Goal: Information Seeking & Learning: Learn about a topic

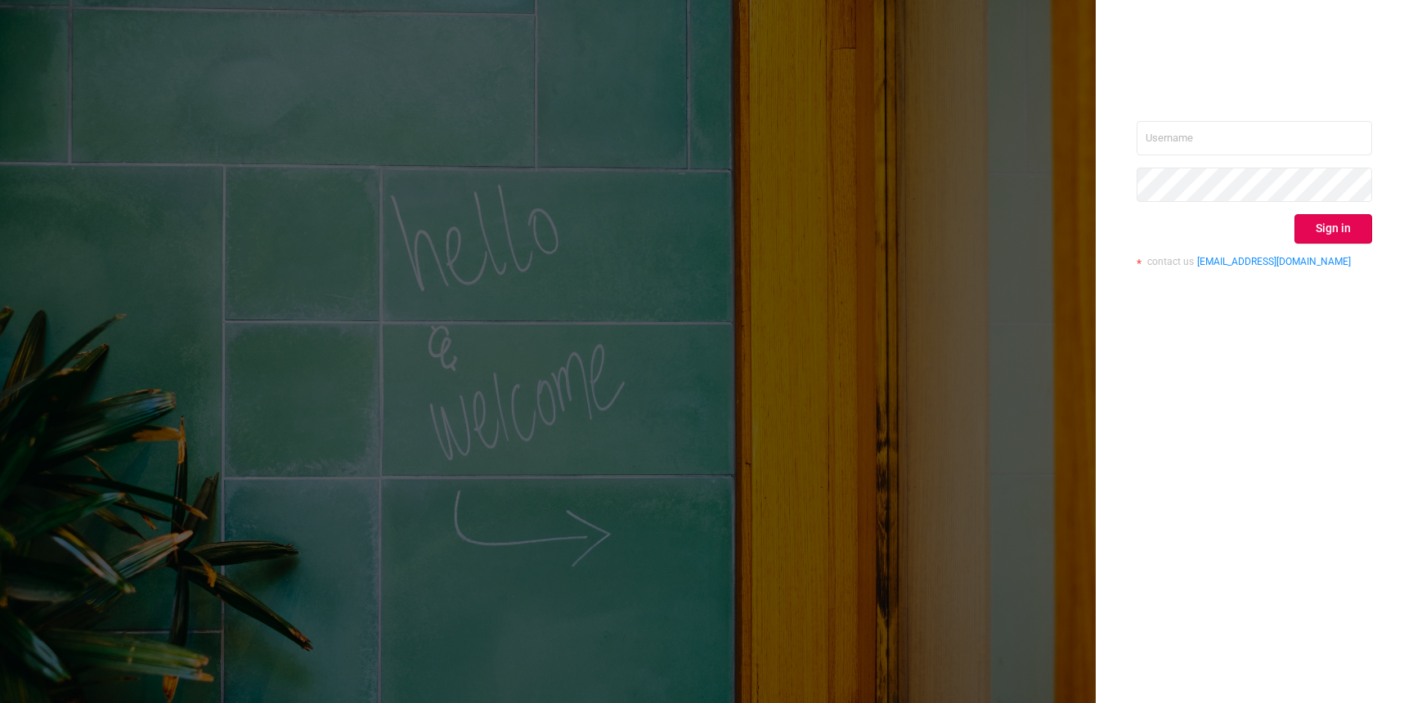
click at [1208, 155] on div "Sign in contact us [EMAIL_ADDRESS][DOMAIN_NAME]" at bounding box center [1253, 200] width 235 height 159
click at [1208, 144] on input "text" at bounding box center [1253, 138] width 235 height 34
click at [1169, 107] on div "Sign in contact us info@protected.media" at bounding box center [1254, 351] width 317 height 703
click at [1170, 127] on input "text" at bounding box center [1253, 138] width 235 height 34
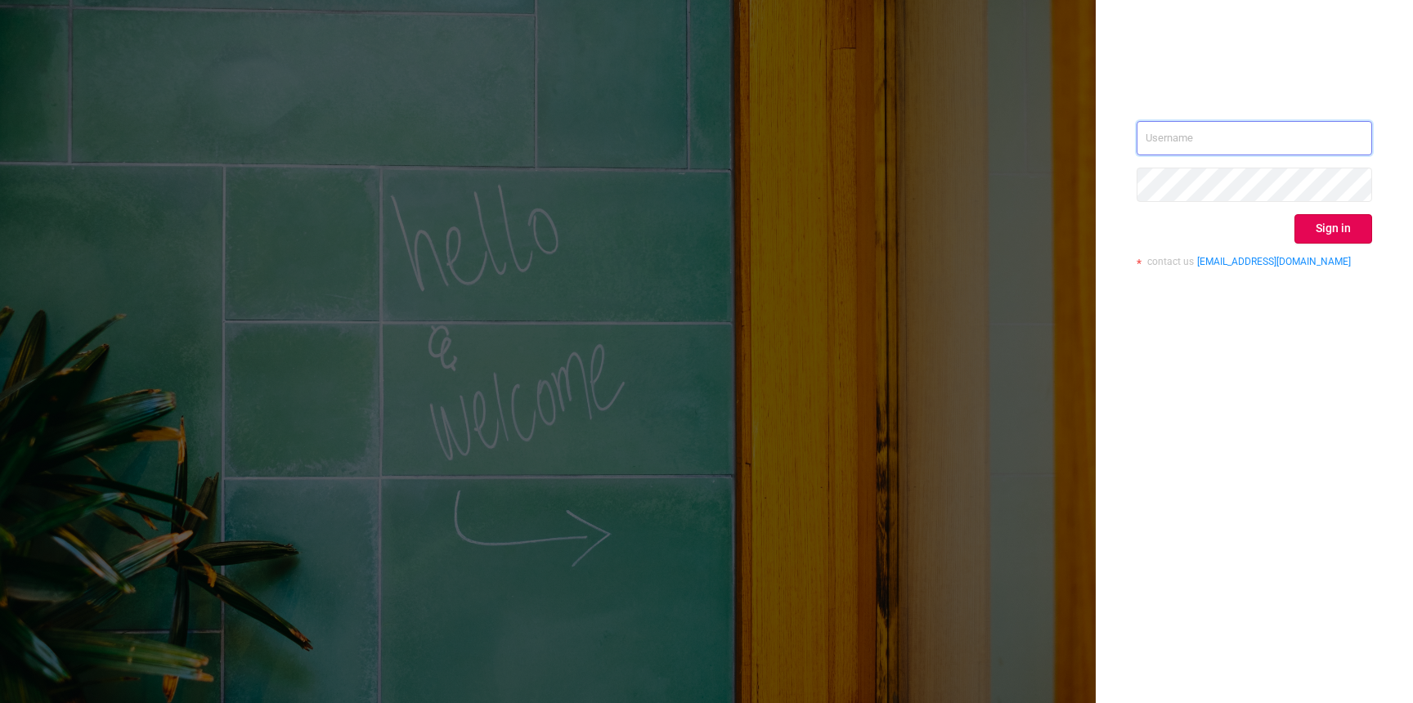
paste input "o@d2rinternetholdings.com"
type input "o@d2rinternetholdings.com"
click at [1351, 234] on button "Sign in" at bounding box center [1333, 228] width 78 height 29
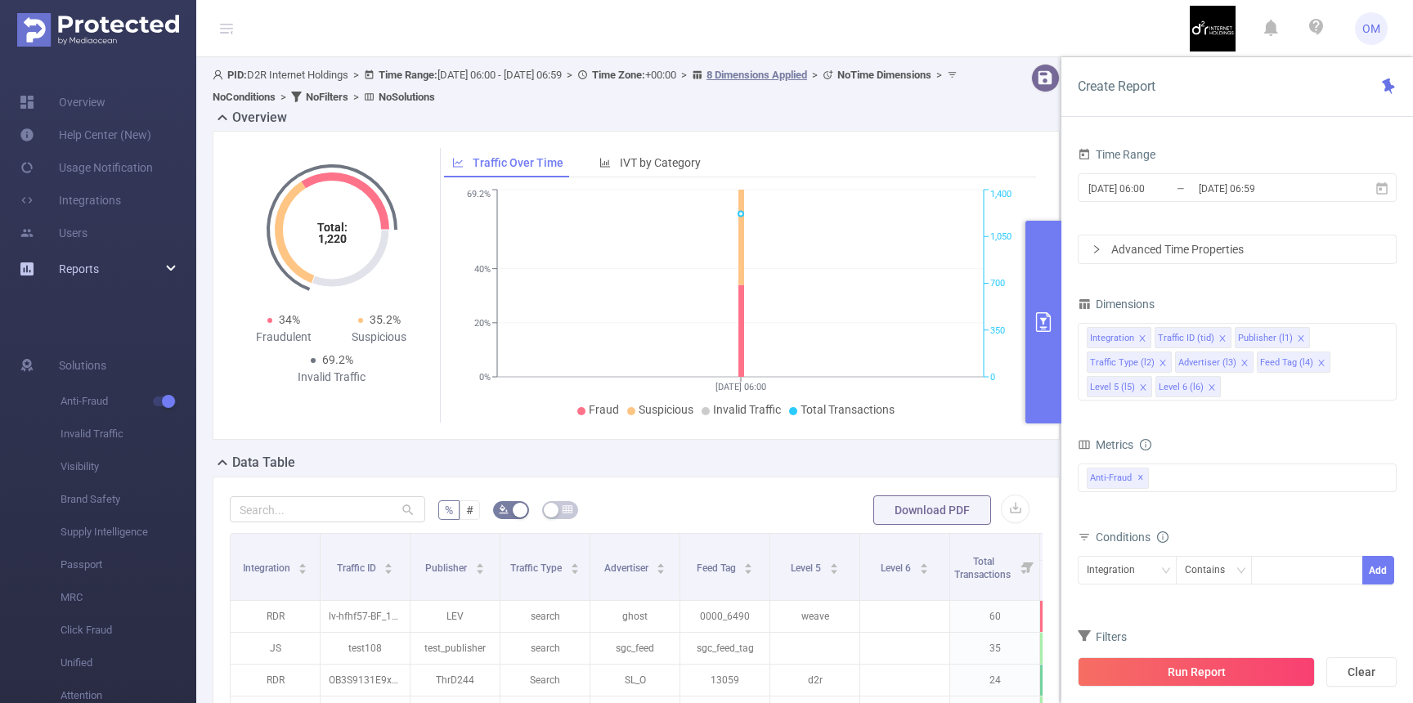
click at [155, 280] on div "Reports" at bounding box center [98, 269] width 196 height 33
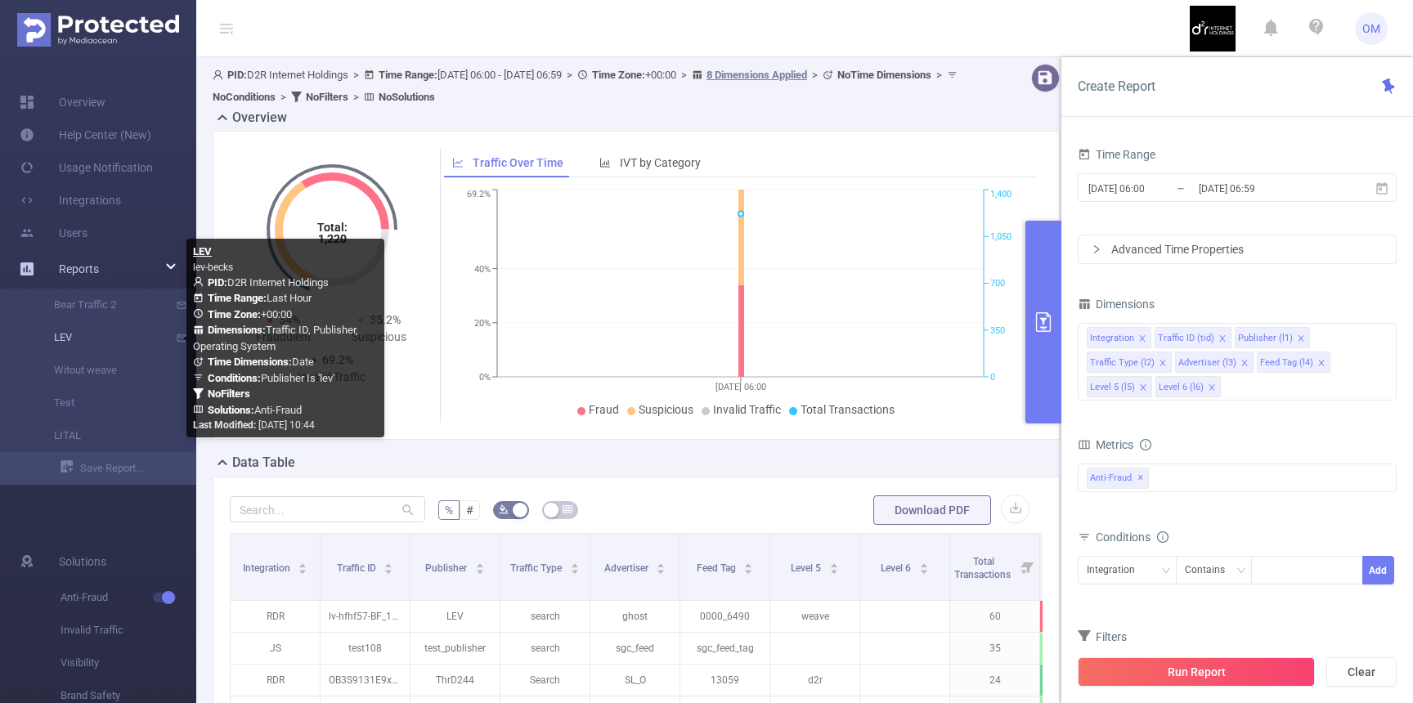
click at [61, 343] on link "LEV" at bounding box center [105, 337] width 144 height 33
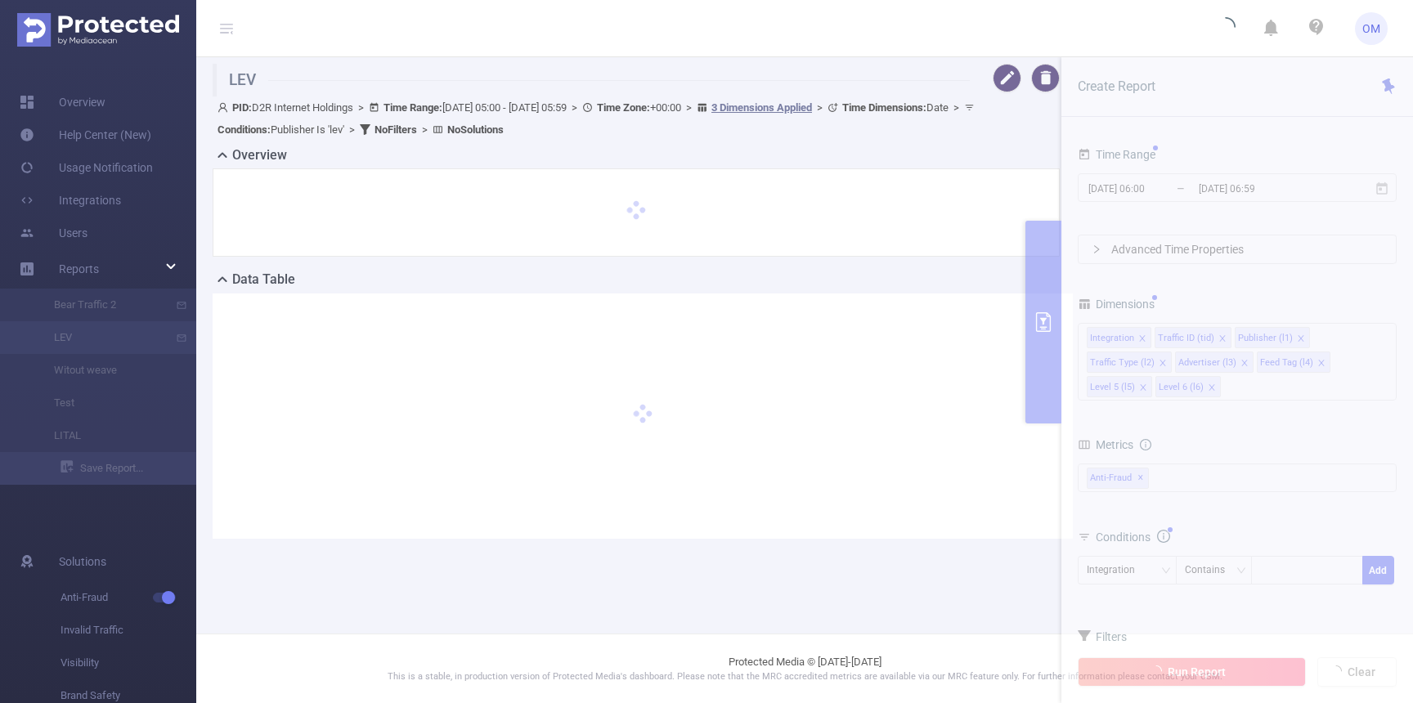
type input "2025-09-15 05:00"
type input "2025-09-15 05:59"
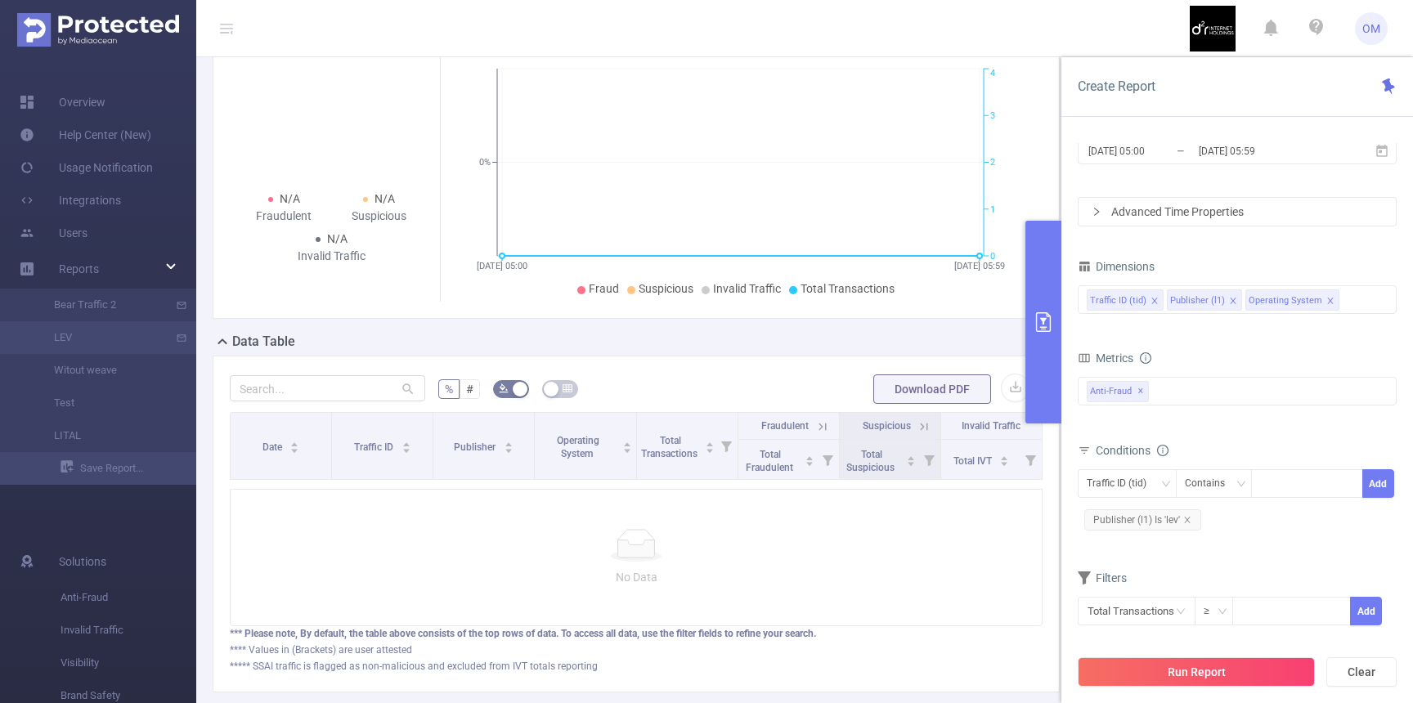
scroll to position [158, 0]
click at [1227, 159] on input "2025-09-15 05:59" at bounding box center [1263, 151] width 132 height 22
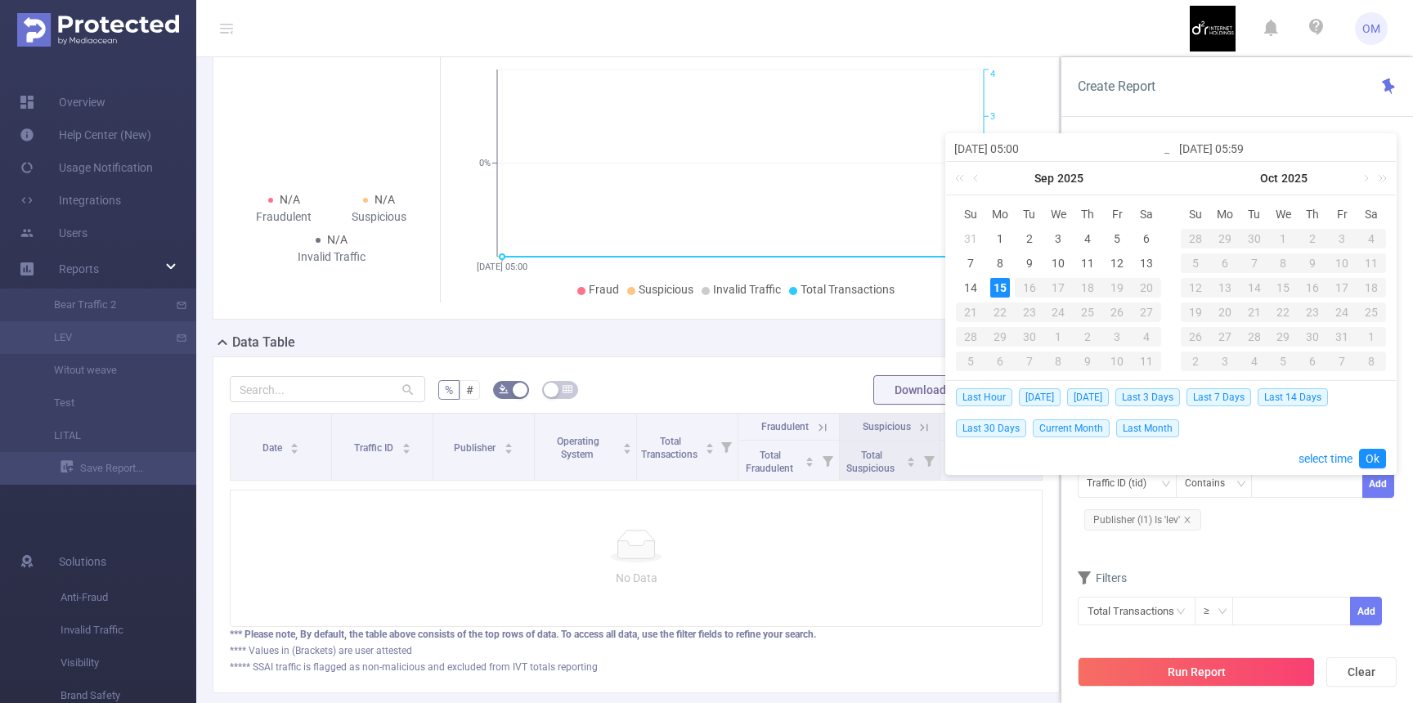
click at [1269, 578] on div "Filters" at bounding box center [1237, 580] width 319 height 27
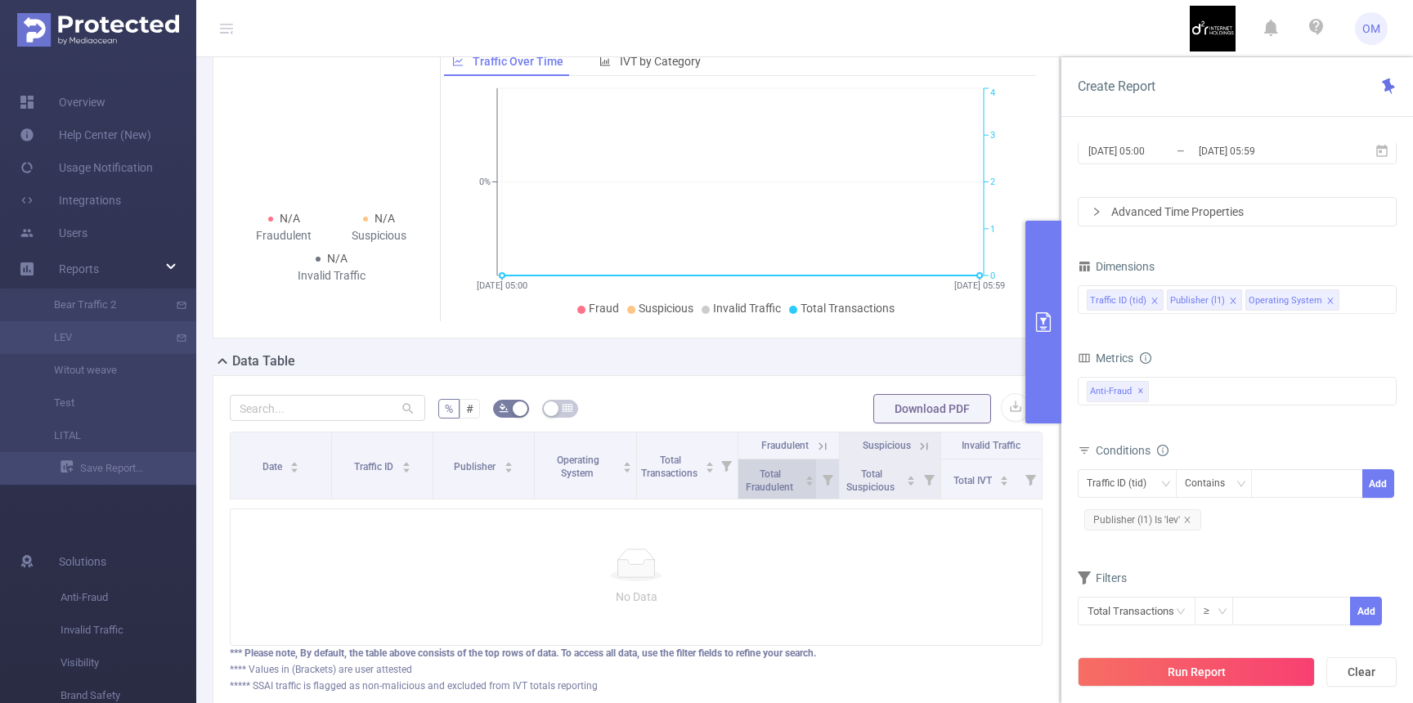
scroll to position [0, 0]
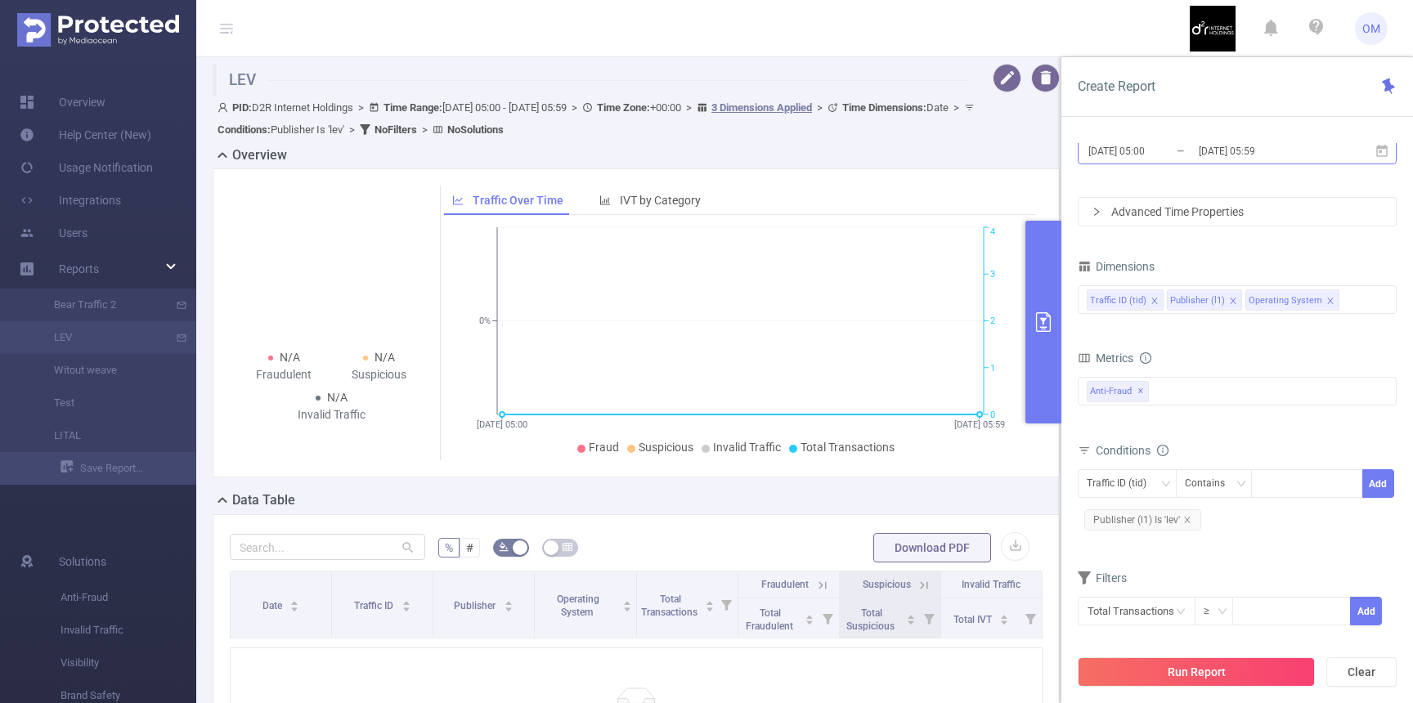
click at [1209, 154] on input "2025-09-15 05:59" at bounding box center [1263, 151] width 132 height 22
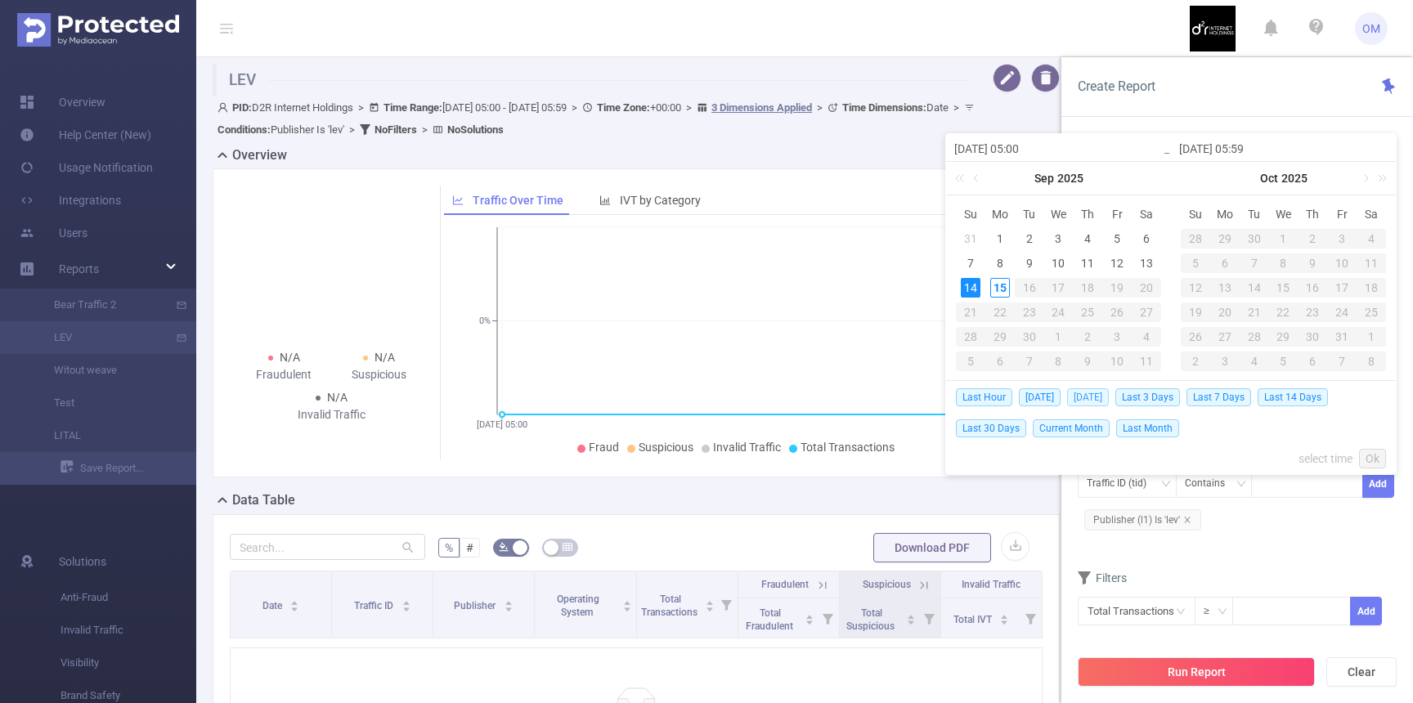
click at [1101, 399] on span "Yesterday" at bounding box center [1088, 397] width 42 height 18
type input "2025-09-14 00:00"
type input "2025-09-14 23:59"
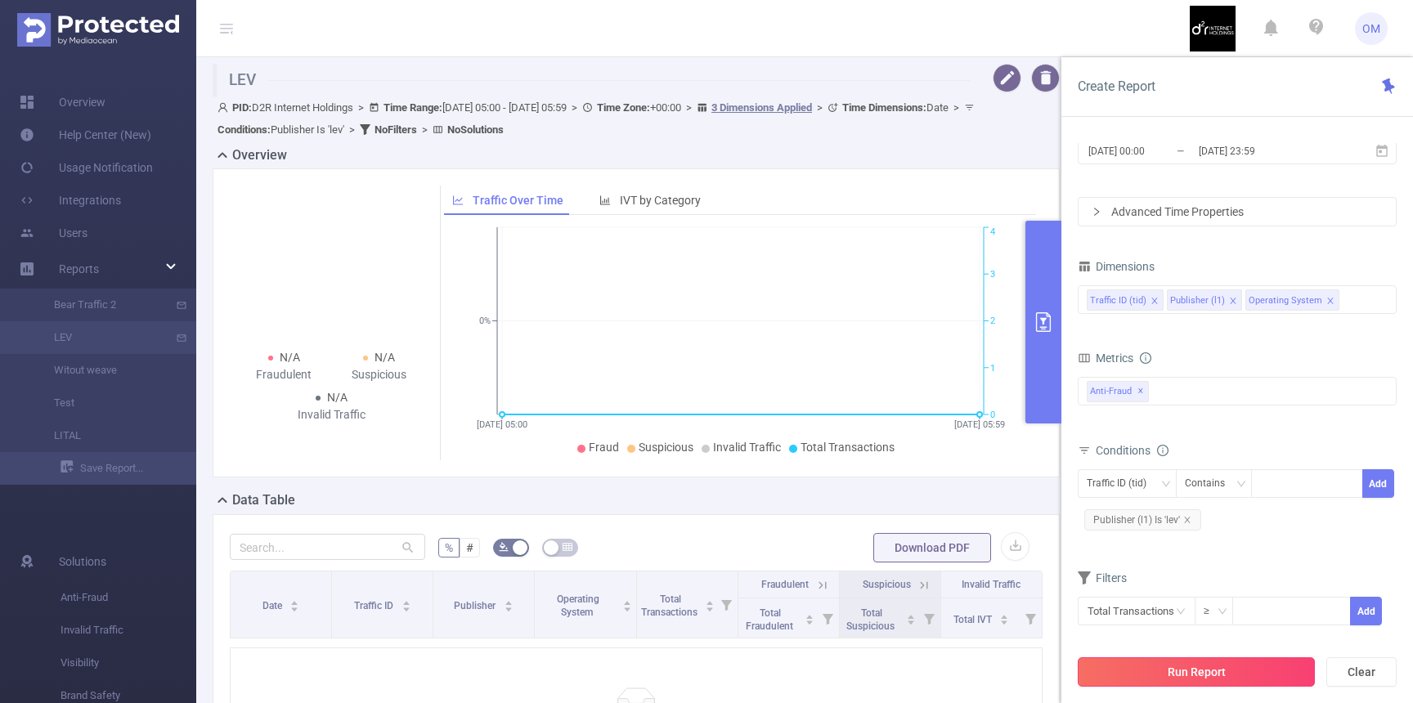
click at [1168, 670] on button "Run Report" at bounding box center [1196, 671] width 237 height 29
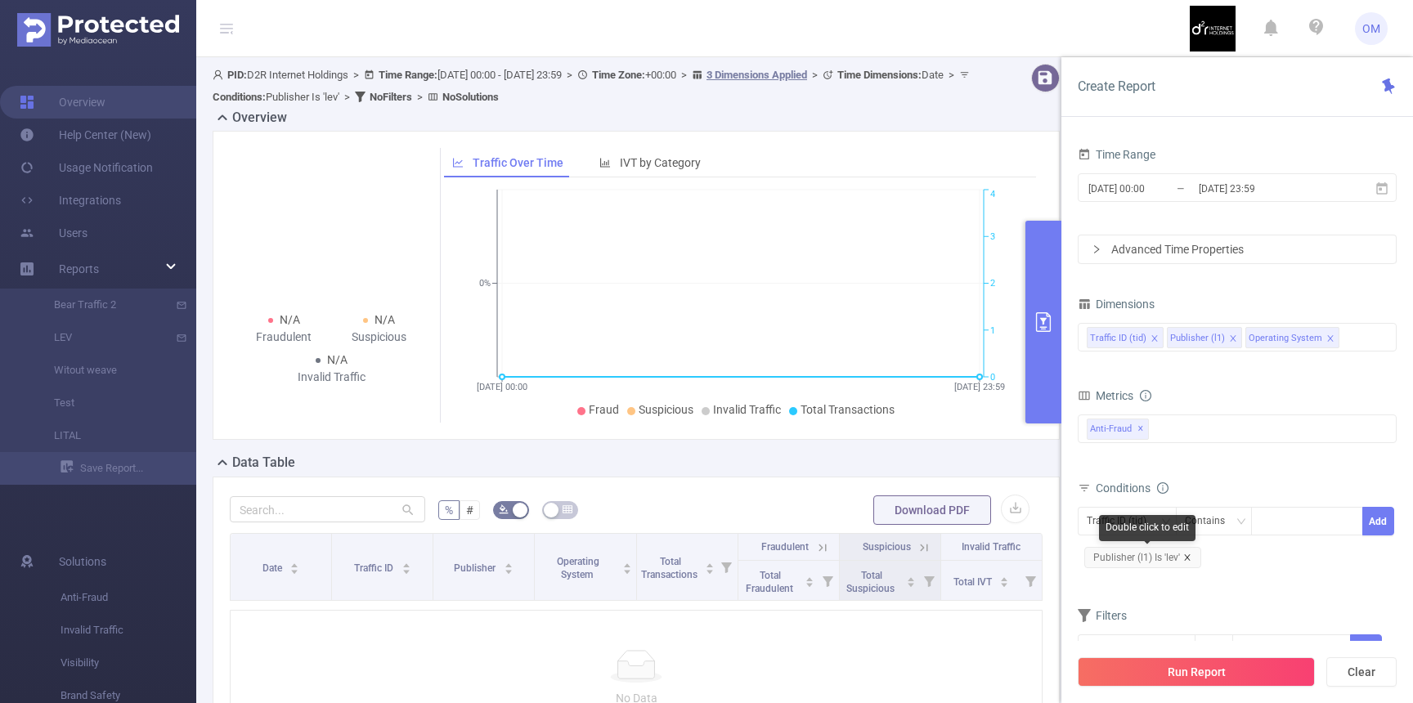
click at [1189, 556] on icon "icon: close" at bounding box center [1187, 557] width 8 height 8
click at [1202, 670] on button "Run Report" at bounding box center [1196, 671] width 237 height 29
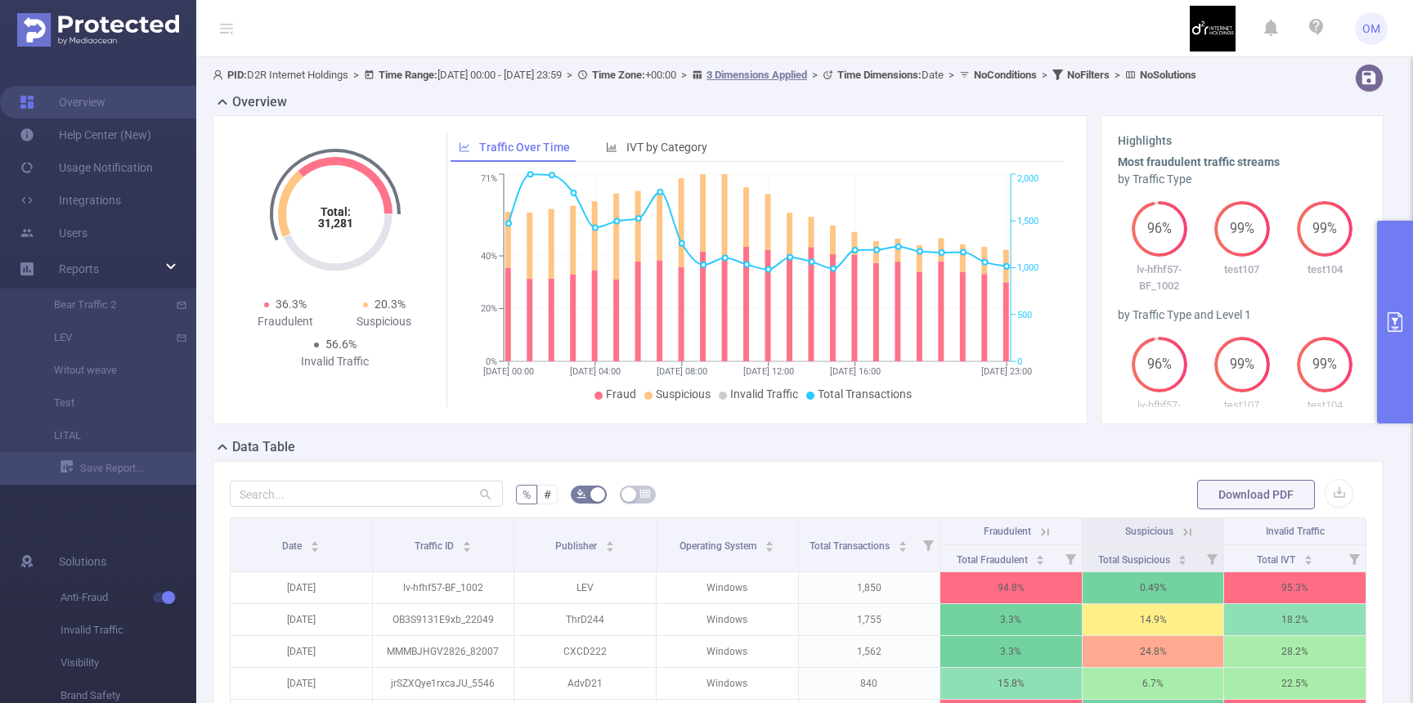
click at [1394, 318] on icon "primary" at bounding box center [1394, 322] width 15 height 20
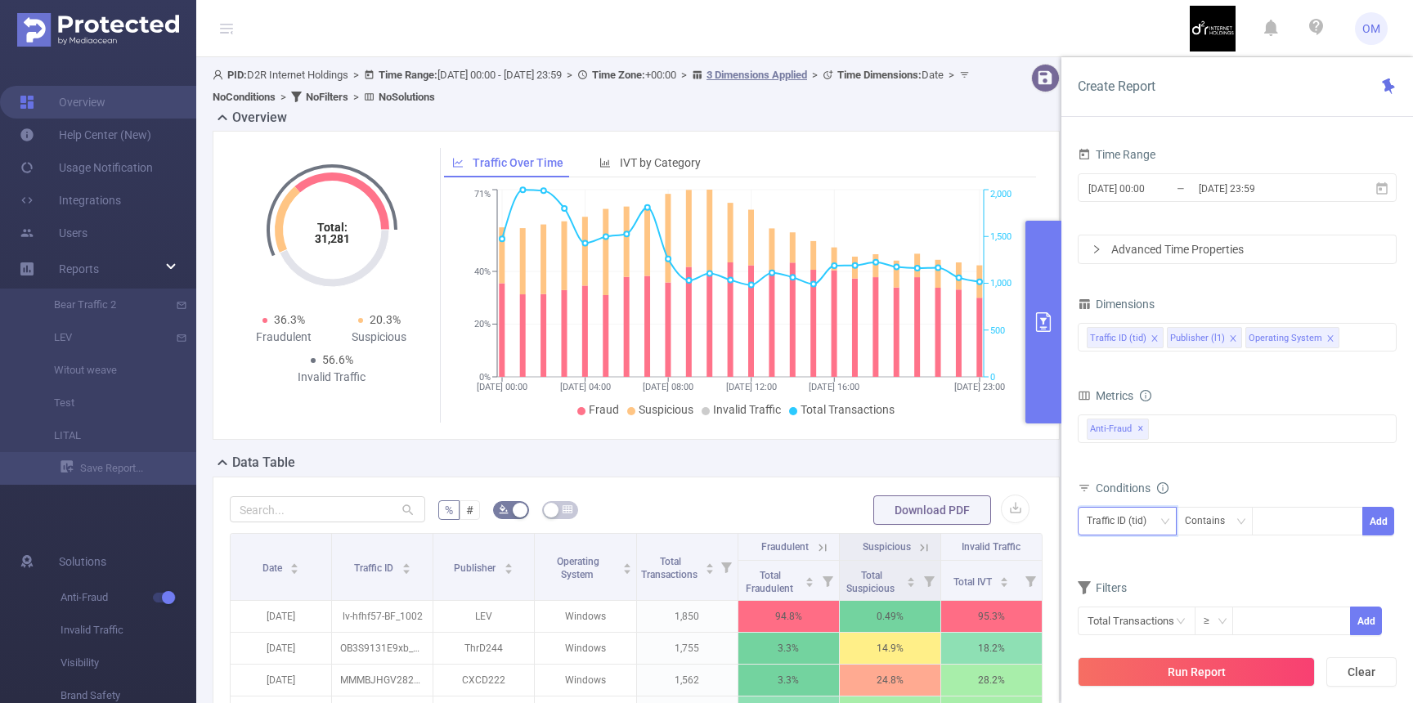
click at [1150, 518] on div "Traffic ID (tid)" at bounding box center [1122, 521] width 71 height 27
click at [1136, 587] on li "Publisher (l1)" at bounding box center [1133, 581] width 110 height 26
click at [1304, 513] on div at bounding box center [1307, 521] width 94 height 27
click at [1226, 521] on div "Contains" at bounding box center [1211, 521] width 52 height 27
click at [1207, 576] on li "Is" at bounding box center [1229, 581] width 109 height 26
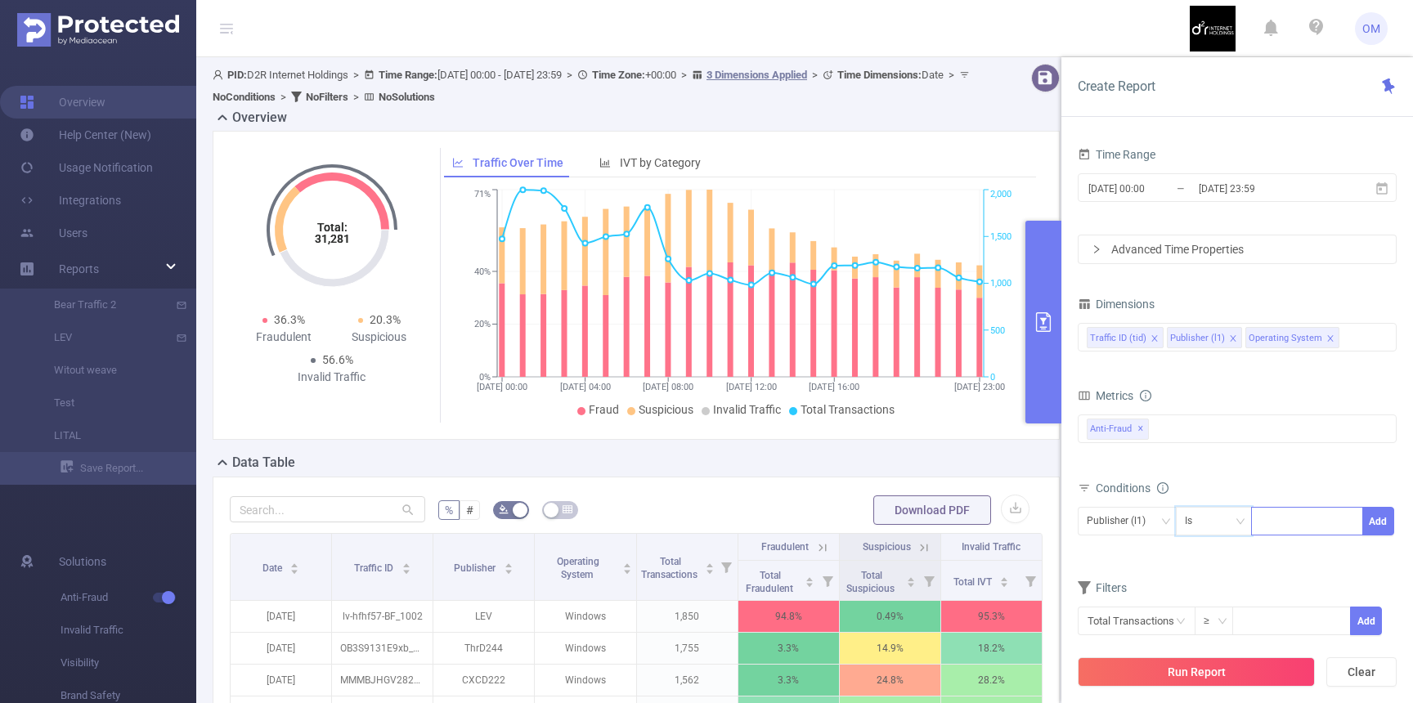
click at [1307, 525] on div at bounding box center [1307, 521] width 94 height 27
type input "ש"
type input "LEV"
click at [1292, 547] on li "LEV" at bounding box center [1307, 555] width 112 height 26
click at [1379, 519] on button "Add" at bounding box center [1378, 521] width 32 height 29
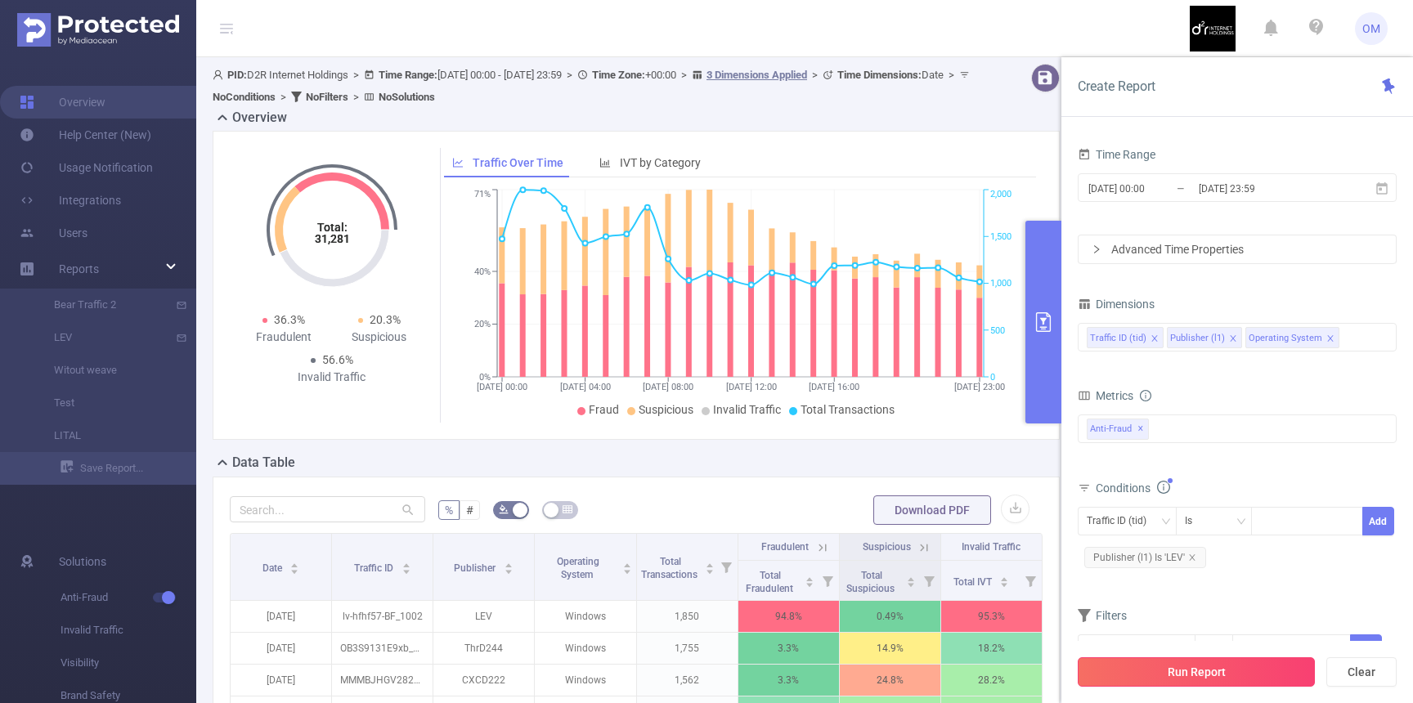
click at [1206, 662] on button "Run Report" at bounding box center [1196, 671] width 237 height 29
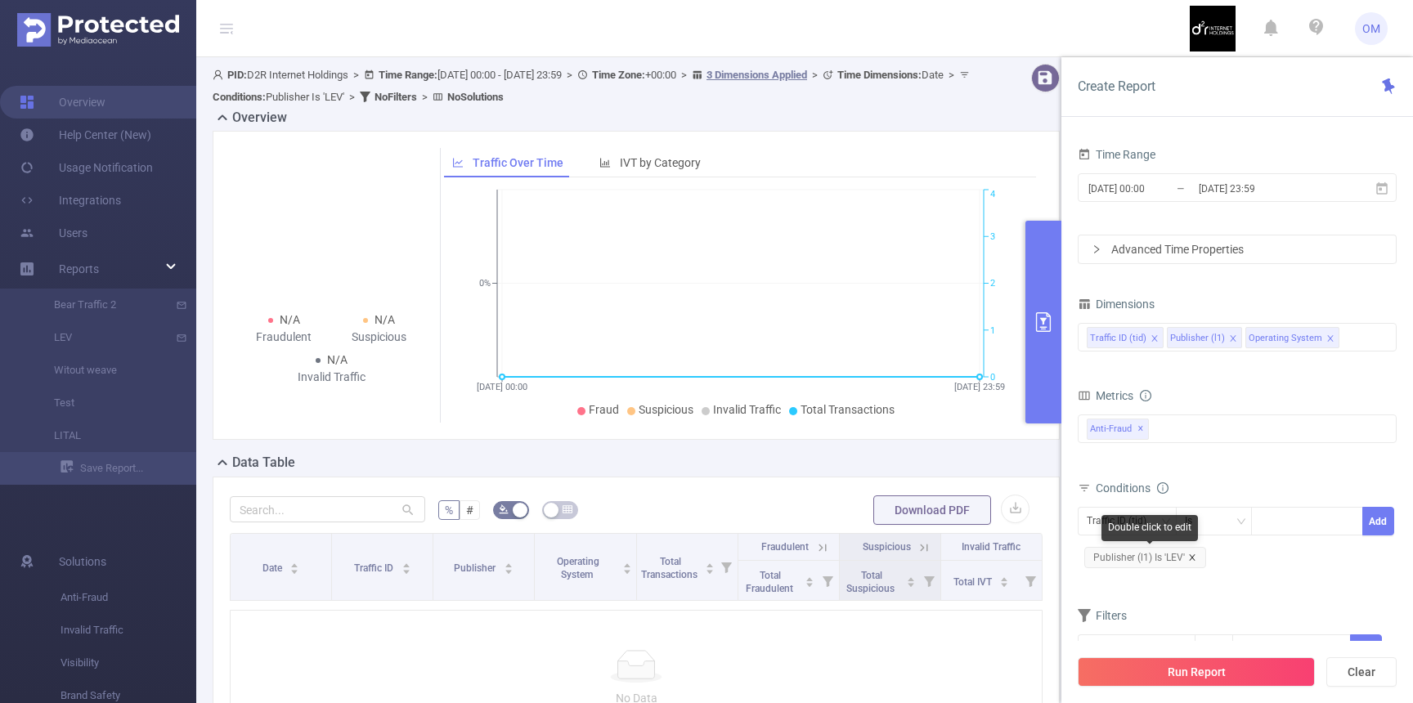
click at [1194, 558] on icon "icon: close" at bounding box center [1192, 557] width 8 height 8
click at [1177, 679] on button "Run Report" at bounding box center [1196, 671] width 237 height 29
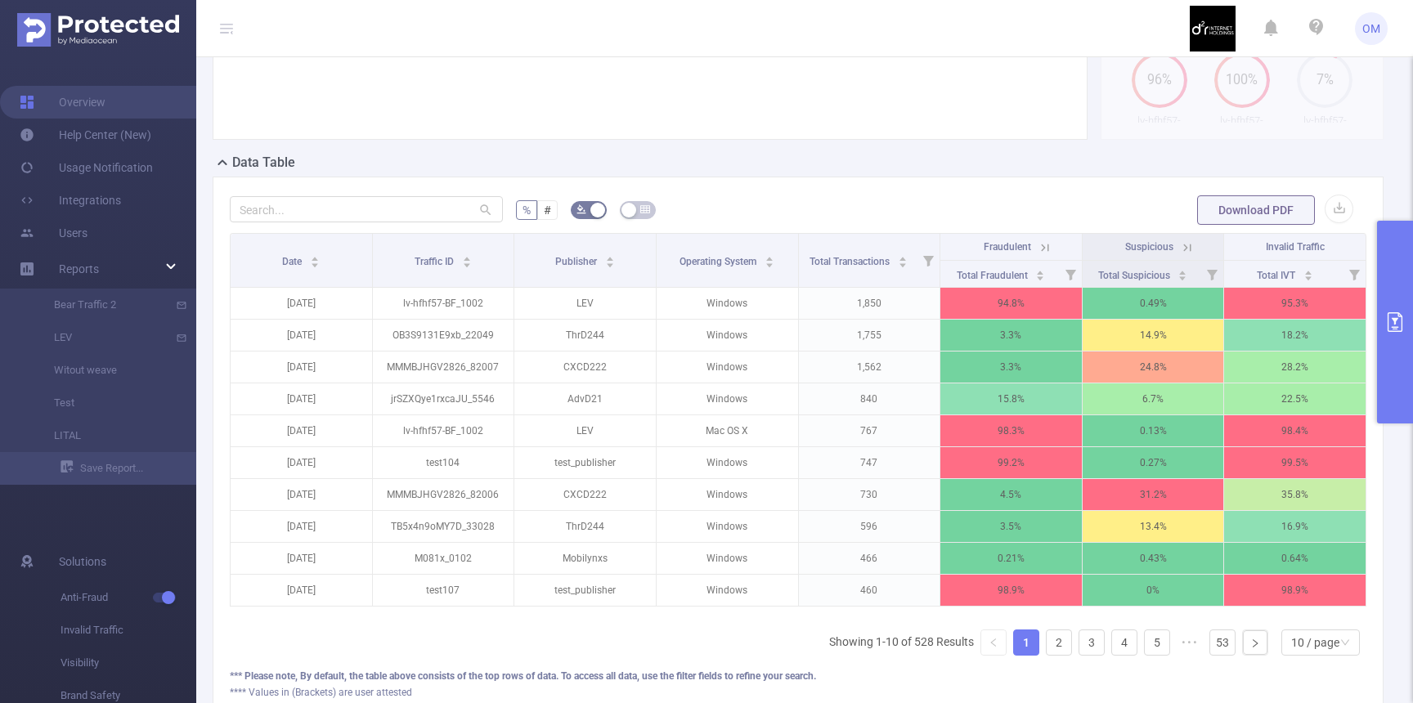
scroll to position [316, 0]
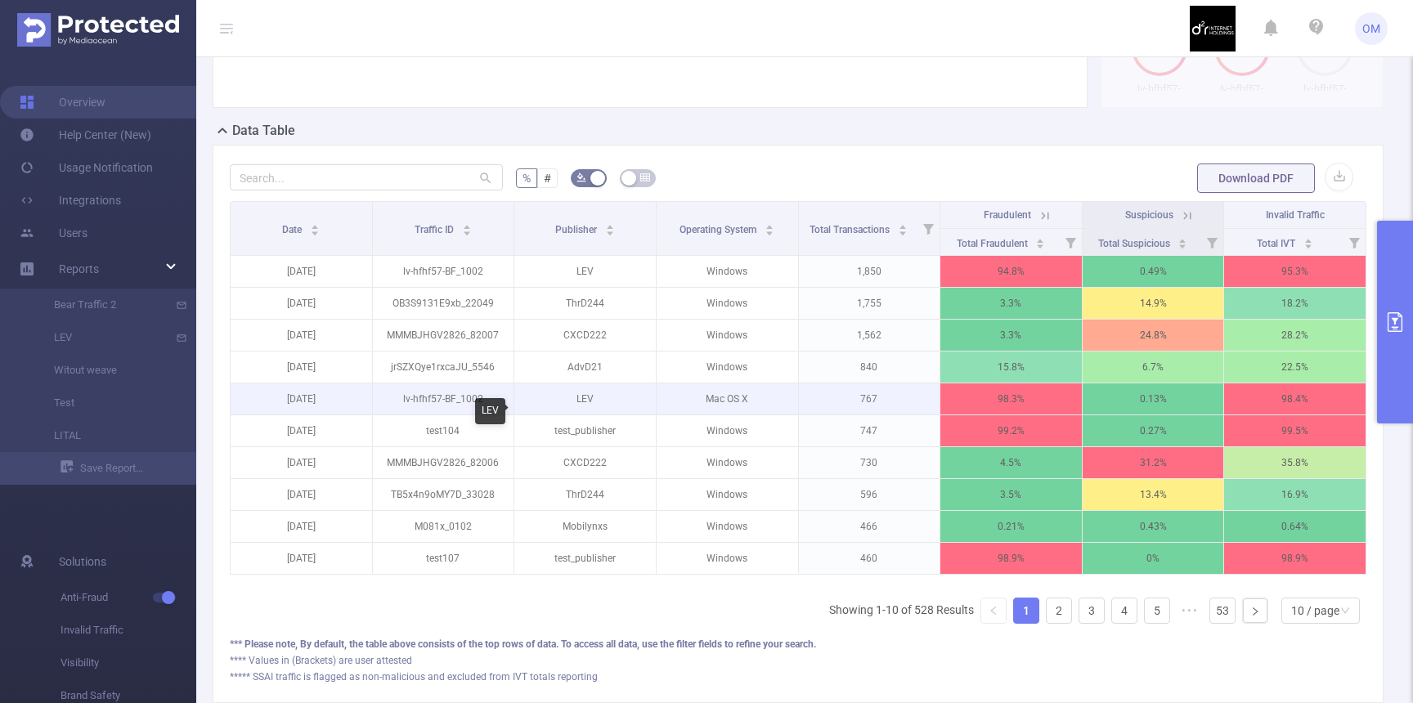
click at [586, 412] on p "LEV" at bounding box center [584, 398] width 141 height 31
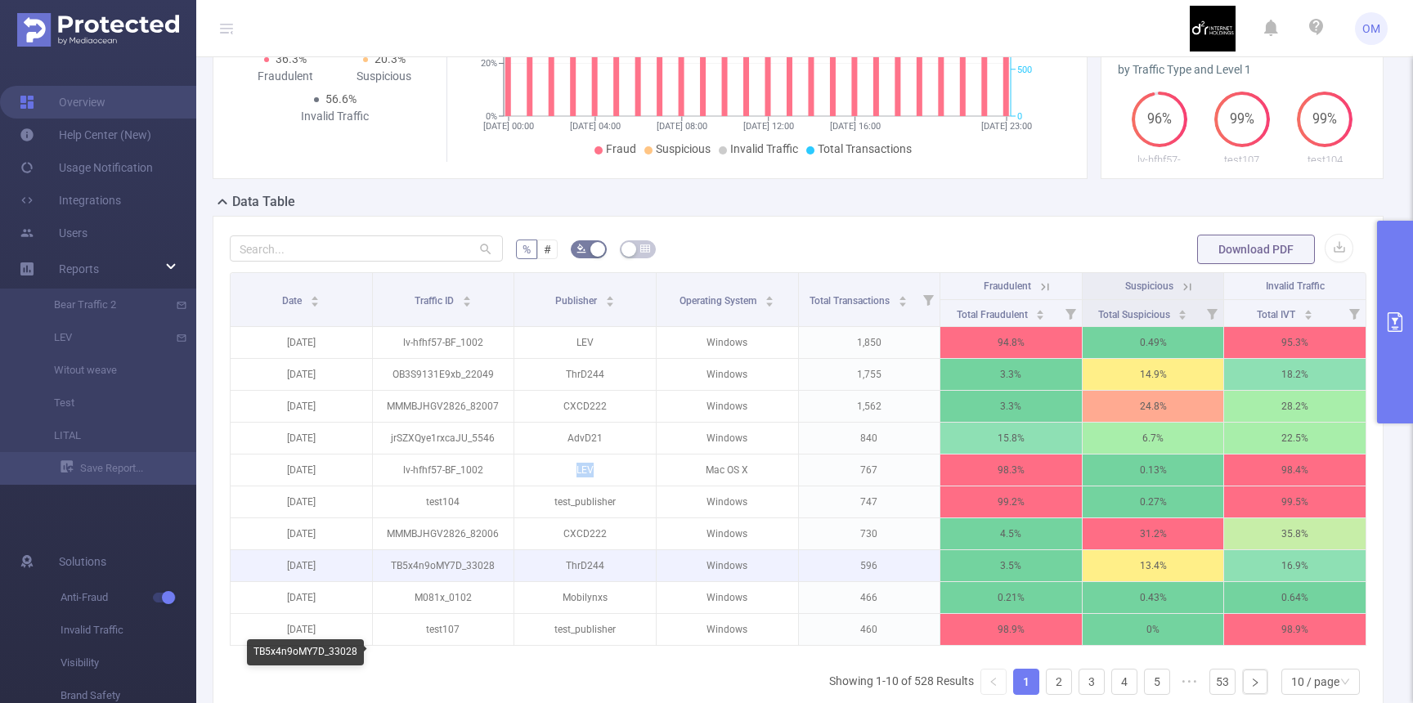
scroll to position [247, 0]
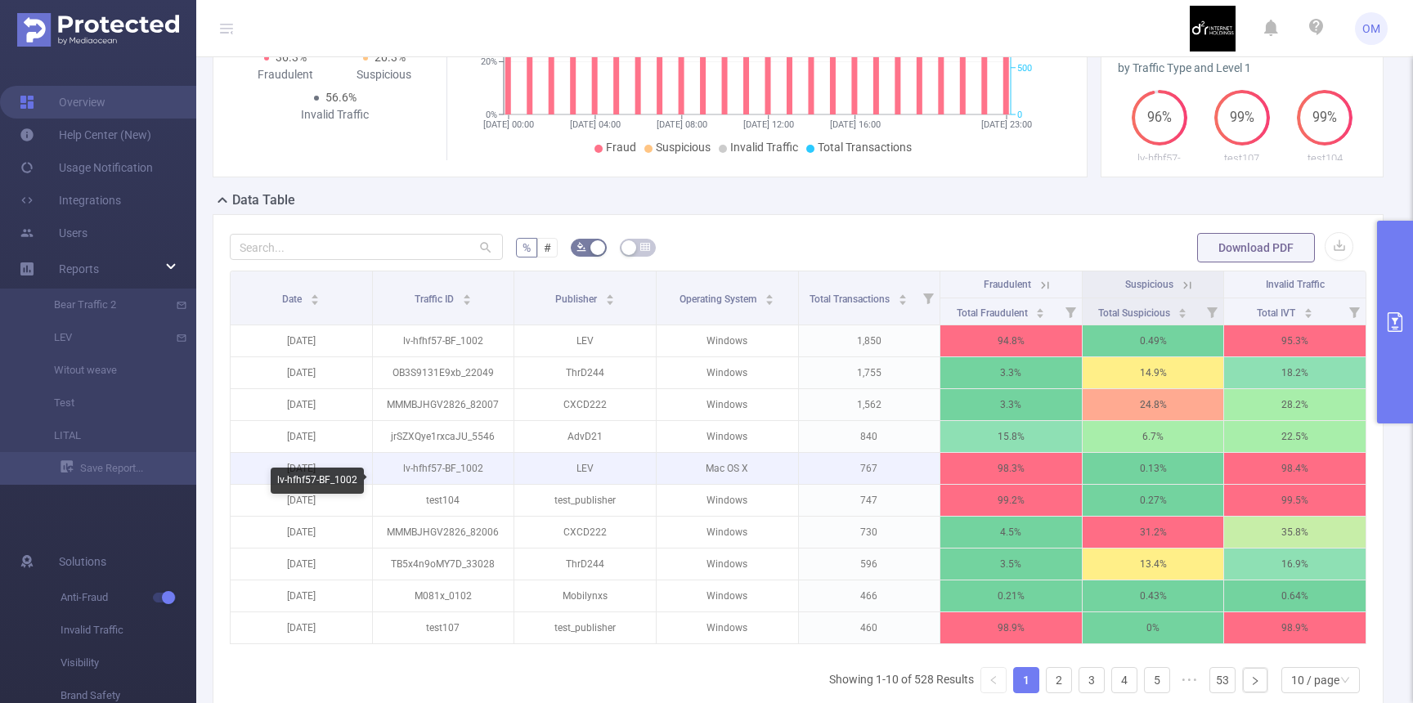
click at [451, 474] on p "lv-hfhf57-BF_1002" at bounding box center [443, 468] width 141 height 31
click at [448, 483] on p "lv-hfhf57-BF_1002" at bounding box center [443, 468] width 141 height 31
click at [429, 483] on p "lv-hfhf57-BF_1002" at bounding box center [443, 468] width 141 height 31
click at [414, 484] on p "lv-hfhf57-BF_1002" at bounding box center [443, 468] width 141 height 31
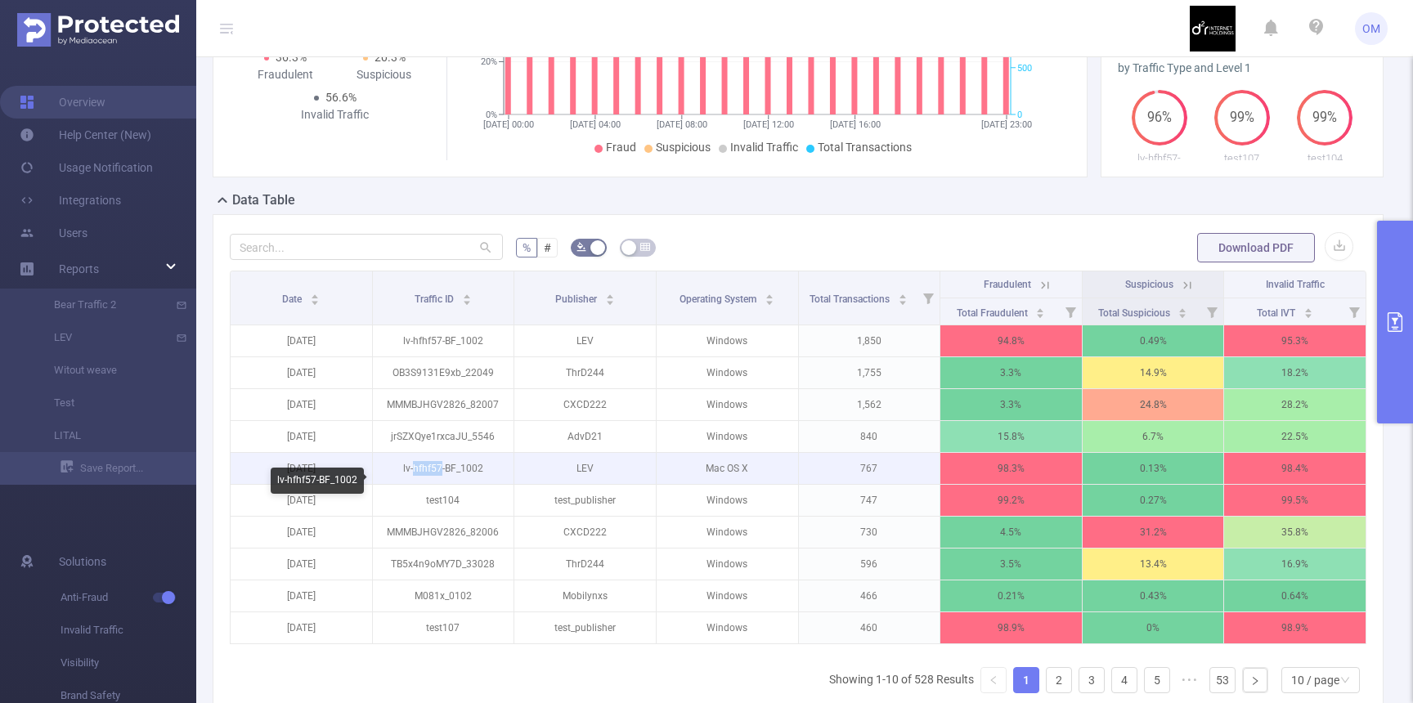
click at [414, 484] on p "lv-hfhf57-BF_1002" at bounding box center [443, 468] width 141 height 31
copy p "lv-hfhf57-BF_1002"
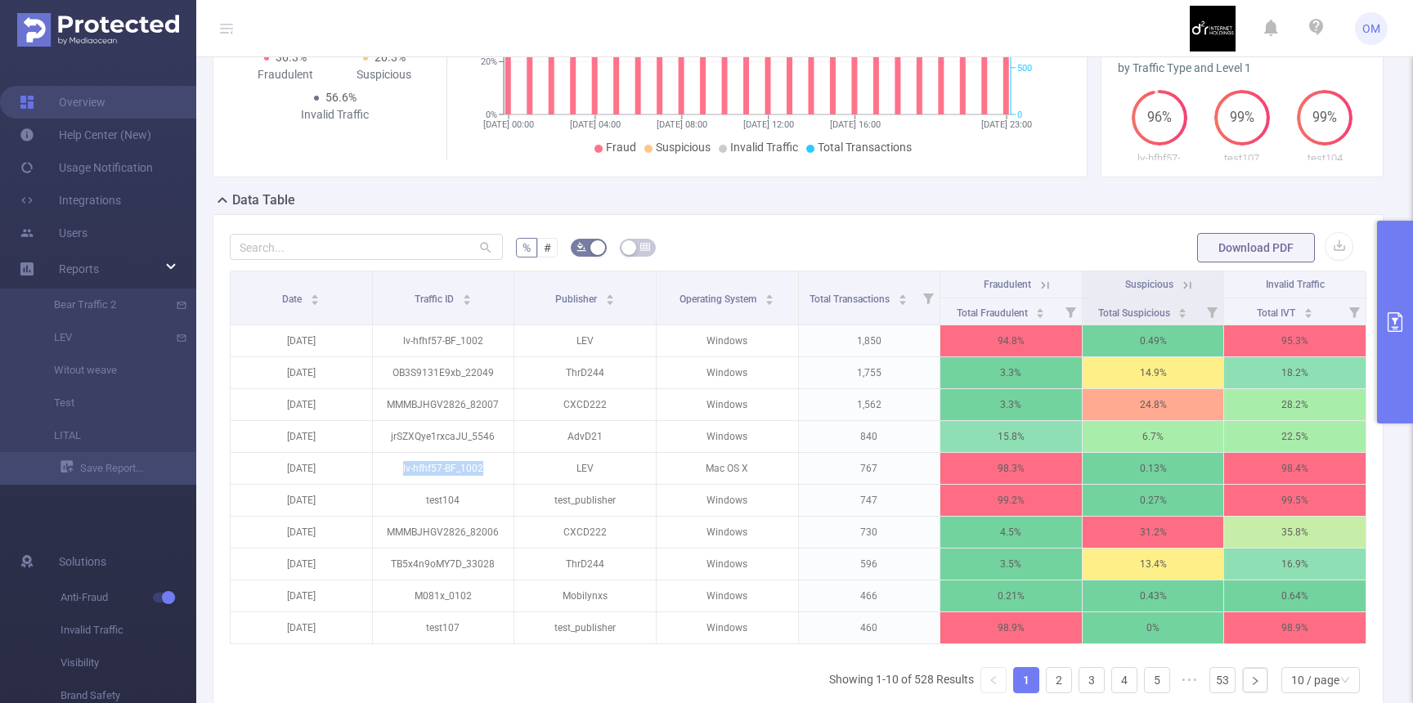
click at [1396, 368] on button "primary" at bounding box center [1395, 322] width 36 height 203
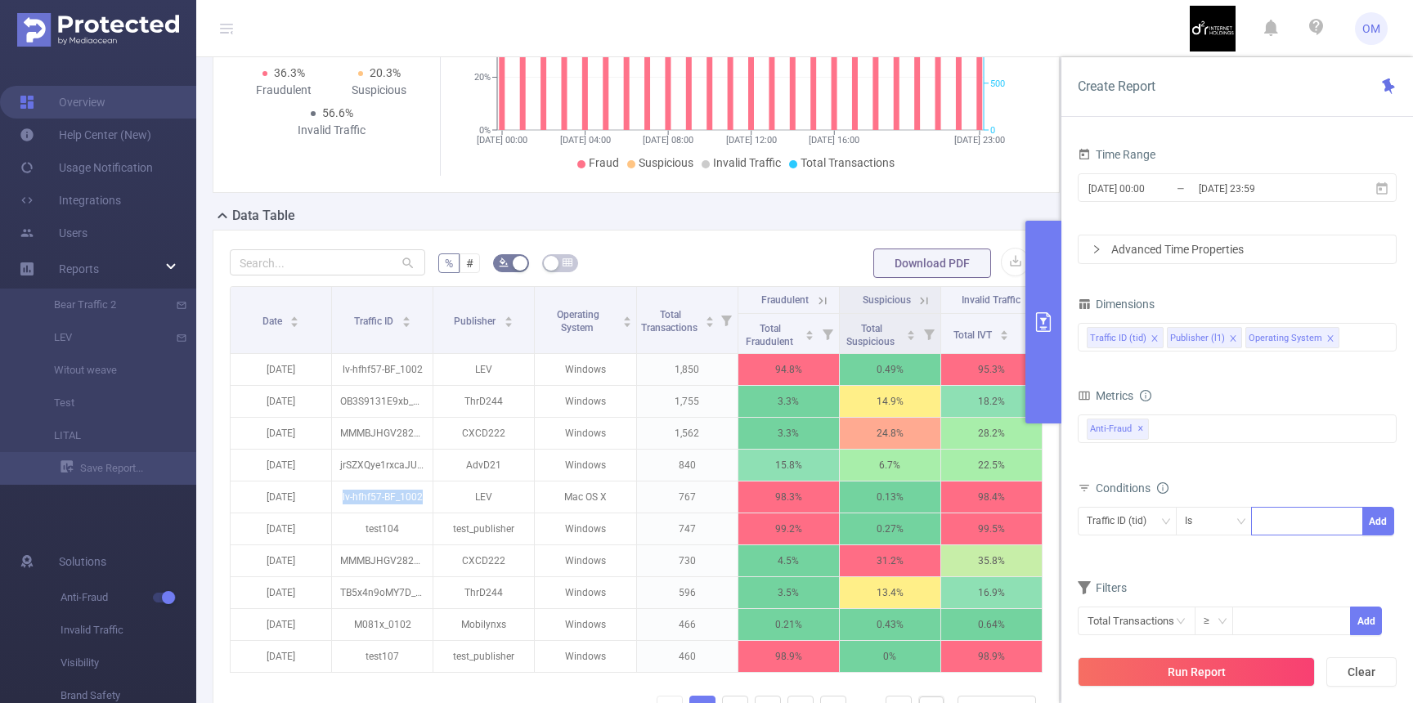
click at [1312, 520] on div at bounding box center [1307, 521] width 94 height 27
paste input "lv-hfhf57-BF_1002"
type input "lv-hfhf57-BF_1002"
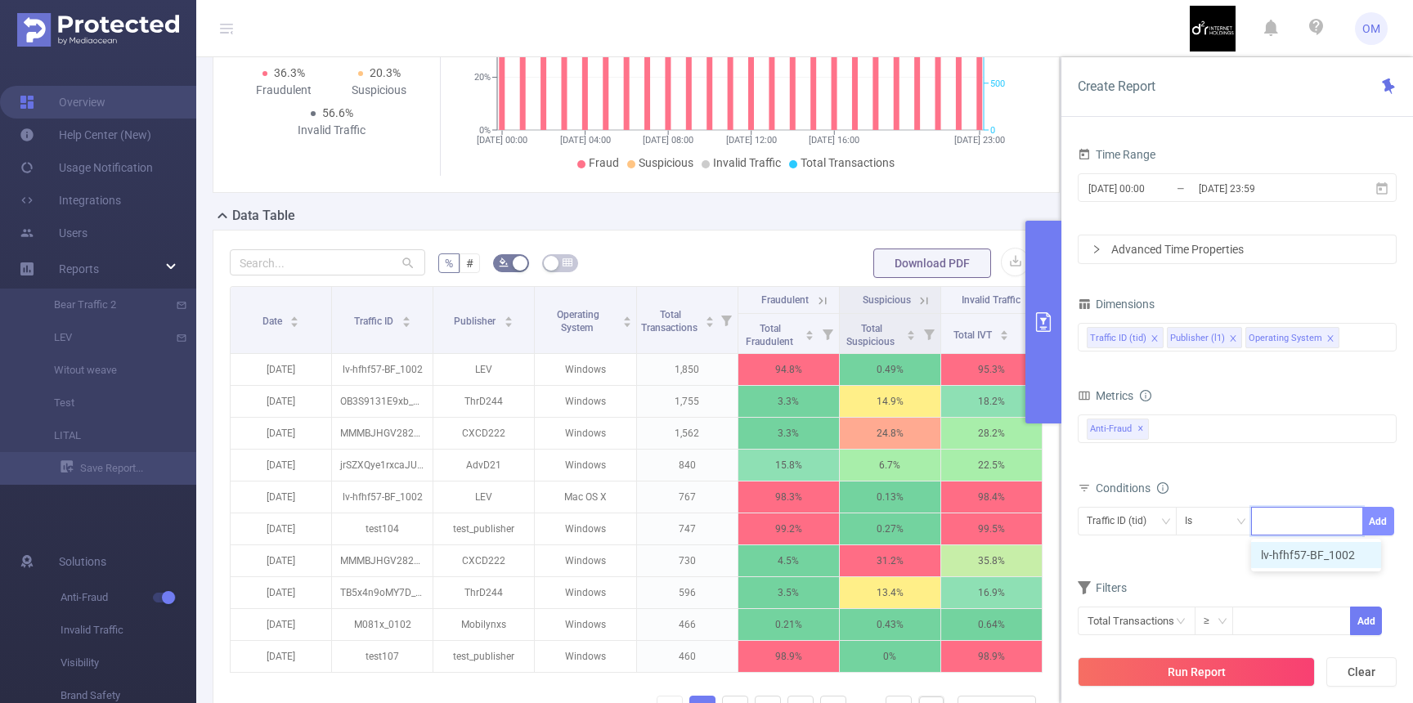
click at [1380, 526] on button "Add" at bounding box center [1378, 521] width 32 height 29
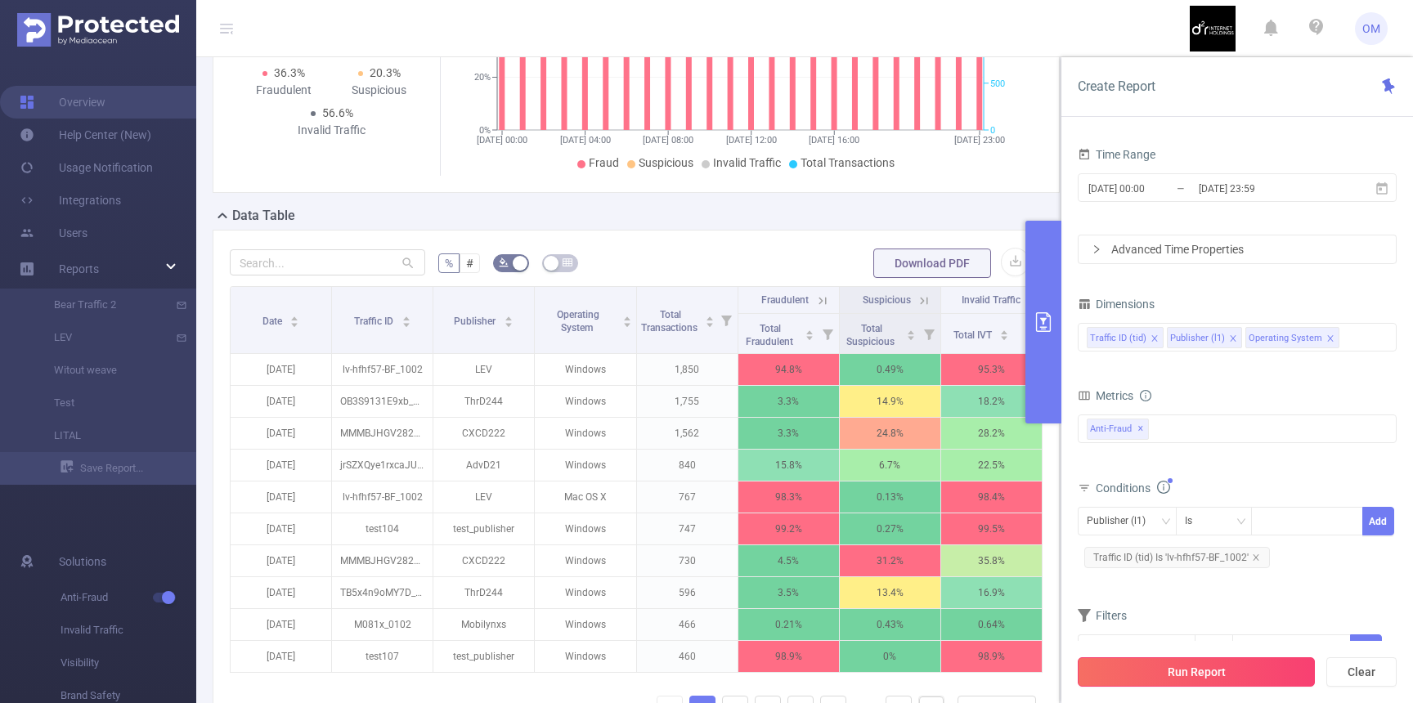
click at [1209, 667] on button "Run Report" at bounding box center [1196, 671] width 237 height 29
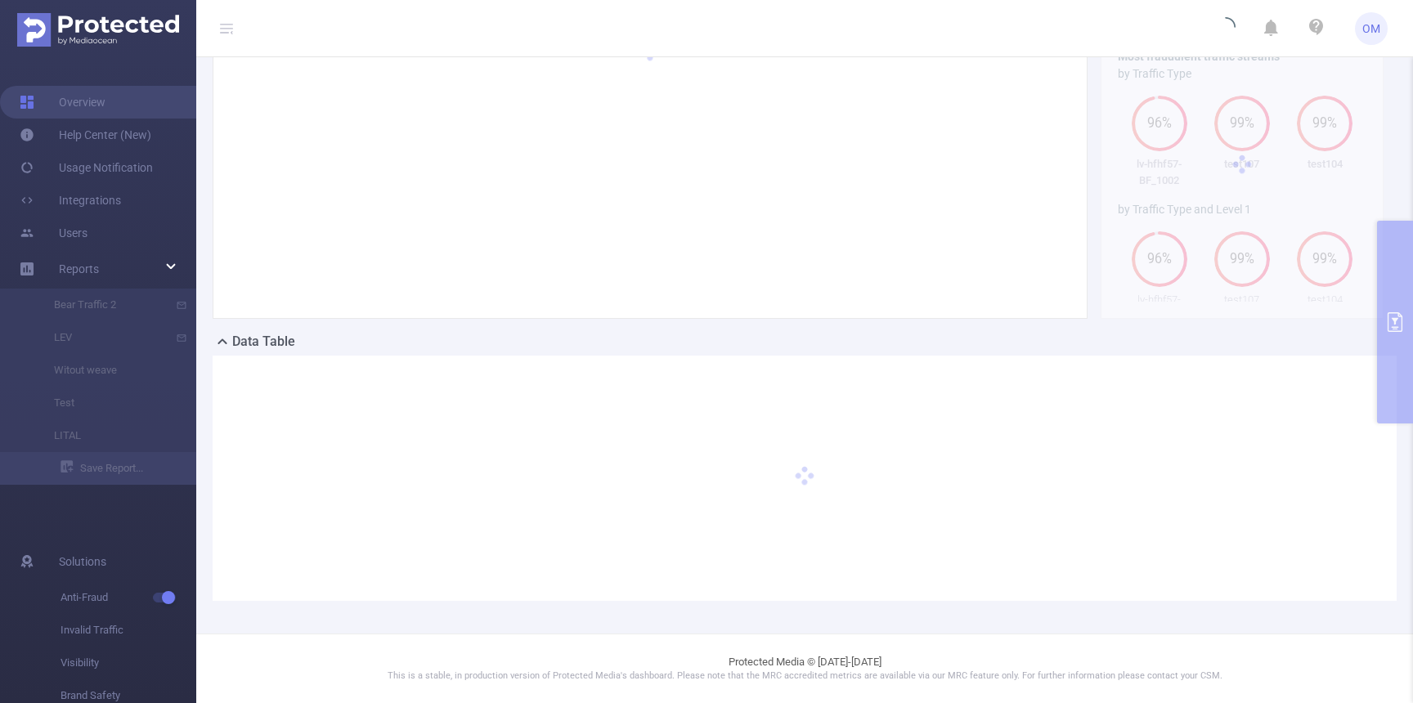
scroll to position [120, 0]
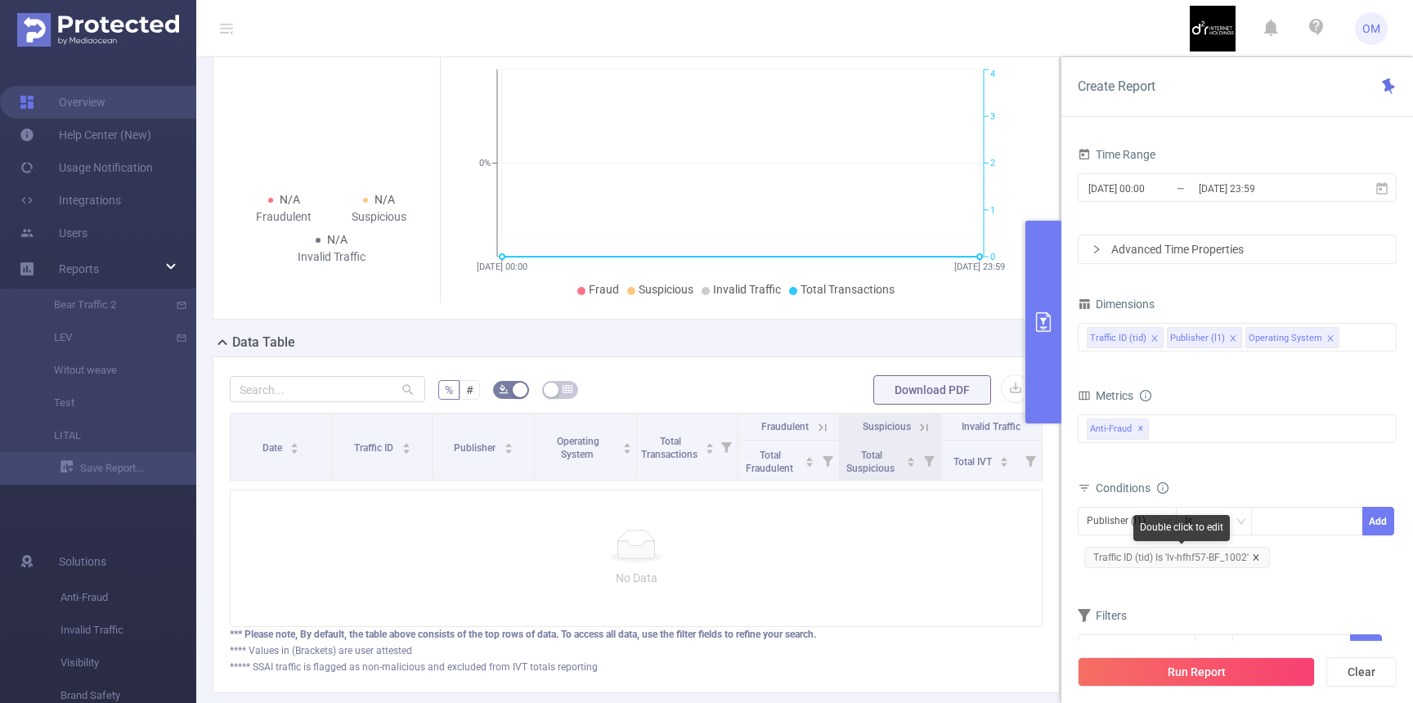
click at [1255, 558] on icon "icon: close" at bounding box center [1256, 557] width 6 height 6
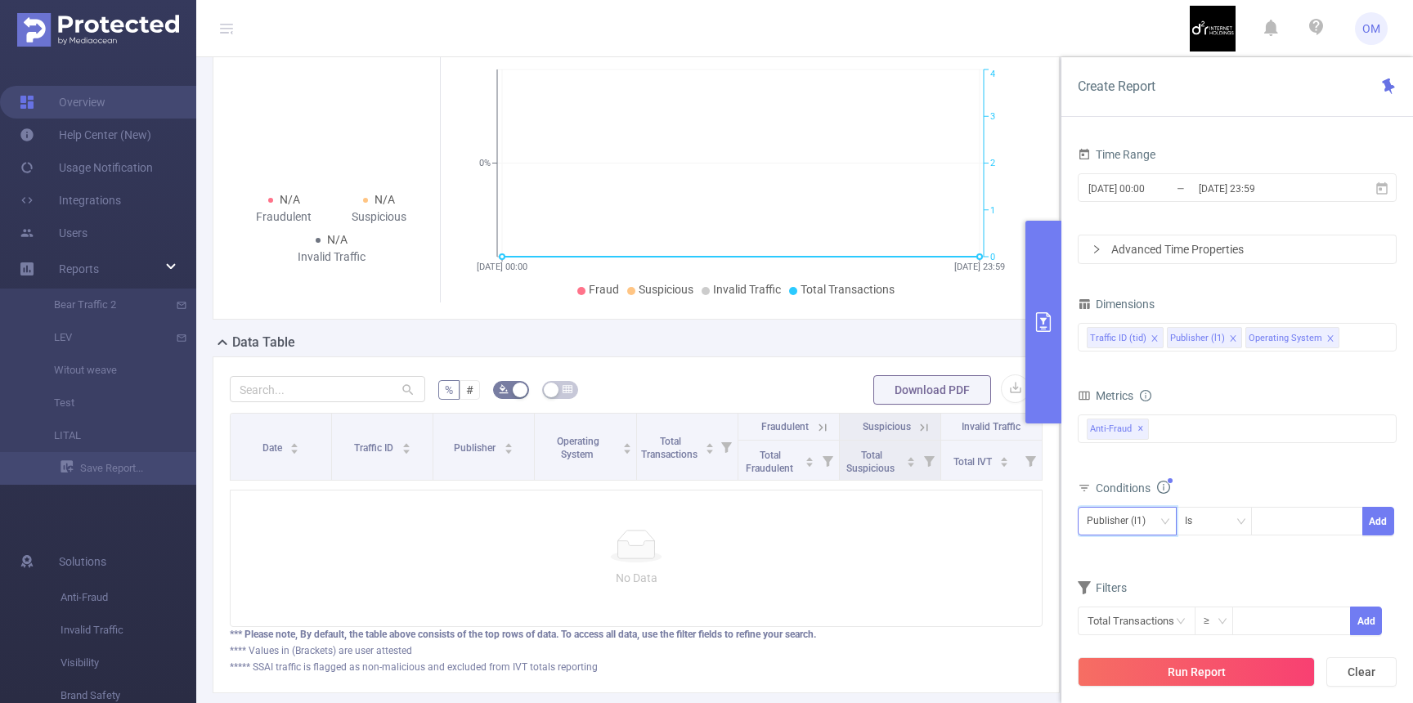
click at [1139, 518] on div "Publisher (l1)" at bounding box center [1122, 521] width 70 height 27
click at [1207, 521] on div "Is" at bounding box center [1214, 521] width 59 height 27
click at [1217, 553] on li "Contains" at bounding box center [1229, 555] width 109 height 26
click at [1305, 525] on div at bounding box center [1307, 521] width 94 height 27
type input "LEV"
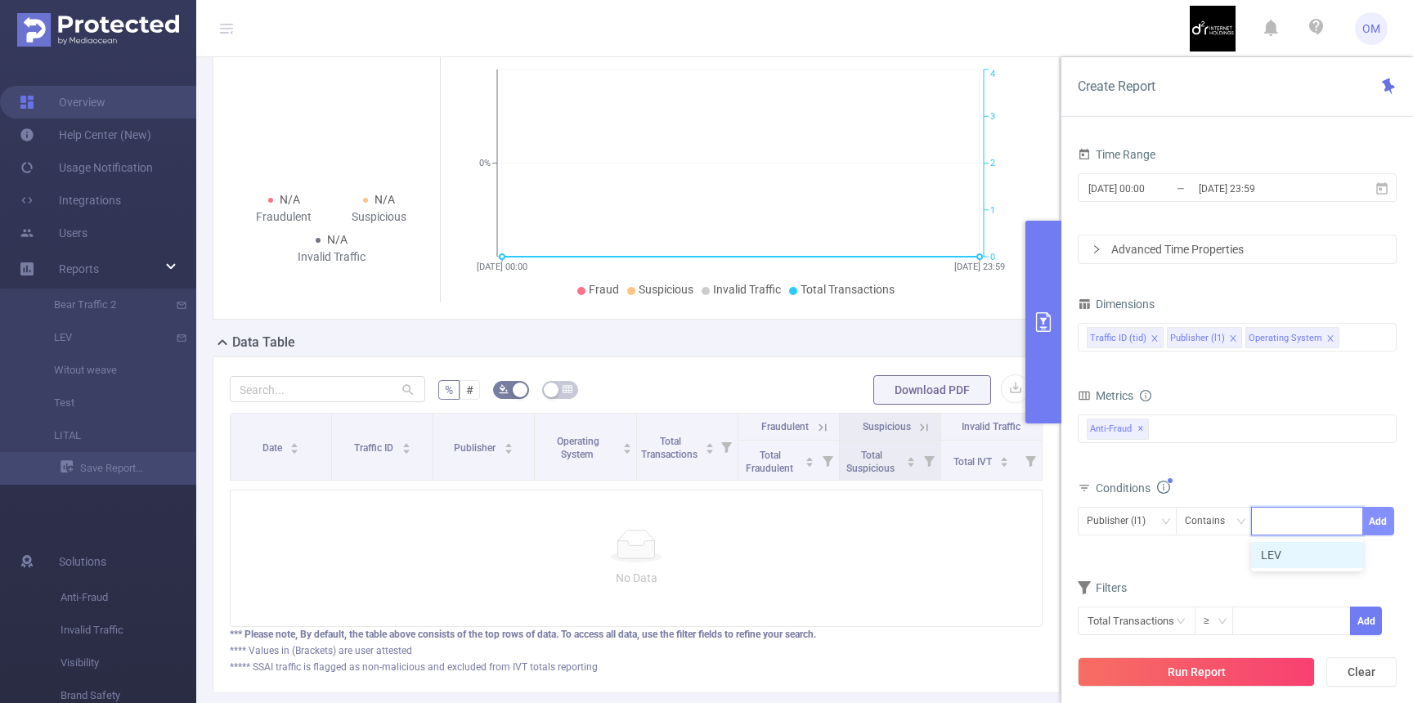
click at [1375, 518] on button "Add" at bounding box center [1378, 521] width 32 height 29
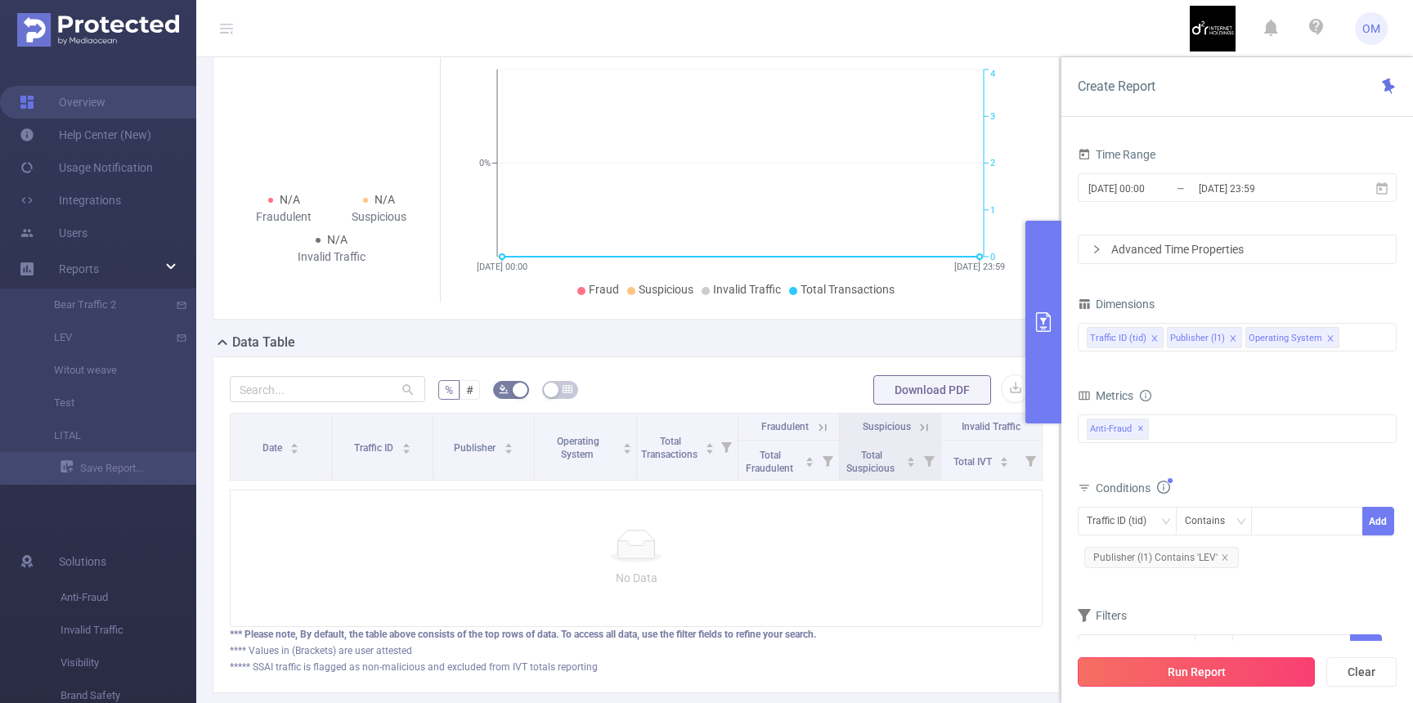
click at [1210, 676] on button "Run Report" at bounding box center [1196, 671] width 237 height 29
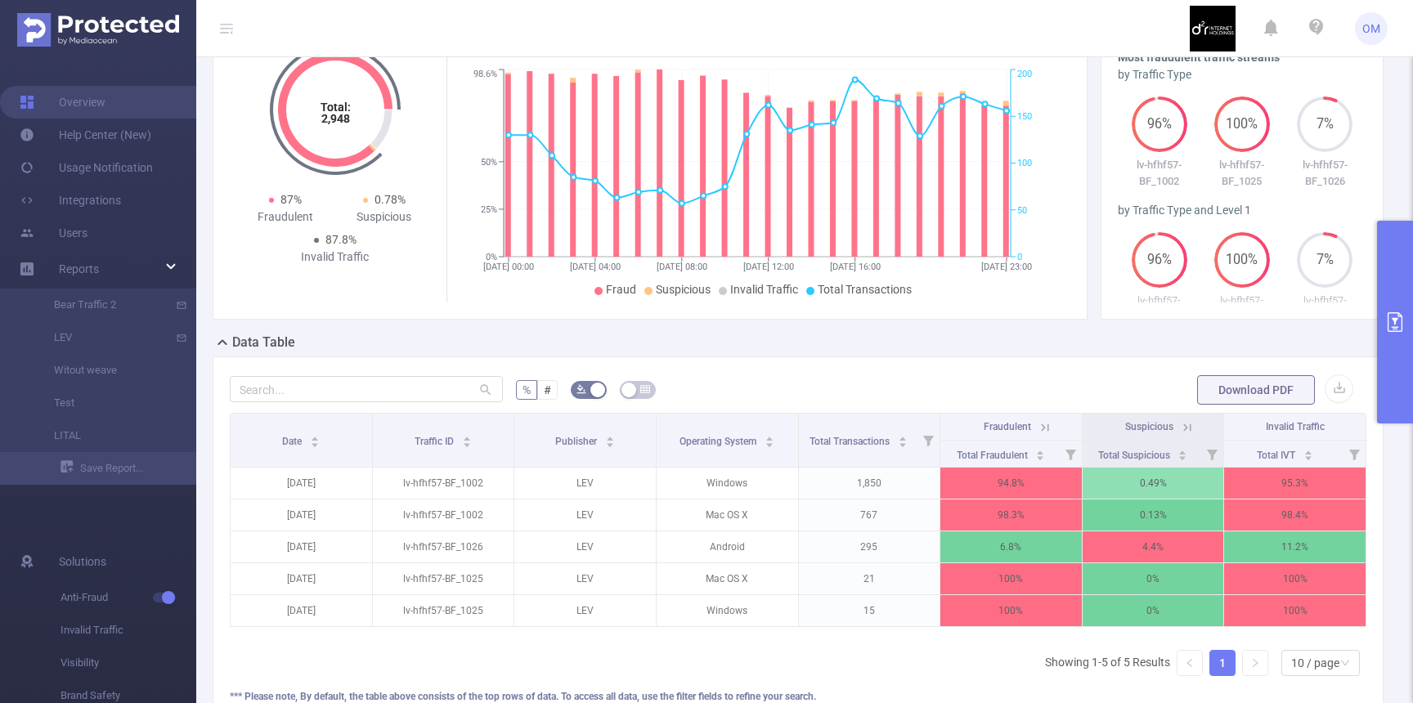
click at [1388, 342] on button "primary" at bounding box center [1395, 322] width 36 height 203
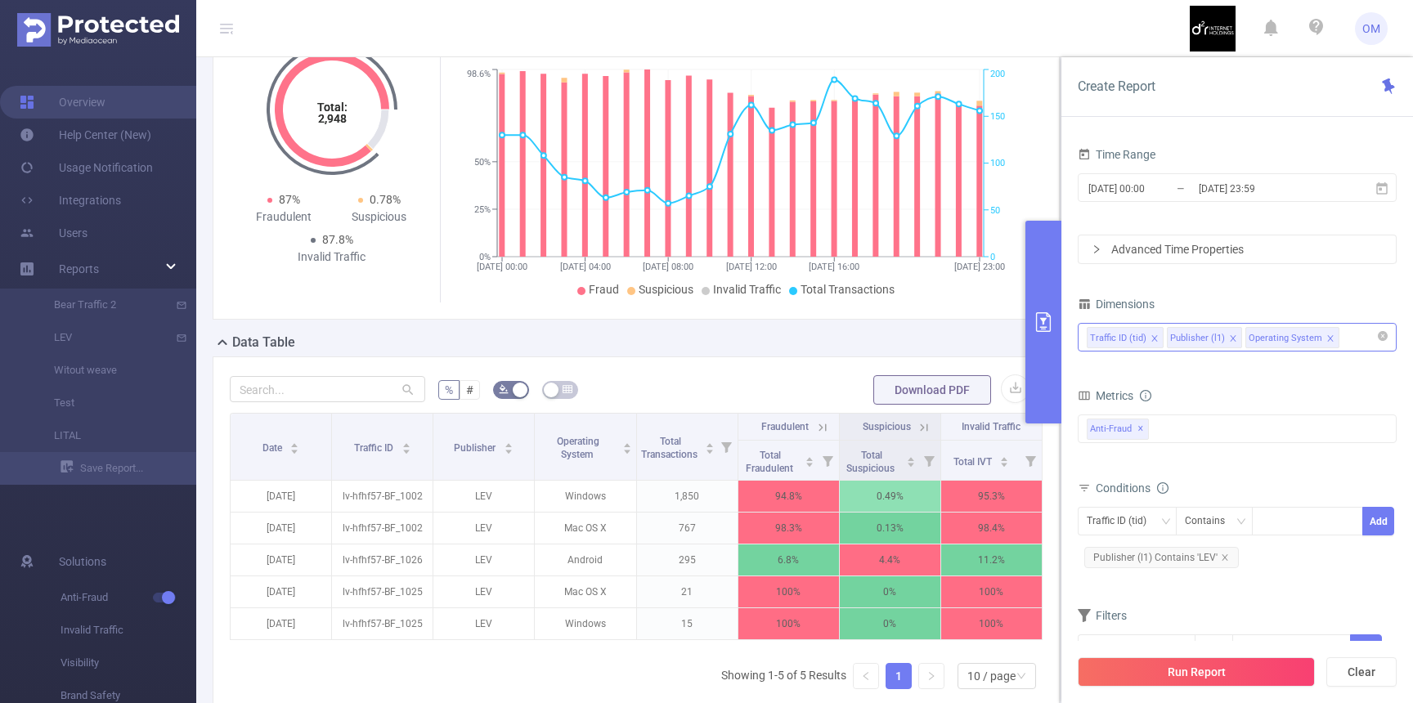
click at [1354, 334] on div "Traffic ID (tid) Publisher (l1) Operating System" at bounding box center [1237, 337] width 301 height 27
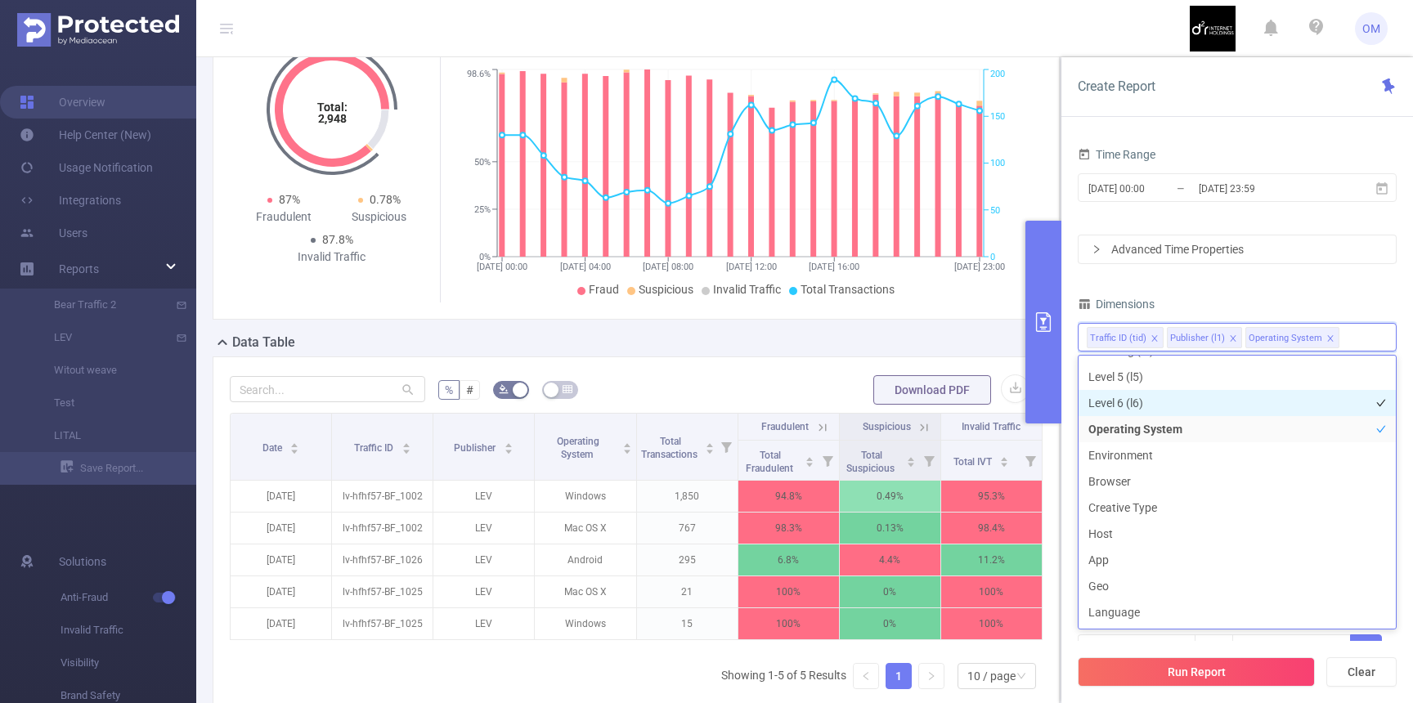
scroll to position [257, 0]
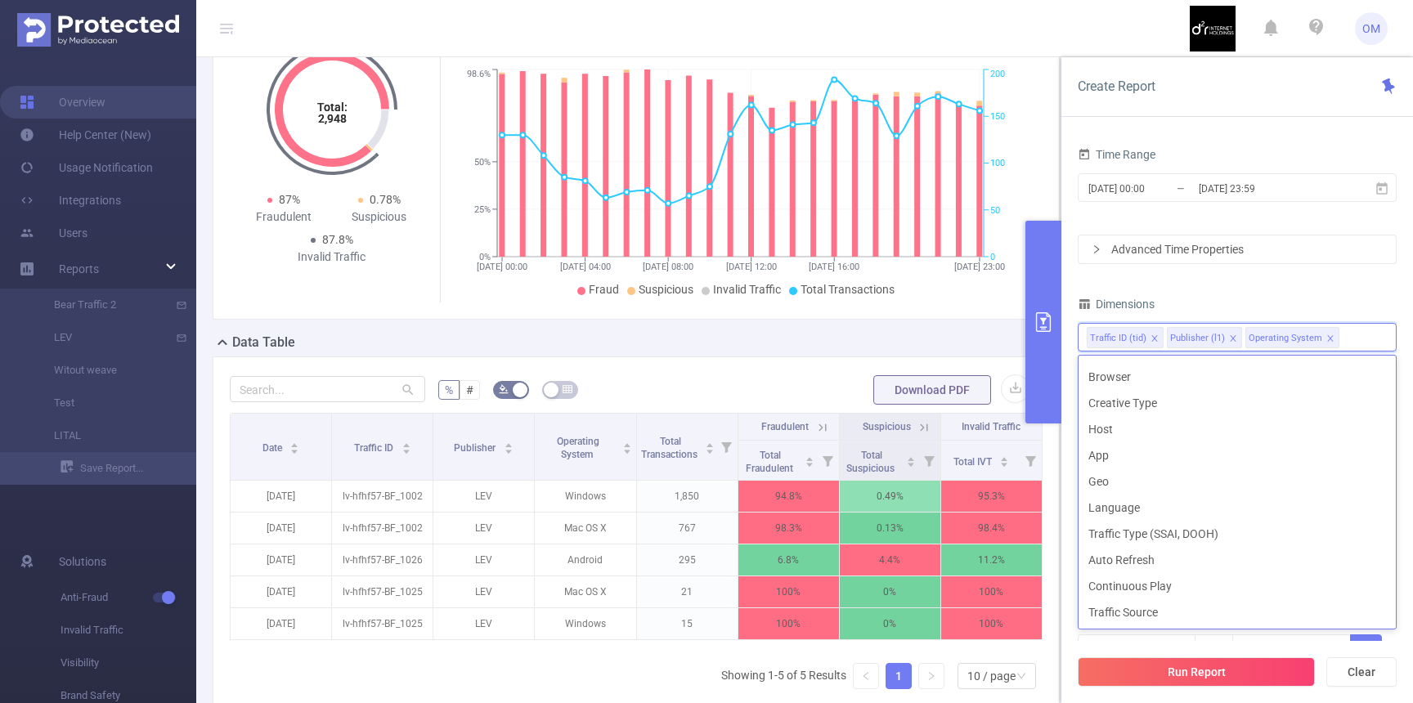
click at [1217, 208] on div "2025-09-14 00:00 _ 2025-09-14 23:59" at bounding box center [1237, 189] width 319 height 38
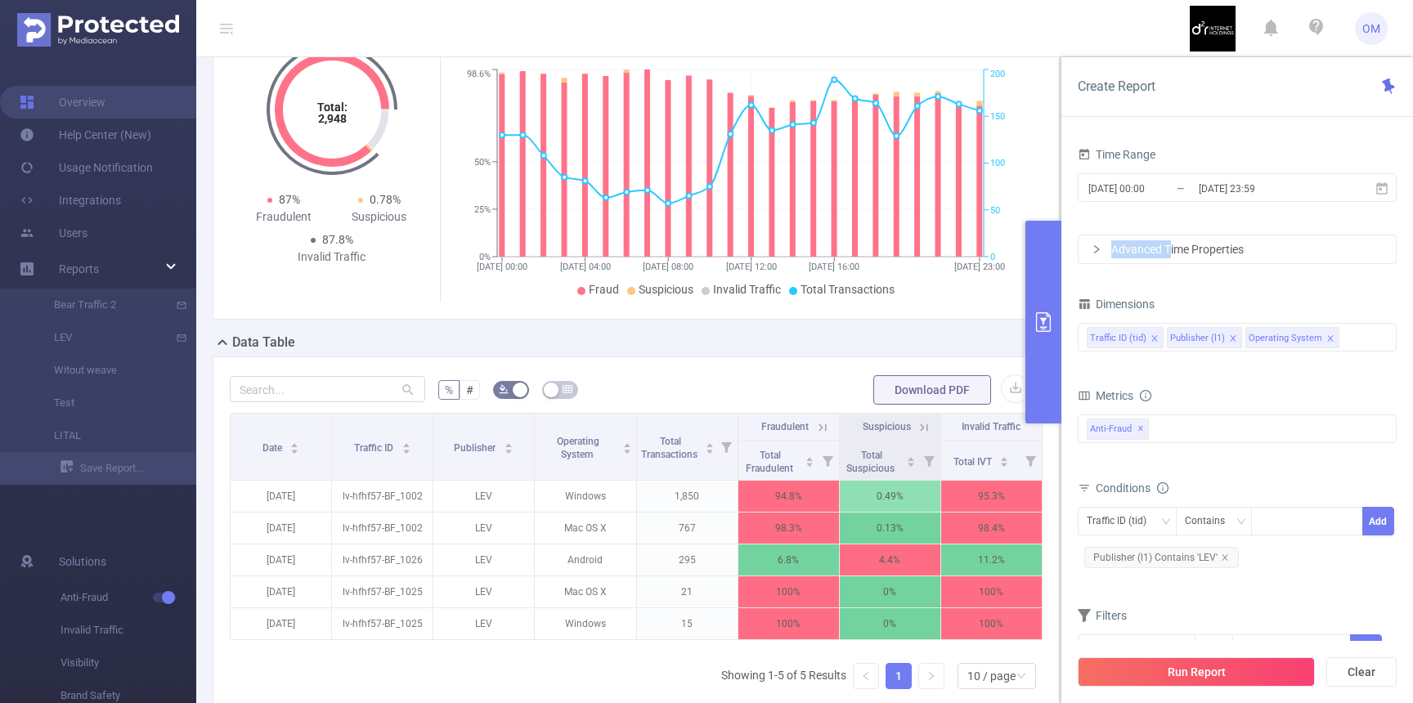
click at [1168, 240] on div "Advanced Time Properties" at bounding box center [1236, 249] width 317 height 28
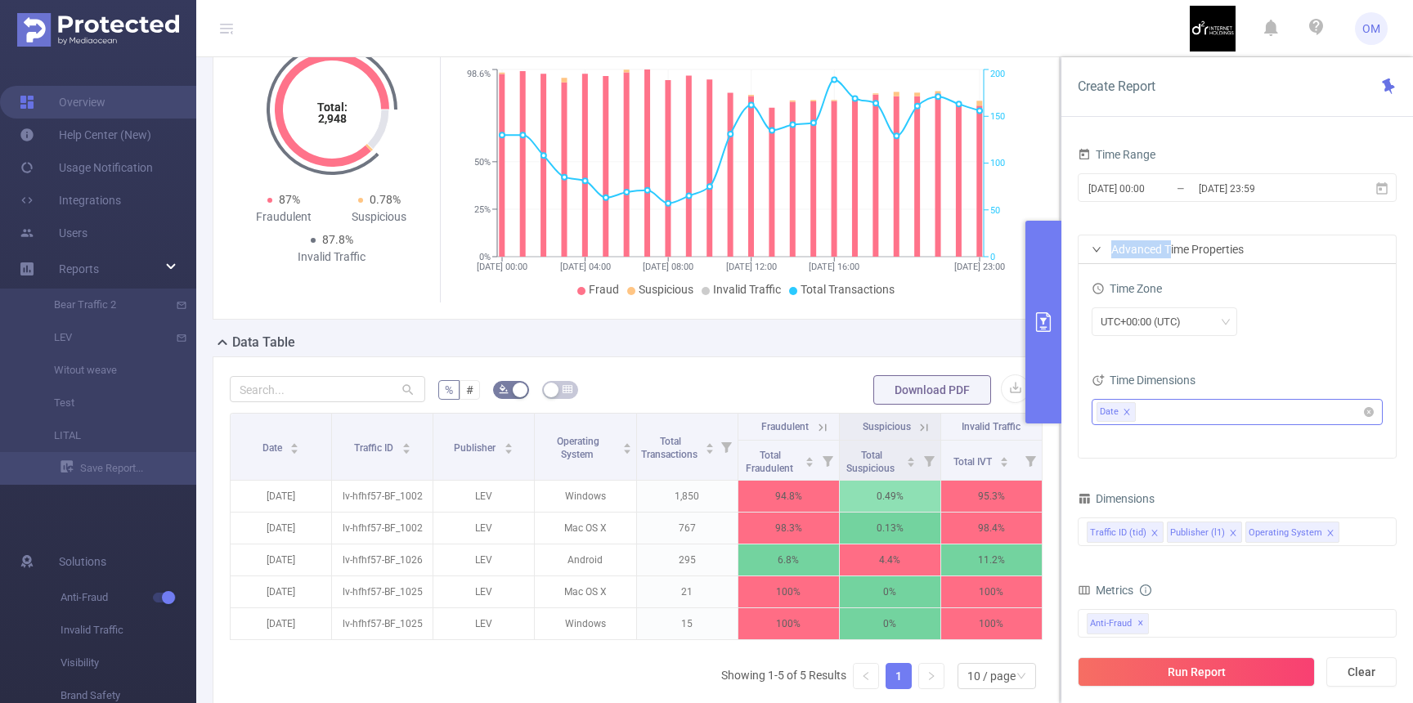
click at [1151, 408] on ul "Date" at bounding box center [1230, 412] width 269 height 25
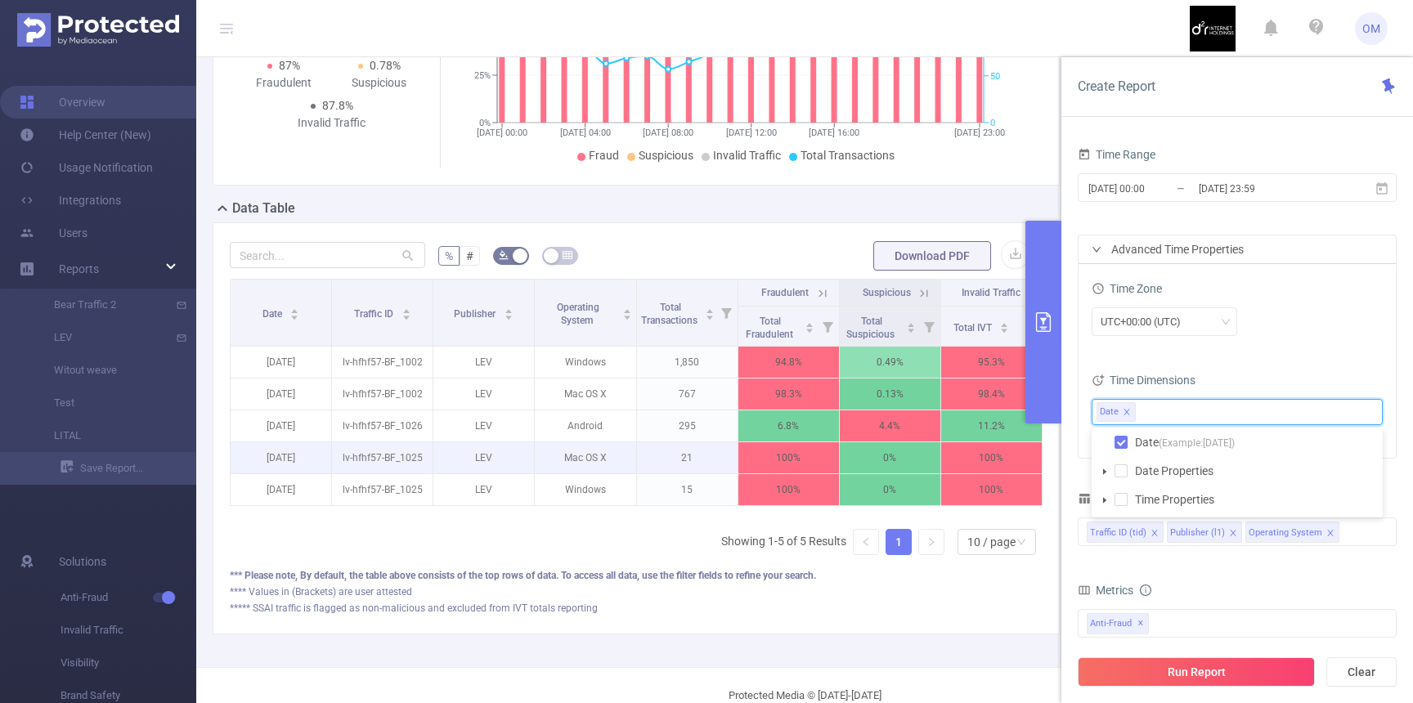
scroll to position [249, 0]
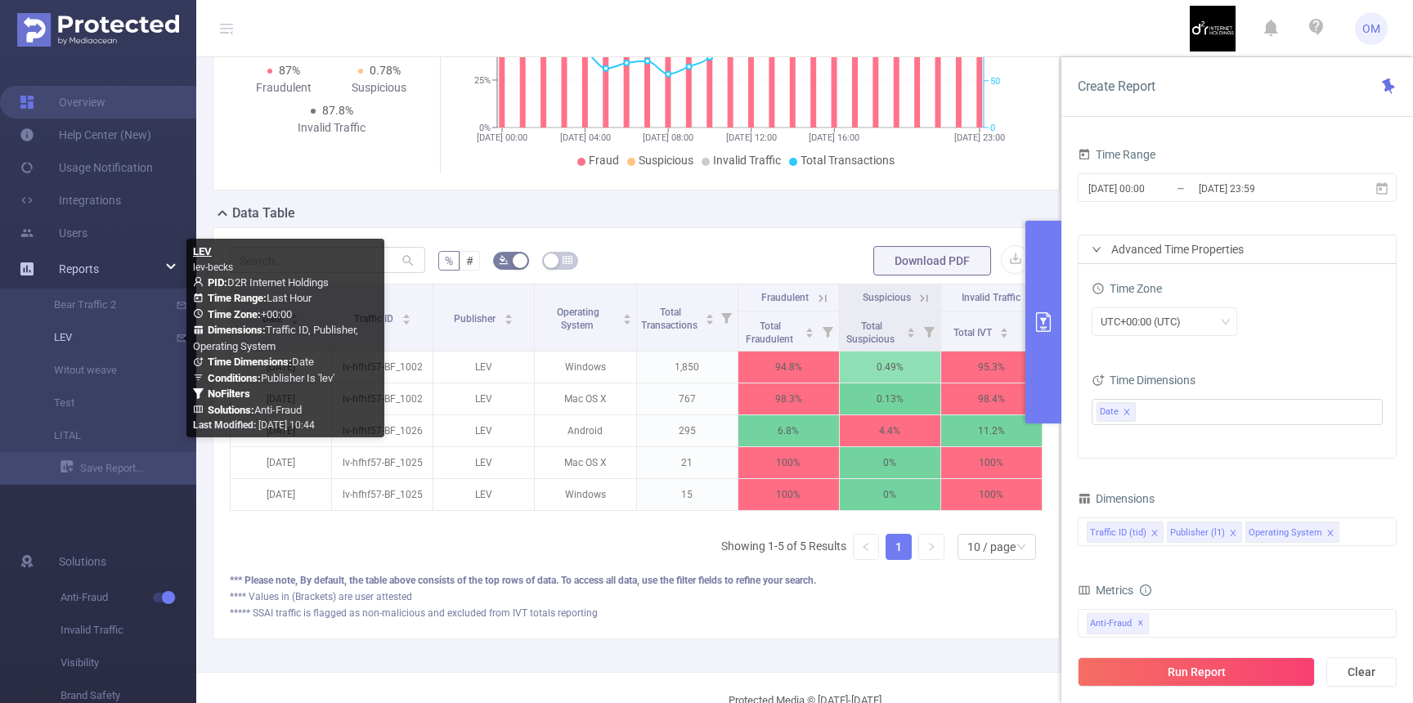
click at [67, 333] on link "LEV" at bounding box center [105, 337] width 144 height 33
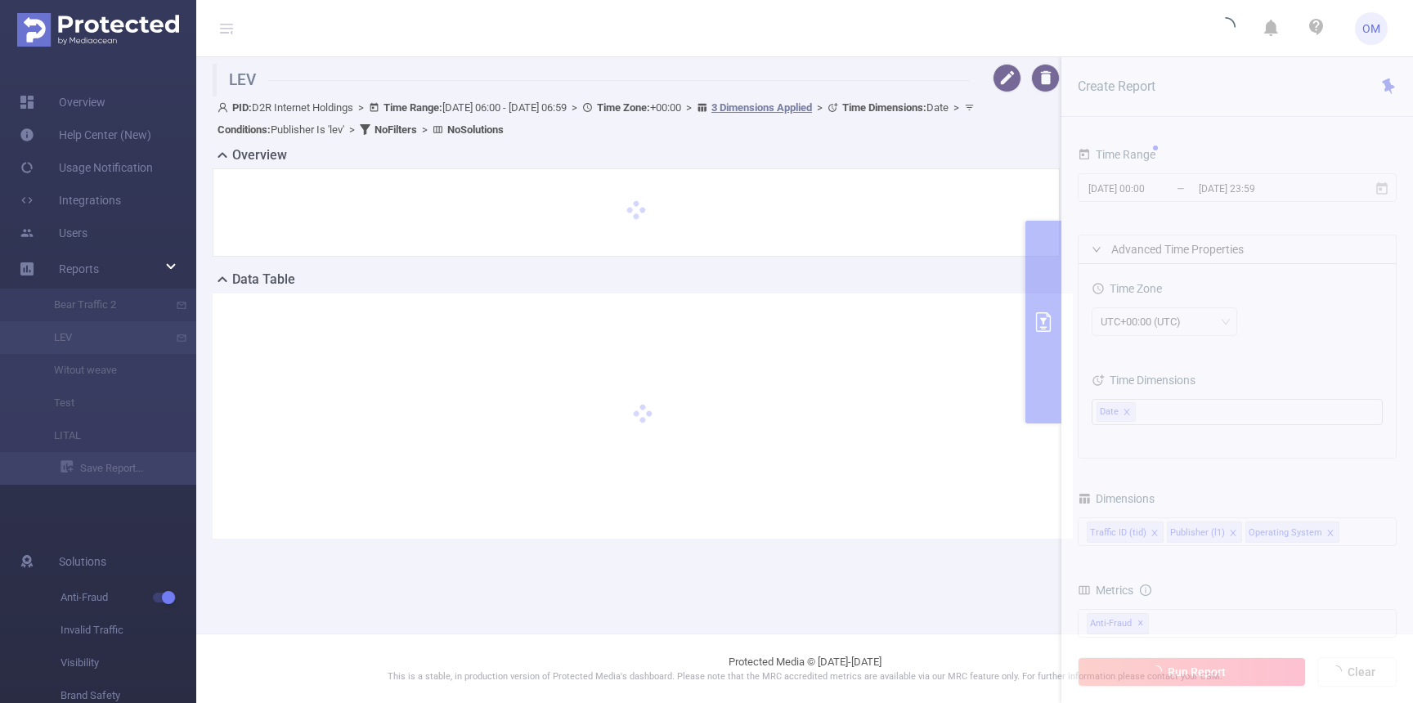
type input "2025-09-15 06:00"
type input "2025-09-15 06:59"
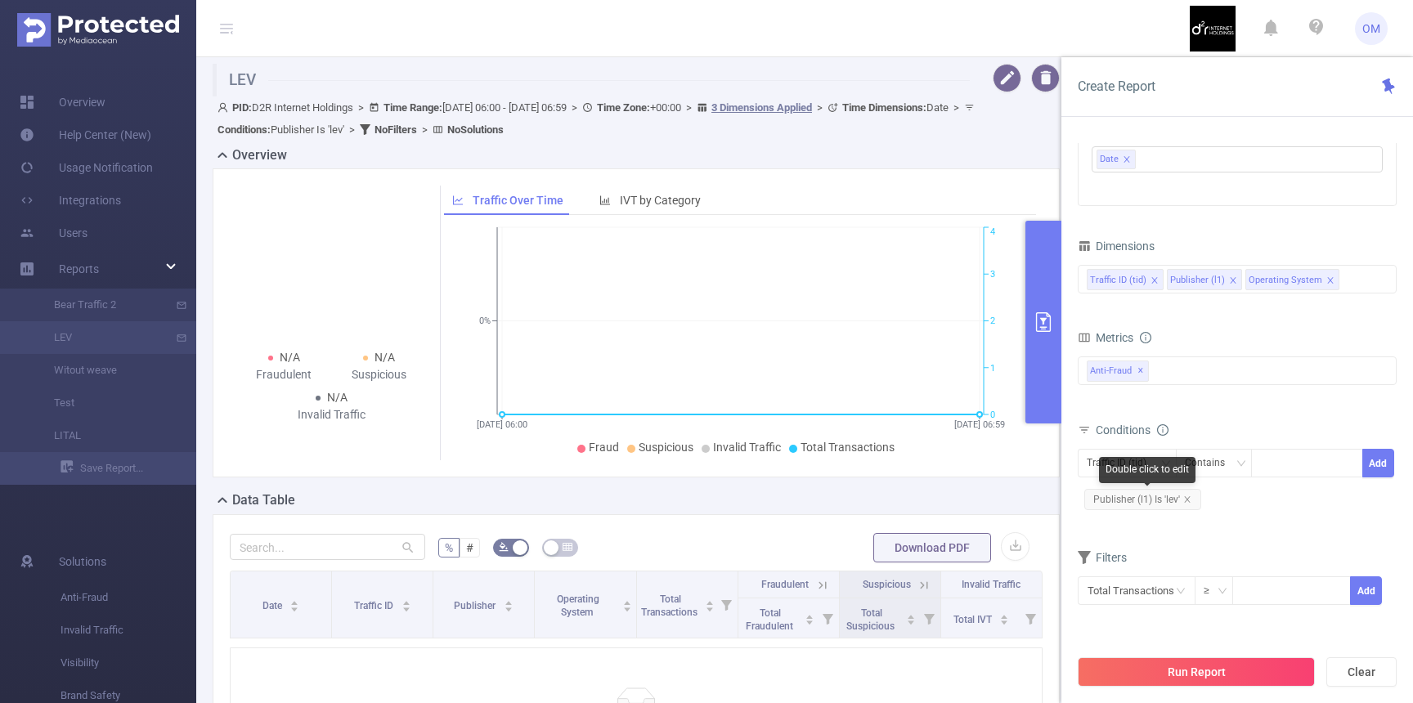
click at [1152, 504] on span "Publisher (l1) Is 'lev'" at bounding box center [1142, 499] width 117 height 21
click at [1187, 499] on icon "icon: close" at bounding box center [1187, 499] width 8 height 8
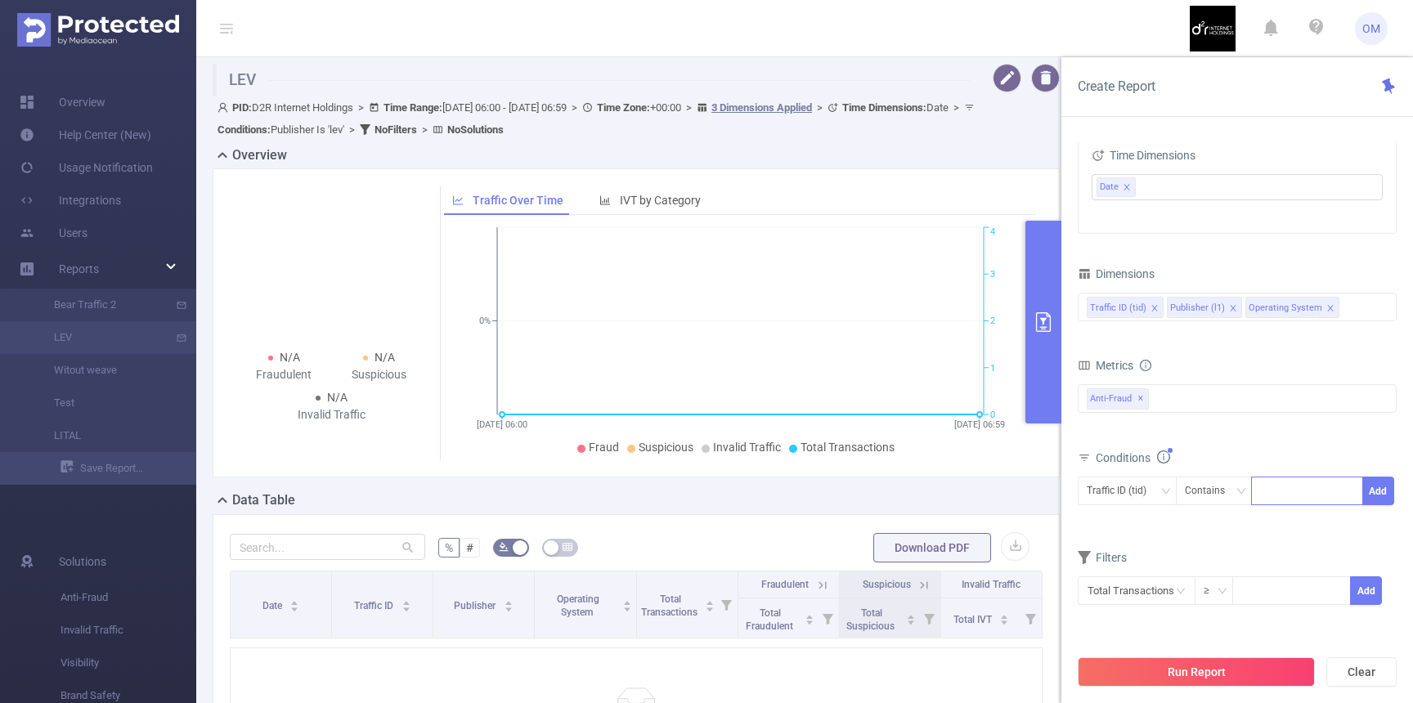
click at [1289, 482] on div at bounding box center [1307, 490] width 94 height 27
type input "LEV"
click at [1306, 533] on li "LEV" at bounding box center [1307, 525] width 112 height 26
click at [1121, 491] on div "Traffic ID (tid)" at bounding box center [1122, 490] width 71 height 27
click at [1115, 539] on li "Publisher (l1)" at bounding box center [1133, 551] width 110 height 26
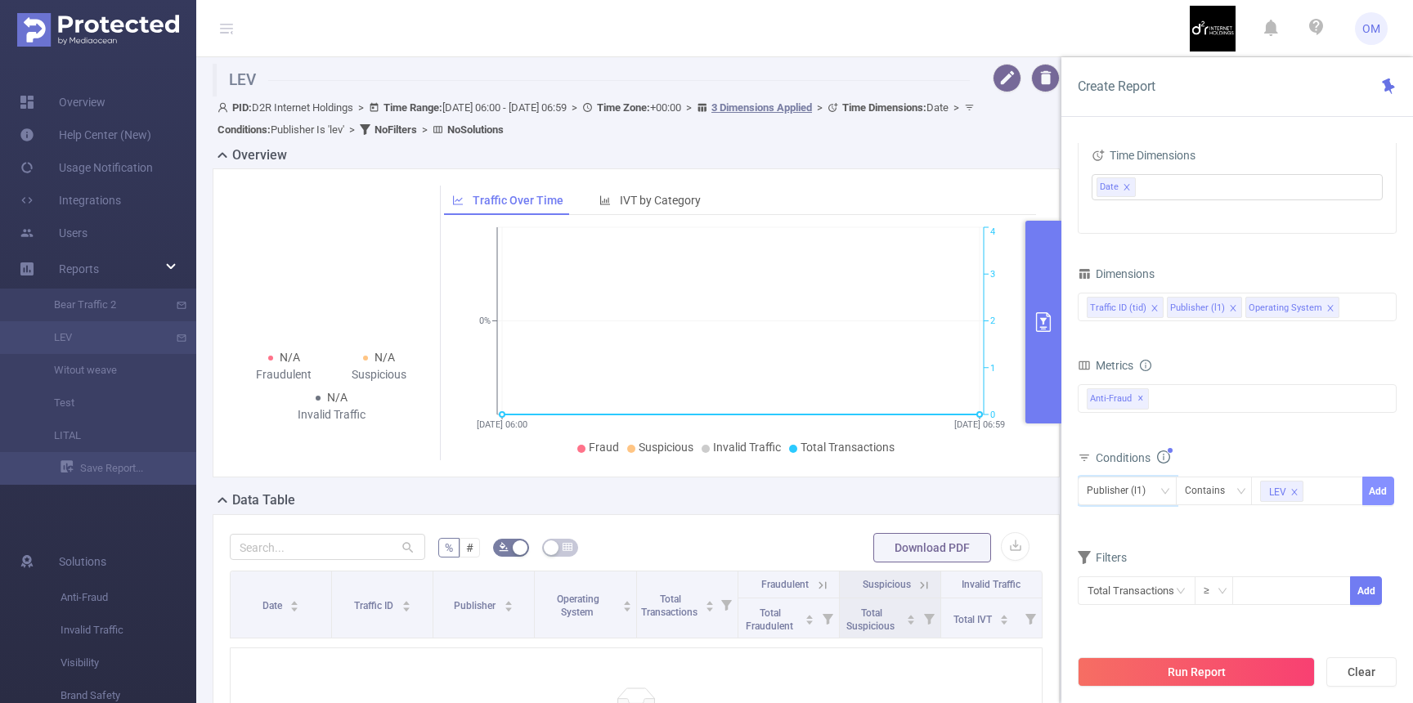
click at [1372, 493] on button "Add" at bounding box center [1378, 491] width 32 height 29
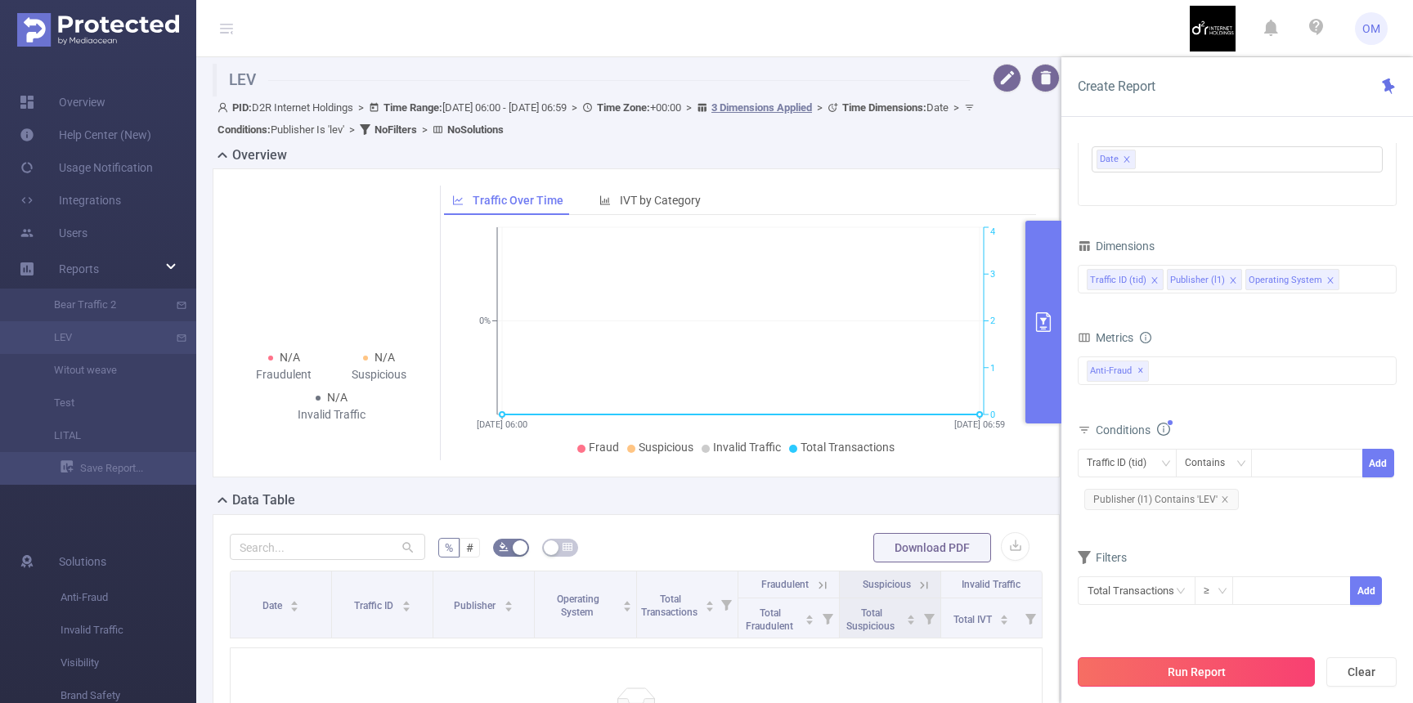
click at [1192, 666] on button "Run Report" at bounding box center [1196, 671] width 237 height 29
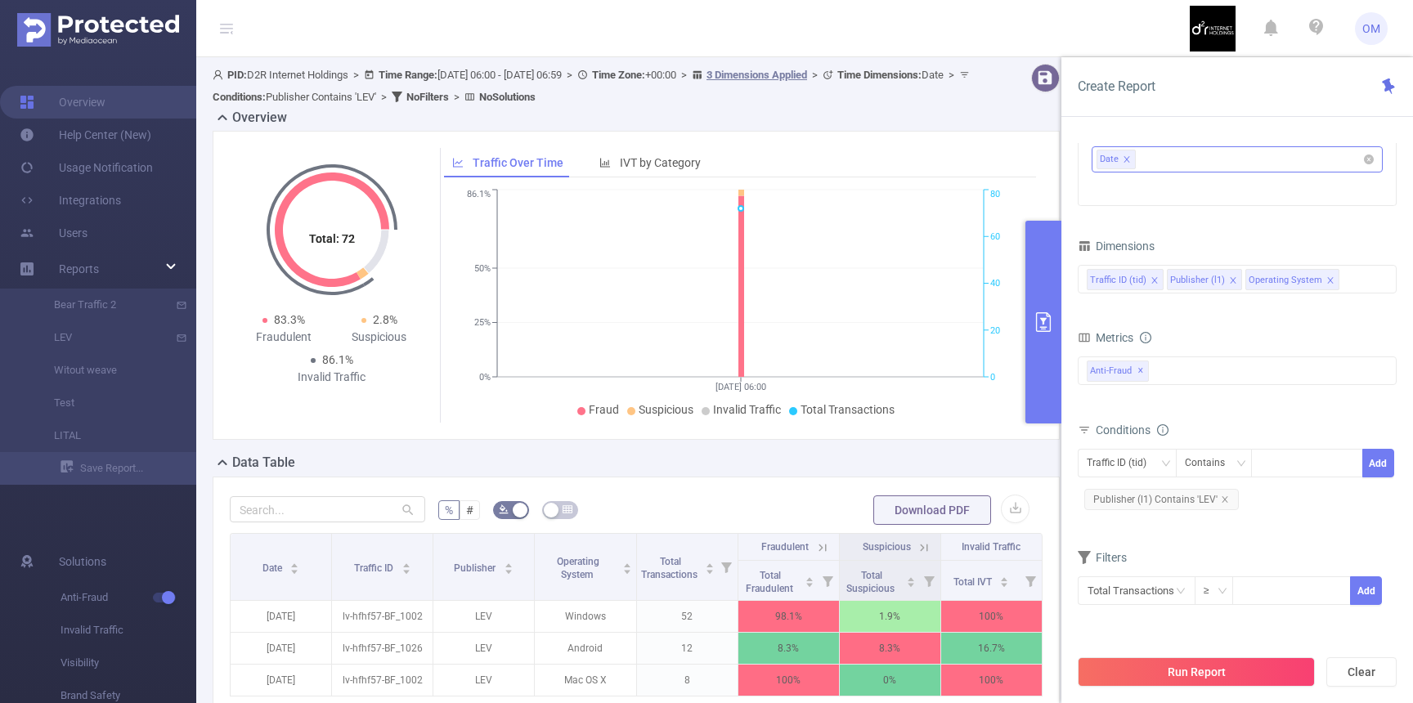
click at [1174, 161] on ul "Date" at bounding box center [1230, 159] width 269 height 25
click at [1107, 244] on icon "icon: caret-down" at bounding box center [1104, 248] width 8 height 8
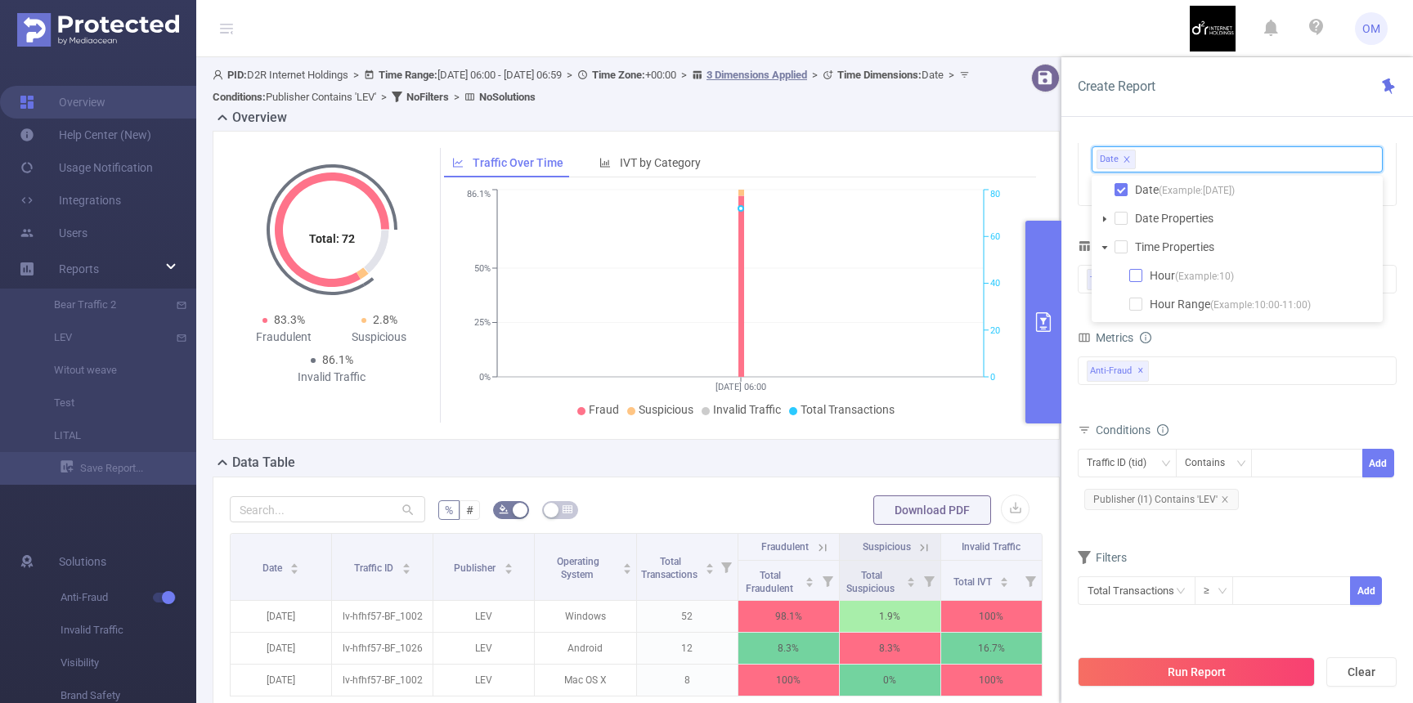
click at [1134, 275] on span at bounding box center [1135, 275] width 13 height 13
click at [768, 479] on div "% # Download PDF Date Traffic ID Publisher Operating System Total Transactions …" at bounding box center [636, 651] width 847 height 348
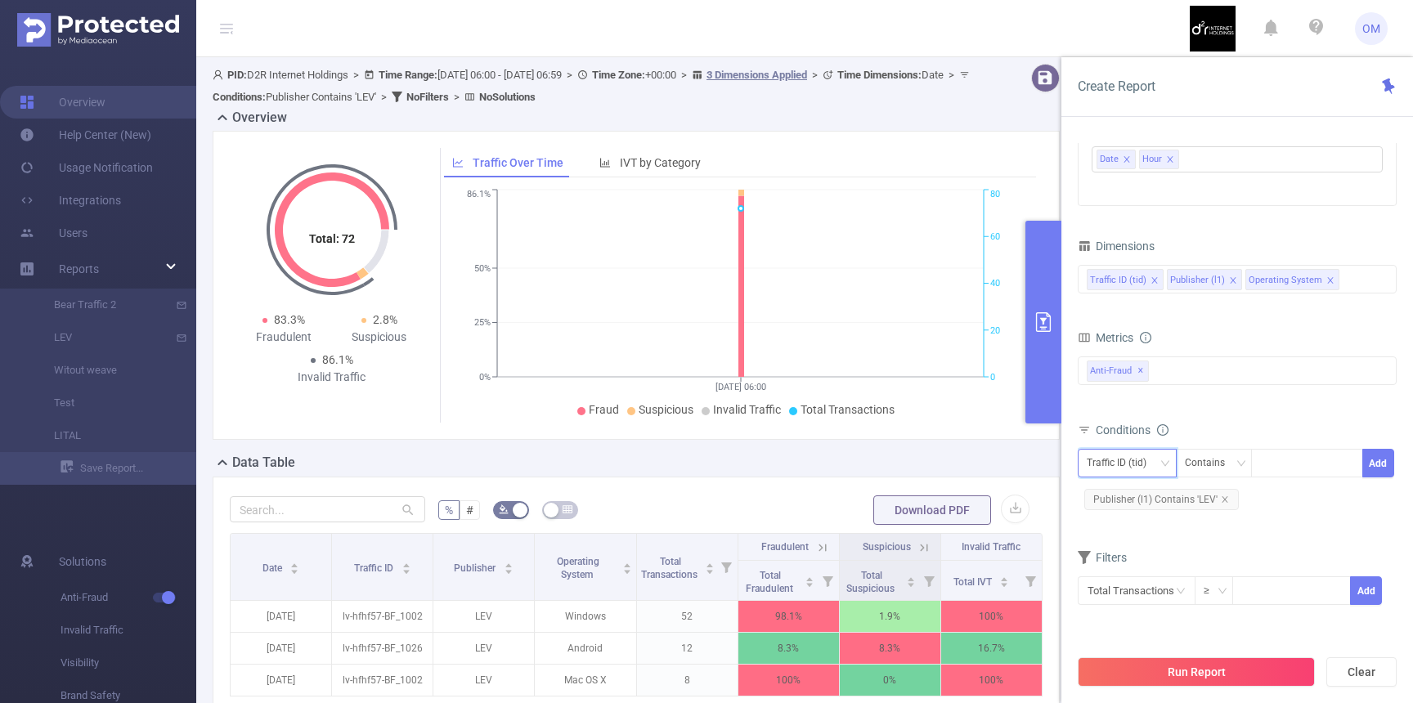
click at [1136, 475] on div "Traffic ID (tid)" at bounding box center [1122, 463] width 71 height 27
click at [1125, 548] on li "Operating System" at bounding box center [1133, 549] width 110 height 26
click at [1295, 455] on div at bounding box center [1307, 463] width 94 height 27
click at [1229, 471] on div "Contains" at bounding box center [1211, 463] width 52 height 27
click at [1203, 518] on li "Is" at bounding box center [1229, 523] width 109 height 26
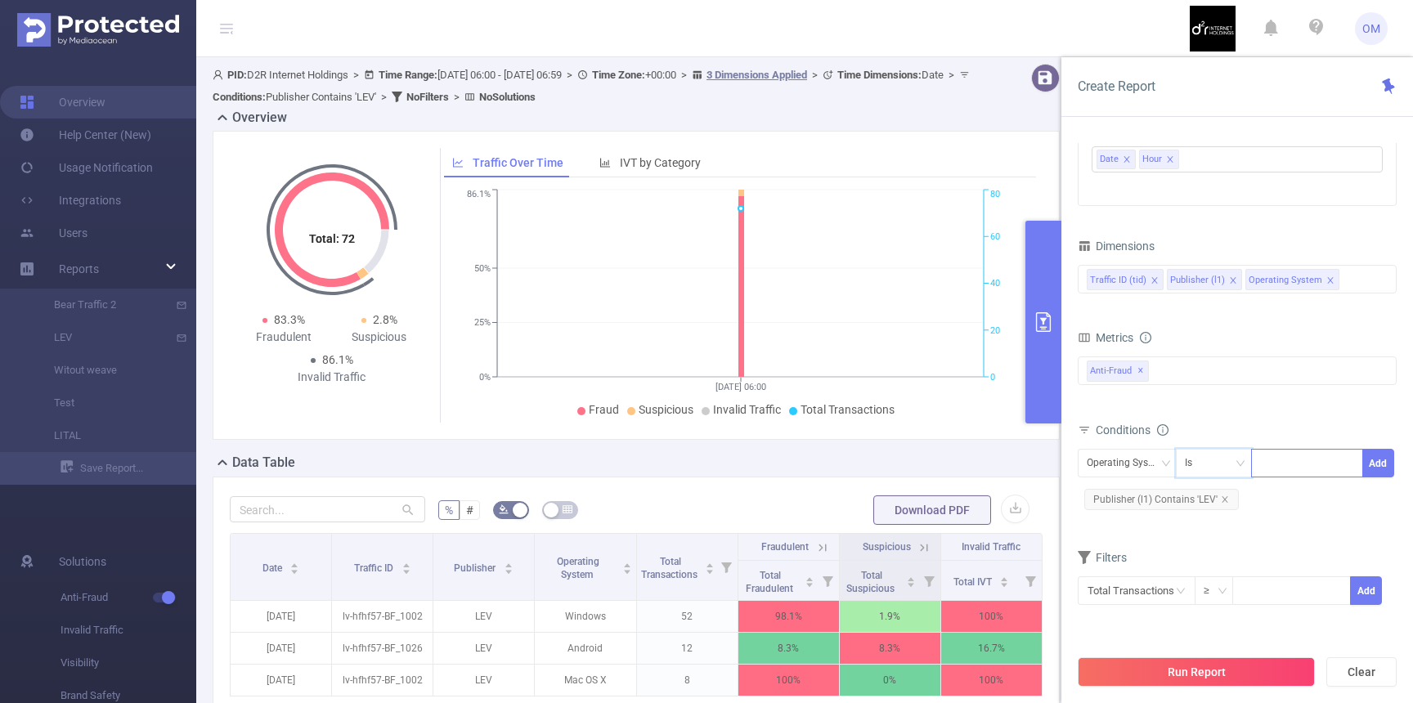
click at [1284, 466] on div at bounding box center [1307, 463] width 94 height 27
click at [1208, 468] on div "Is" at bounding box center [1214, 463] width 59 height 27
click at [1218, 497] on li "Contains" at bounding box center [1229, 497] width 109 height 26
click at [1303, 457] on div at bounding box center [1307, 463] width 94 height 27
type input "Mac"
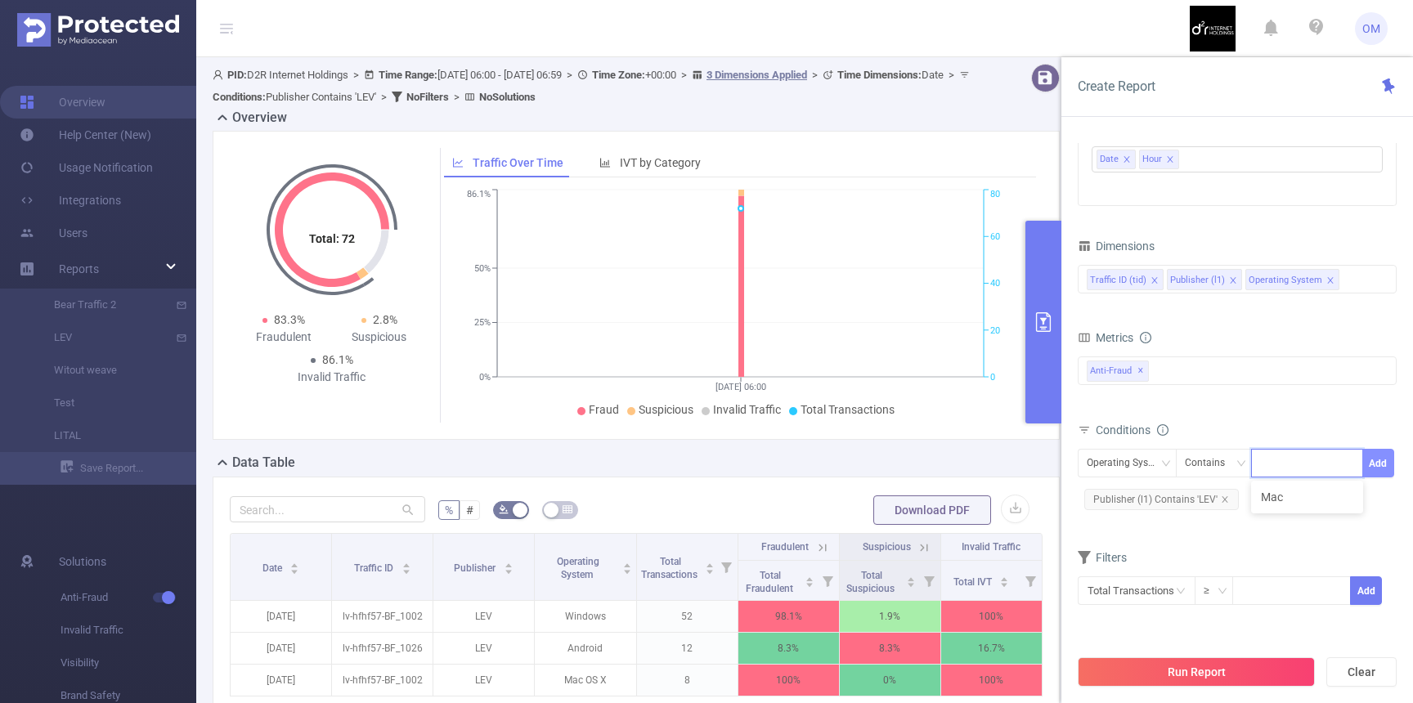
click at [1385, 456] on button "Add" at bounding box center [1378, 463] width 32 height 29
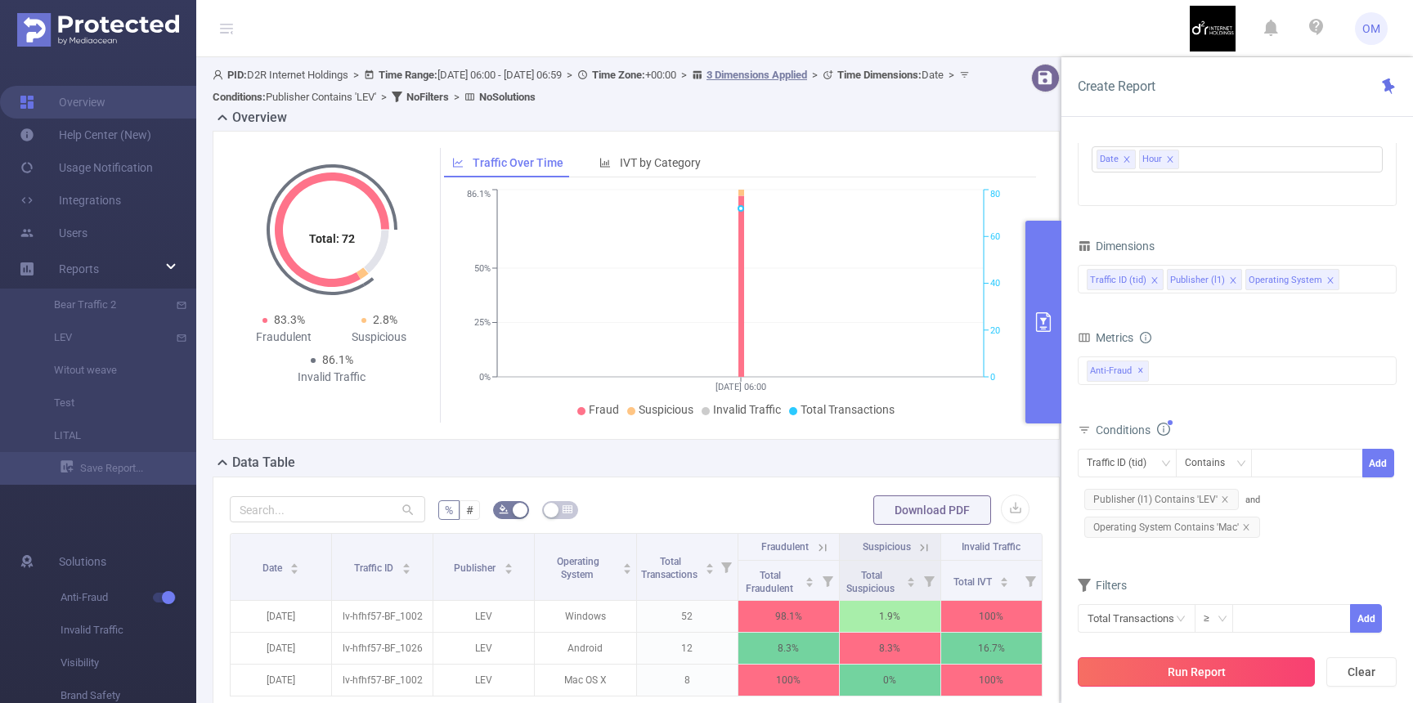
click at [1206, 678] on button "Run Report" at bounding box center [1196, 671] width 237 height 29
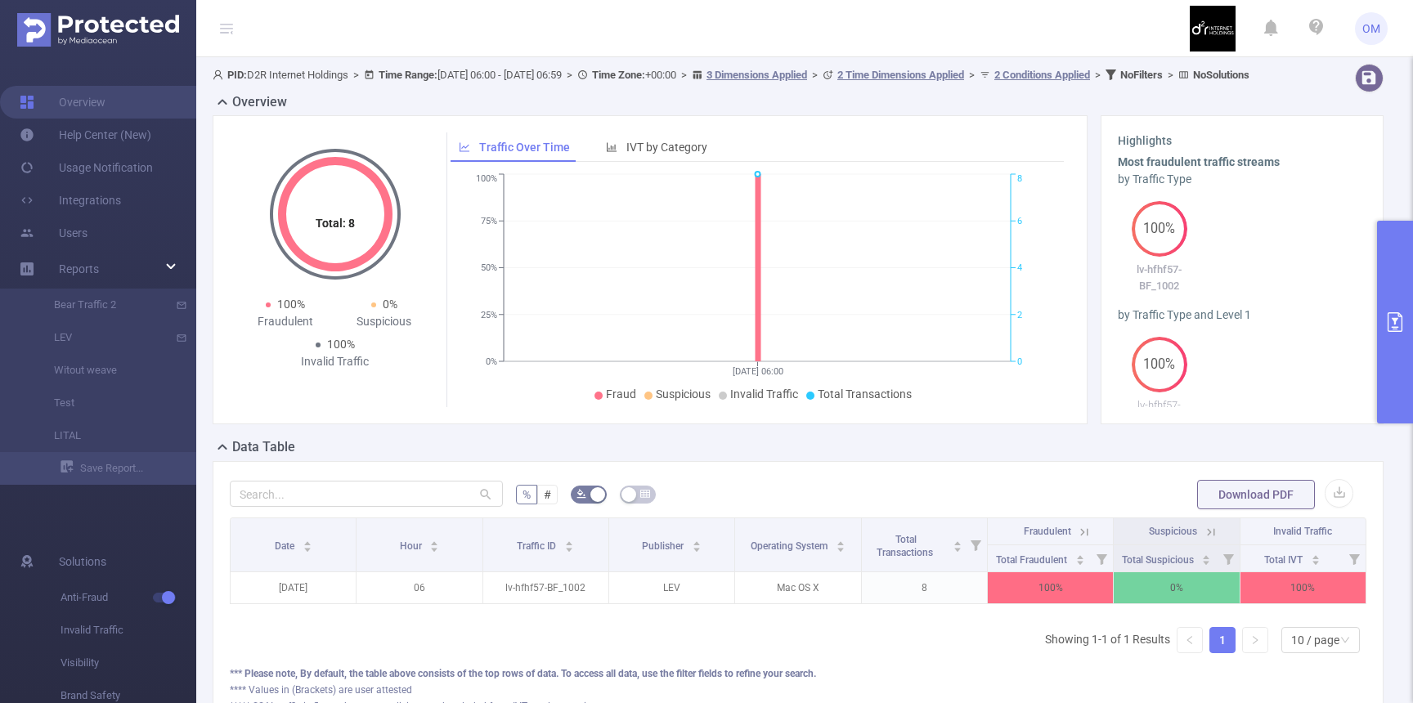
click at [1406, 331] on button "primary" at bounding box center [1395, 322] width 36 height 203
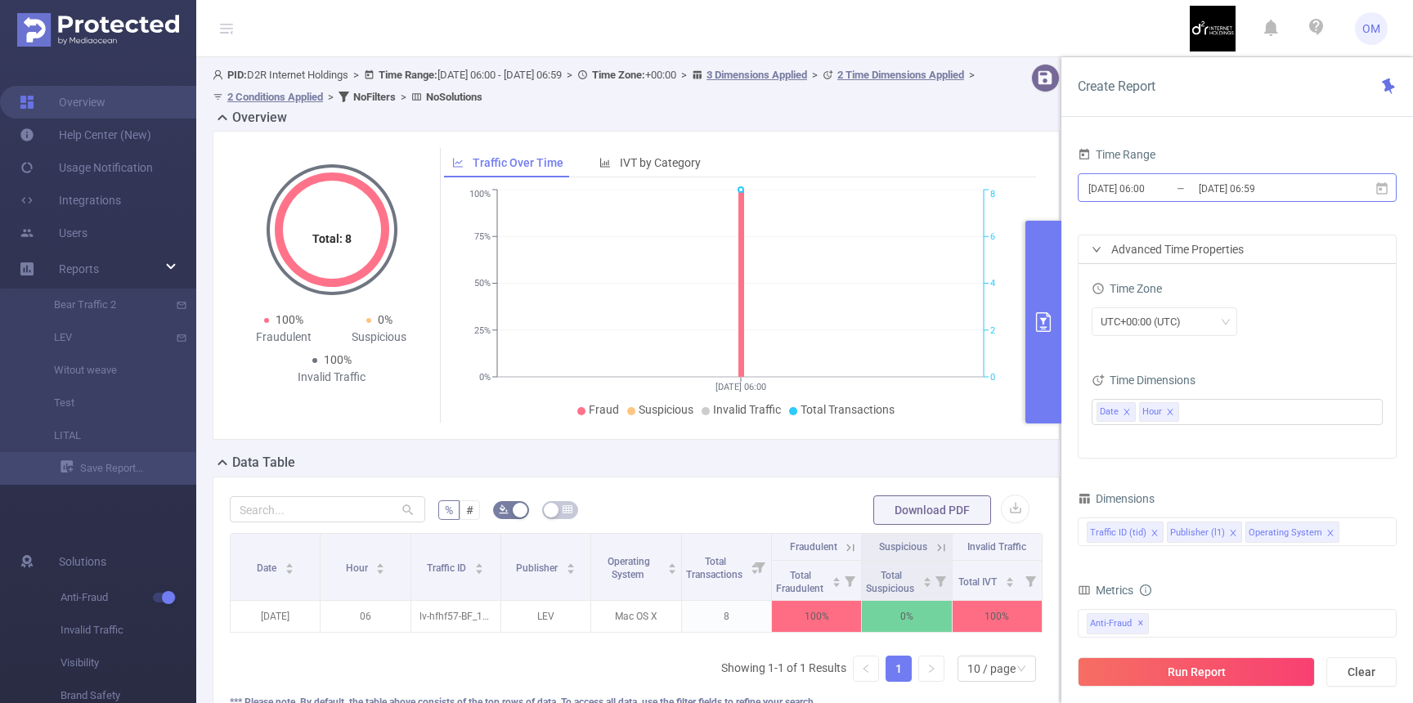
click at [1138, 180] on input "2025-09-15 06:00" at bounding box center [1153, 188] width 132 height 22
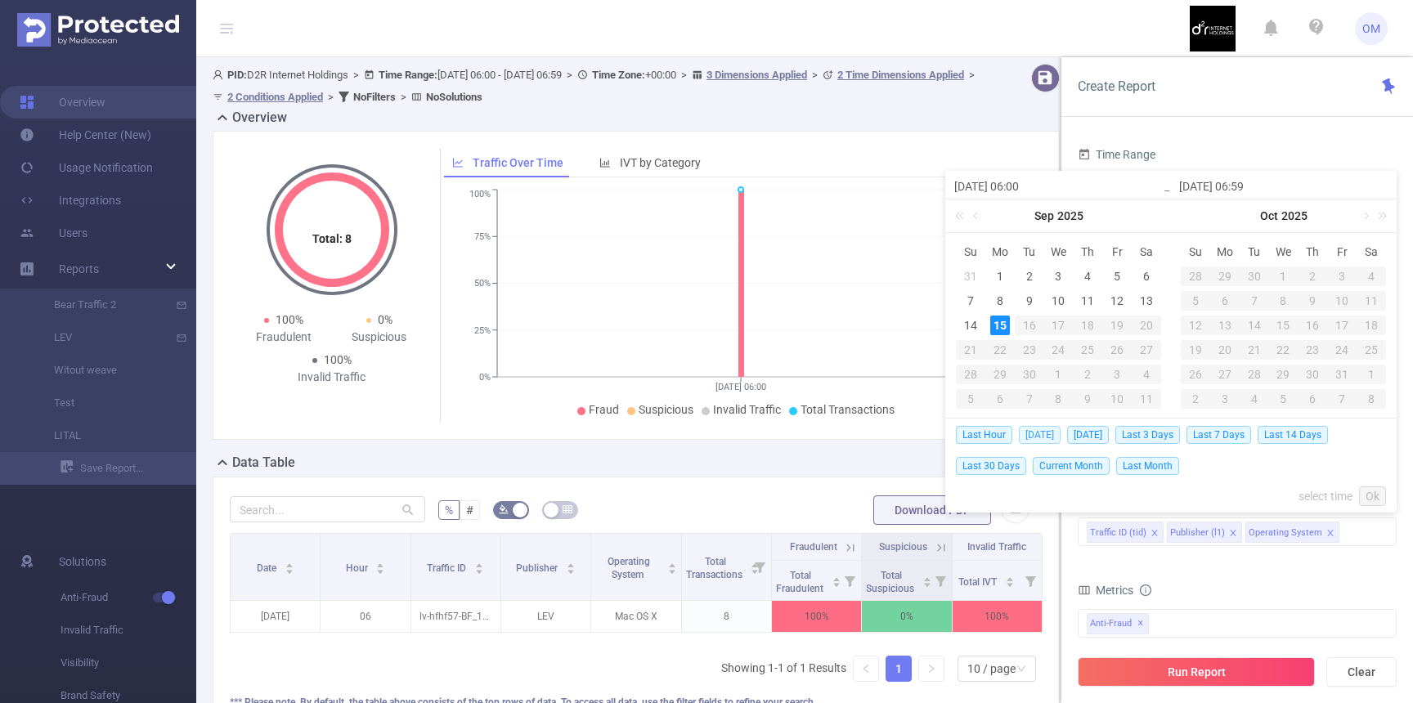
click at [1038, 430] on span "Today" at bounding box center [1040, 435] width 42 height 18
type input "2025-09-15 00:00"
type input "2025-09-15 23:59"
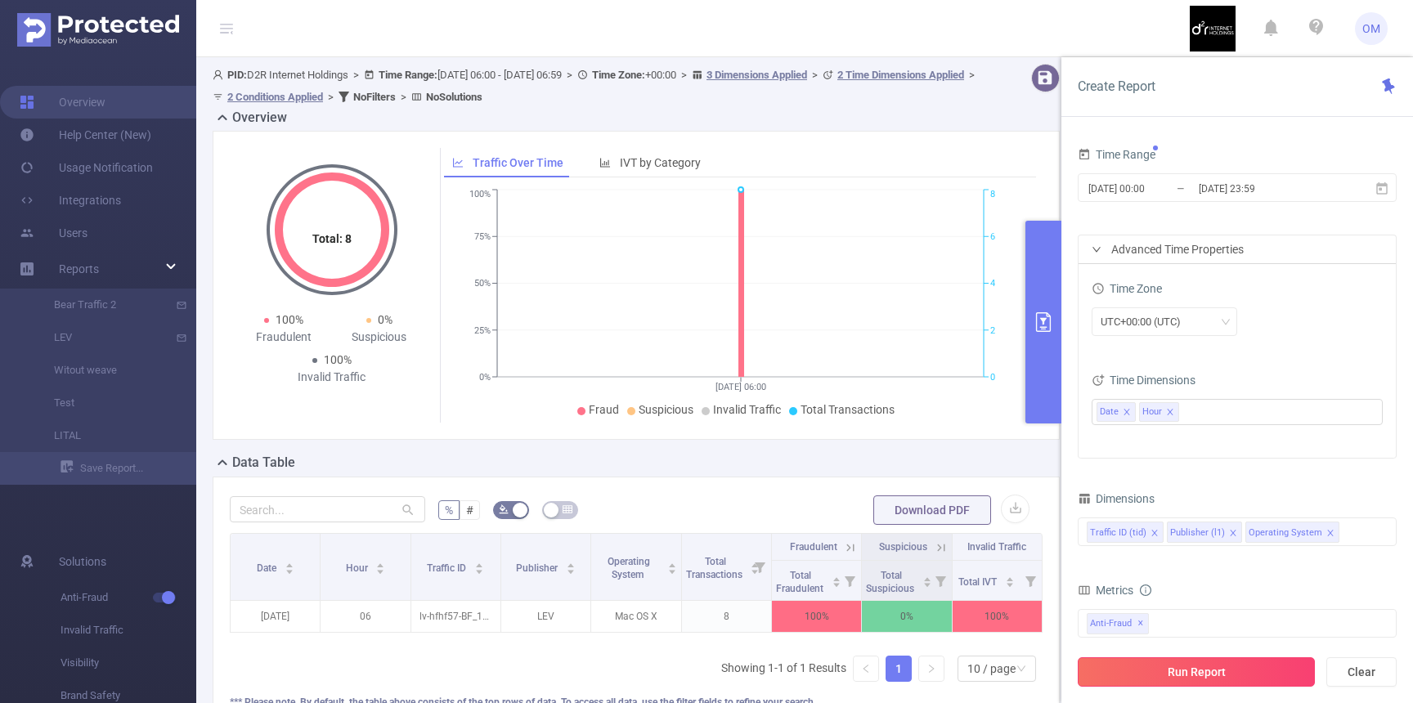
click at [1186, 671] on button "Run Report" at bounding box center [1196, 671] width 237 height 29
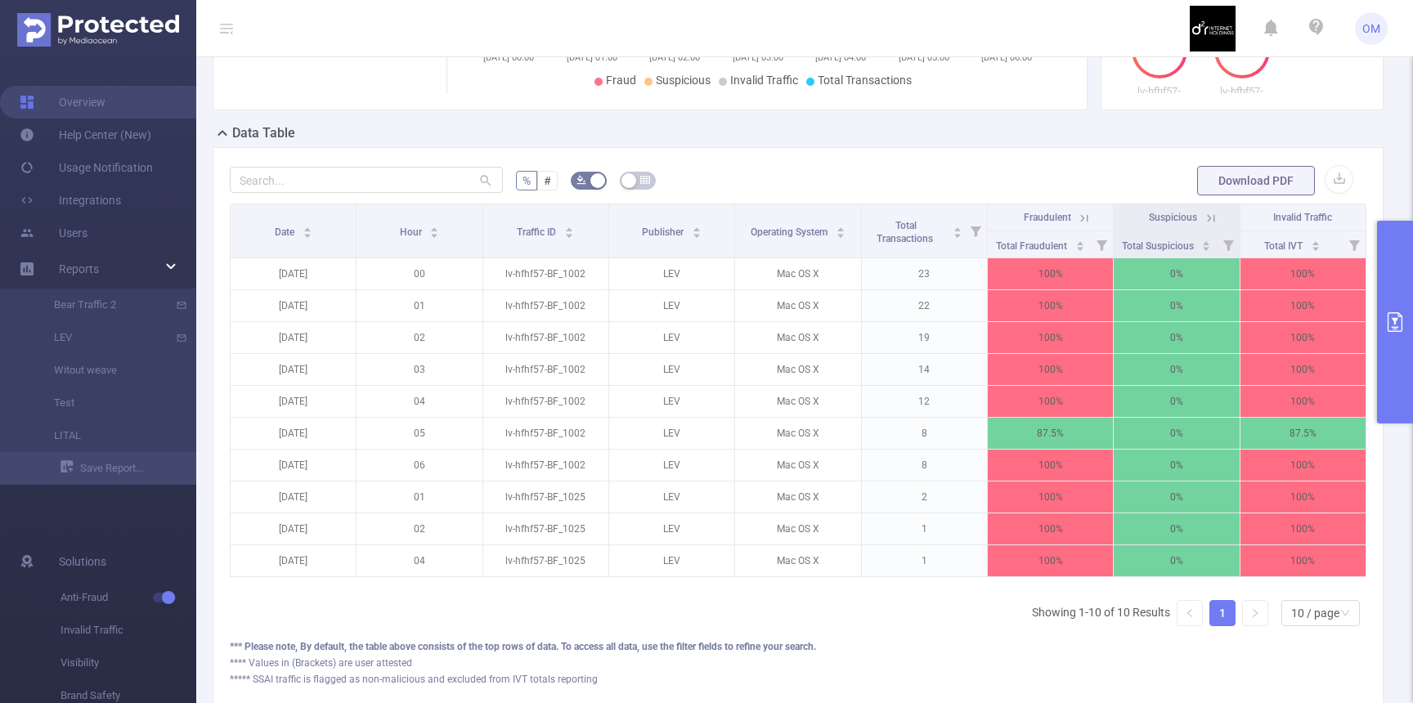
scroll to position [325, 0]
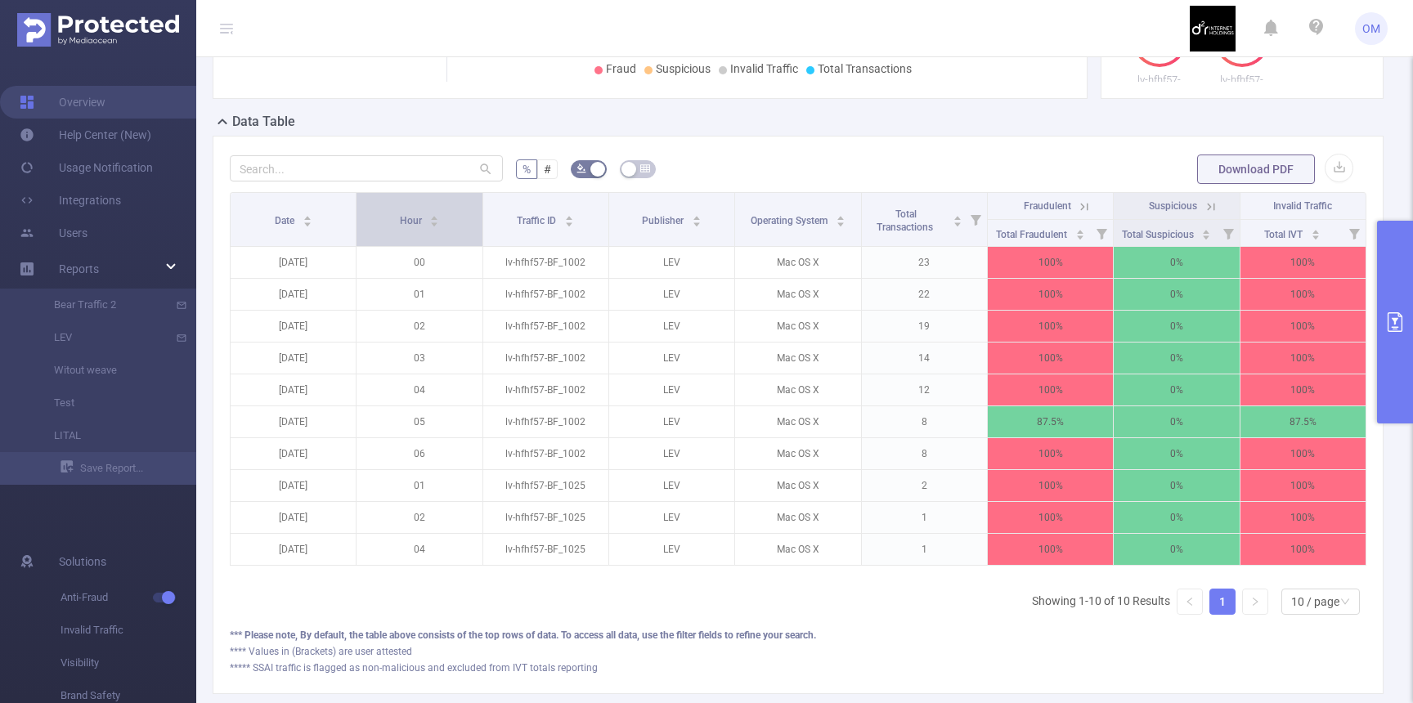
click at [415, 226] on span "Hour" at bounding box center [412, 220] width 25 height 11
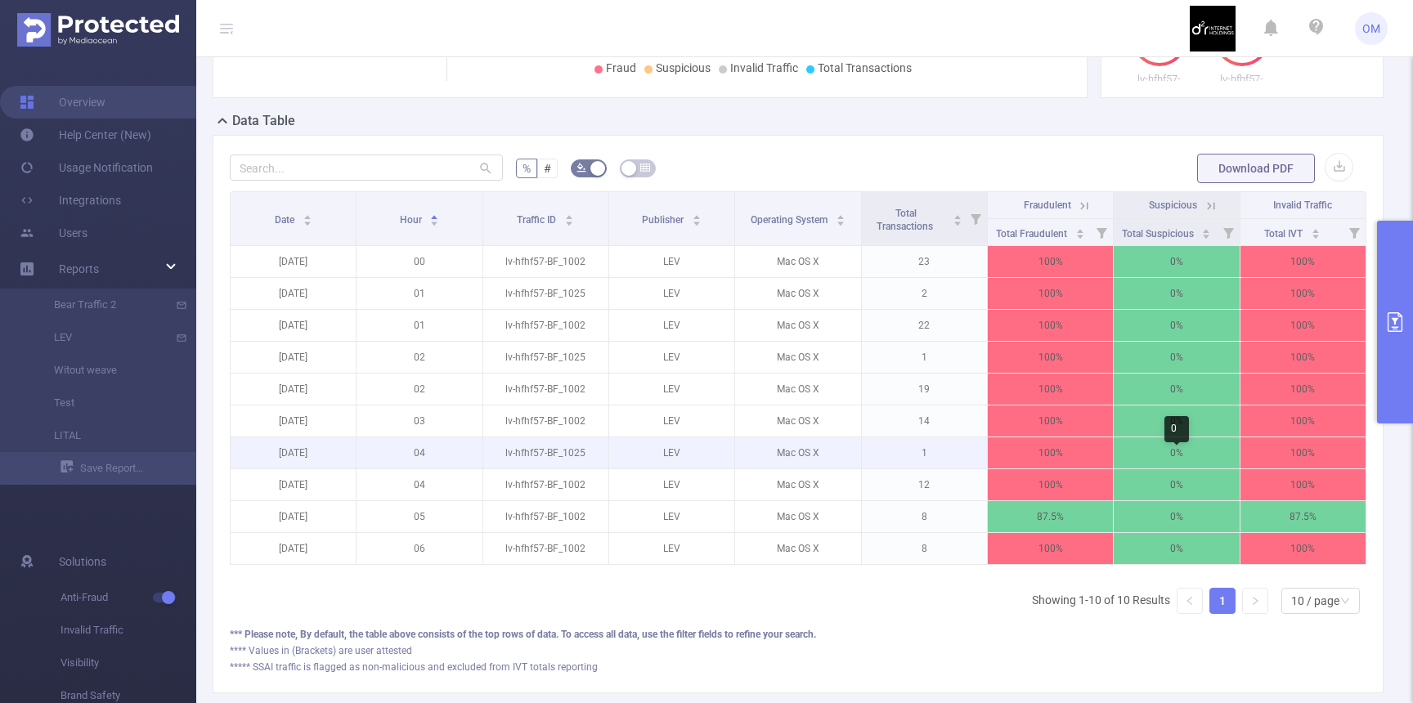
scroll to position [262, 0]
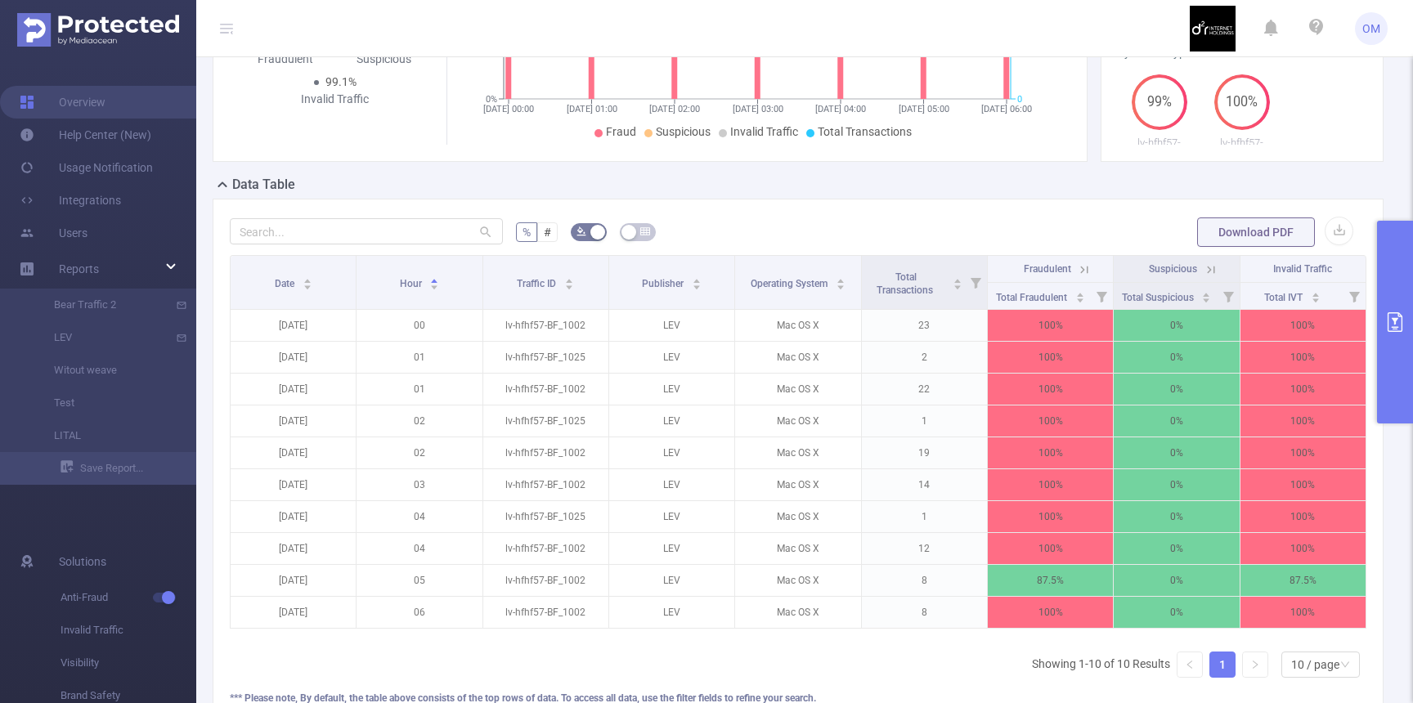
click at [1405, 280] on button "primary" at bounding box center [1395, 322] width 36 height 203
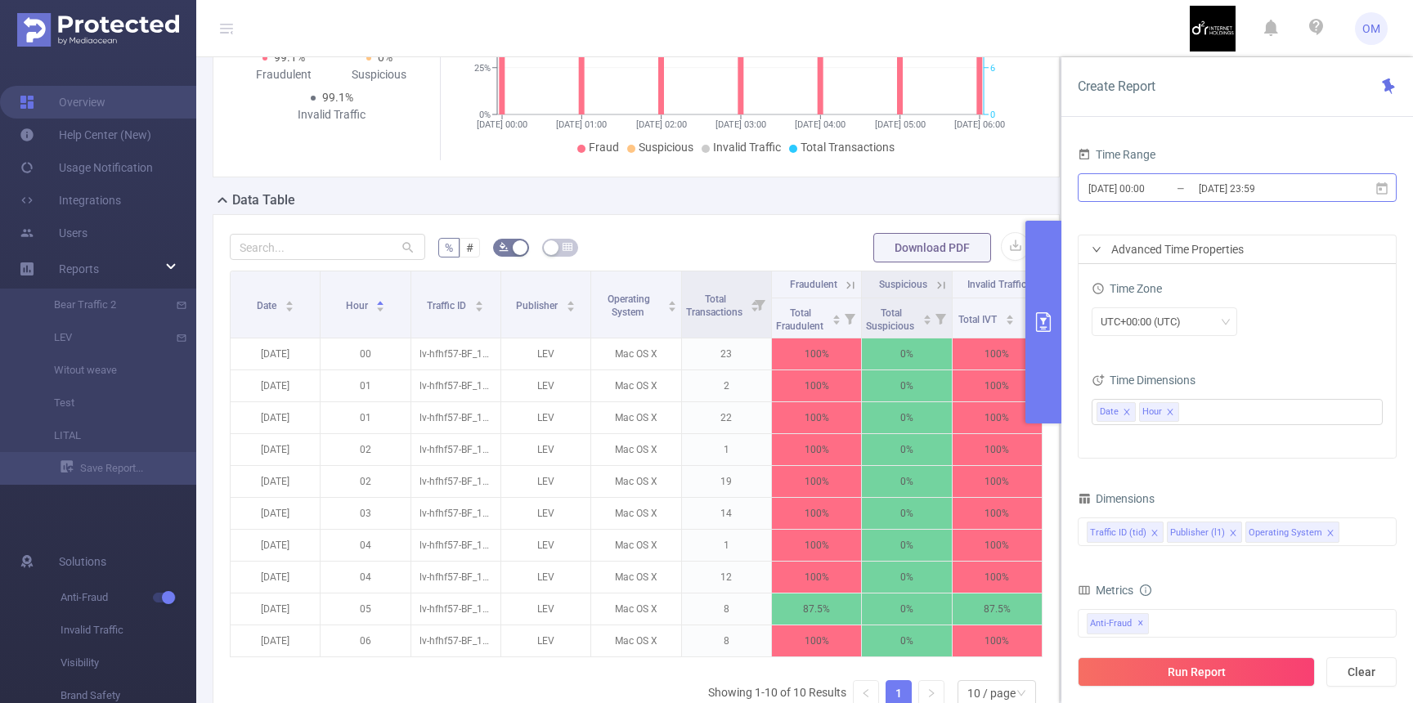
click at [1244, 187] on input "2025-09-15 23:59" at bounding box center [1263, 188] width 132 height 22
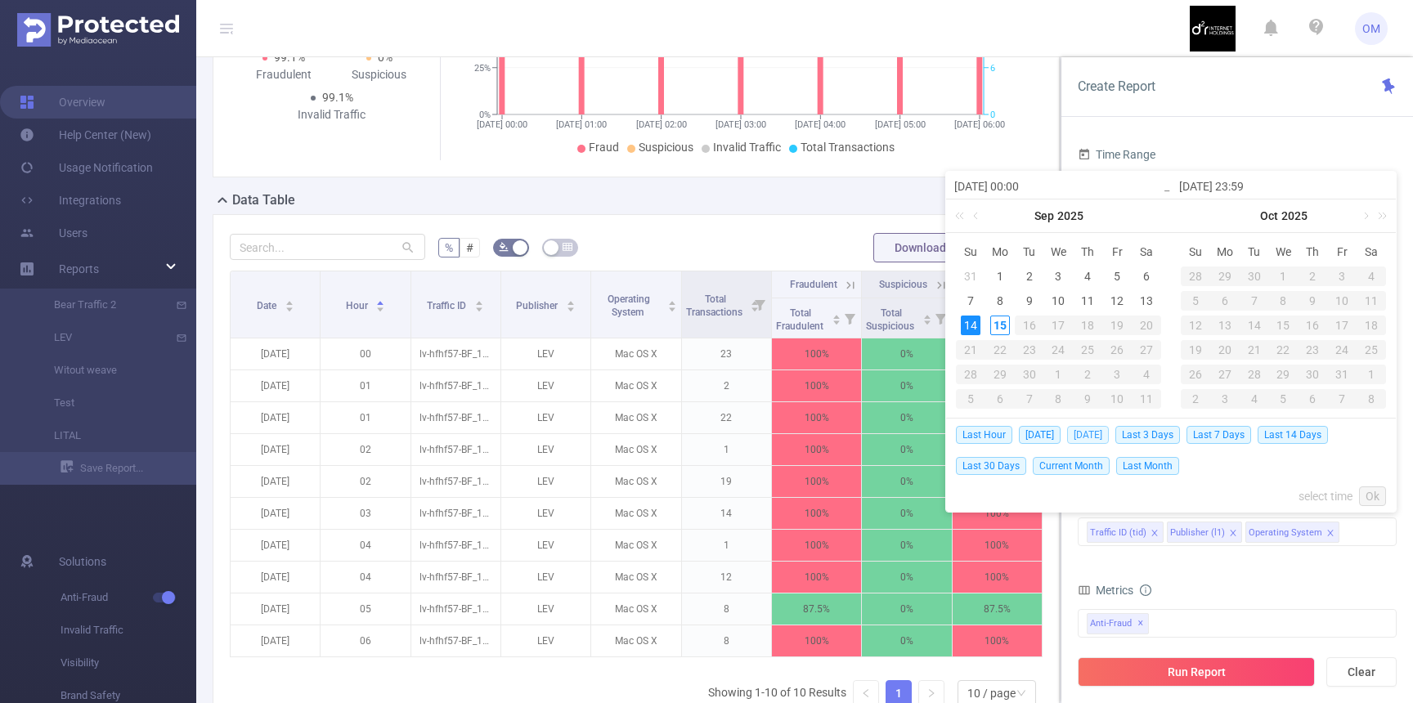
click at [1083, 431] on span "Yesterday" at bounding box center [1088, 435] width 42 height 18
type input "2025-09-14 00:00"
type input "2025-09-14 23:59"
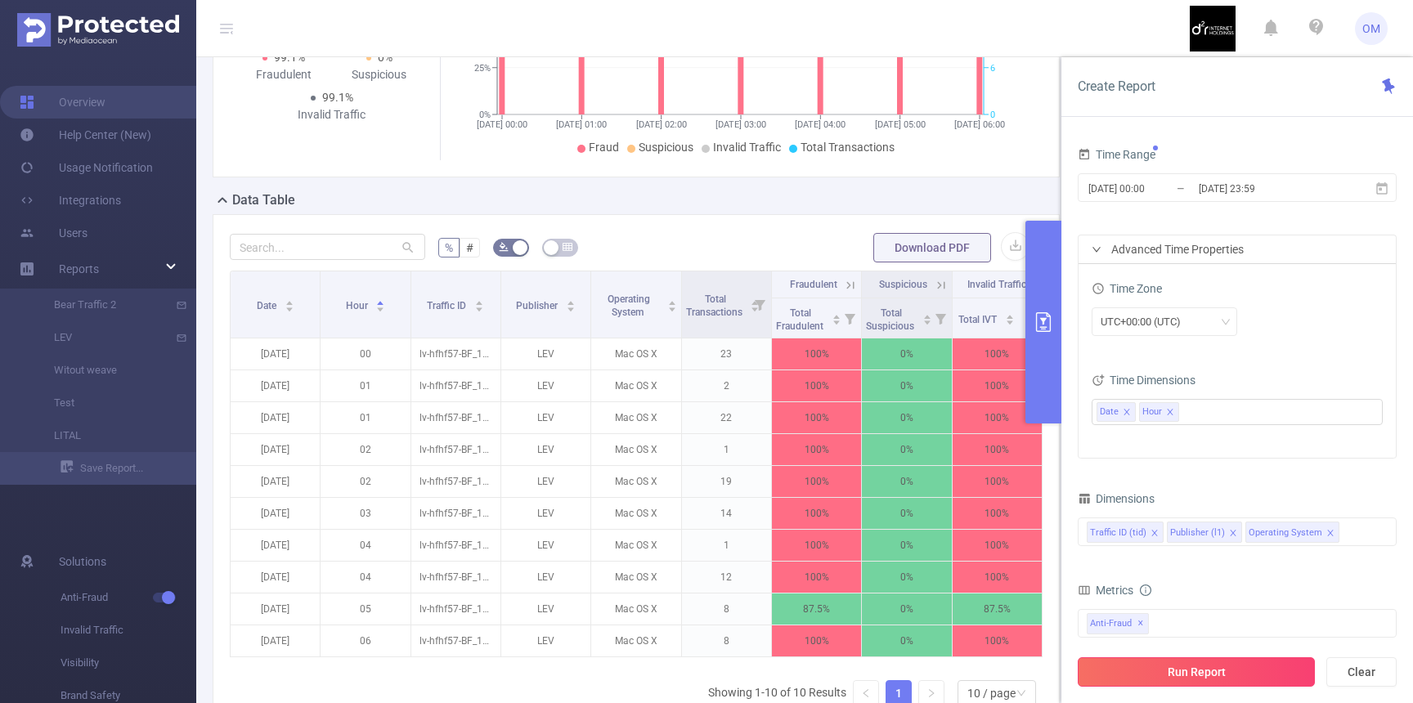
click at [1209, 683] on button "Run Report" at bounding box center [1196, 671] width 237 height 29
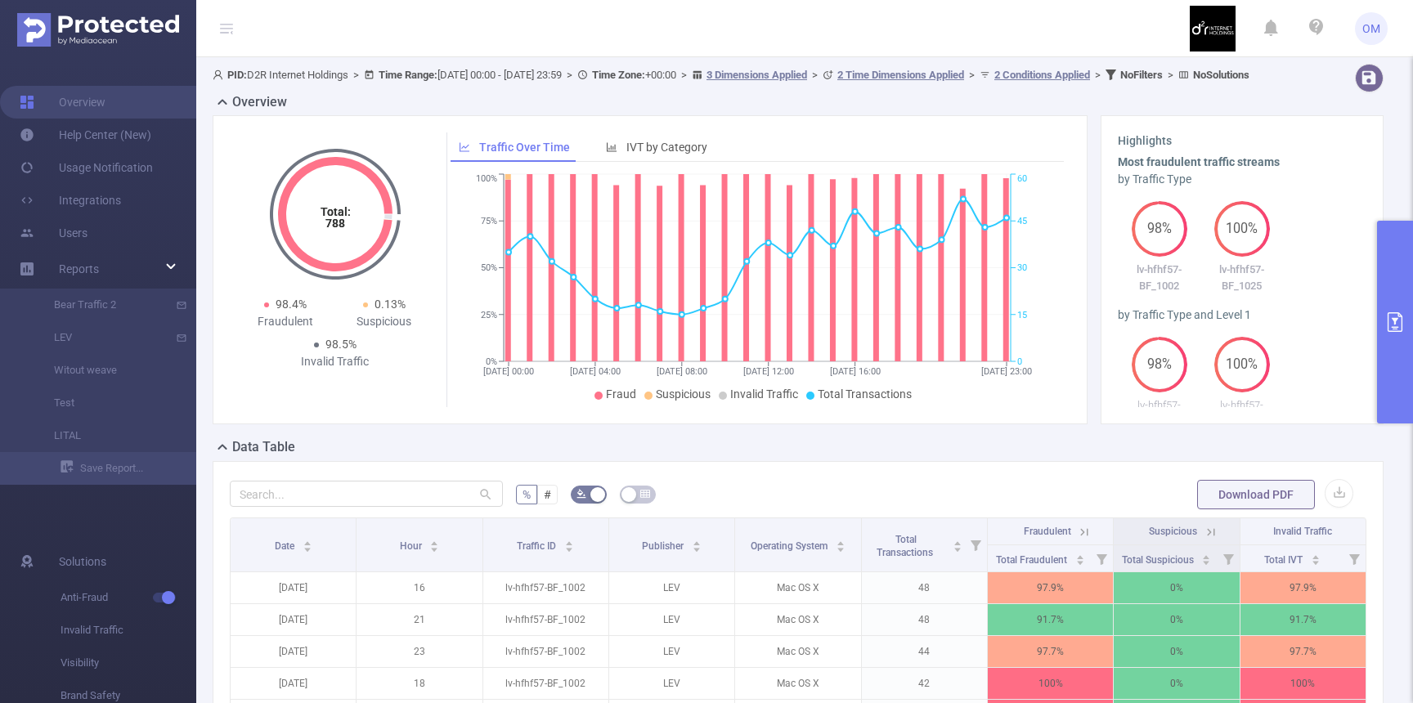
click at [1367, 365] on div "Highlights Most fraudulent traffic streams by Traffic Type 98% lv-hfhf57-BF_100…" at bounding box center [1241, 269] width 283 height 309
click at [1381, 354] on button "primary" at bounding box center [1395, 322] width 36 height 203
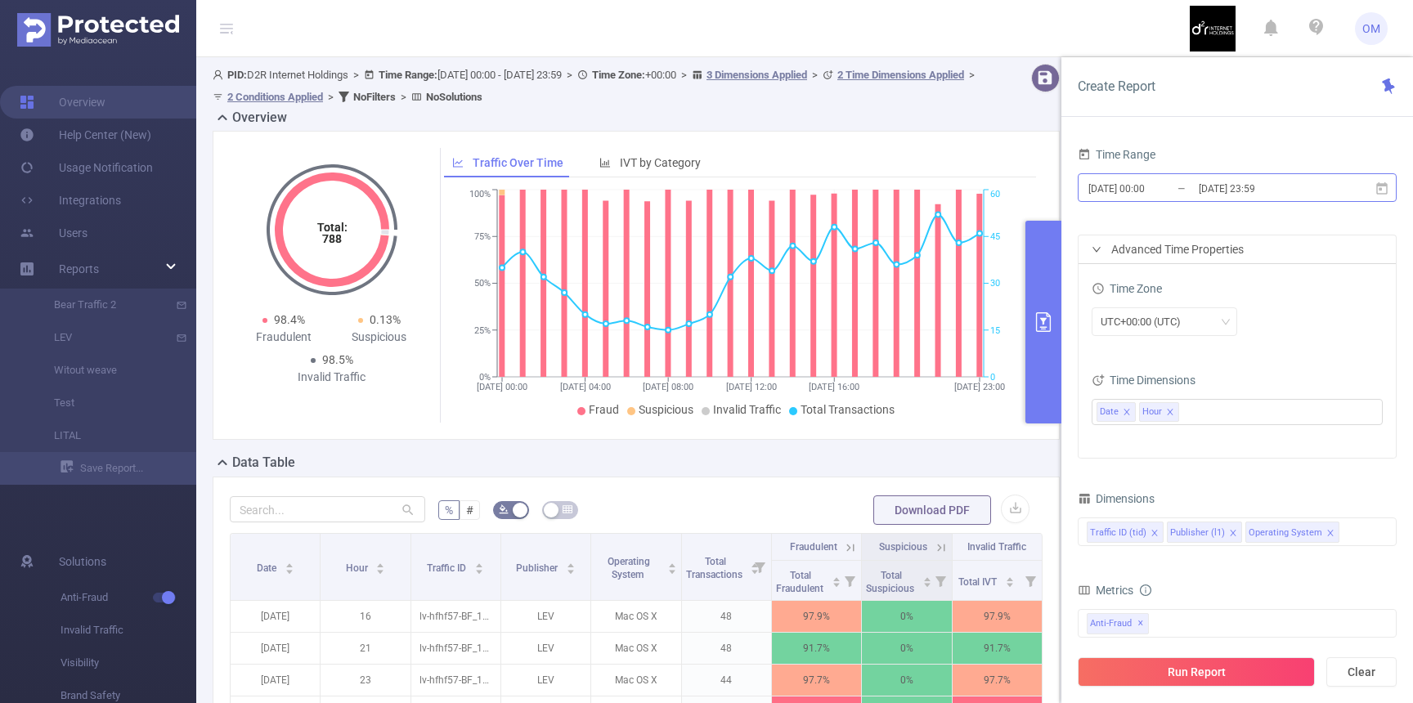
click at [1311, 188] on input "2025-09-14 23:59" at bounding box center [1263, 188] width 132 height 22
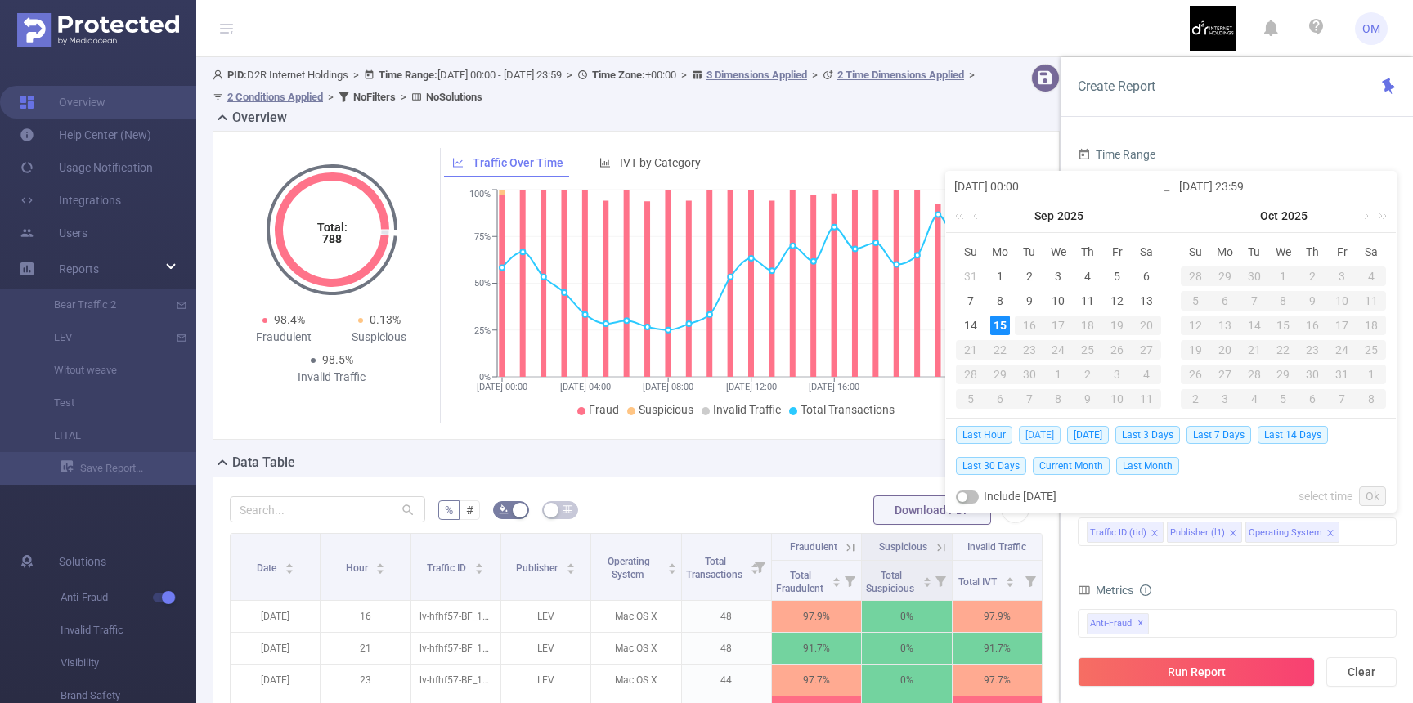
click at [1035, 429] on span "Today" at bounding box center [1040, 435] width 42 height 18
type input "2025-09-15 00:00"
type input "2025-09-15 23:59"
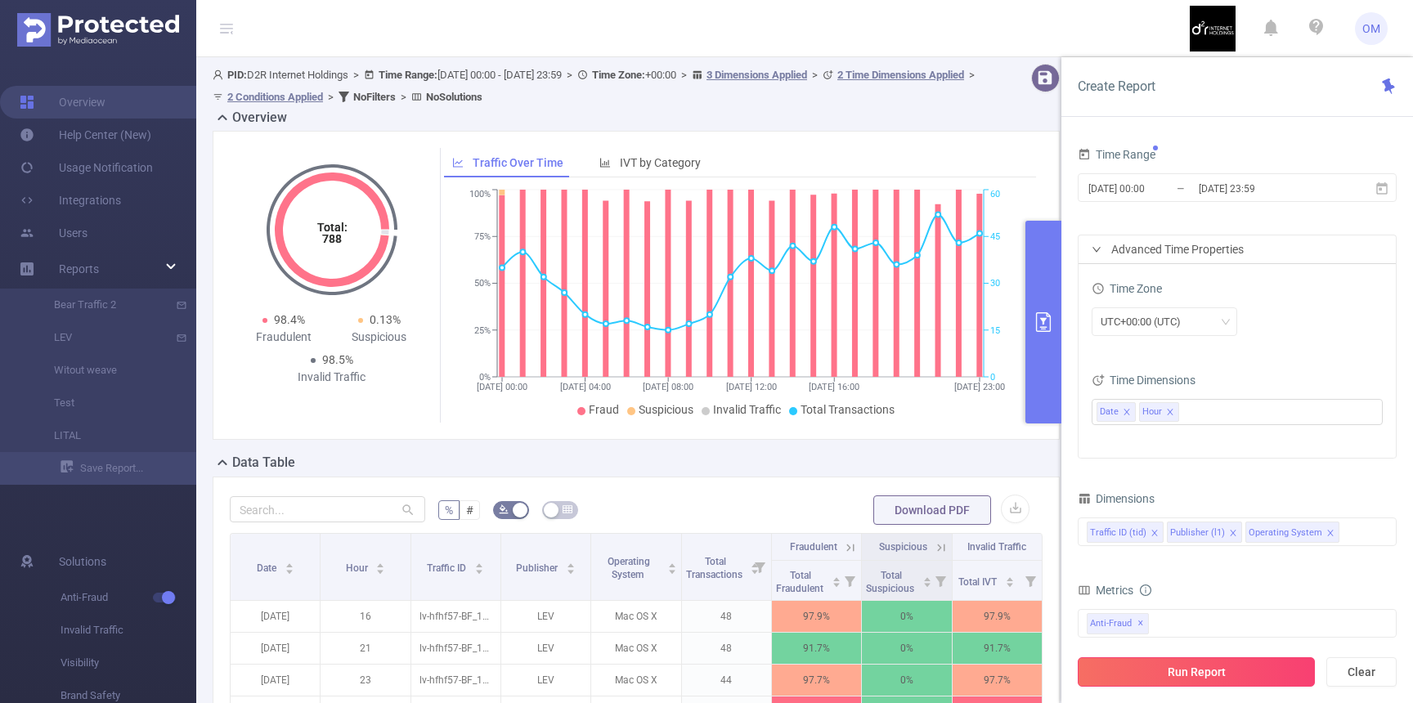
click at [1177, 670] on button "Run Report" at bounding box center [1196, 671] width 237 height 29
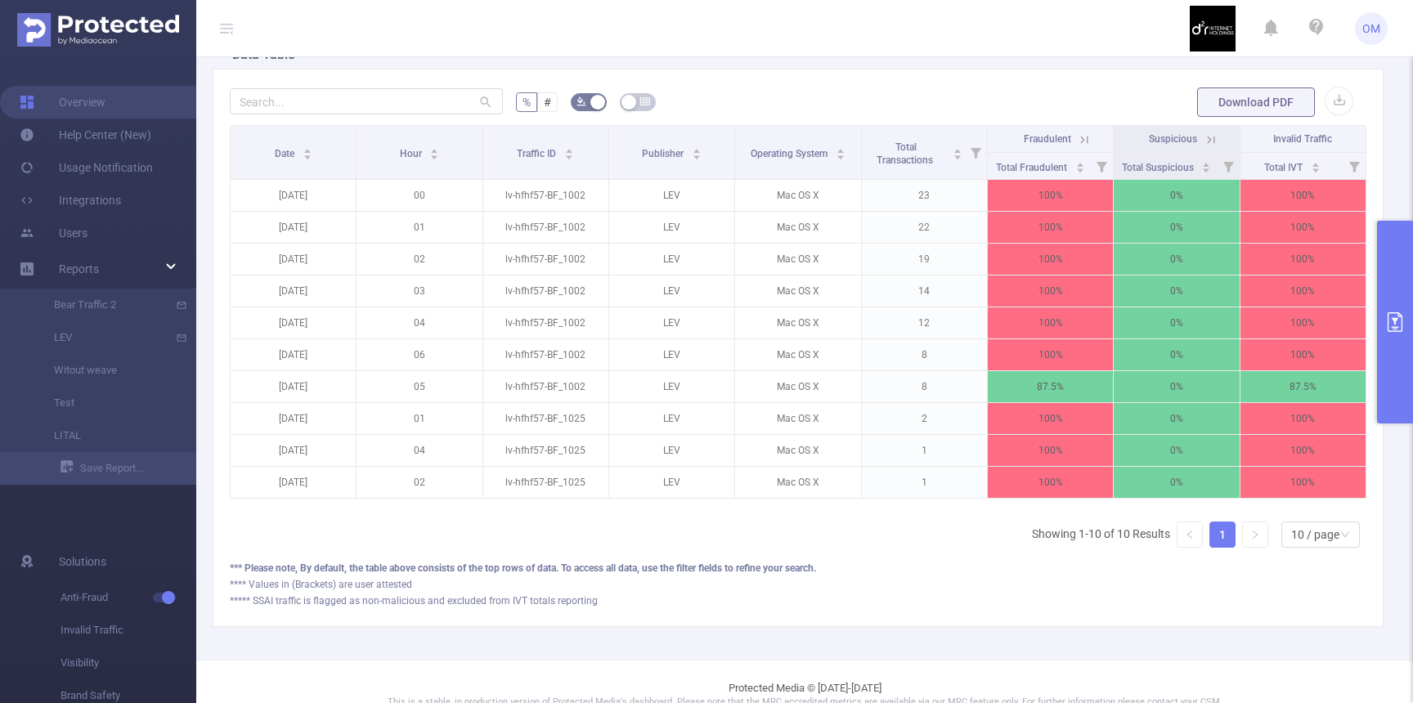
scroll to position [407, 0]
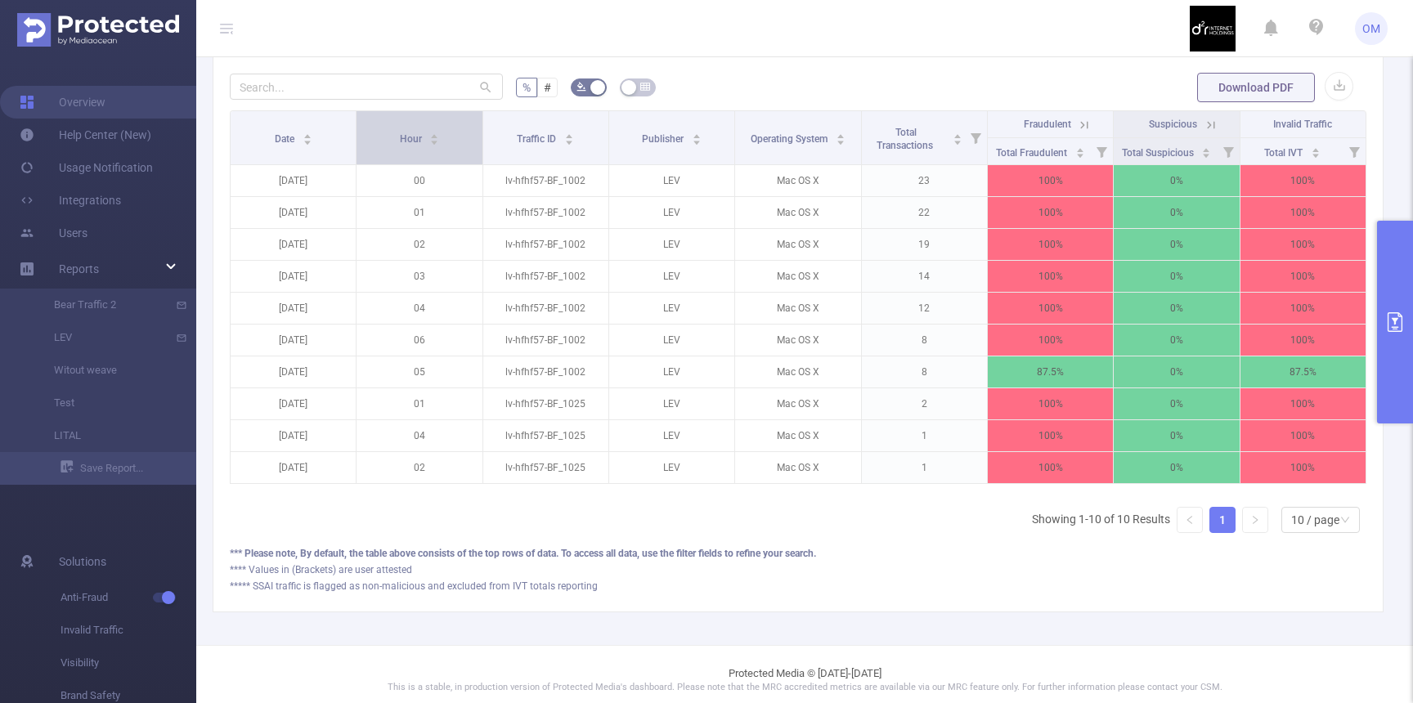
click at [406, 145] on span "Hour" at bounding box center [412, 138] width 25 height 11
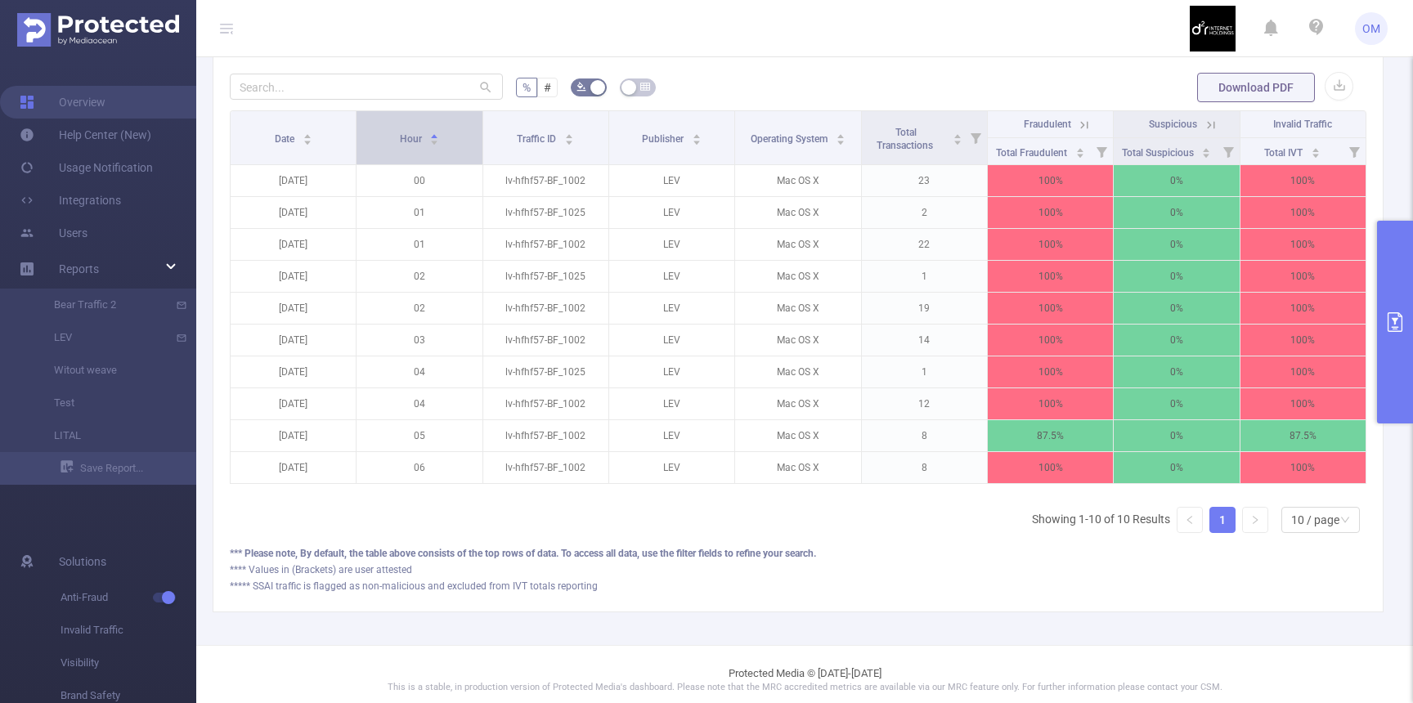
click at [406, 145] on span "Hour" at bounding box center [412, 138] width 25 height 11
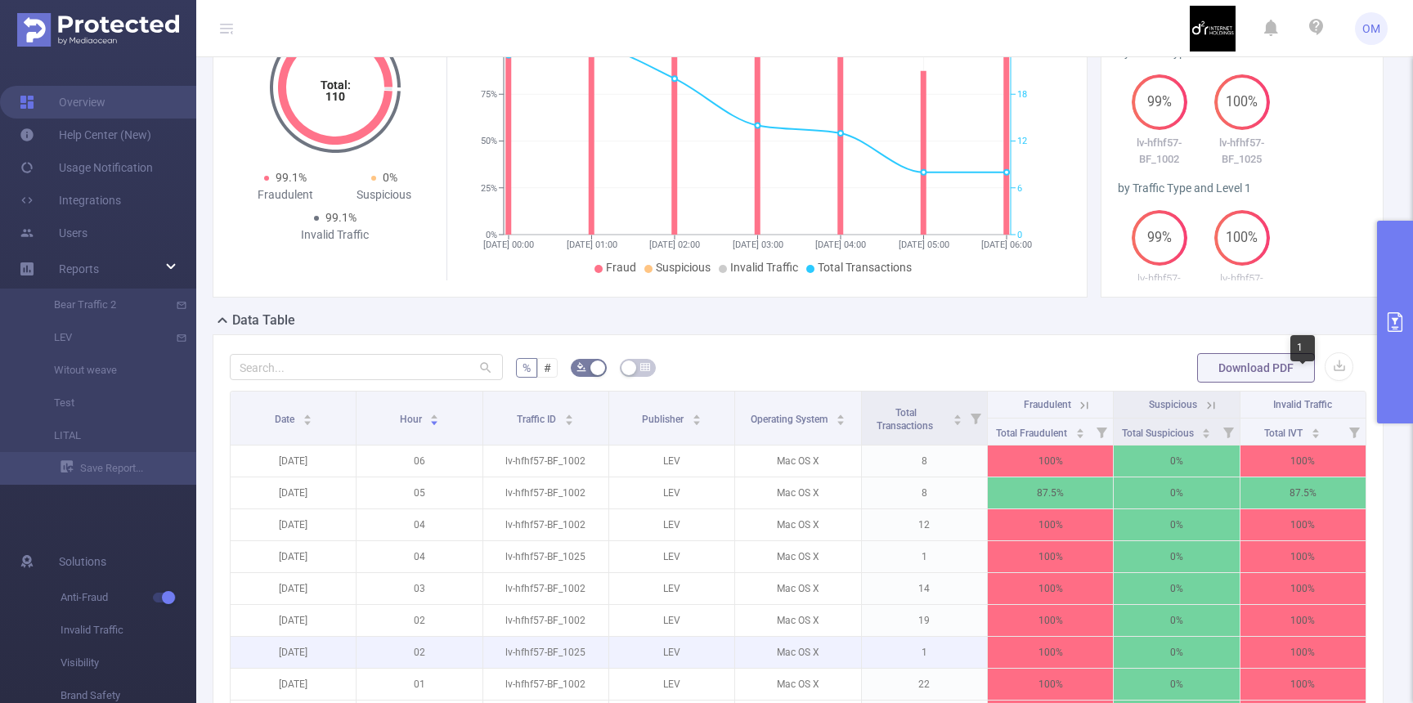
scroll to position [87, 0]
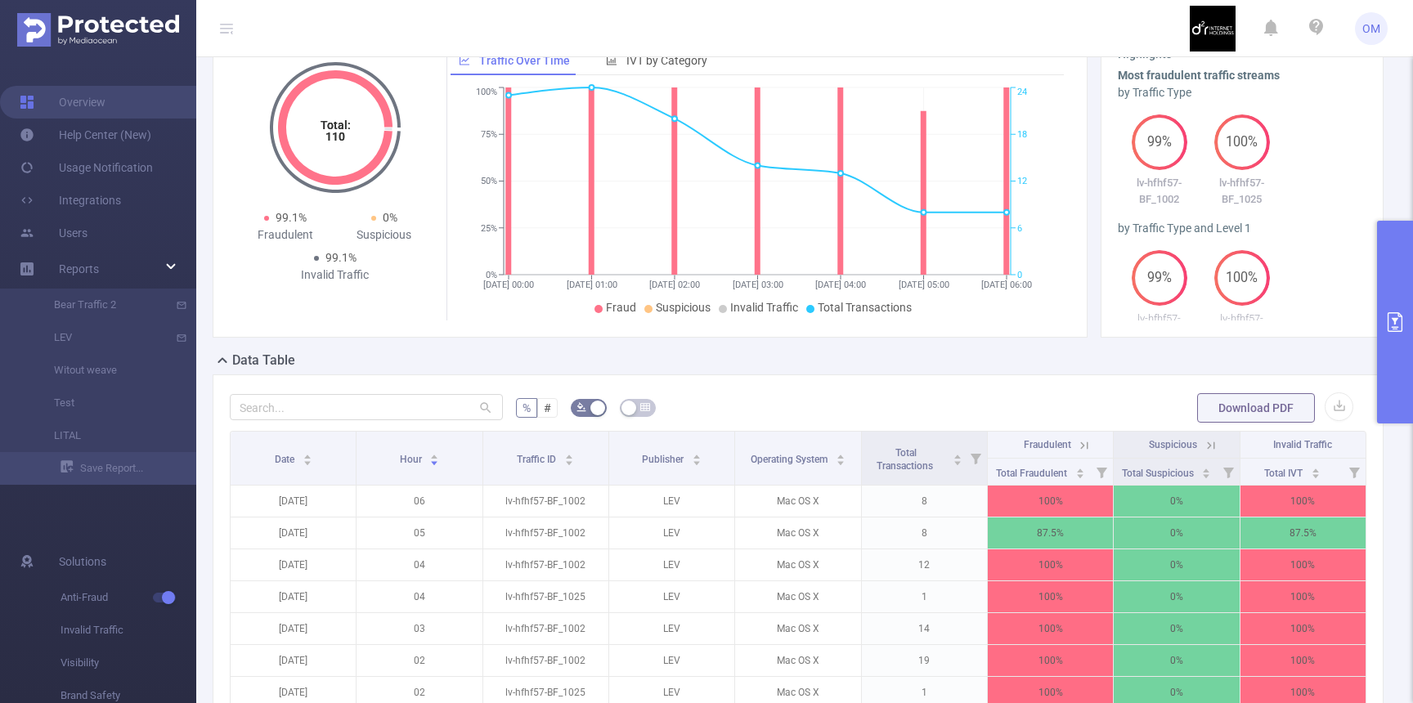
click at [1392, 359] on button "primary" at bounding box center [1395, 322] width 36 height 203
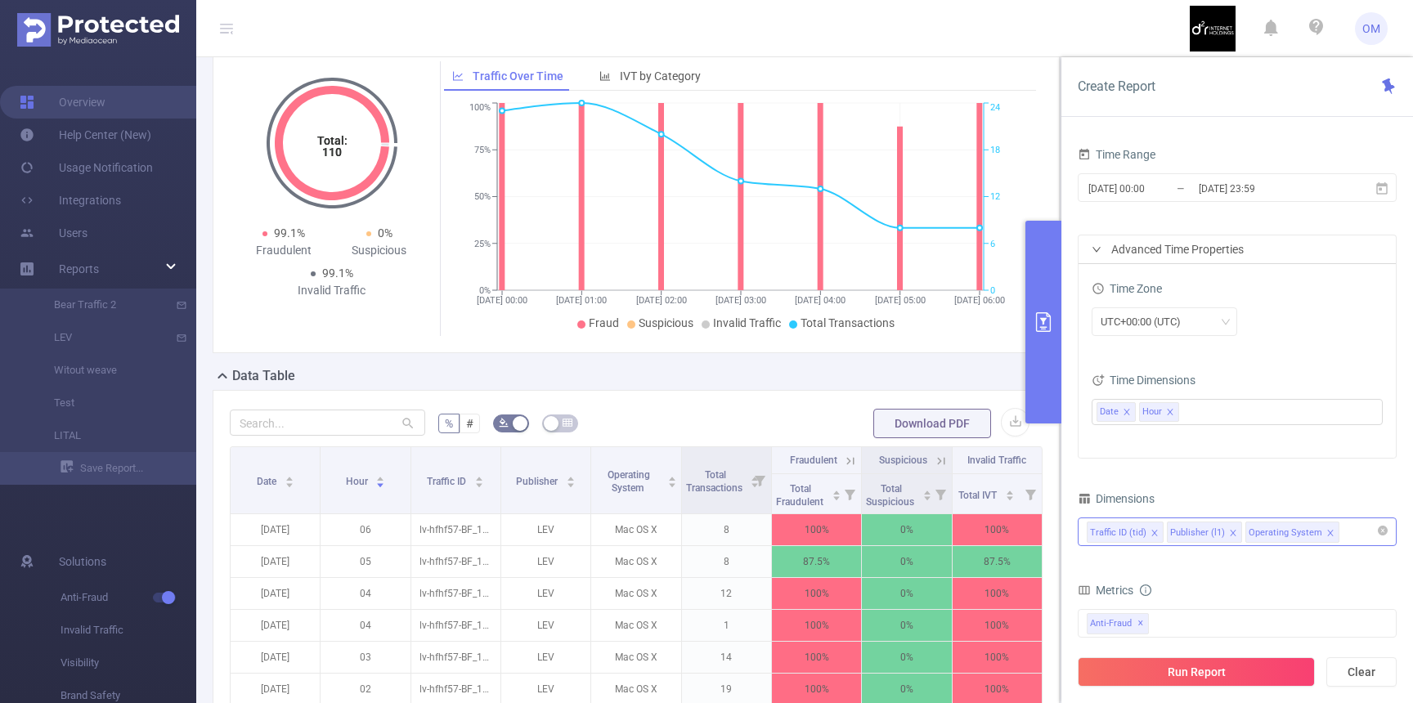
click at [1150, 529] on icon "icon: close" at bounding box center [1154, 533] width 8 height 8
click at [1176, 677] on button "Run Report" at bounding box center [1196, 671] width 237 height 29
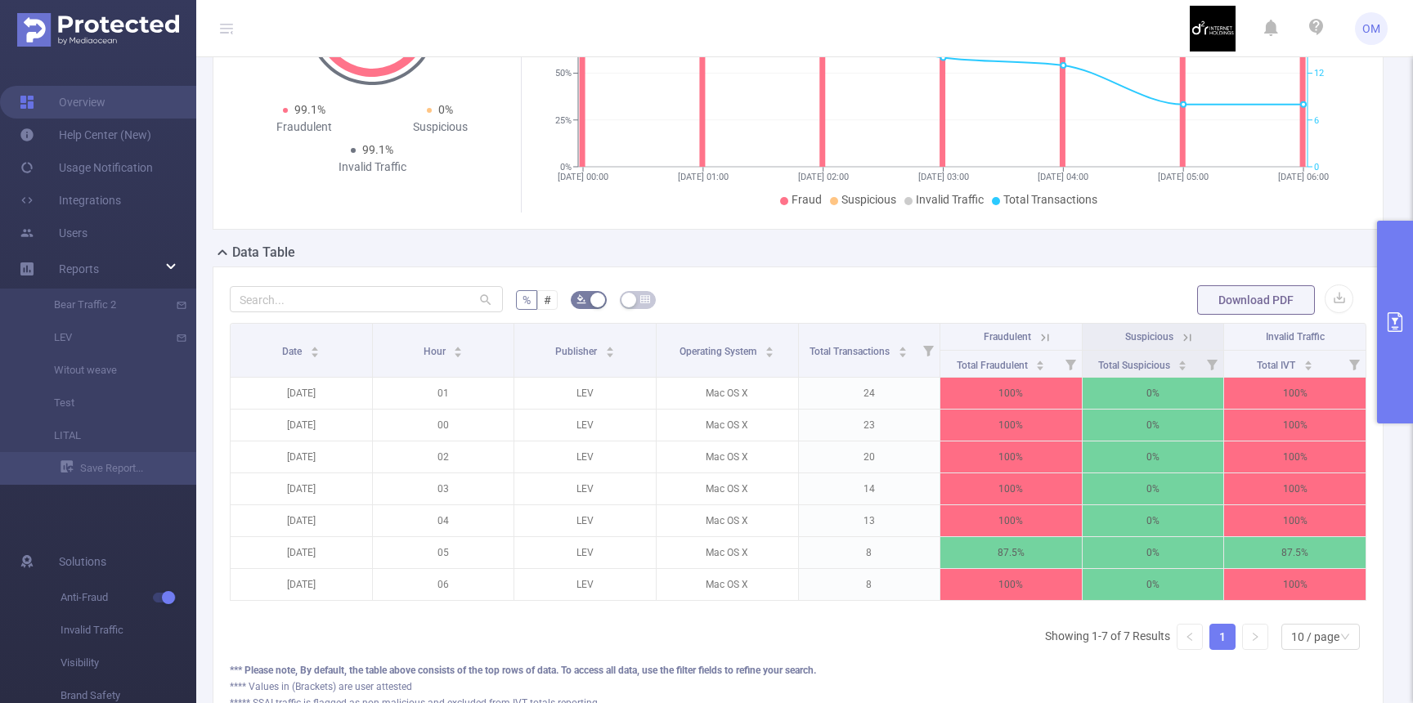
scroll to position [228, 0]
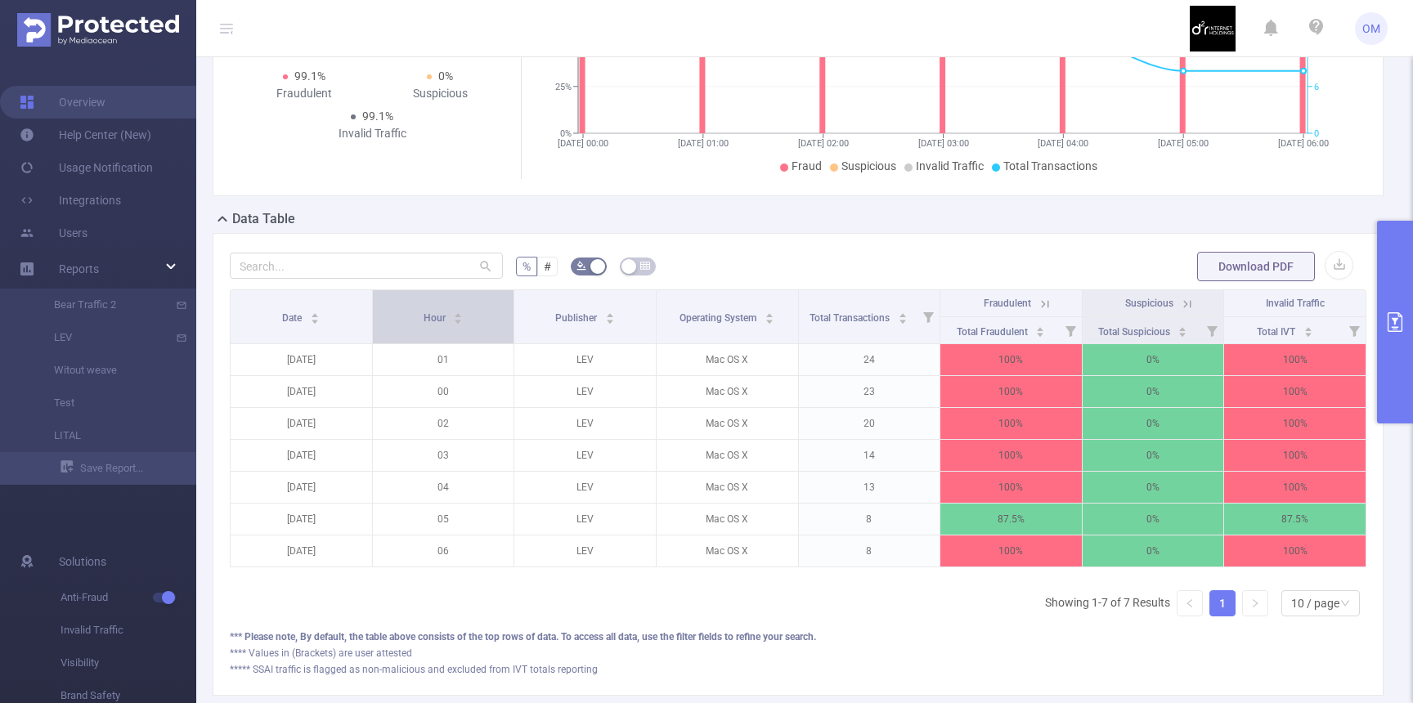
click at [429, 325] on div "Hour" at bounding box center [444, 316] width 40 height 16
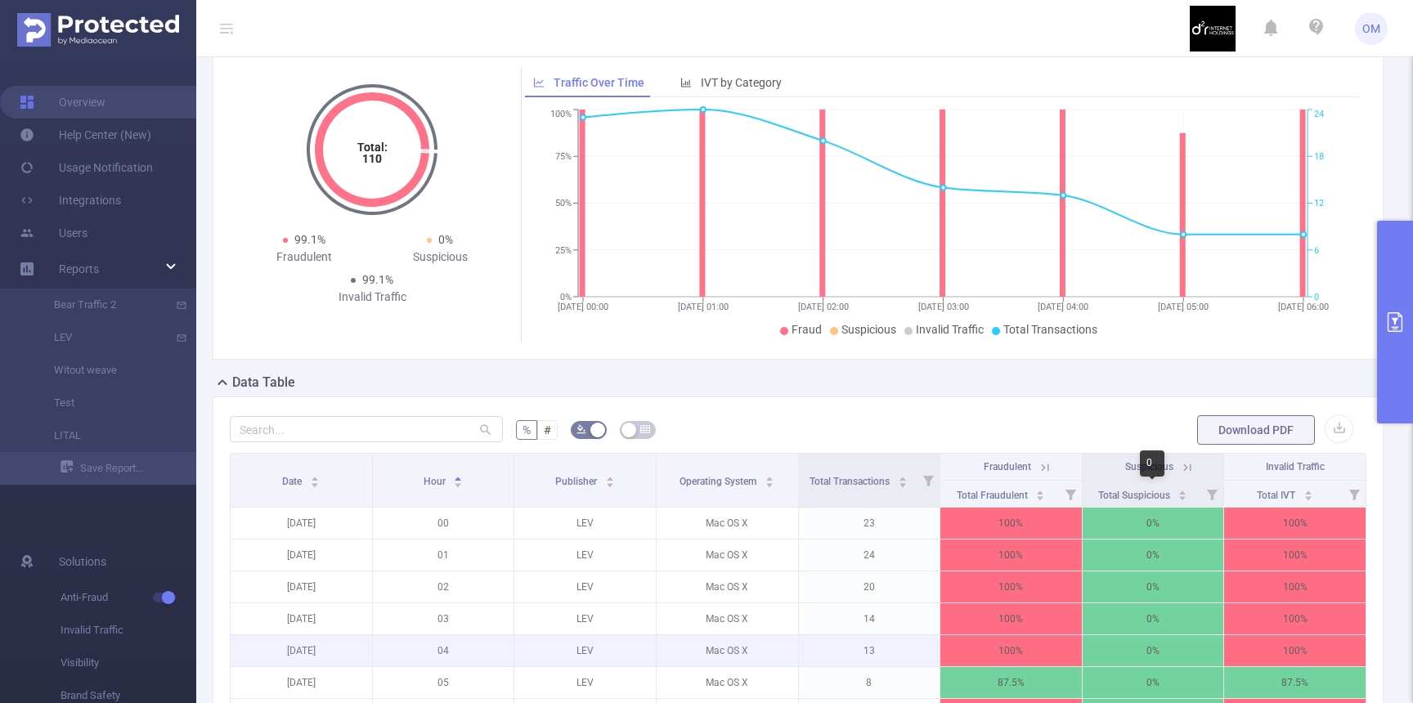
scroll to position [0, 0]
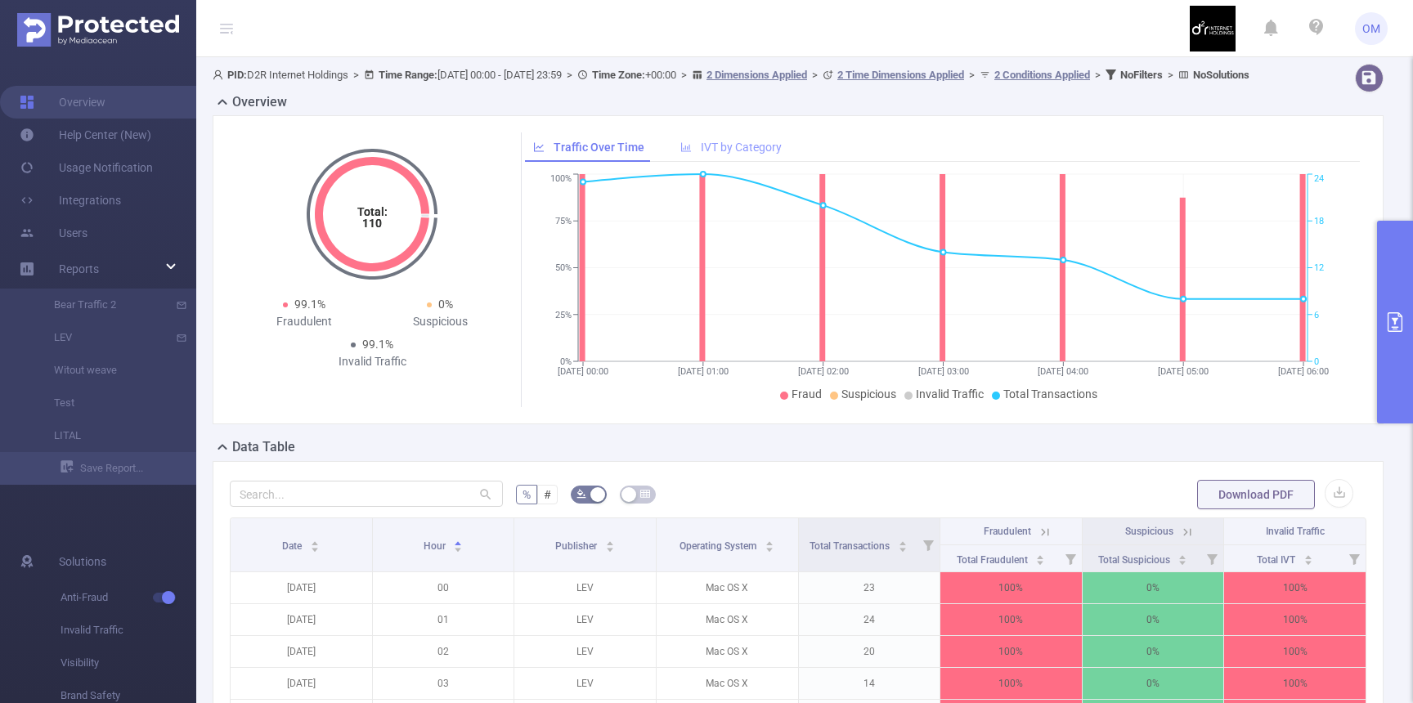
click at [694, 163] on div "IVT by Category" at bounding box center [731, 147] width 118 height 30
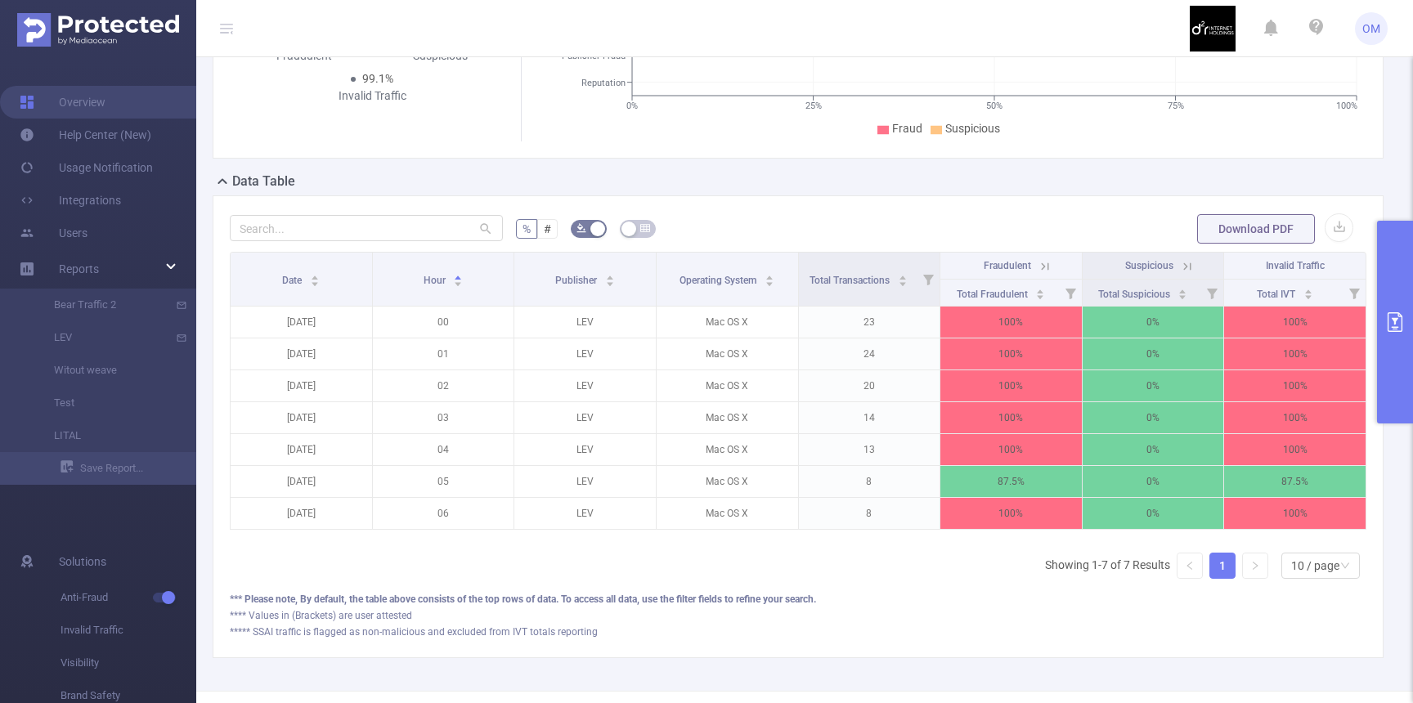
scroll to position [273, 0]
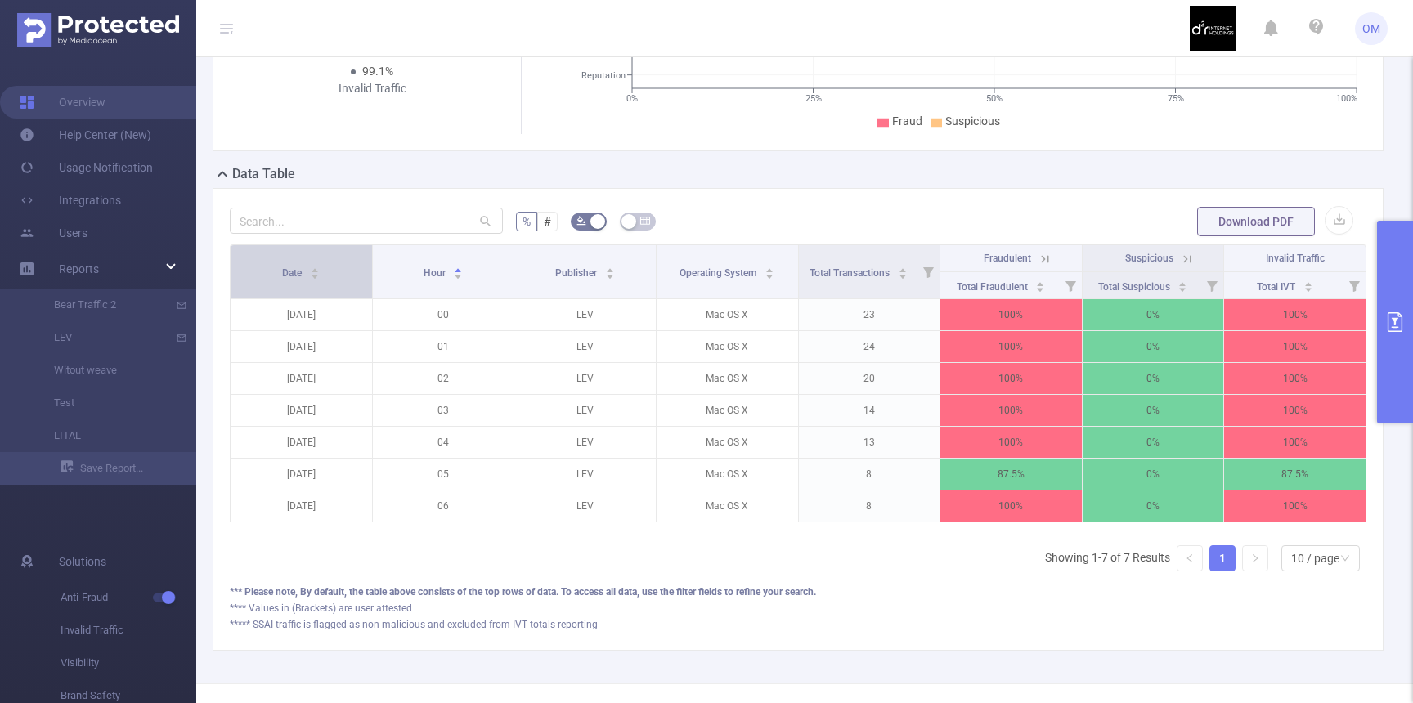
click at [290, 279] on span "Date" at bounding box center [293, 272] width 22 height 11
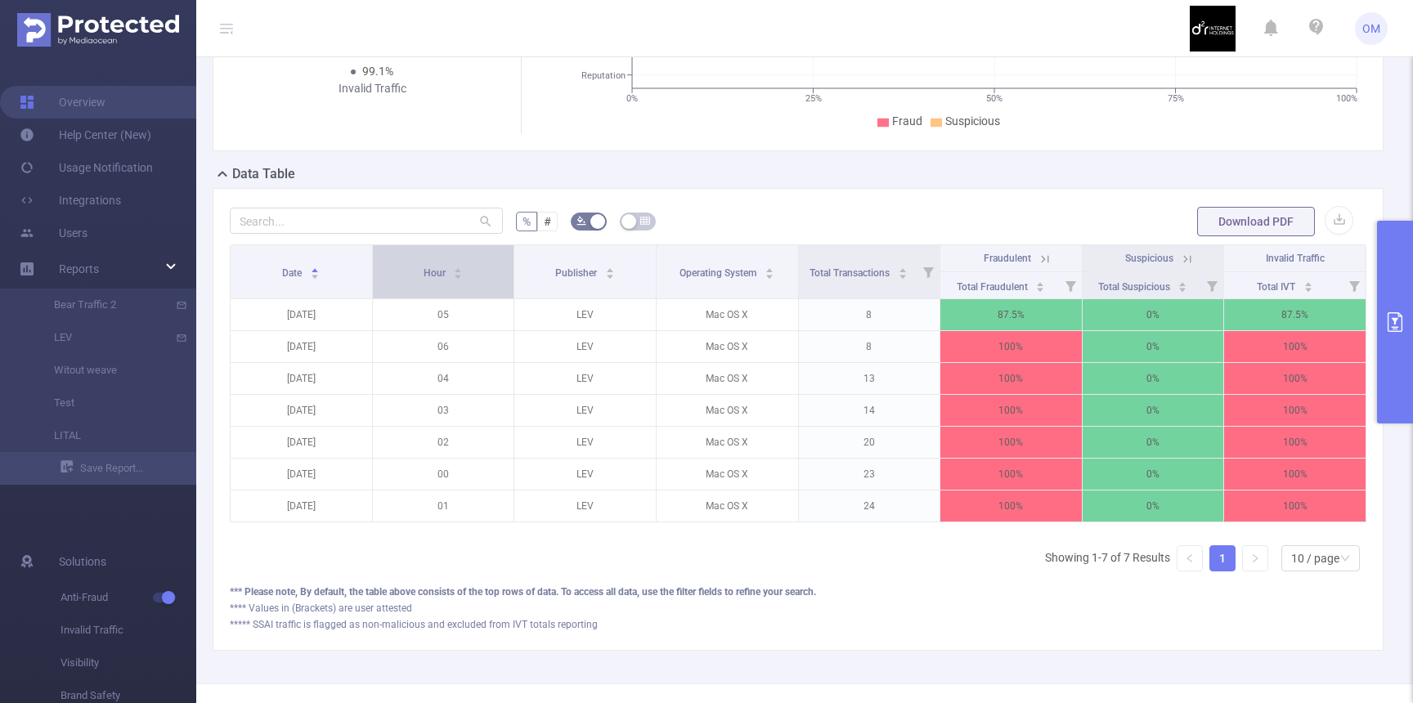
click at [442, 280] on span "Hour" at bounding box center [436, 271] width 25 height 16
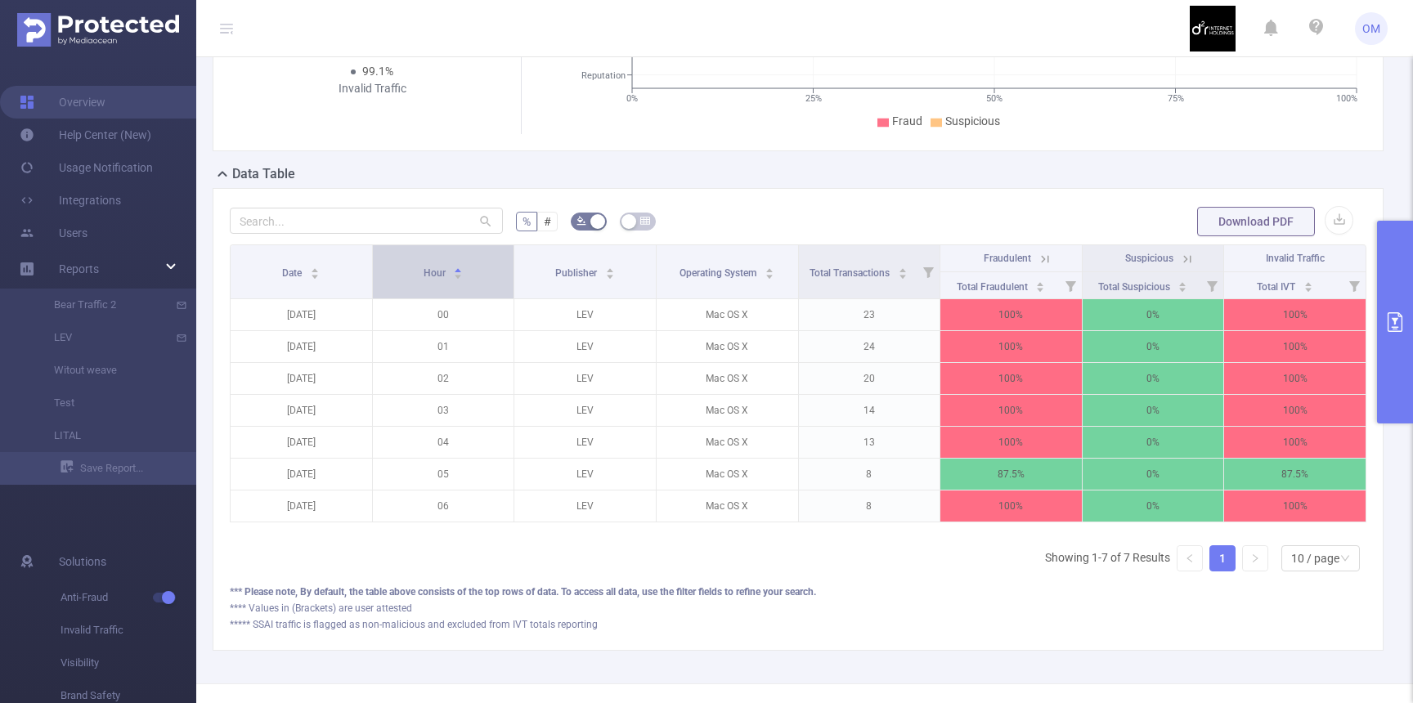
click at [442, 280] on span "Hour" at bounding box center [436, 271] width 25 height 16
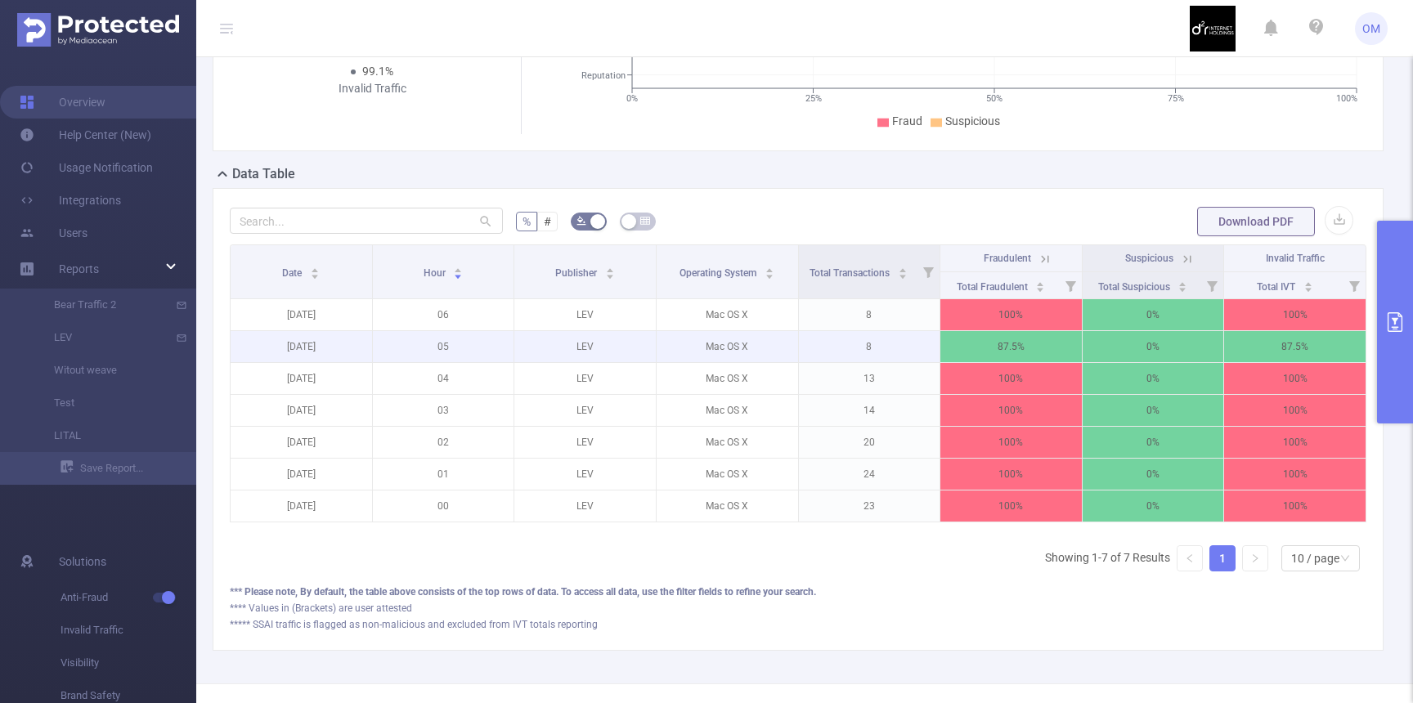
scroll to position [0, 0]
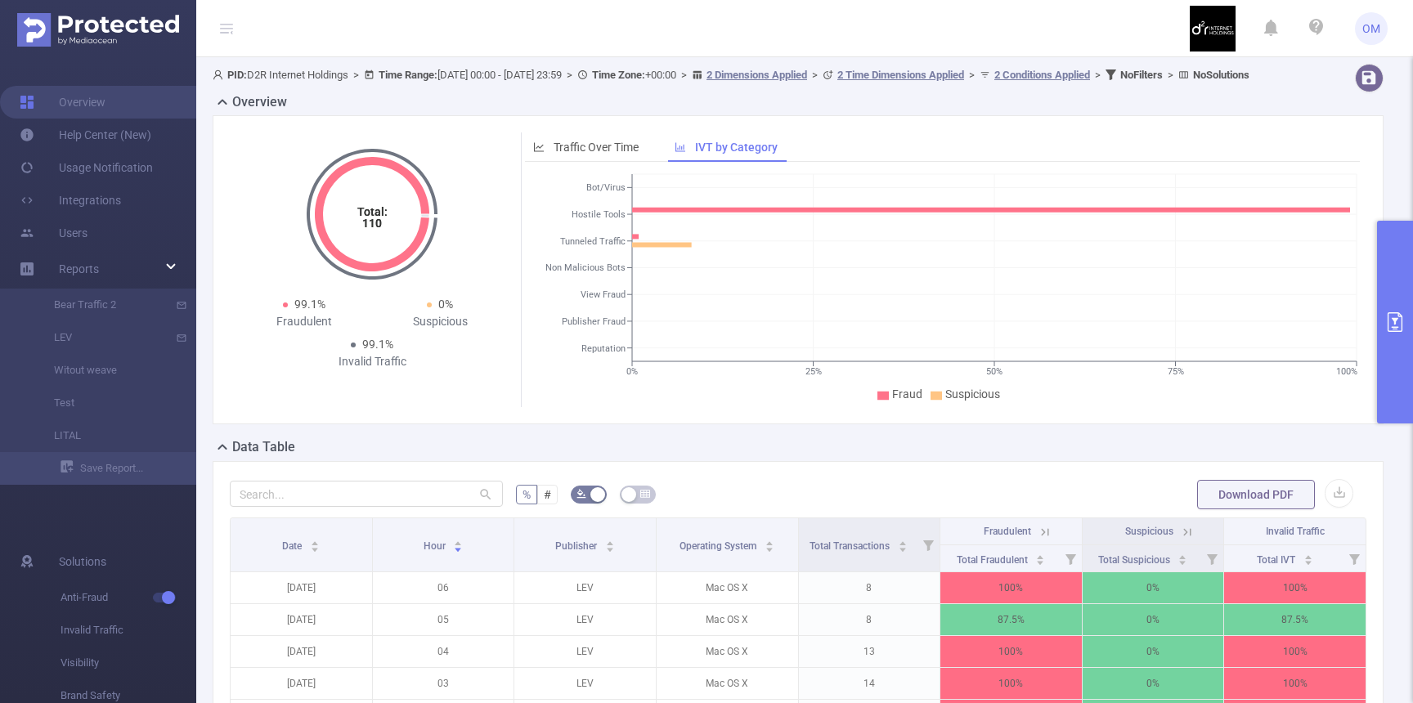
click at [1397, 255] on button "primary" at bounding box center [1395, 322] width 36 height 203
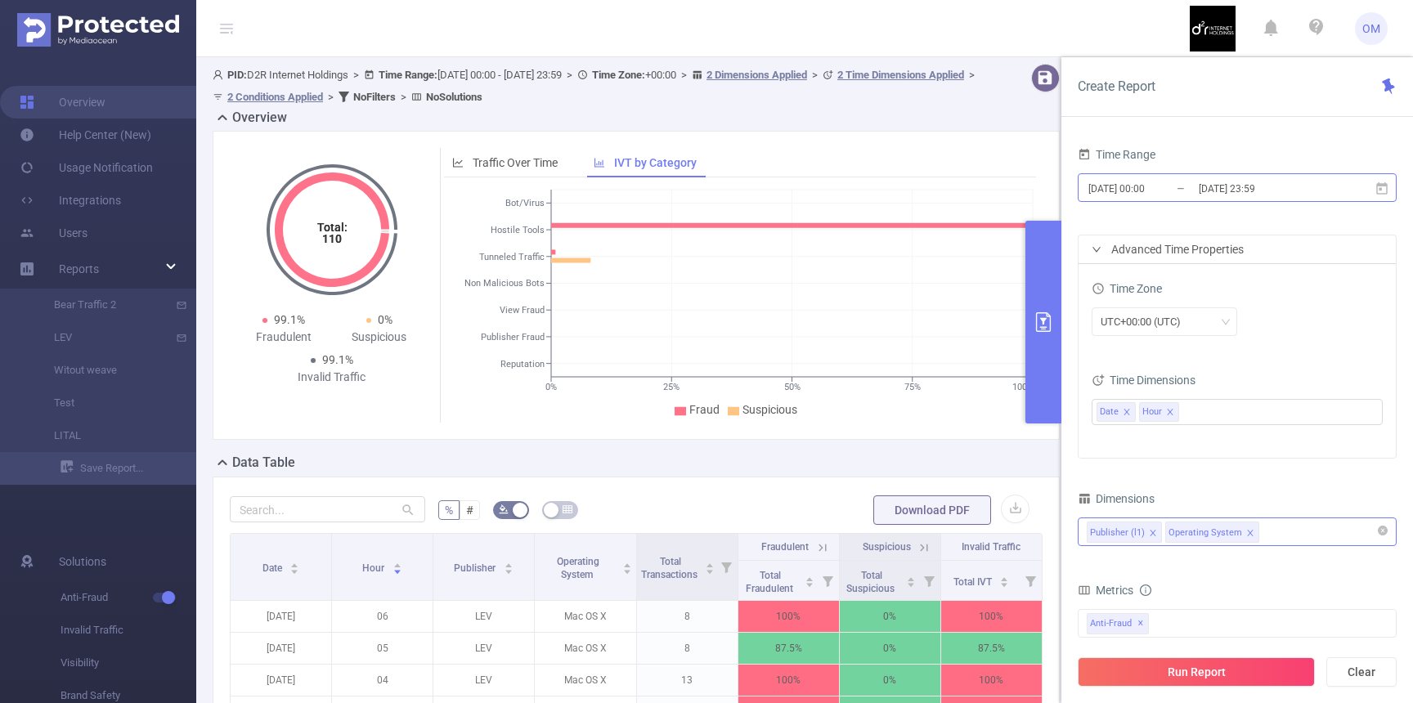
click at [1167, 195] on input "2025-09-15 00:00" at bounding box center [1153, 188] width 132 height 22
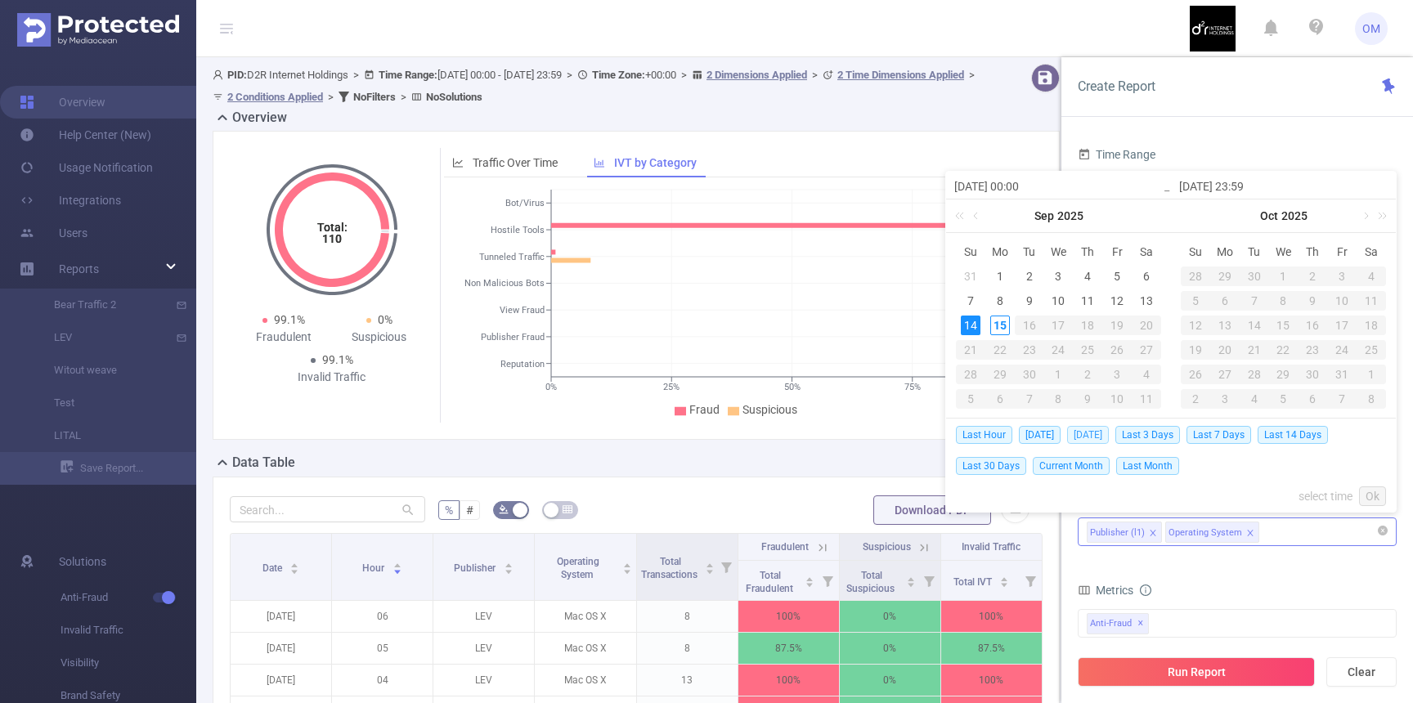
click at [1087, 433] on span "Yesterday" at bounding box center [1088, 435] width 42 height 18
type input "2025-09-14 00:00"
type input "2025-09-14 23:59"
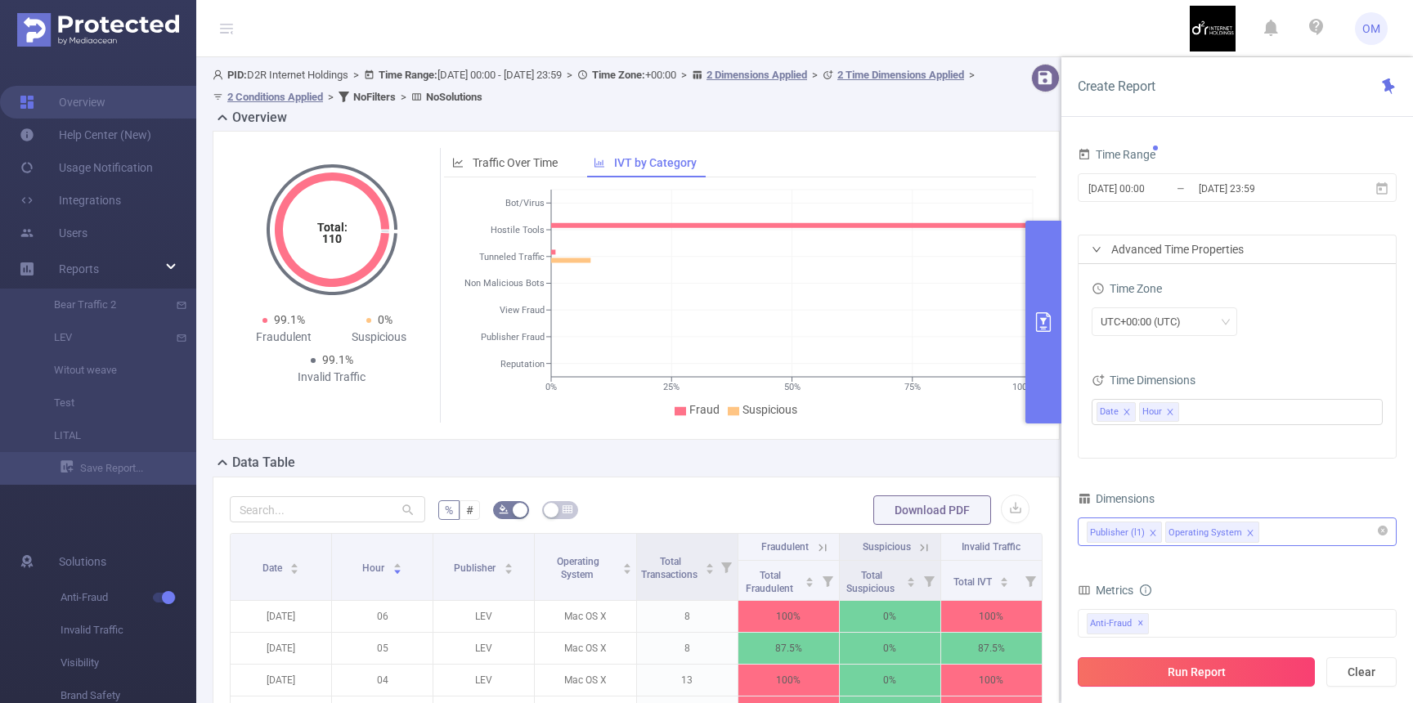
click at [1190, 680] on button "Run Report" at bounding box center [1196, 671] width 237 height 29
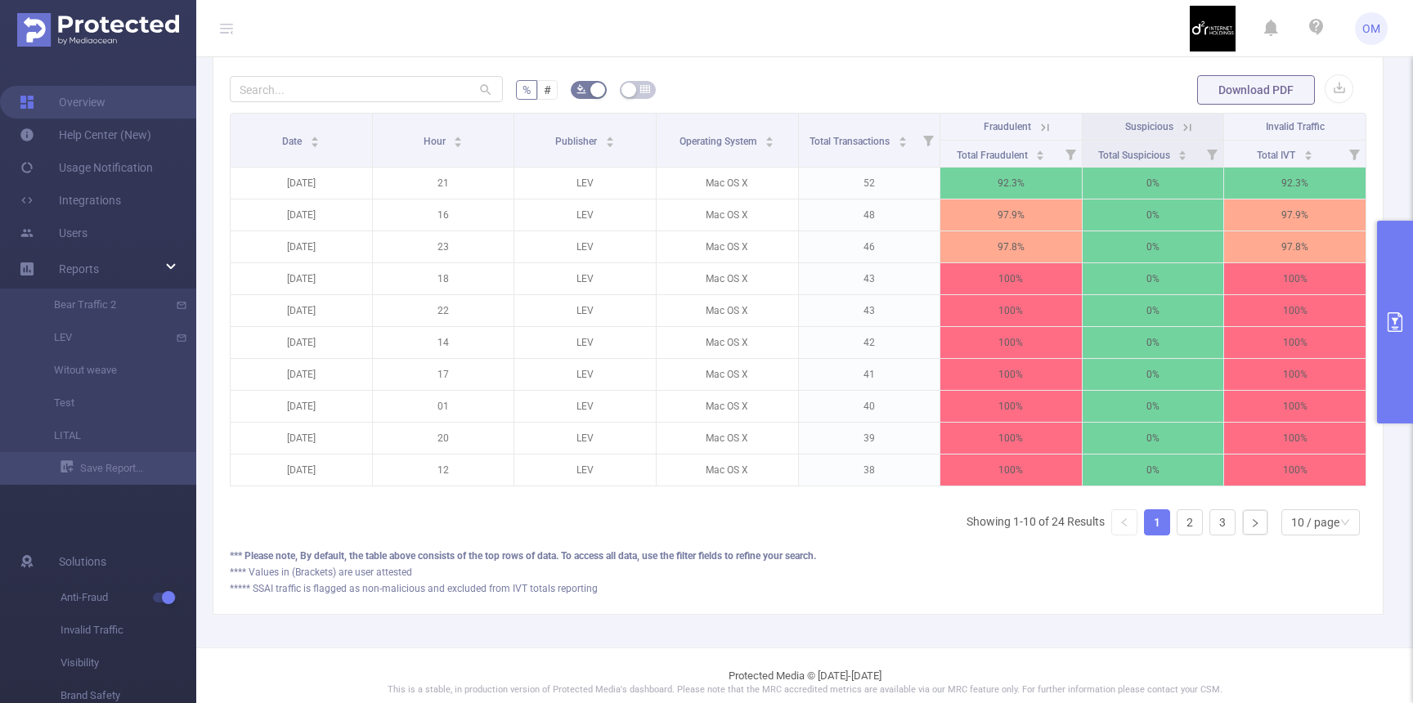
scroll to position [433, 0]
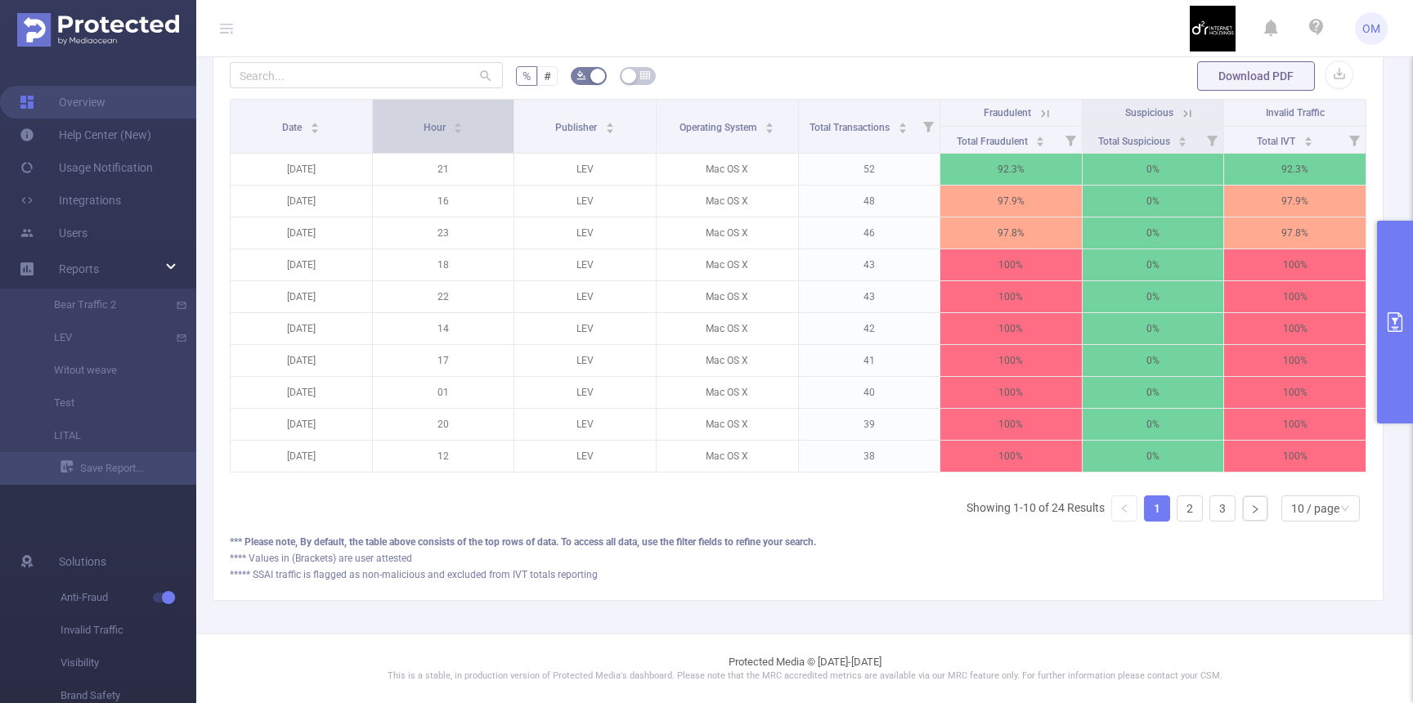
click at [425, 118] on div "Hour" at bounding box center [444, 126] width 40 height 16
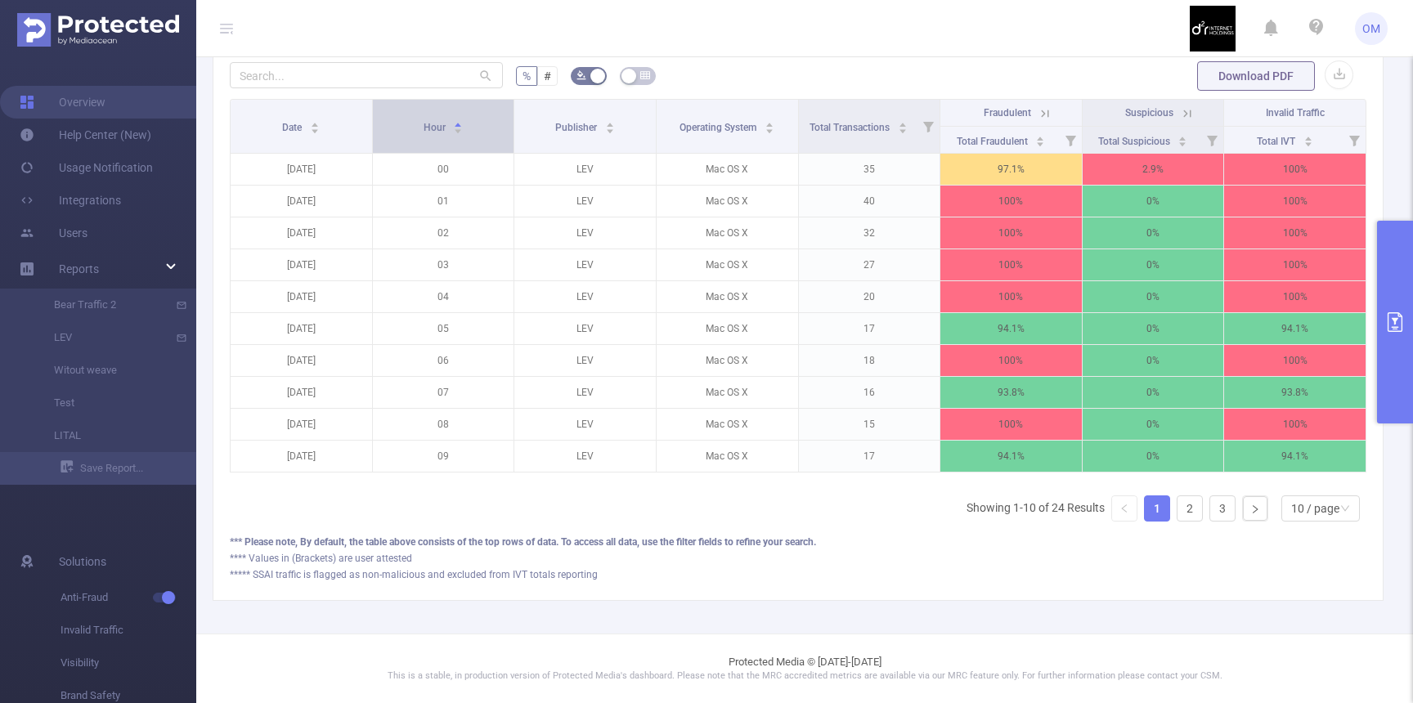
click at [433, 123] on span "Hour" at bounding box center [436, 127] width 25 height 11
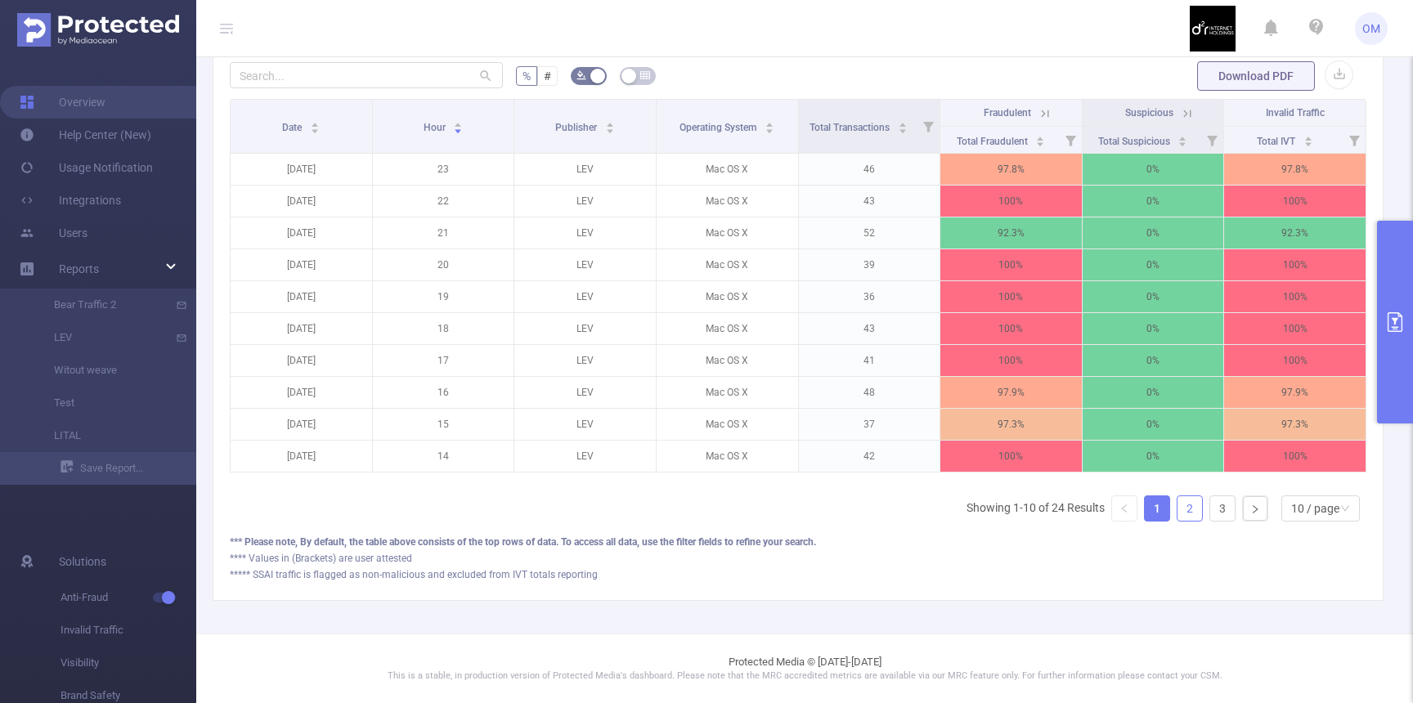
click at [1194, 502] on link "2" at bounding box center [1189, 508] width 25 height 25
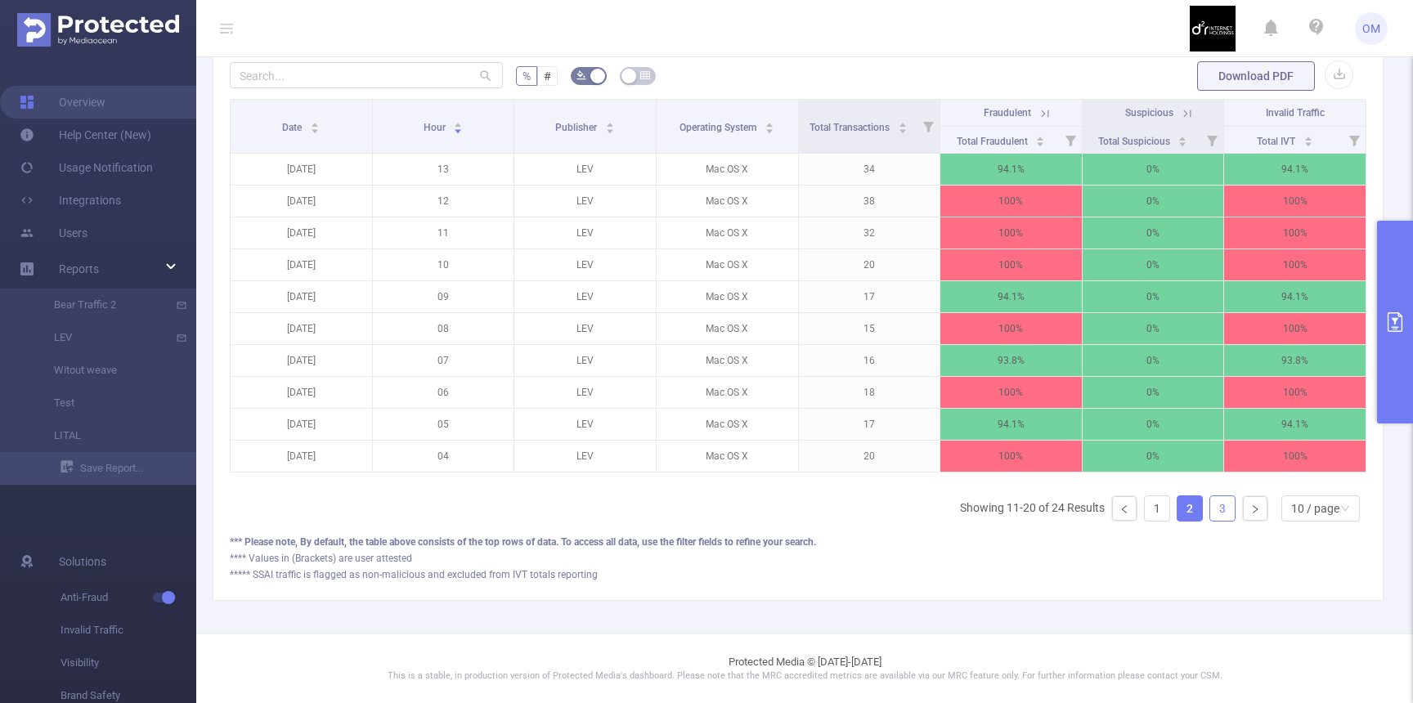
click at [1223, 511] on link "3" at bounding box center [1222, 508] width 25 height 25
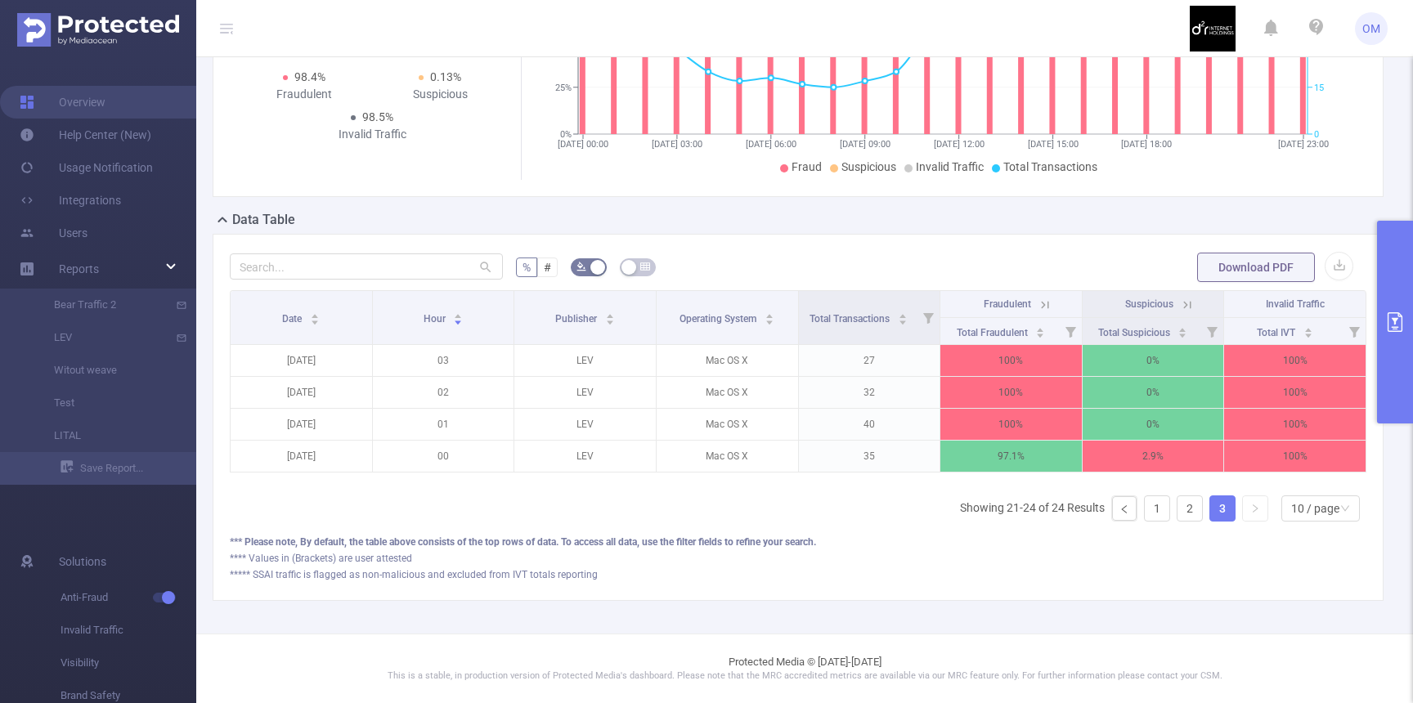
click at [1170, 509] on ul "Showing 21-24 of 24 Results 1 2 3 10 / page" at bounding box center [1163, 508] width 406 height 26
click at [1162, 510] on link "1" at bounding box center [1157, 508] width 25 height 25
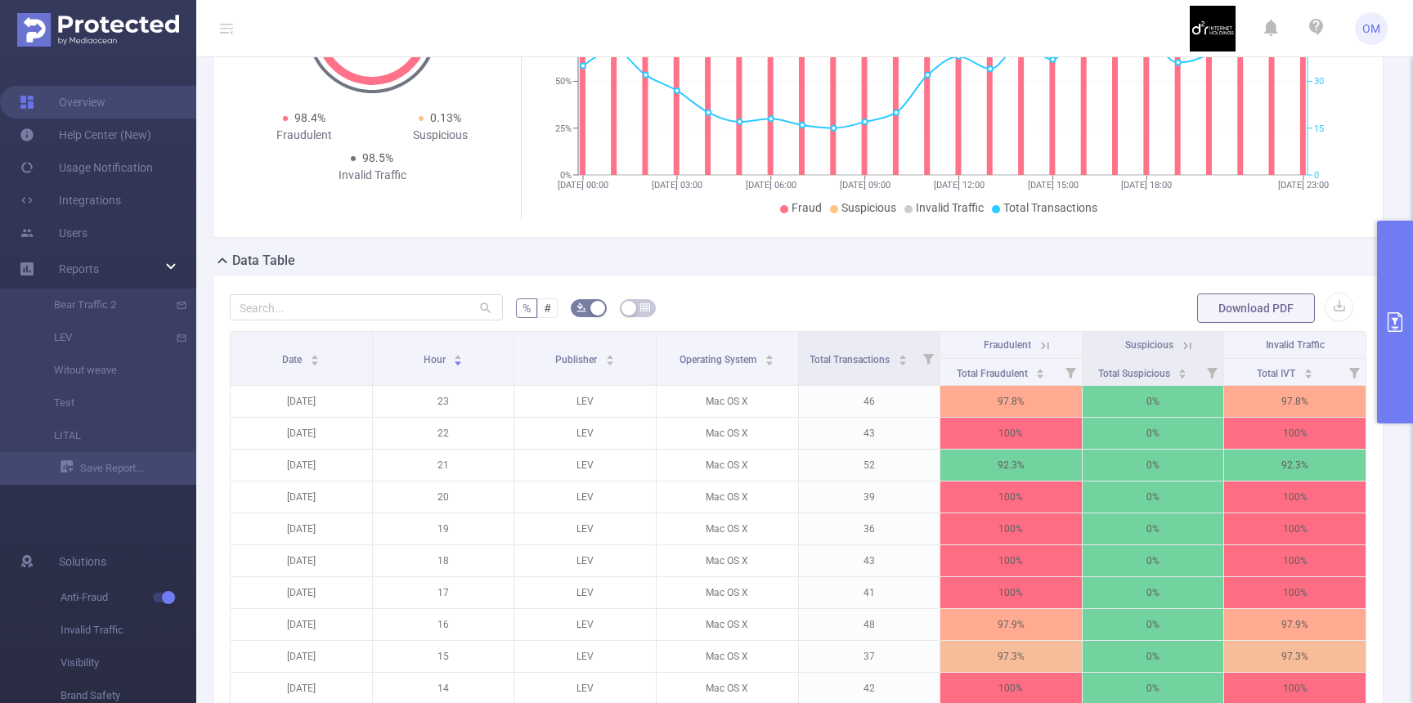
scroll to position [0, 0]
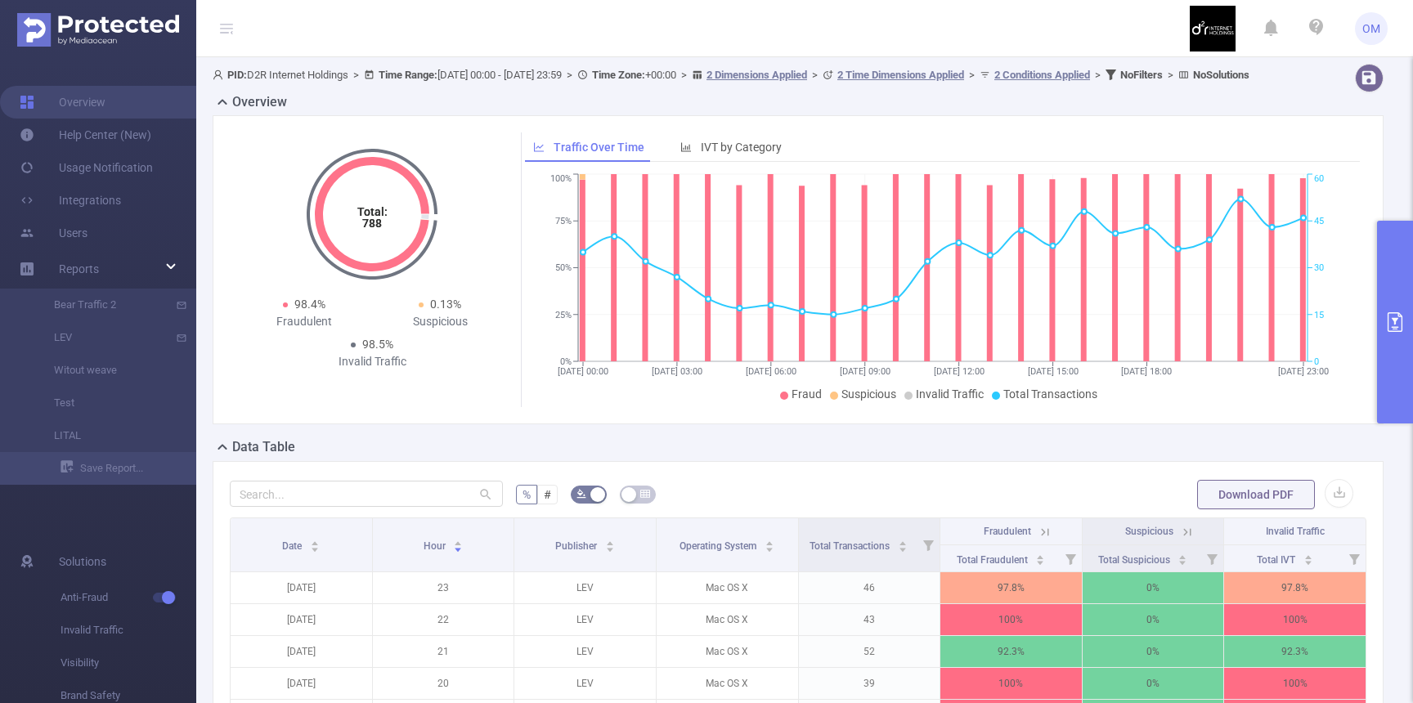
click at [1387, 320] on icon "primary" at bounding box center [1395, 322] width 20 height 20
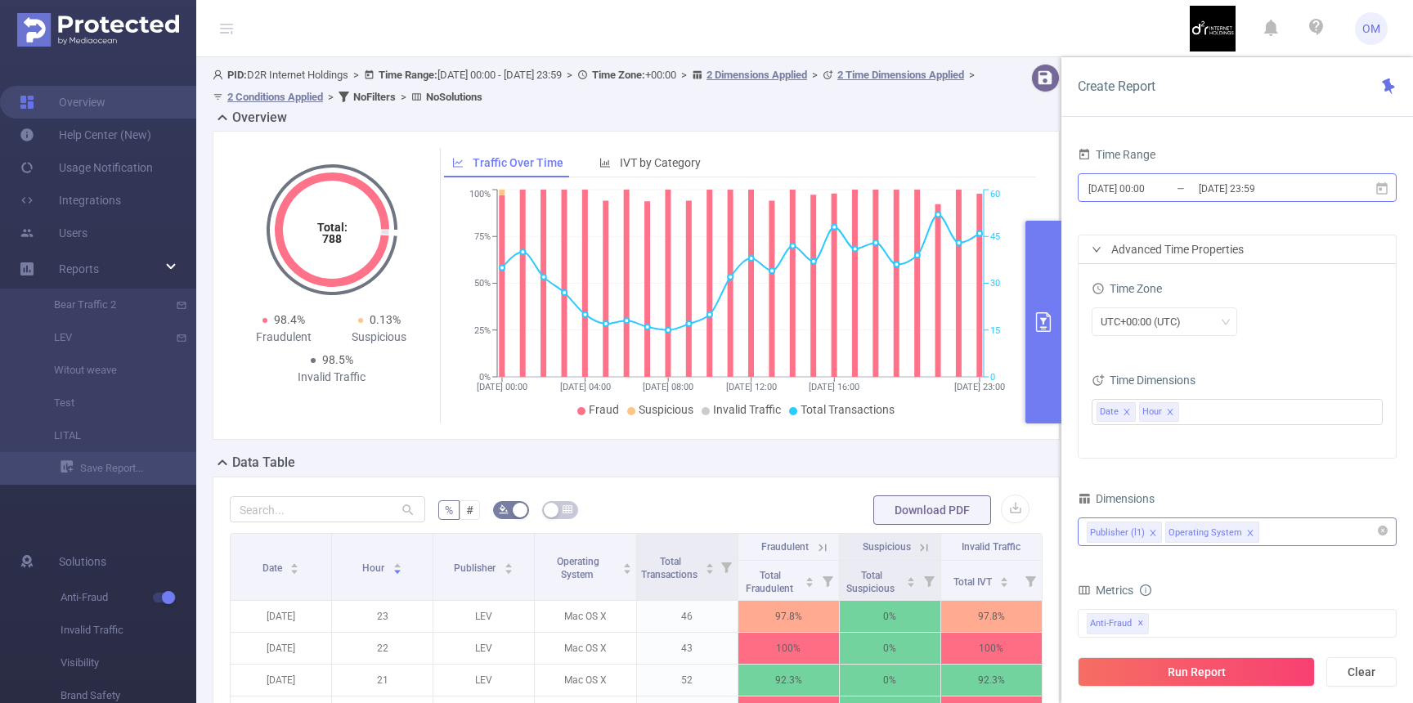
click at [1146, 179] on input "2025-09-14 00:00" at bounding box center [1153, 188] width 132 height 22
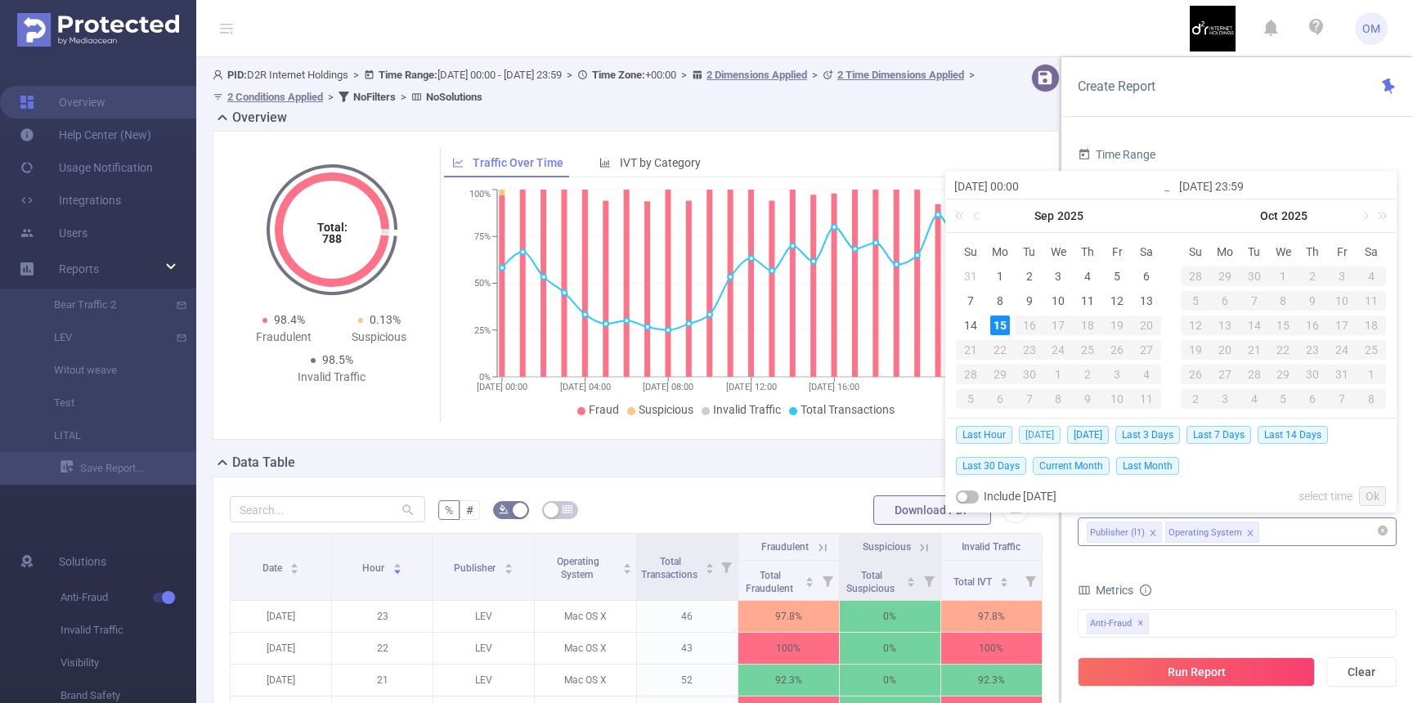
click at [1044, 439] on span "Today" at bounding box center [1040, 435] width 42 height 18
type input "2025-09-15 00:00"
type input "2025-09-15 23:59"
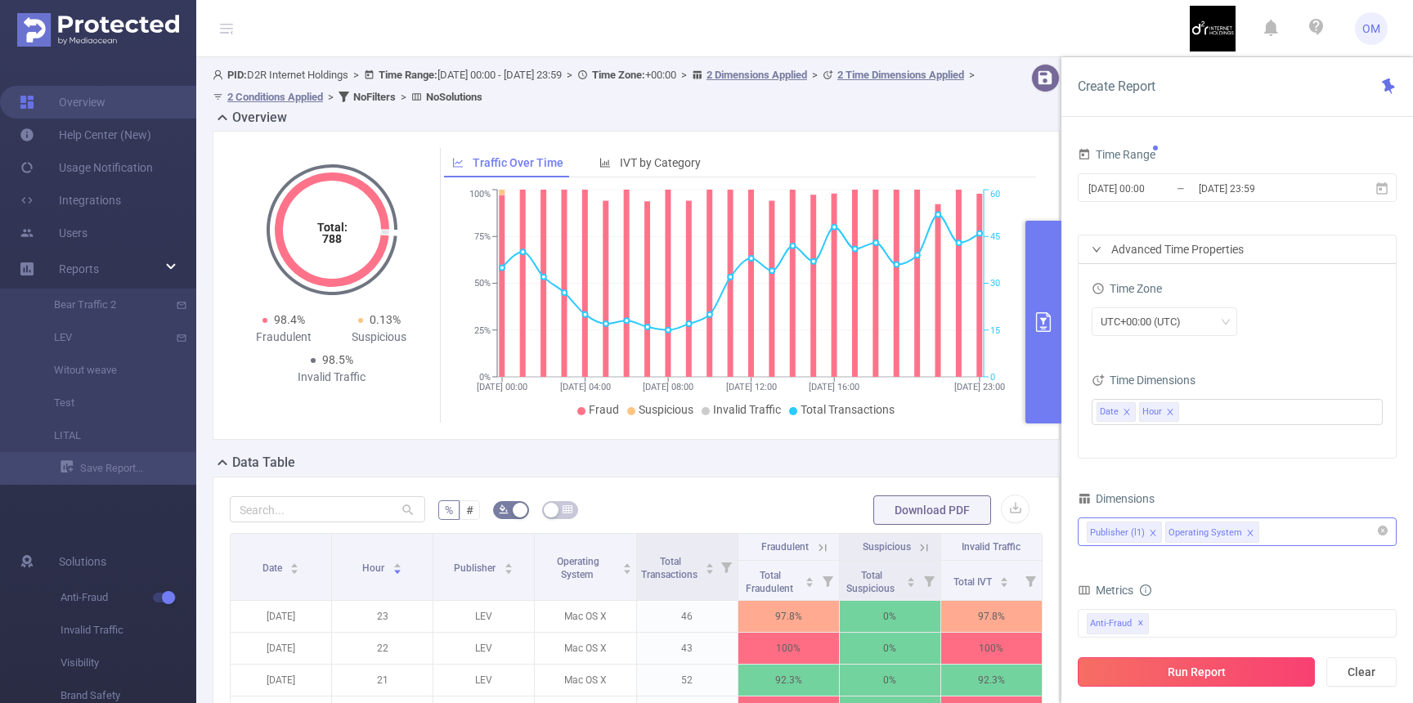
click at [1197, 663] on button "Run Report" at bounding box center [1196, 671] width 237 height 29
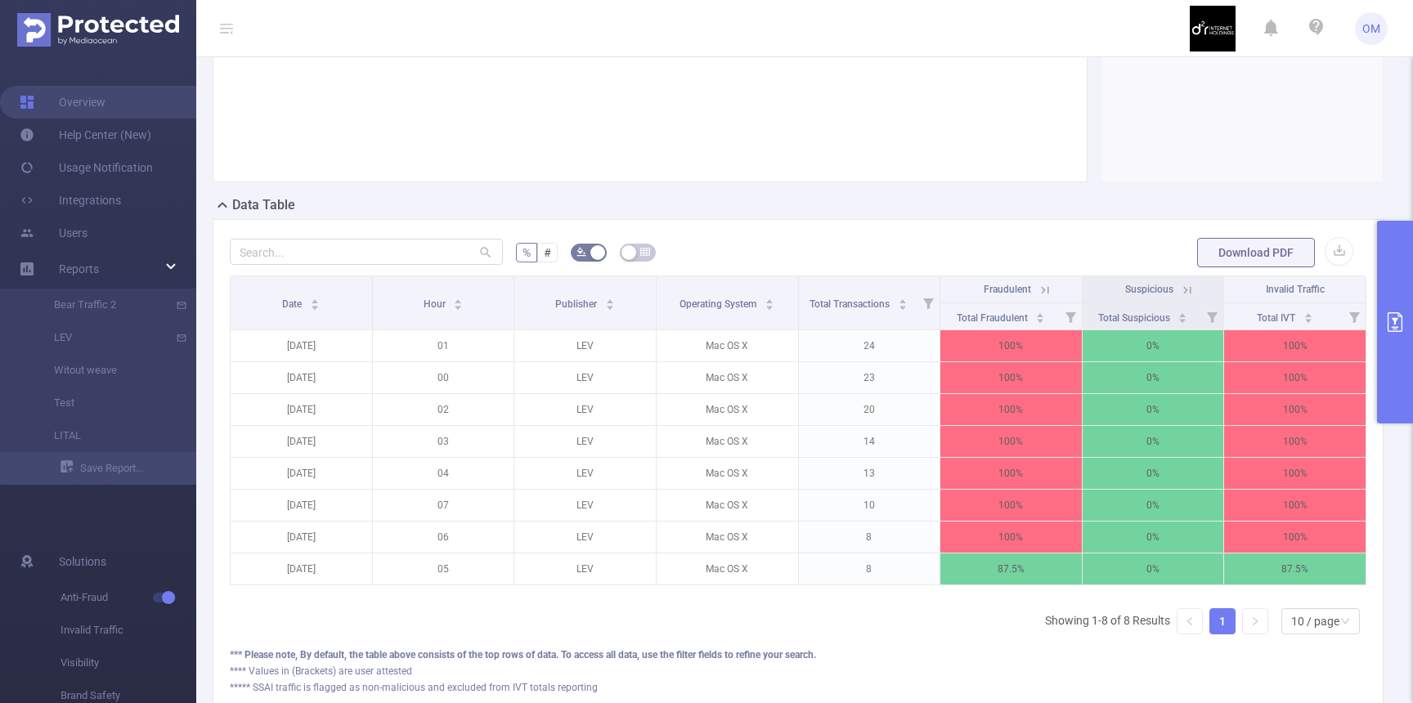
scroll to position [262, 0]
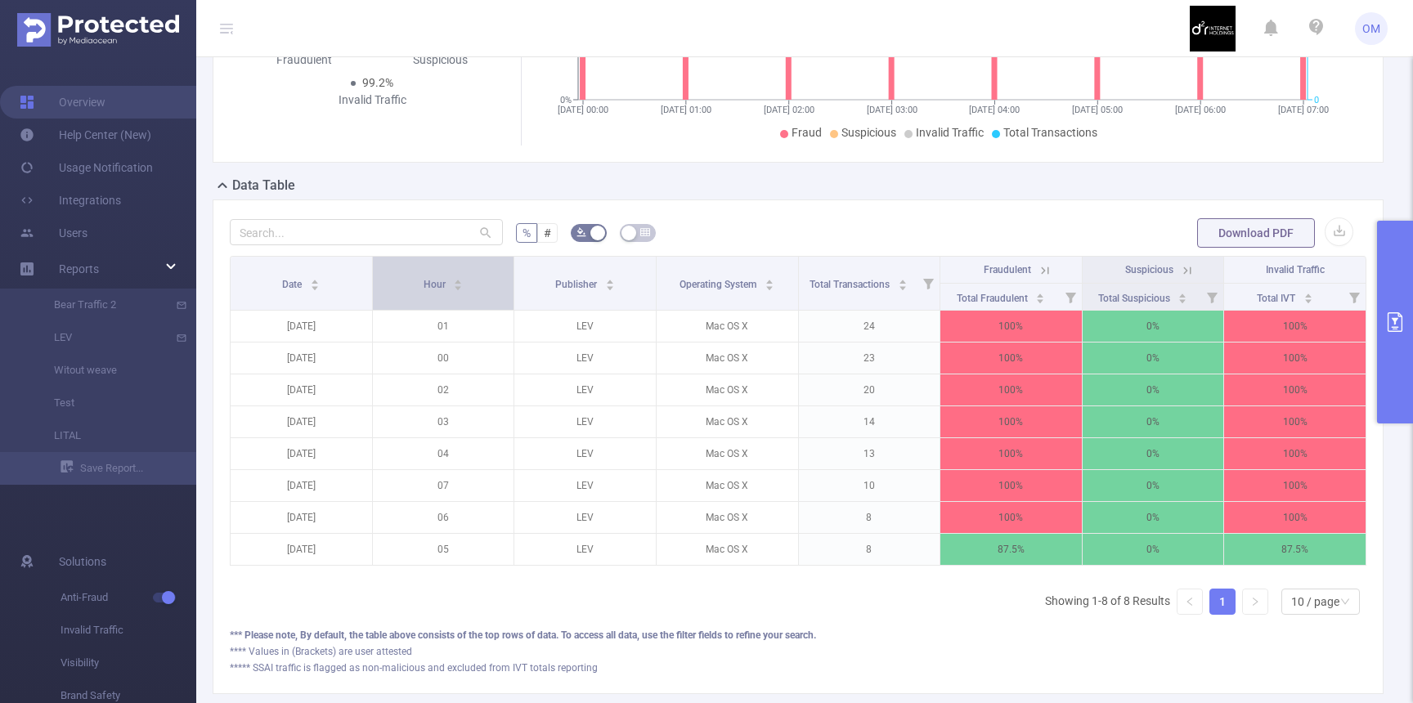
click at [437, 290] on span "Hour" at bounding box center [436, 284] width 25 height 11
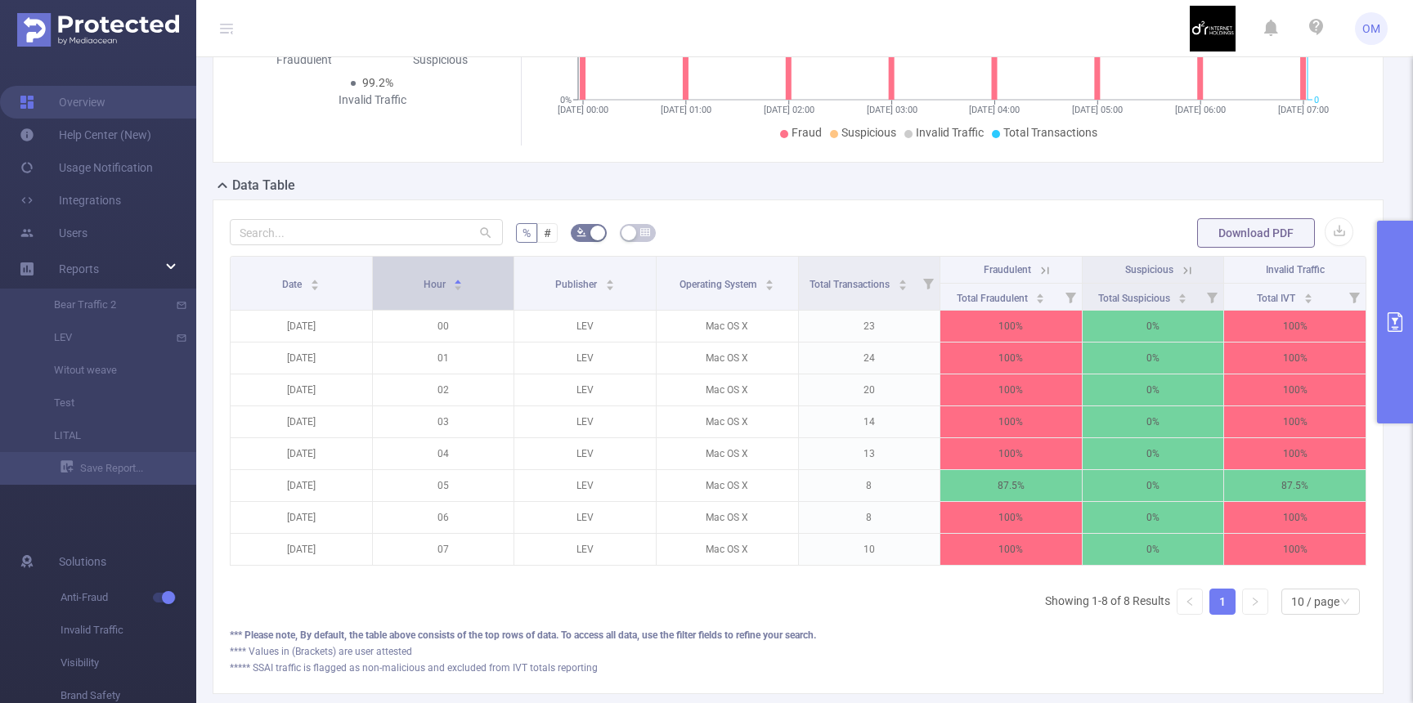
click at [437, 290] on span "Hour" at bounding box center [436, 284] width 25 height 11
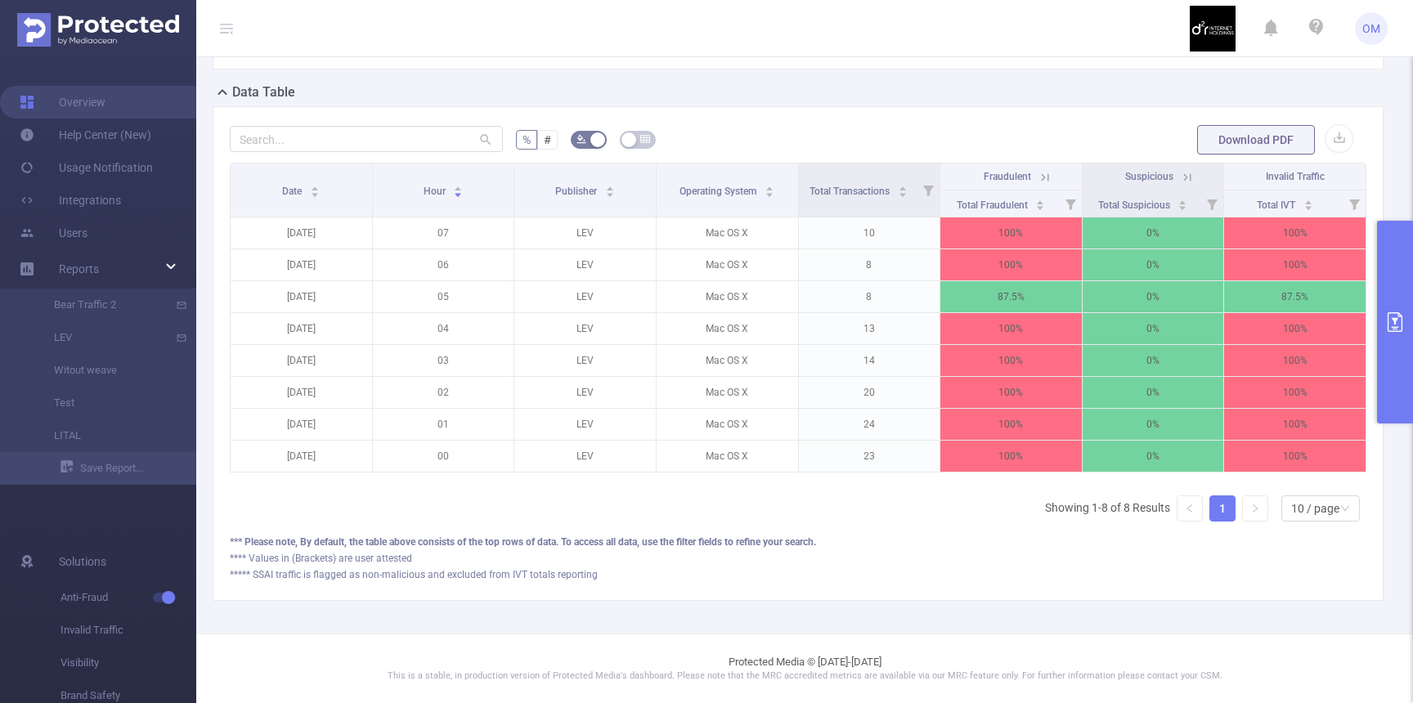
scroll to position [370, 0]
click at [1381, 269] on button "primary" at bounding box center [1395, 322] width 36 height 203
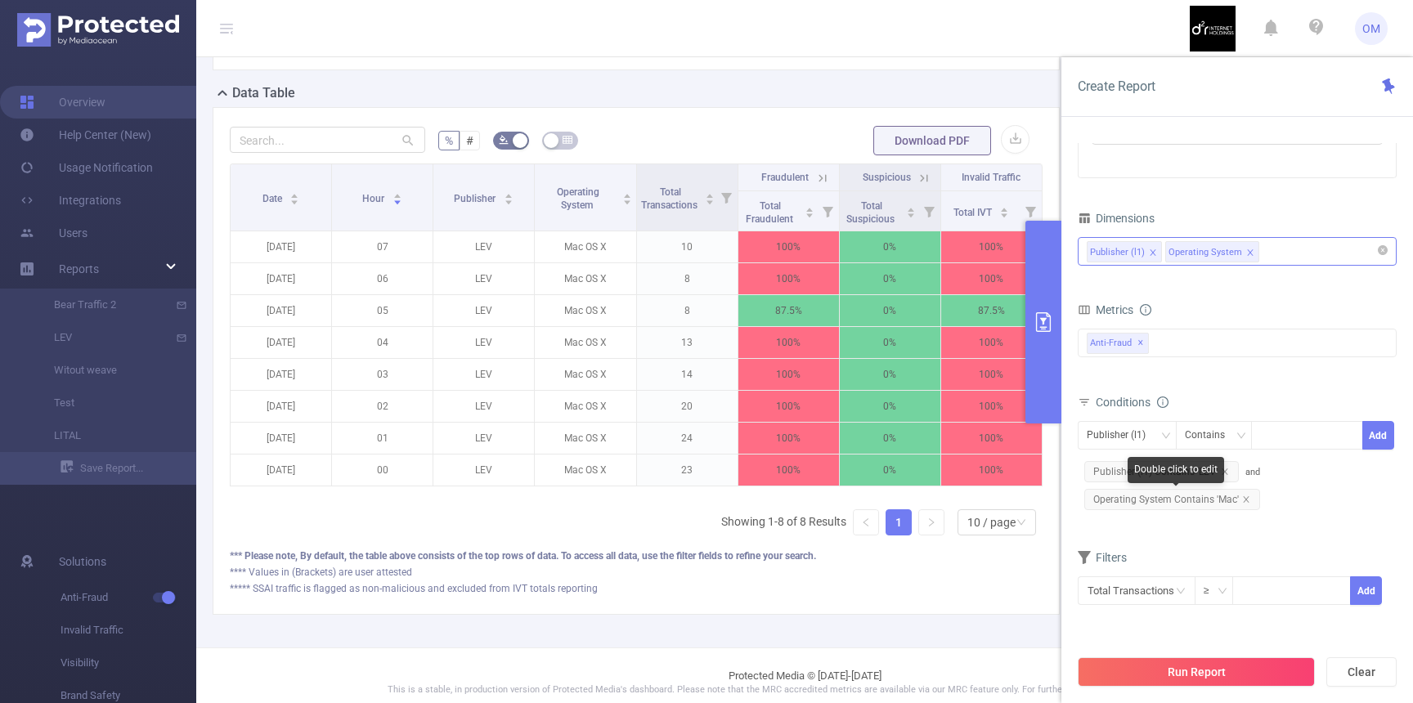
click at [1198, 498] on span "Operating System Contains 'Mac'" at bounding box center [1172, 499] width 176 height 21
click at [1249, 501] on span "Operating System Contains 'Mac'" at bounding box center [1172, 499] width 176 height 21
click at [1244, 495] on icon "icon: close" at bounding box center [1246, 499] width 8 height 8
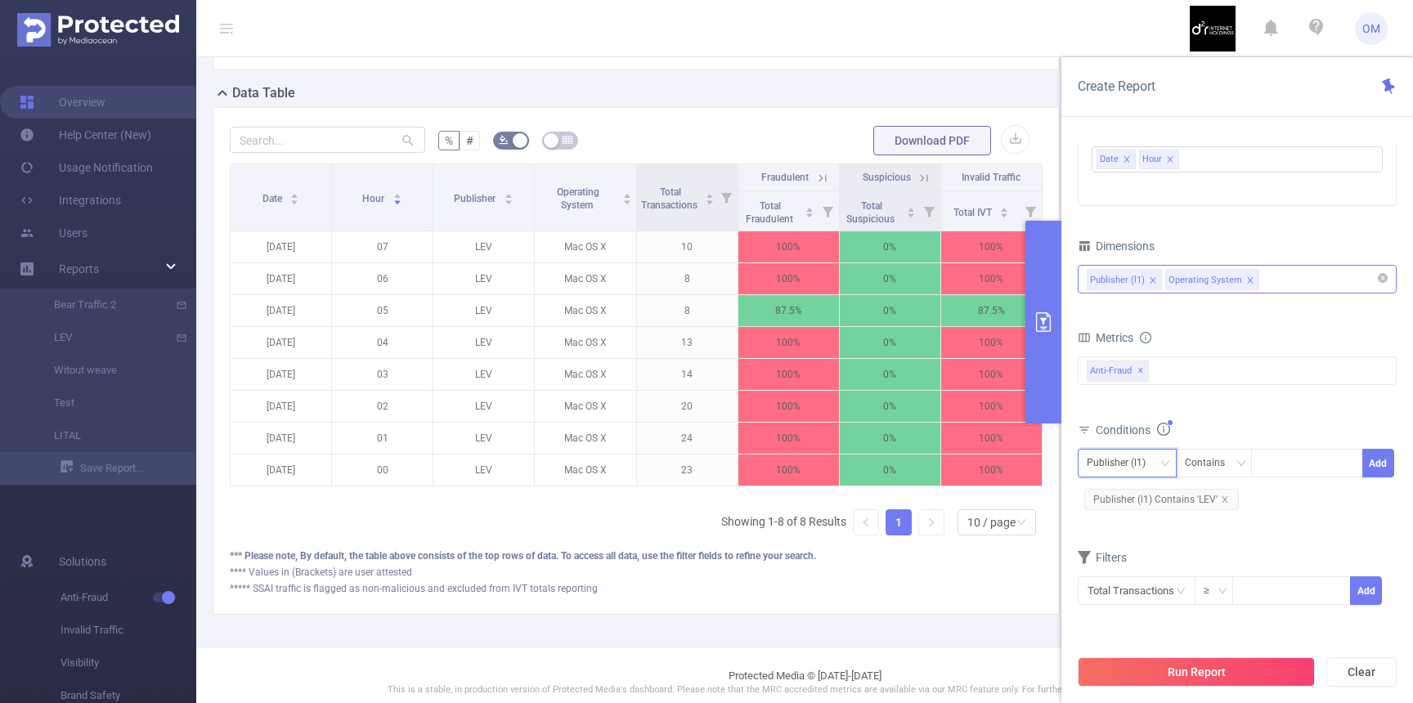
click at [1136, 466] on div "Publisher (l1)" at bounding box center [1122, 463] width 70 height 27
click at [1117, 520] on li "Operating System" at bounding box center [1133, 523] width 110 height 26
click at [1285, 464] on div at bounding box center [1307, 463] width 94 height 27
type input "Windows"
click at [1372, 457] on button "Add" at bounding box center [1378, 463] width 32 height 29
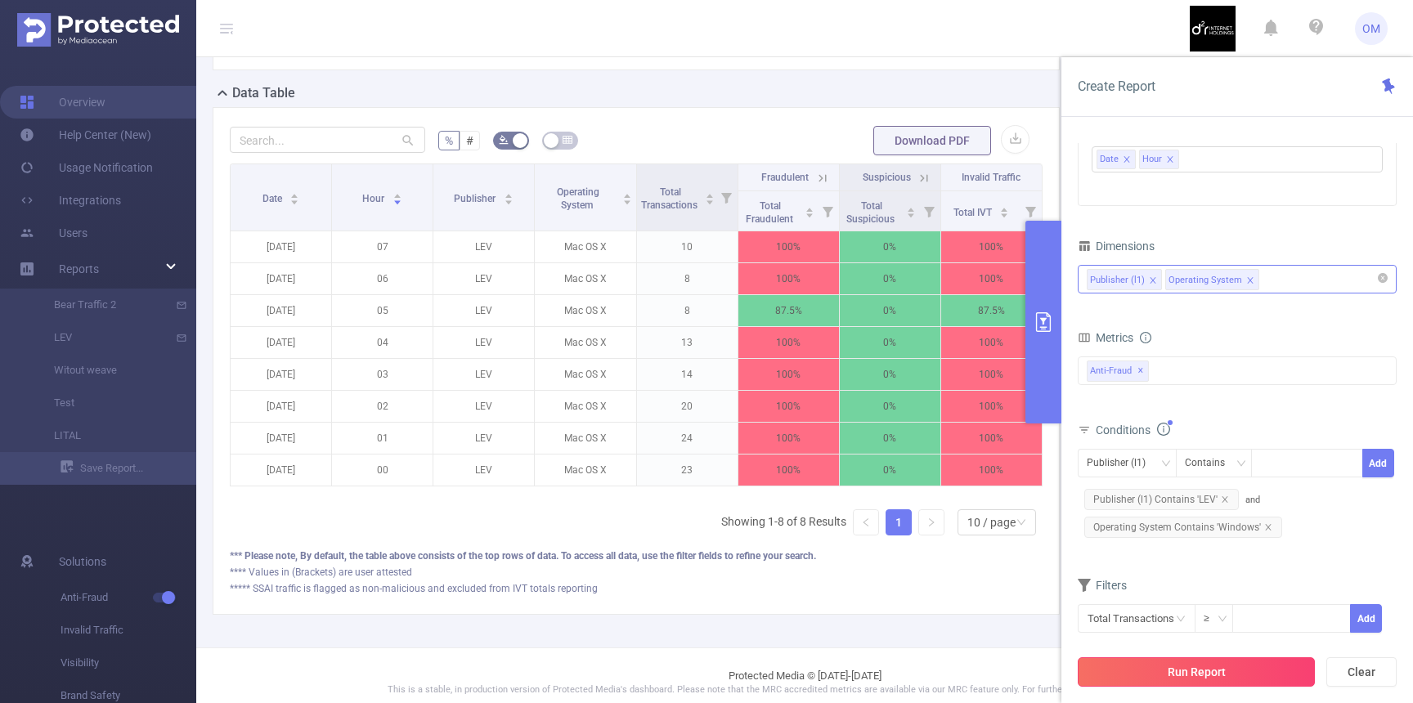
click at [1165, 670] on button "Run Report" at bounding box center [1196, 671] width 237 height 29
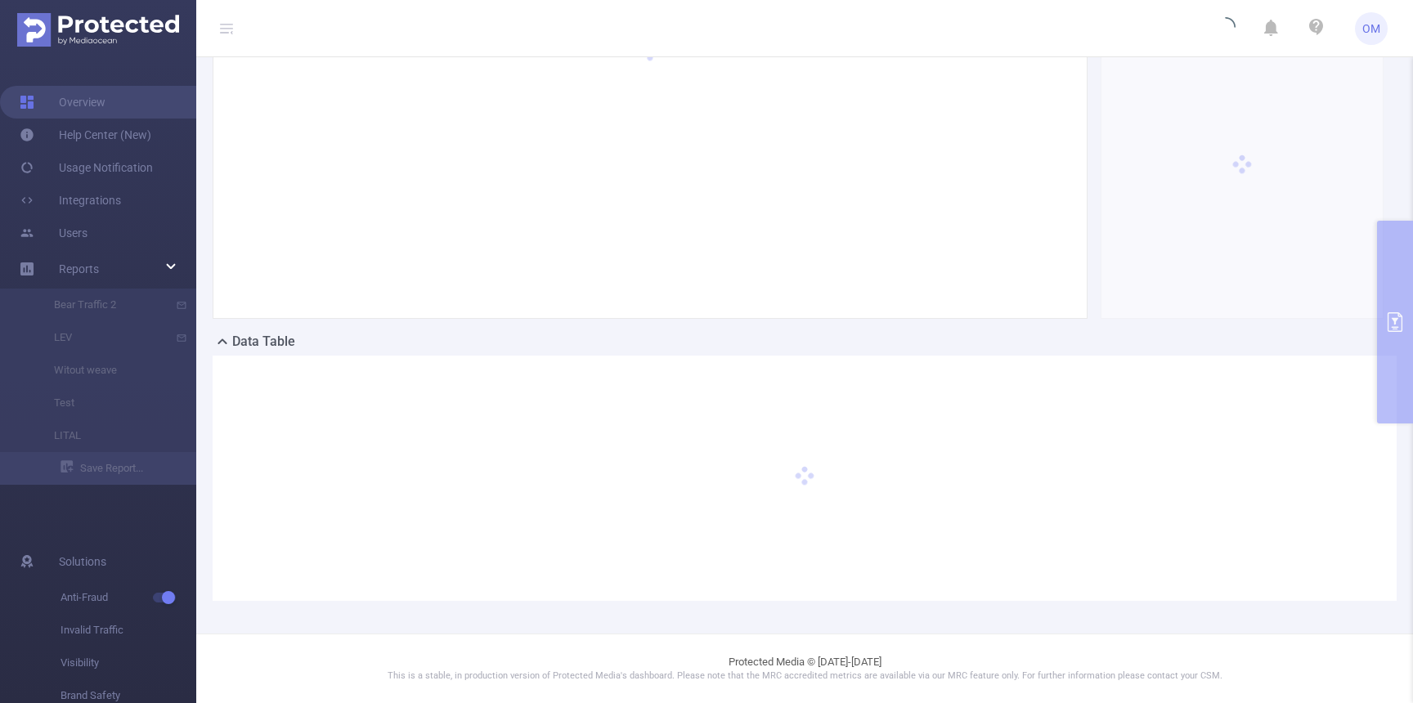
scroll to position [120, 0]
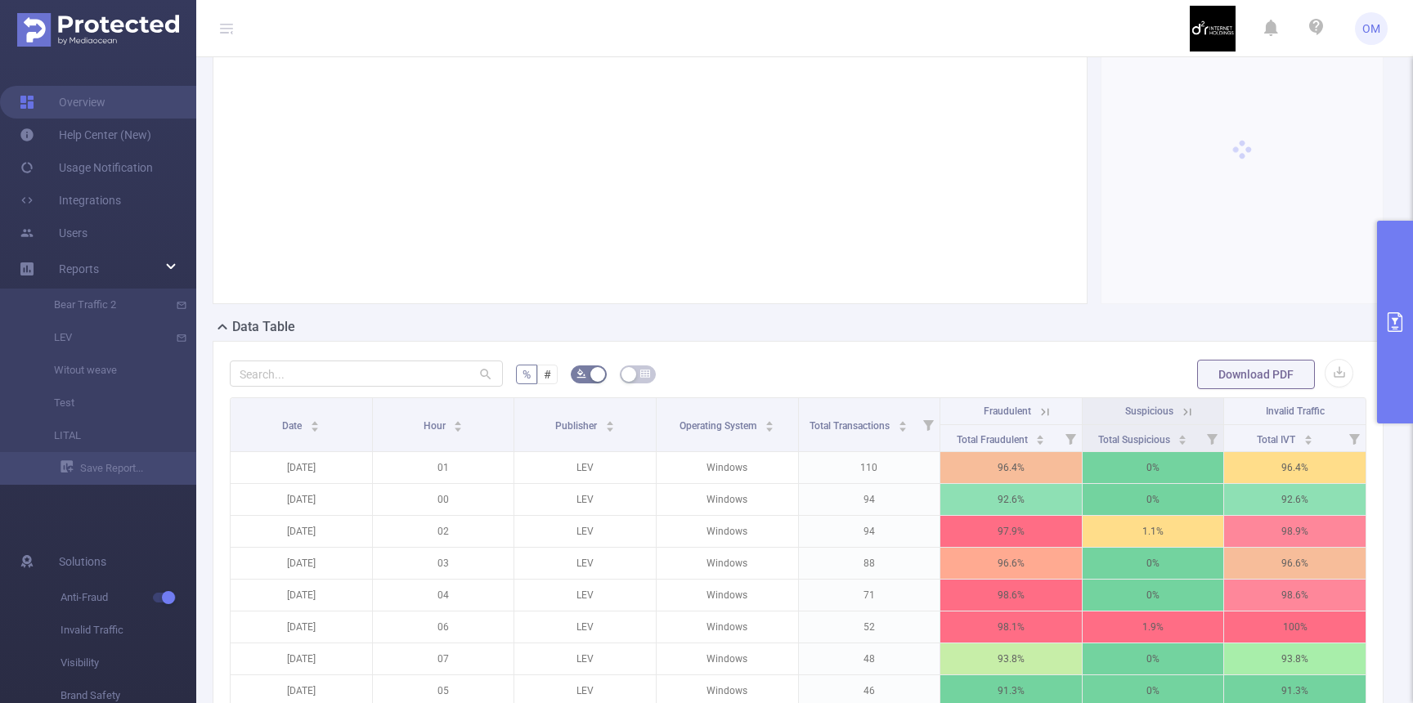
scroll to position [173, 0]
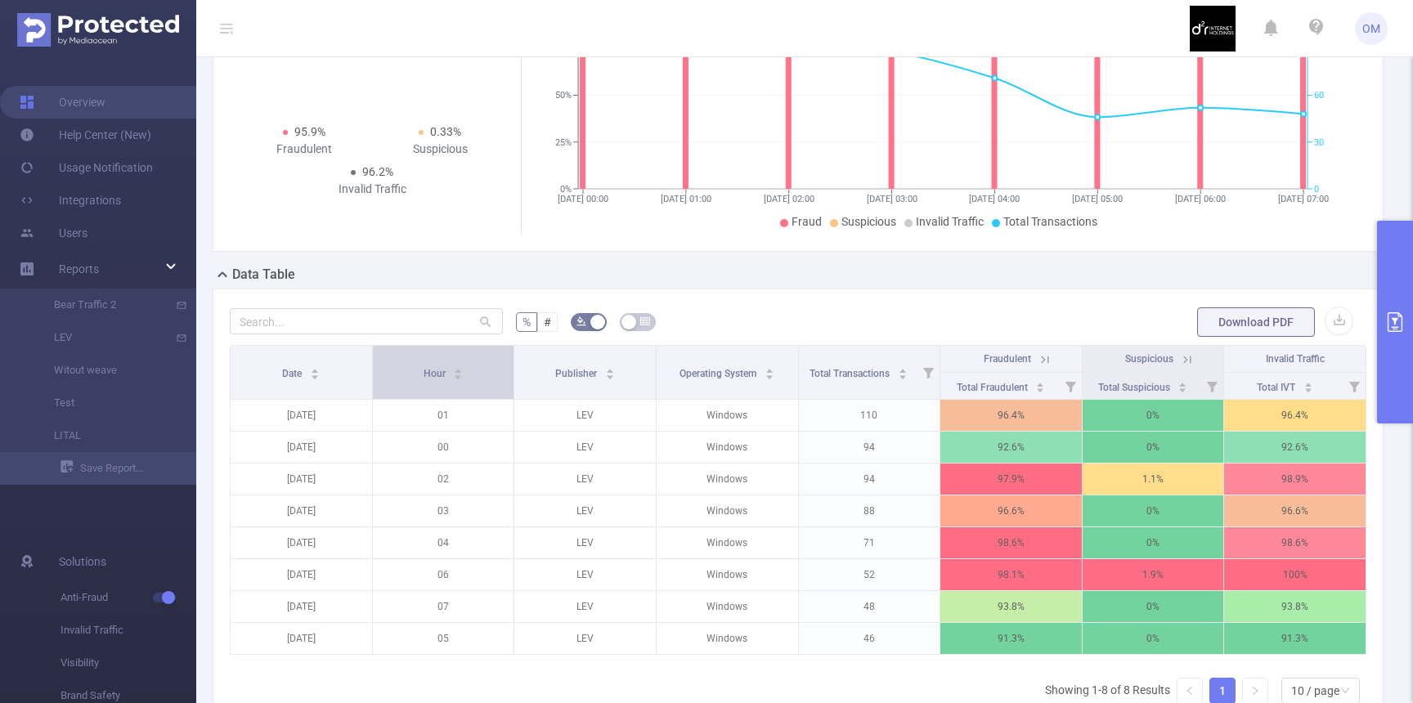
click at [424, 379] on div "Hour" at bounding box center [444, 372] width 40 height 16
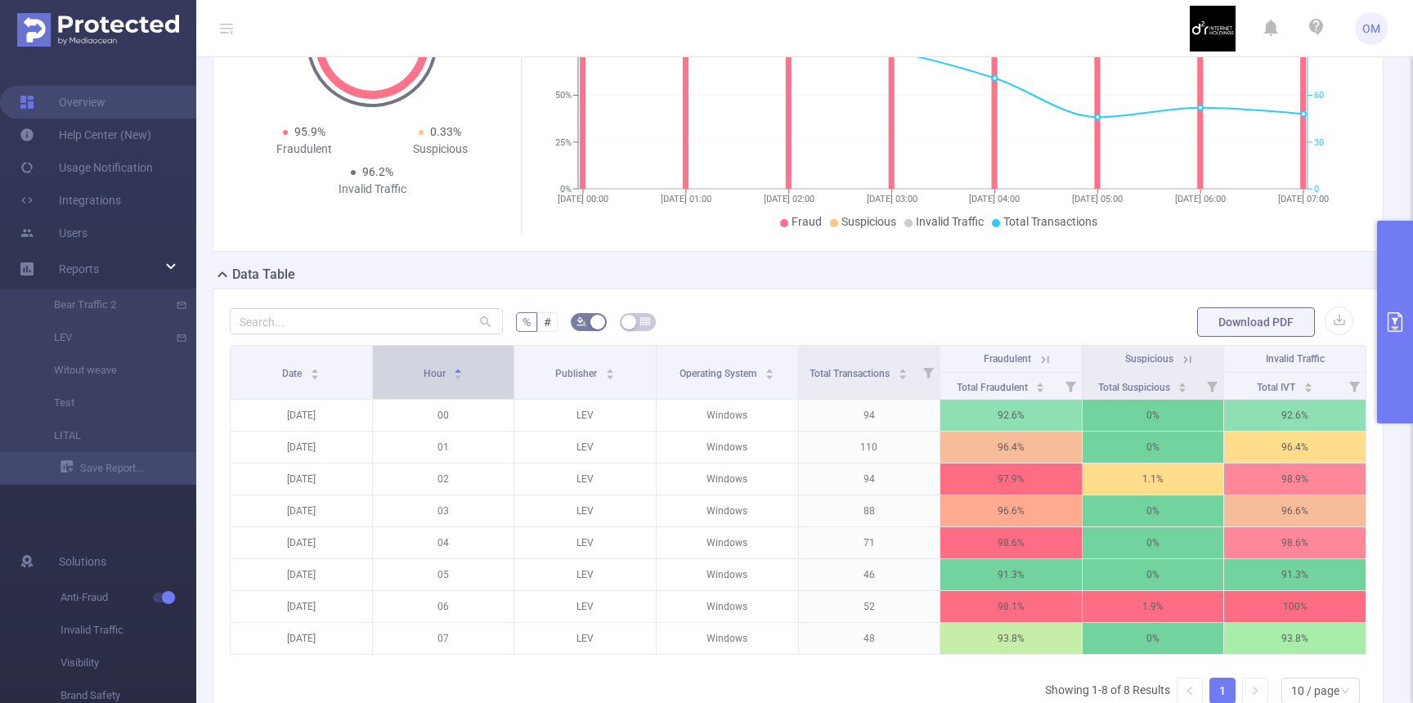
click at [424, 379] on span "Hour" at bounding box center [436, 372] width 25 height 16
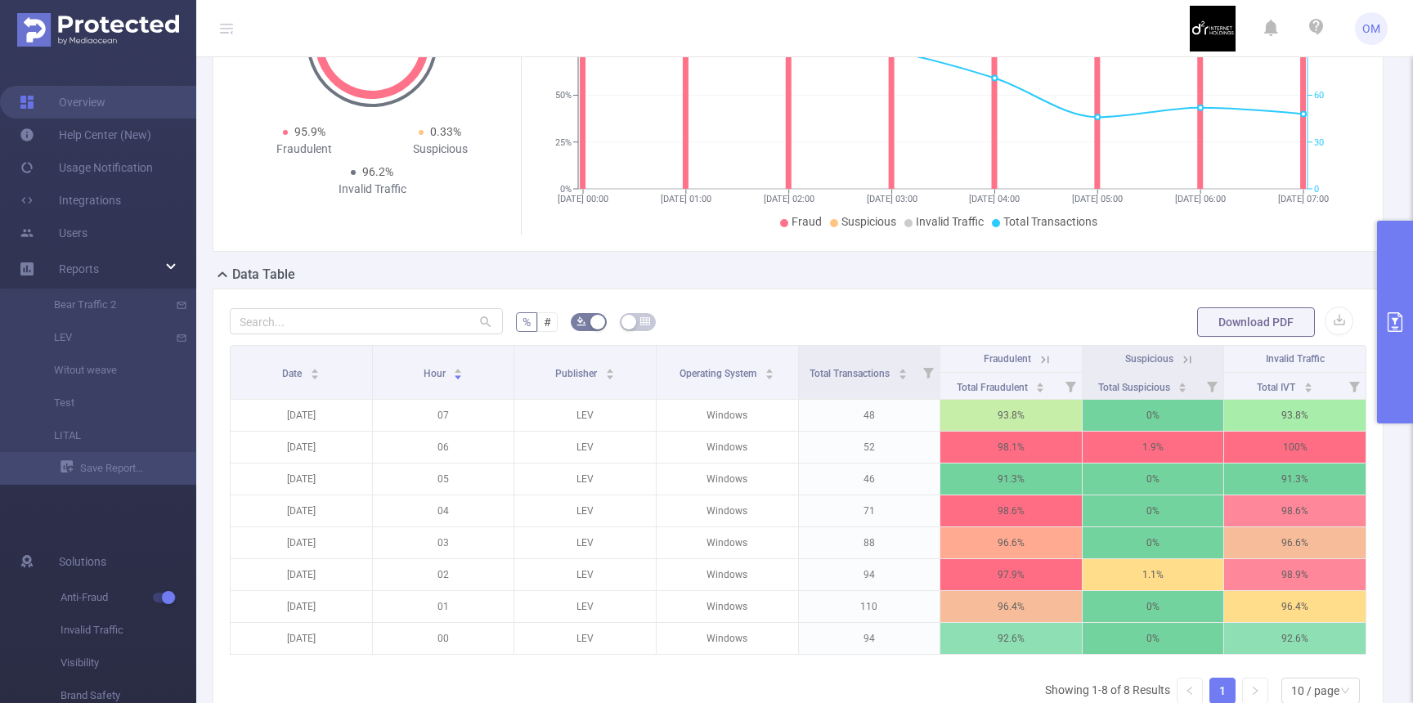
click at [1400, 320] on icon "primary" at bounding box center [1395, 322] width 20 height 20
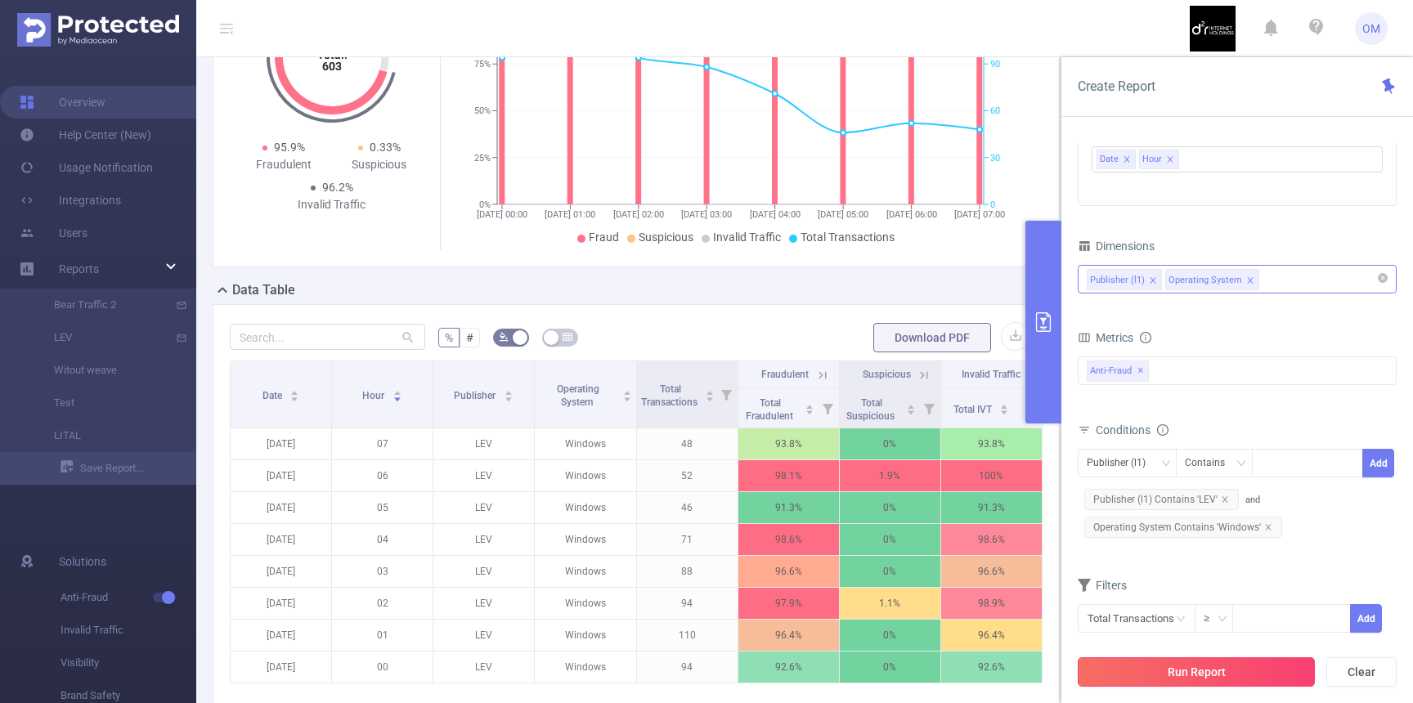
click at [1168, 662] on button "Run Report" at bounding box center [1196, 671] width 237 height 29
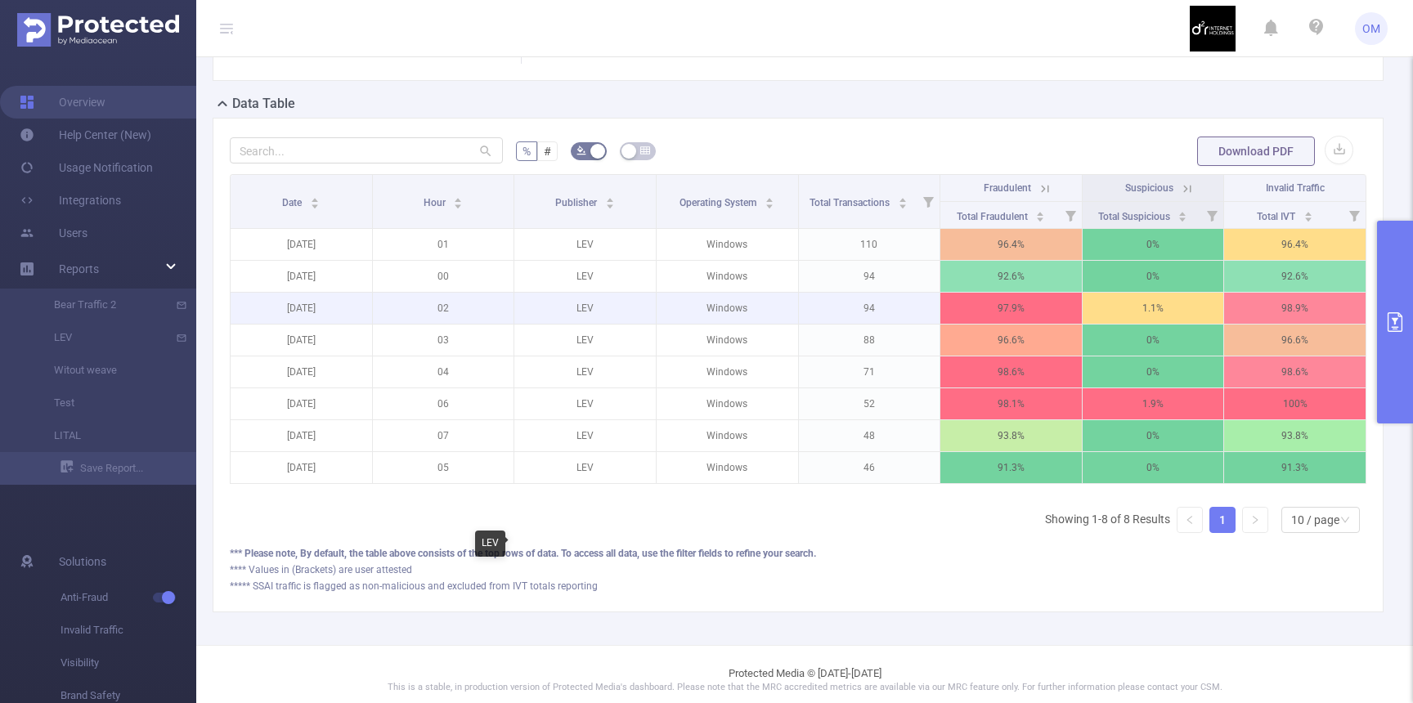
scroll to position [370, 0]
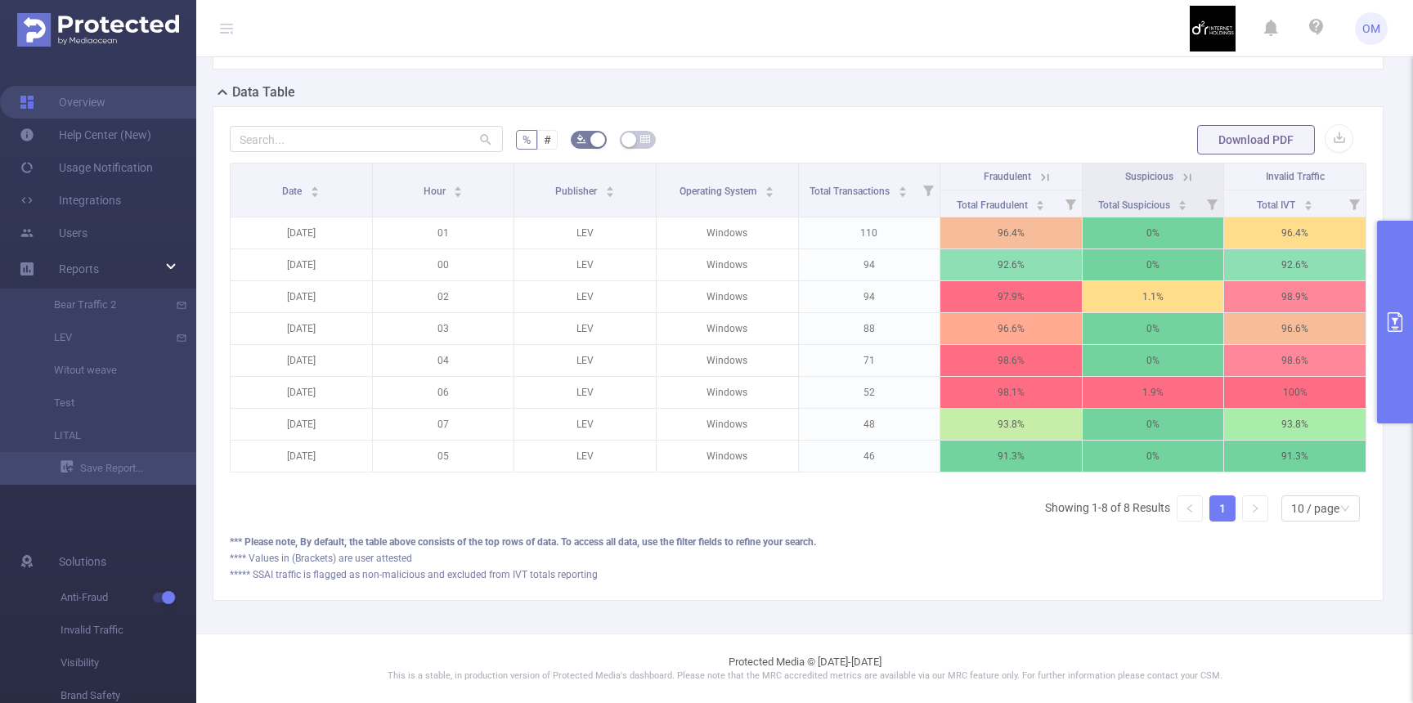
click at [1392, 283] on button "primary" at bounding box center [1395, 322] width 36 height 203
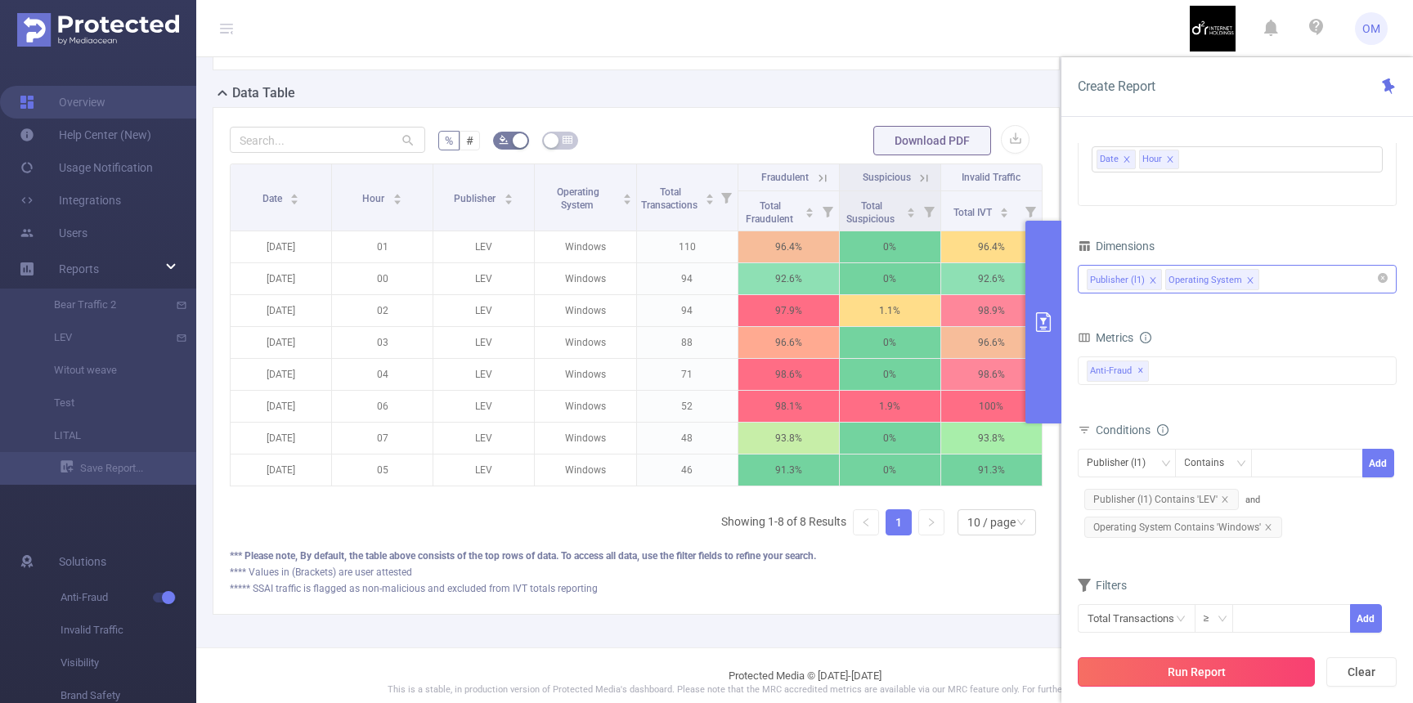
click at [1142, 664] on button "Run Report" at bounding box center [1196, 671] width 237 height 29
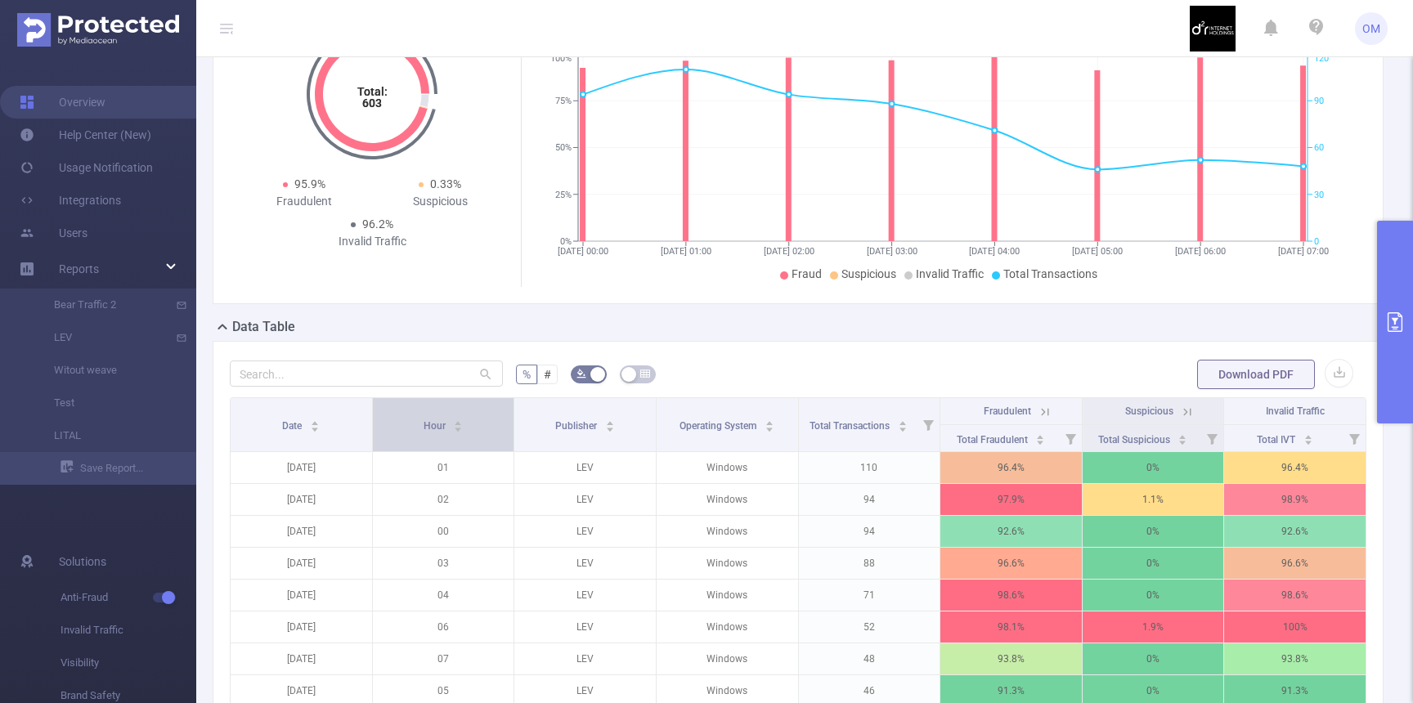
click at [432, 432] on span "Hour" at bounding box center [436, 425] width 25 height 11
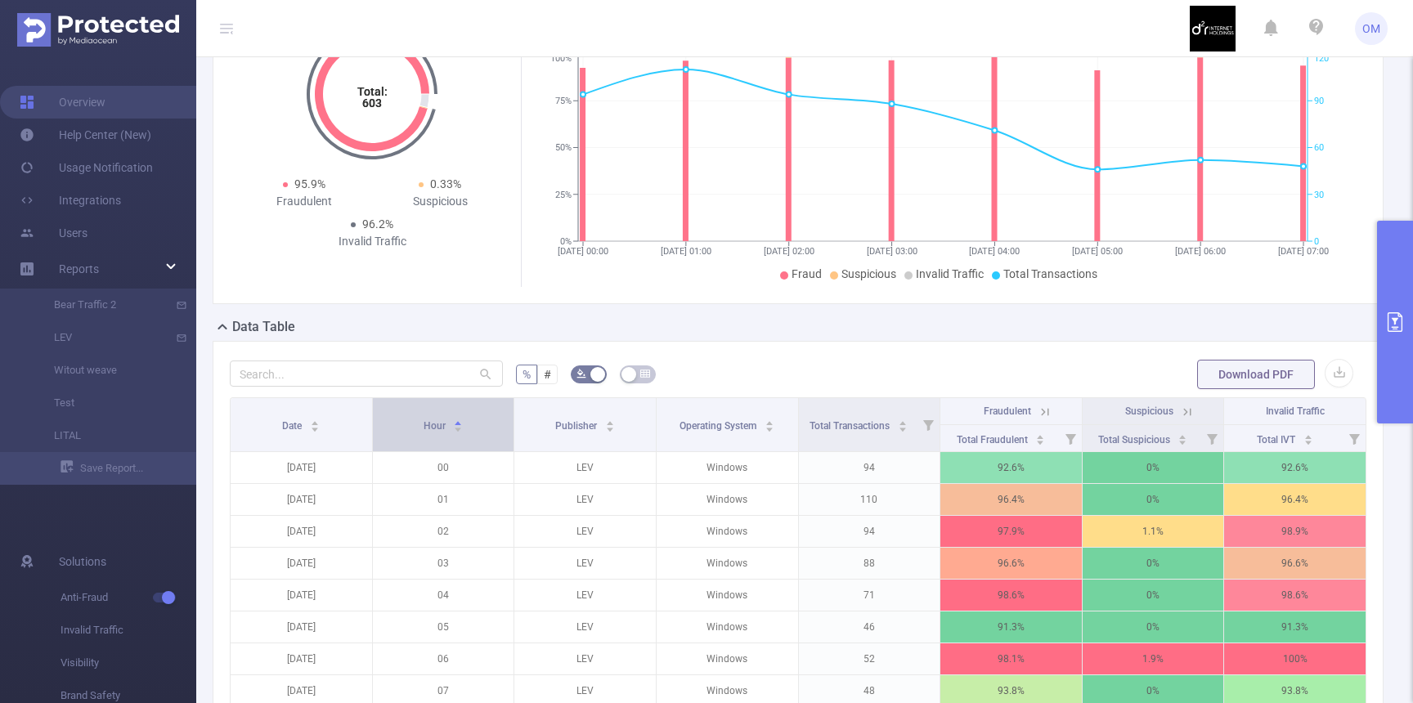
click at [424, 432] on div "Hour" at bounding box center [444, 424] width 40 height 16
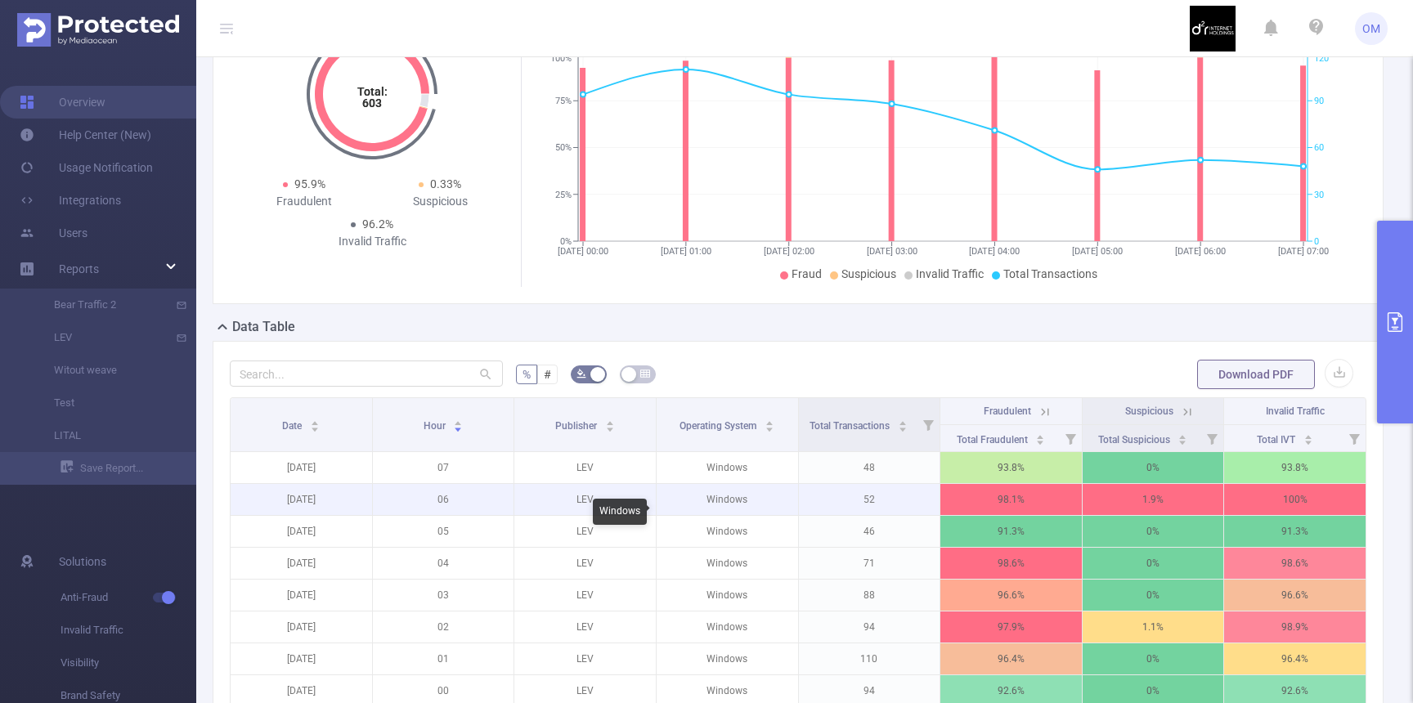
scroll to position [370, 0]
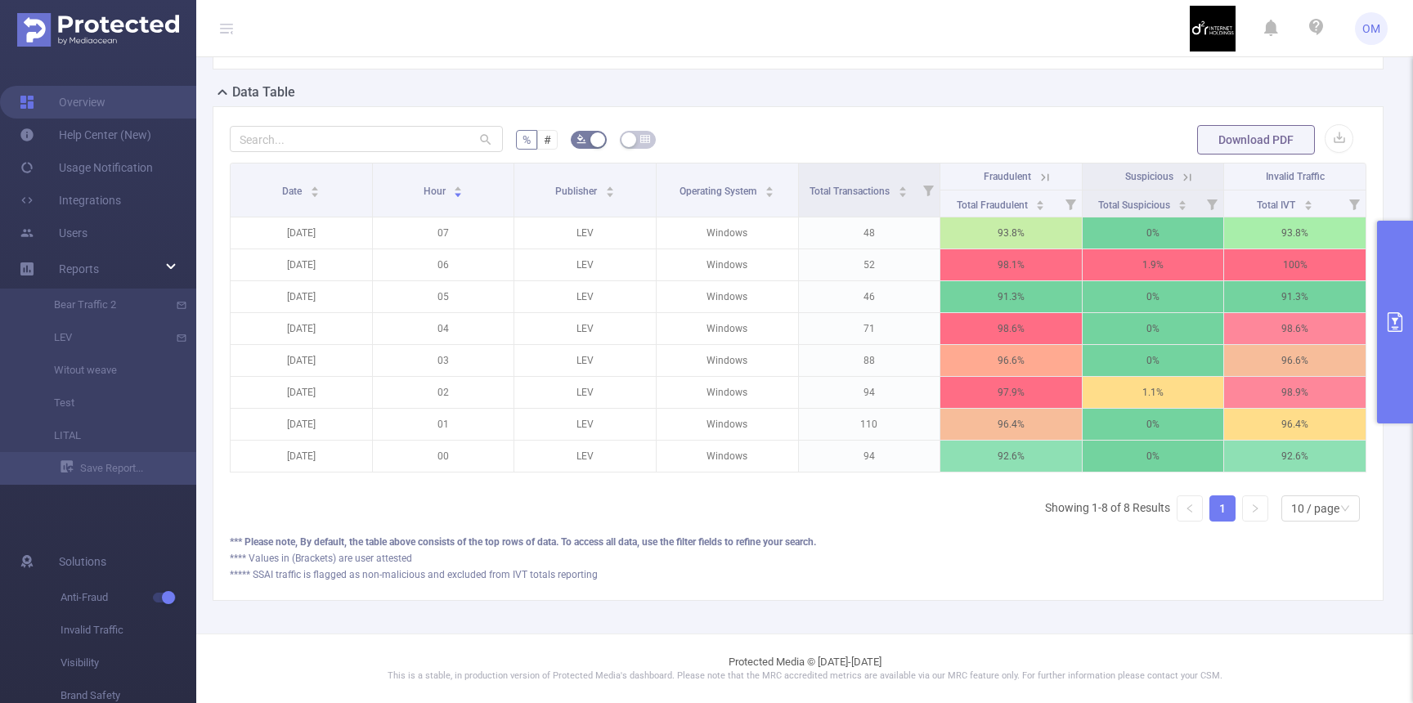
click at [1409, 258] on button "primary" at bounding box center [1395, 322] width 36 height 203
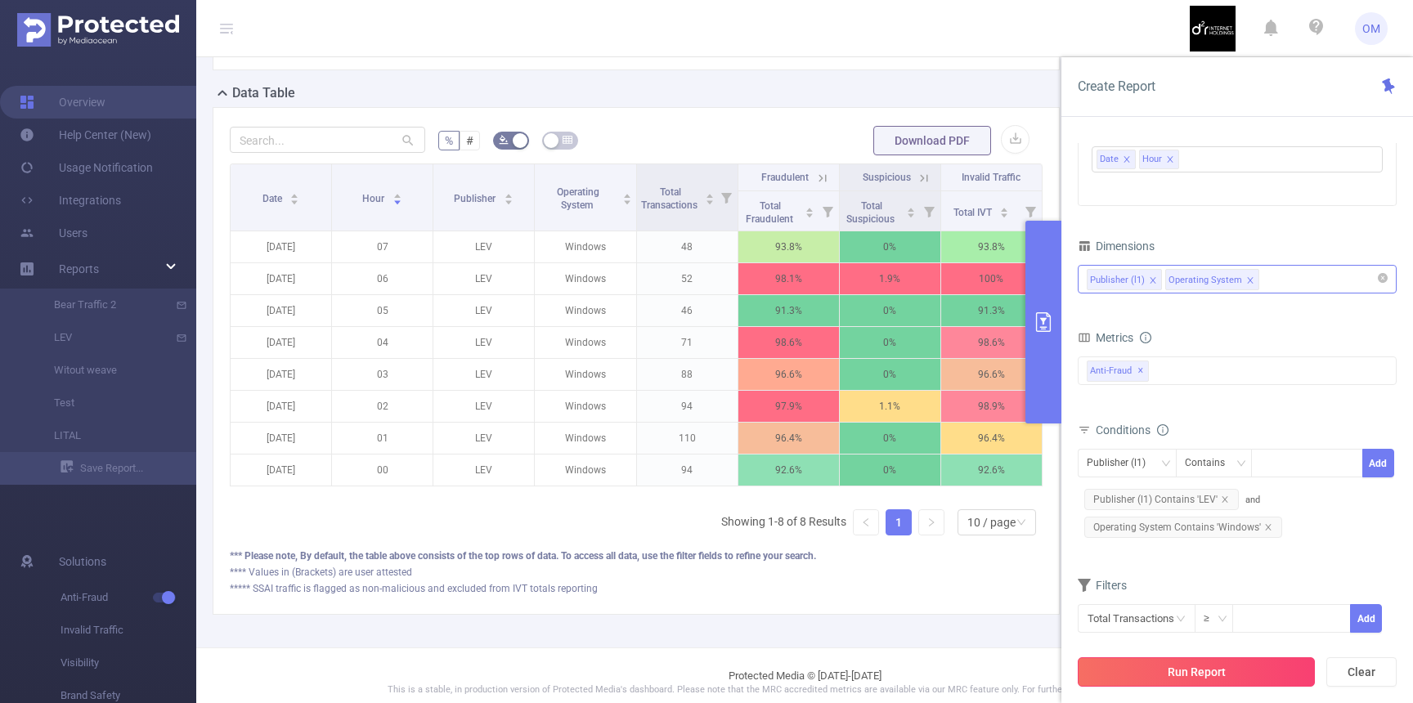
click at [1132, 670] on button "Run Report" at bounding box center [1196, 671] width 237 height 29
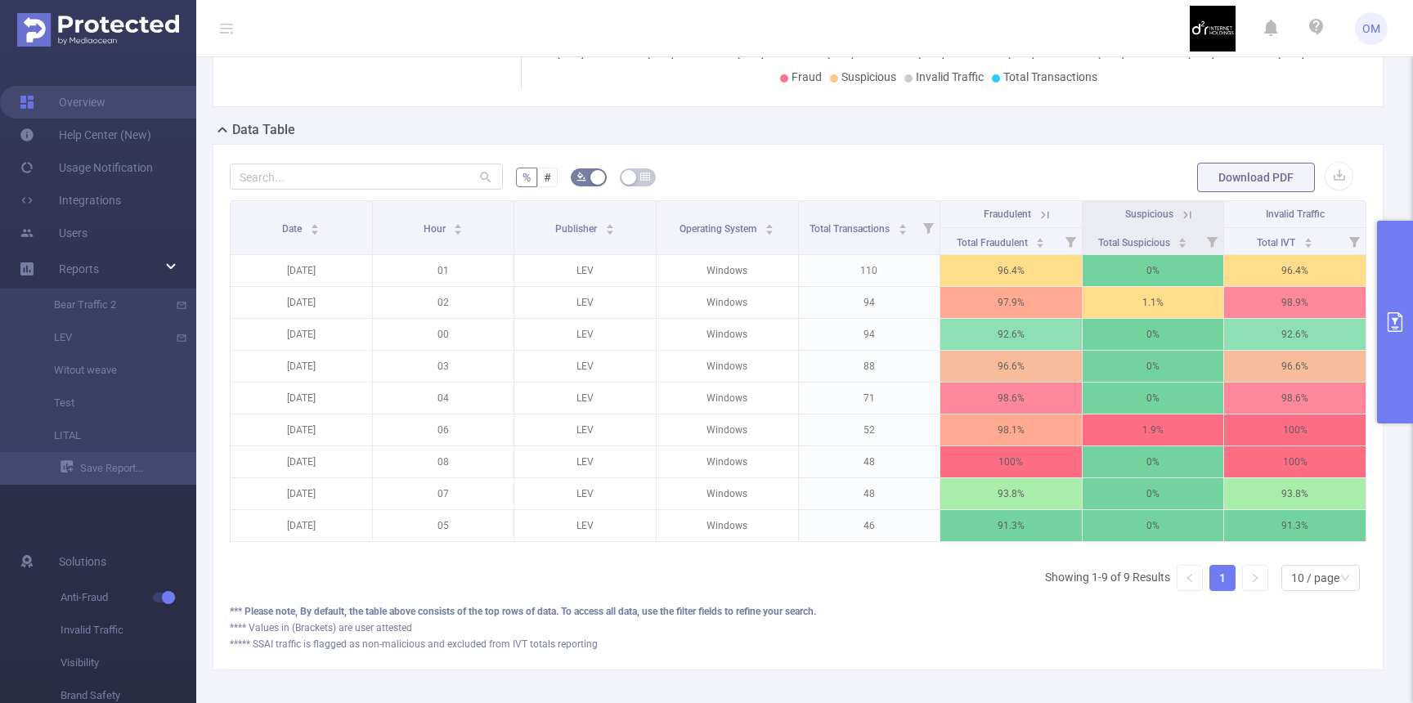
scroll to position [388, 0]
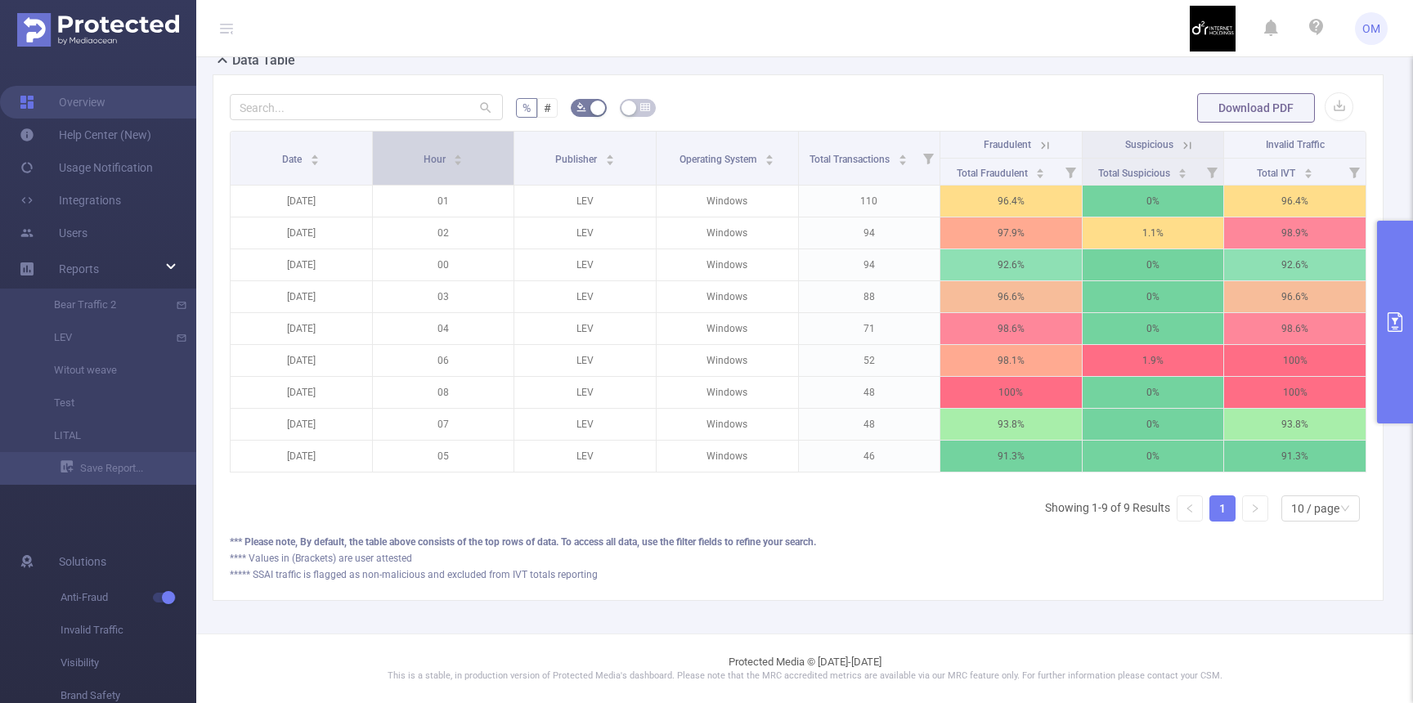
click at [439, 165] on span "Hour" at bounding box center [436, 159] width 25 height 11
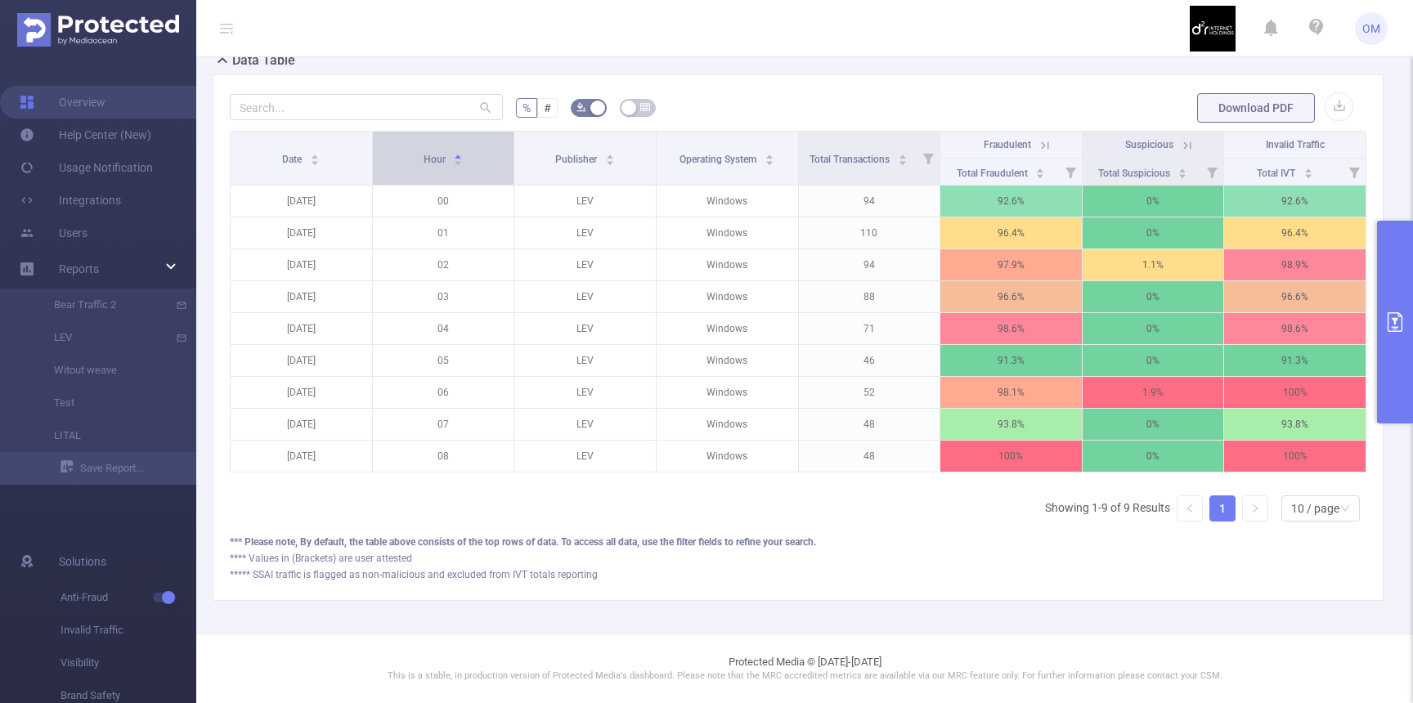
click at [438, 165] on span "Hour" at bounding box center [436, 159] width 25 height 11
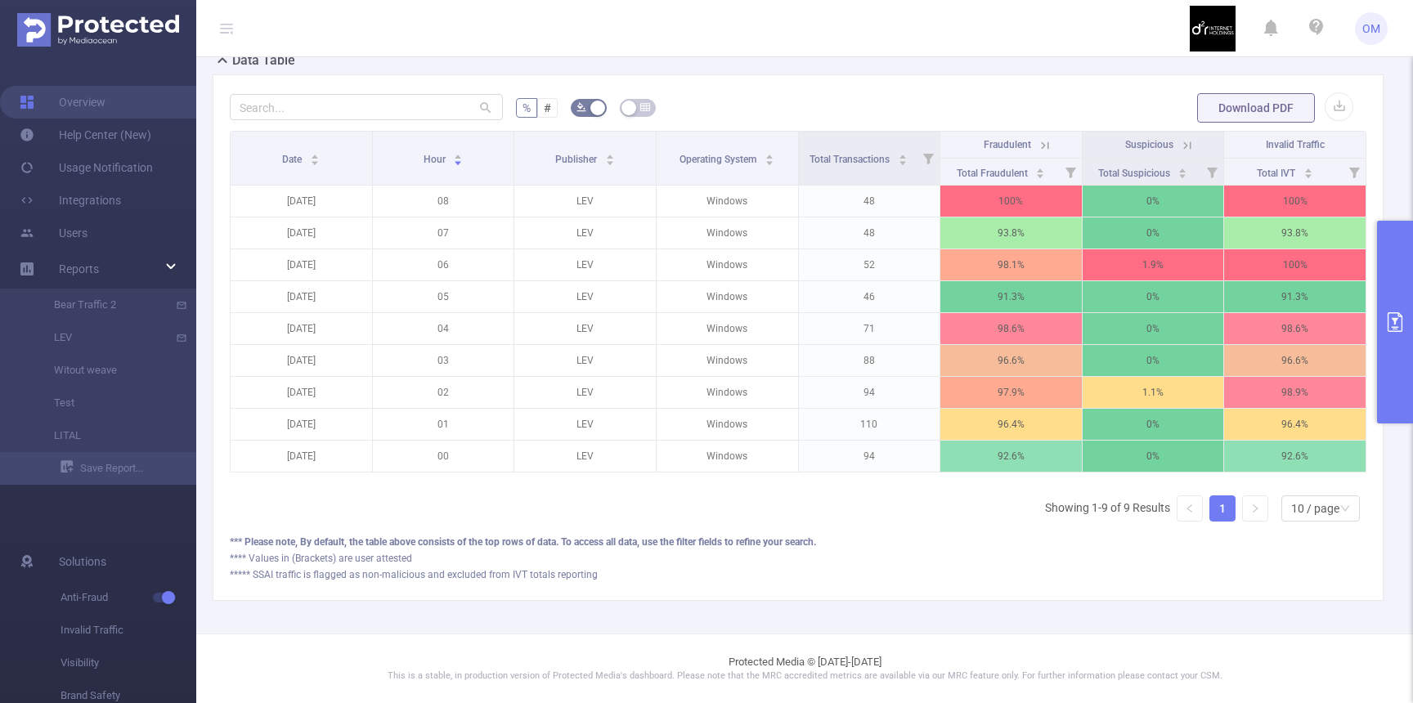
click at [1384, 316] on button "primary" at bounding box center [1395, 322] width 36 height 203
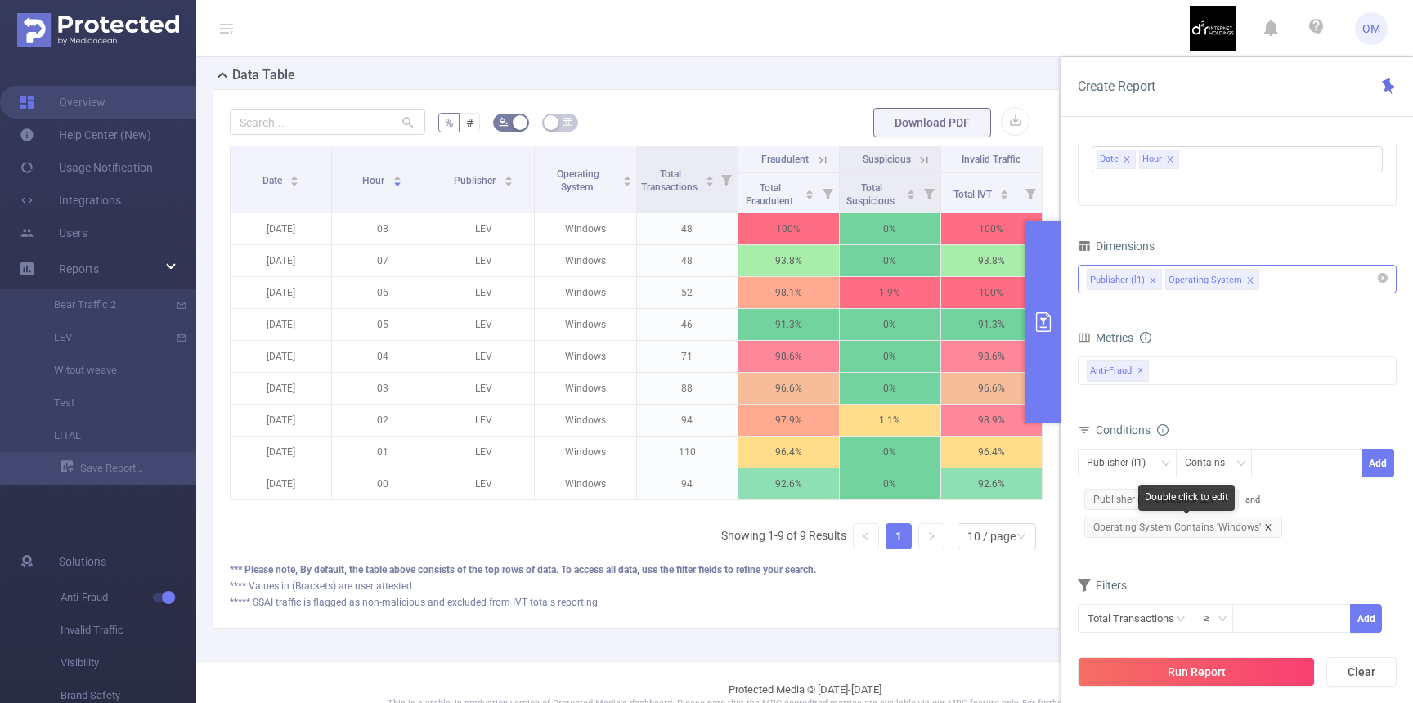
click at [1265, 525] on icon "icon: close" at bounding box center [1268, 527] width 8 height 8
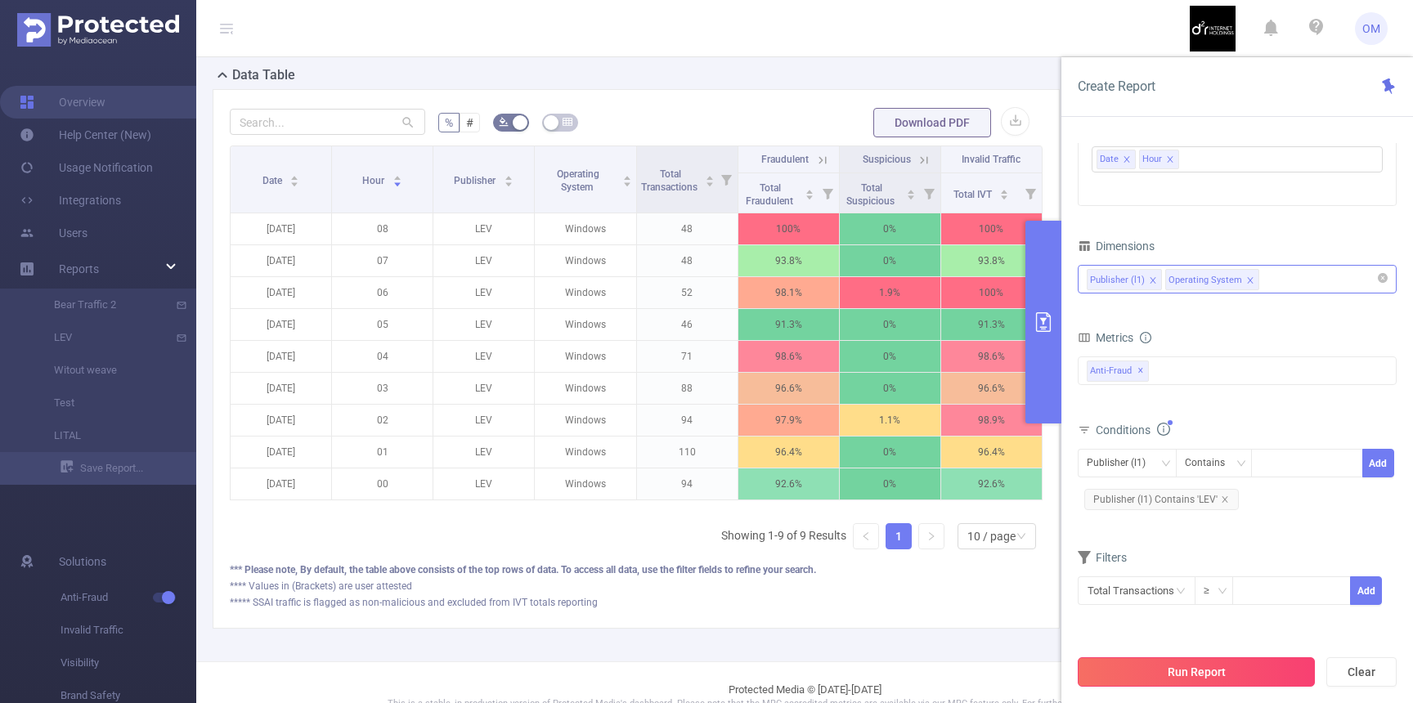
click at [1207, 665] on button "Run Report" at bounding box center [1196, 671] width 237 height 29
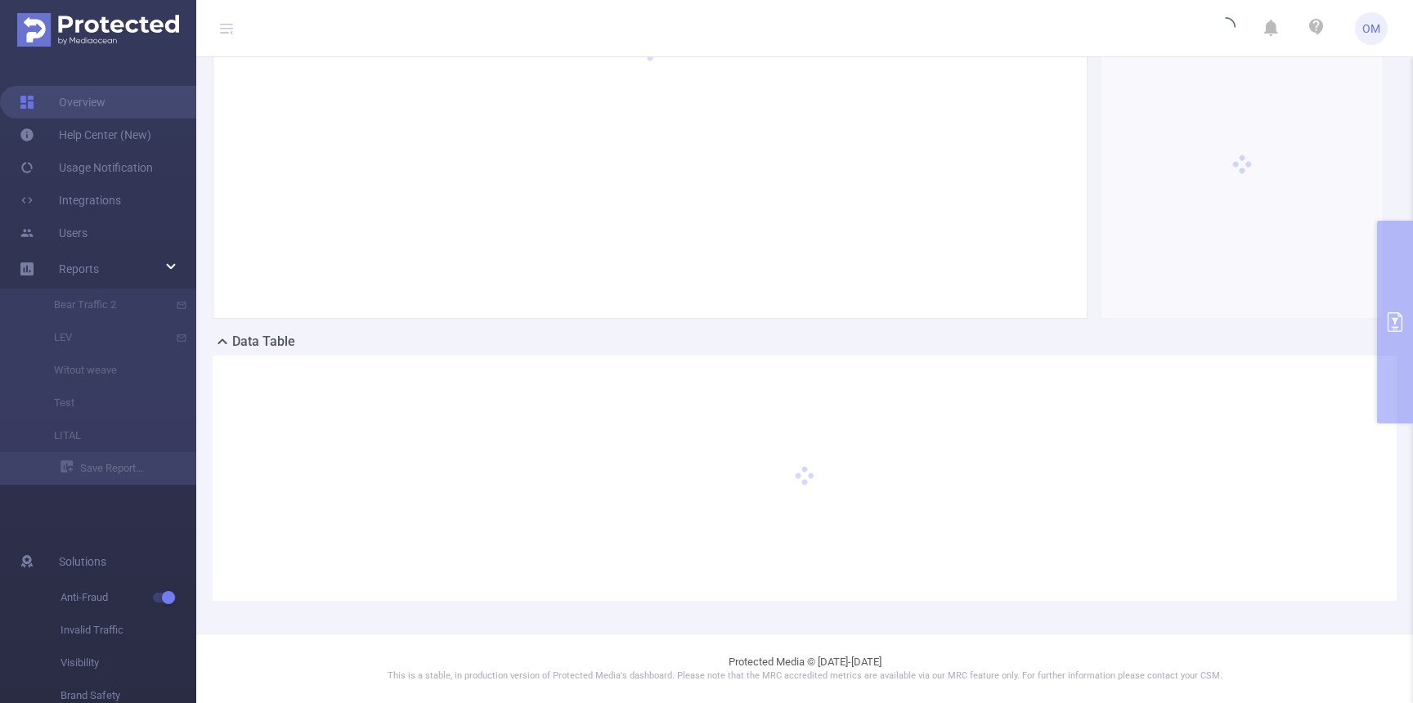
scroll to position [120, 0]
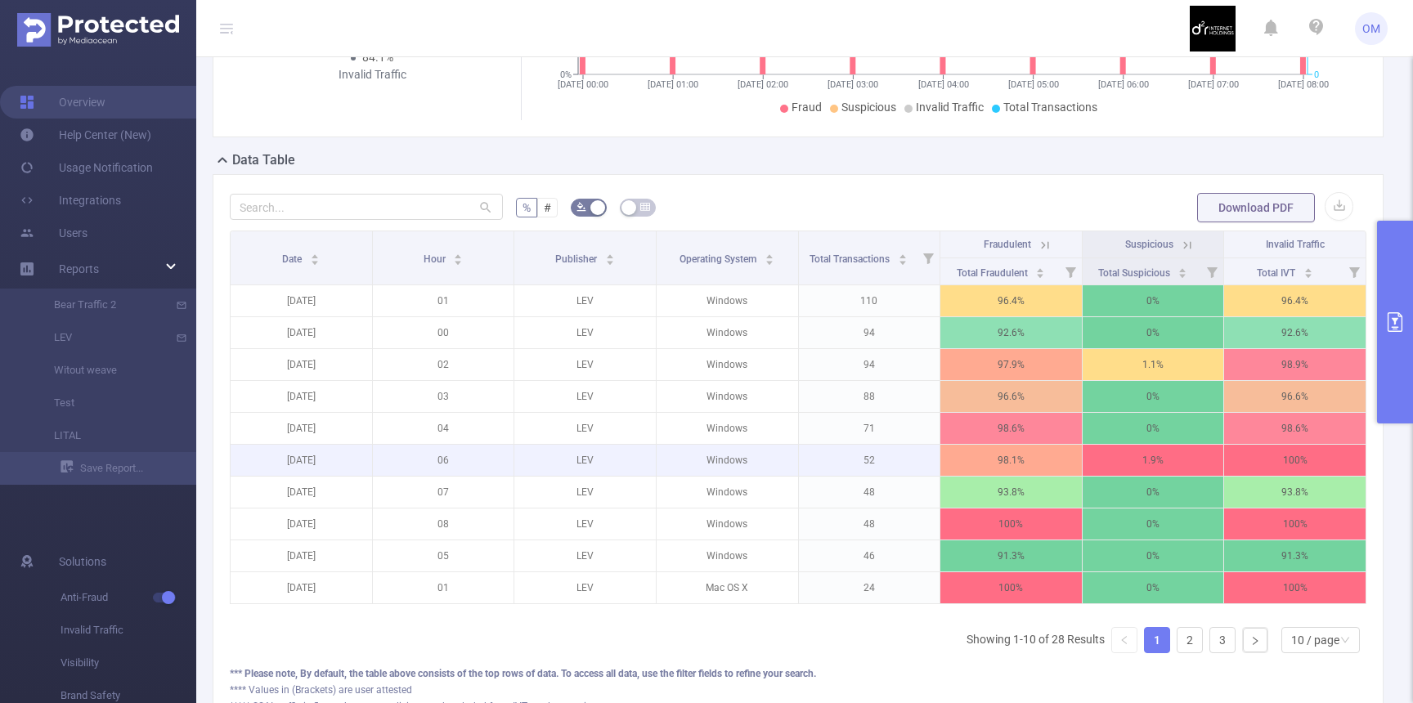
scroll to position [401, 0]
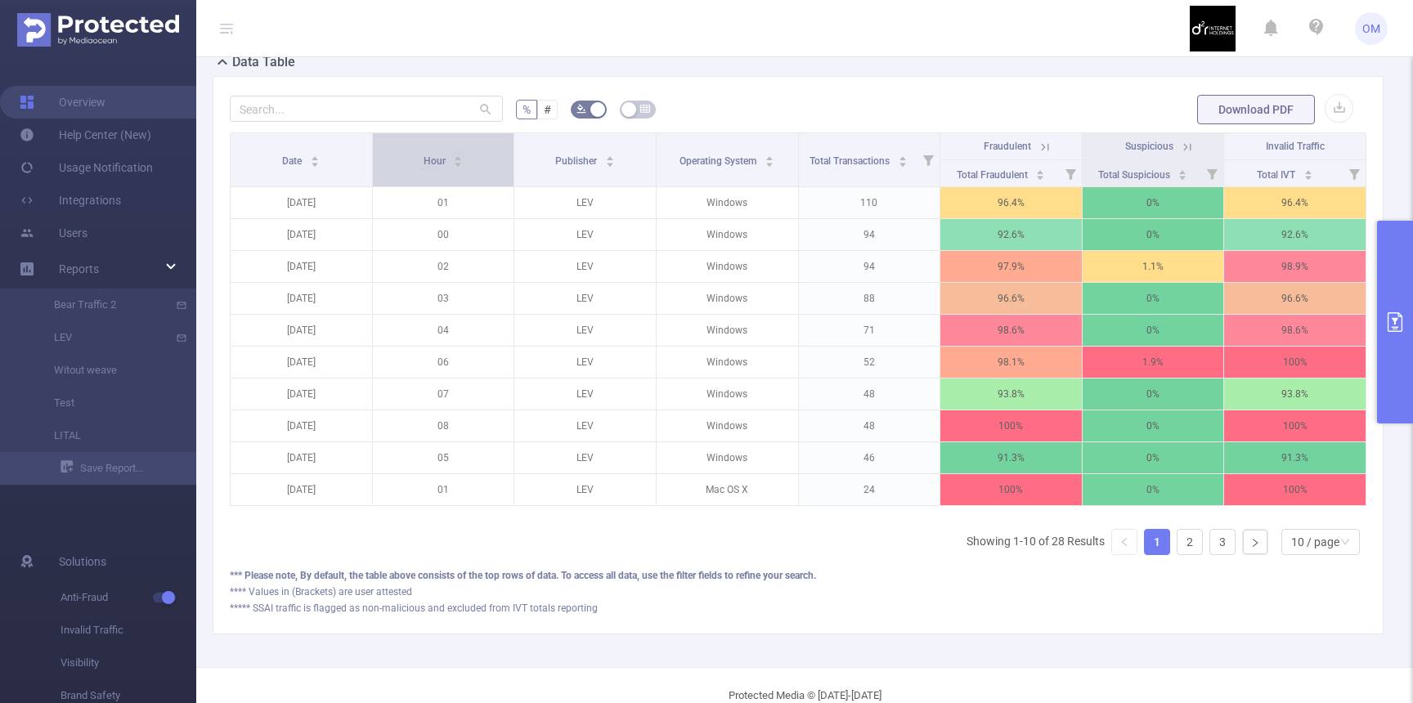
click at [428, 168] on div "Hour" at bounding box center [444, 159] width 40 height 16
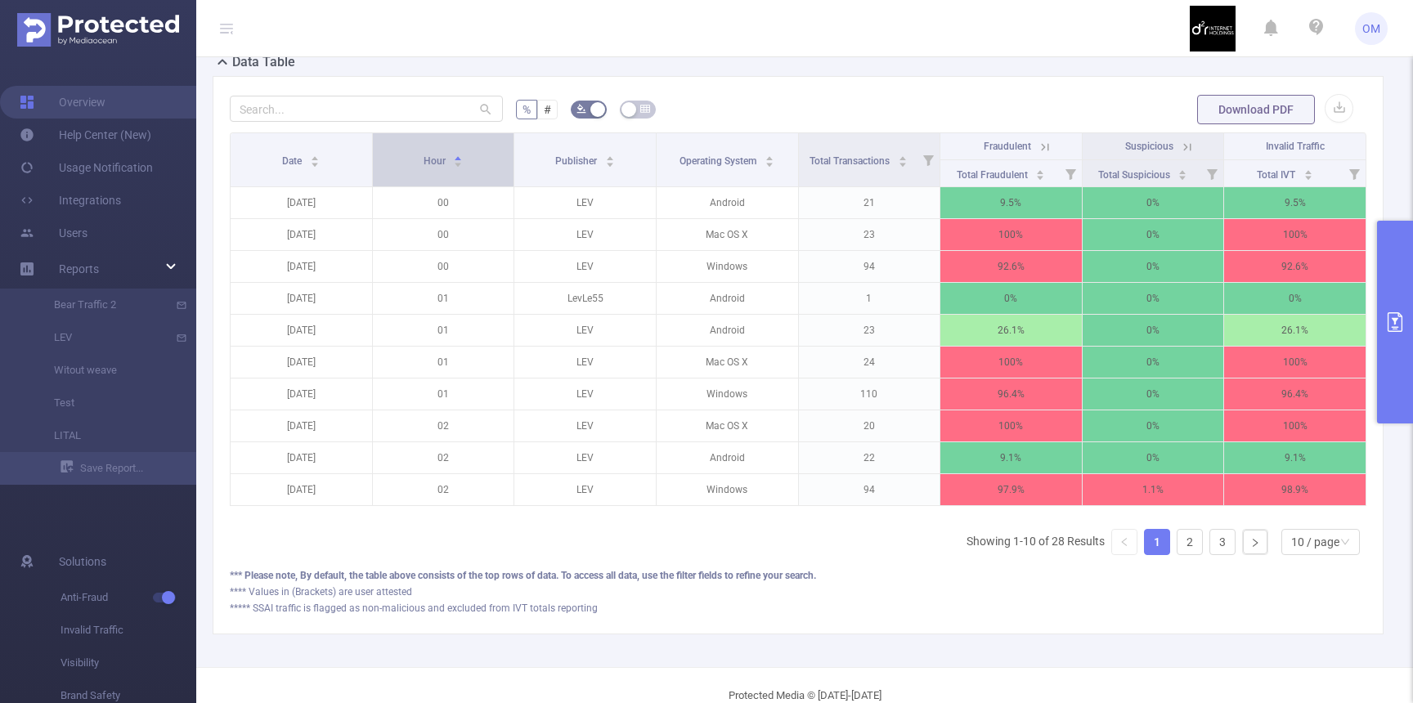
click at [428, 168] on div "Hour" at bounding box center [444, 159] width 40 height 16
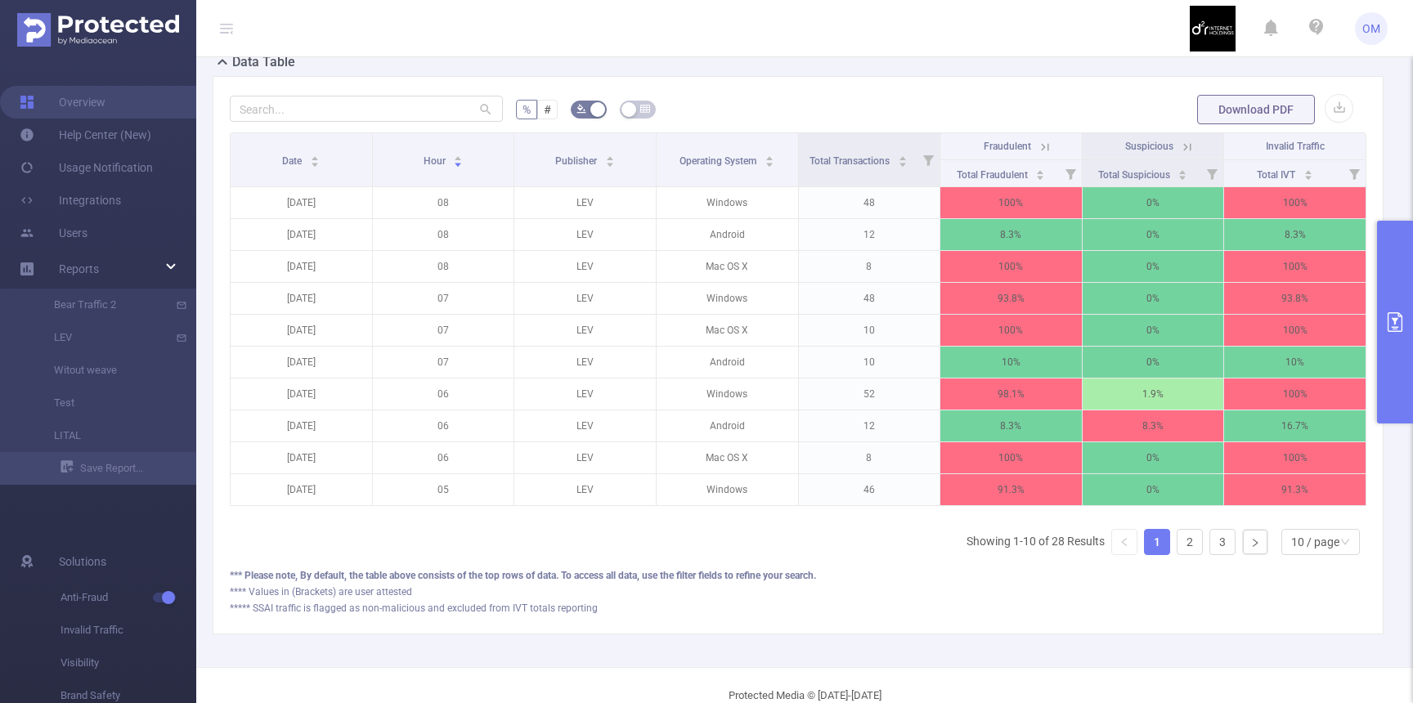
click at [1399, 333] on button "primary" at bounding box center [1395, 322] width 36 height 203
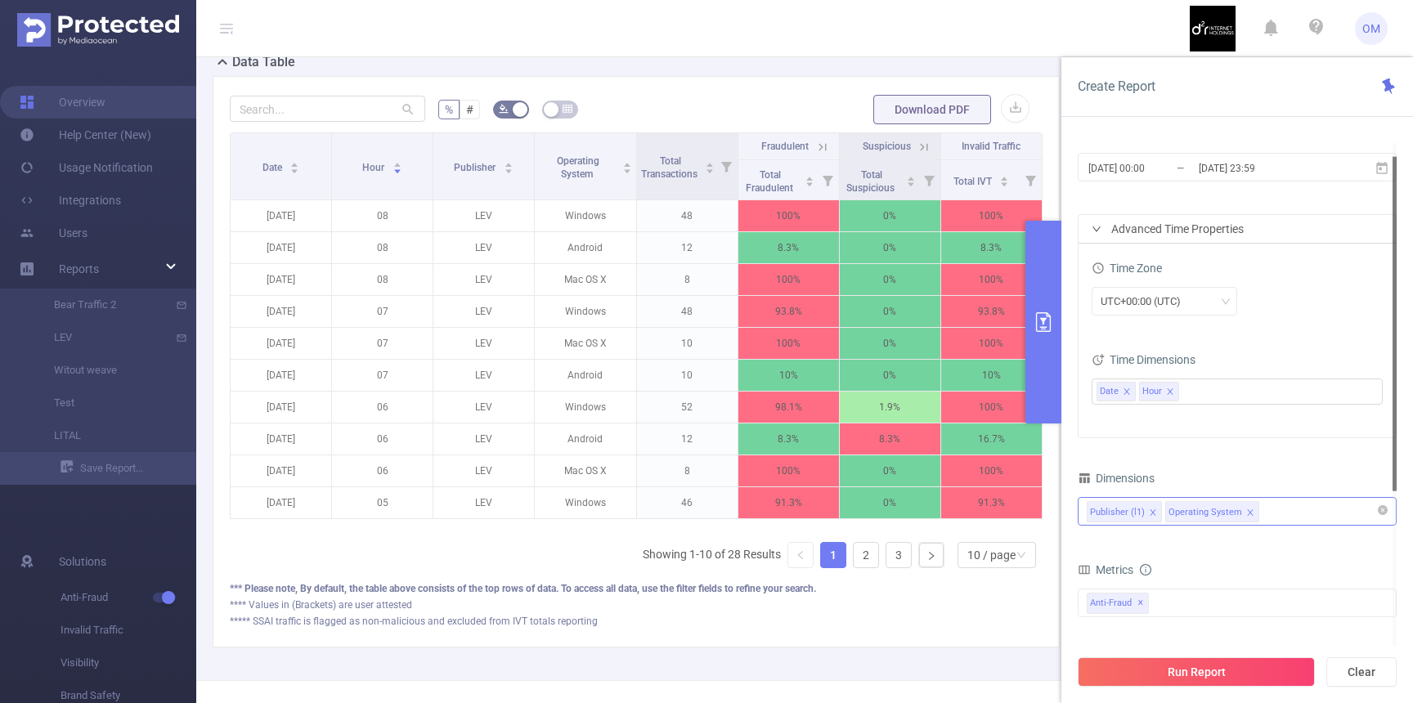
click at [1278, 511] on div "Publisher (l1) Operating System" at bounding box center [1237, 511] width 301 height 27
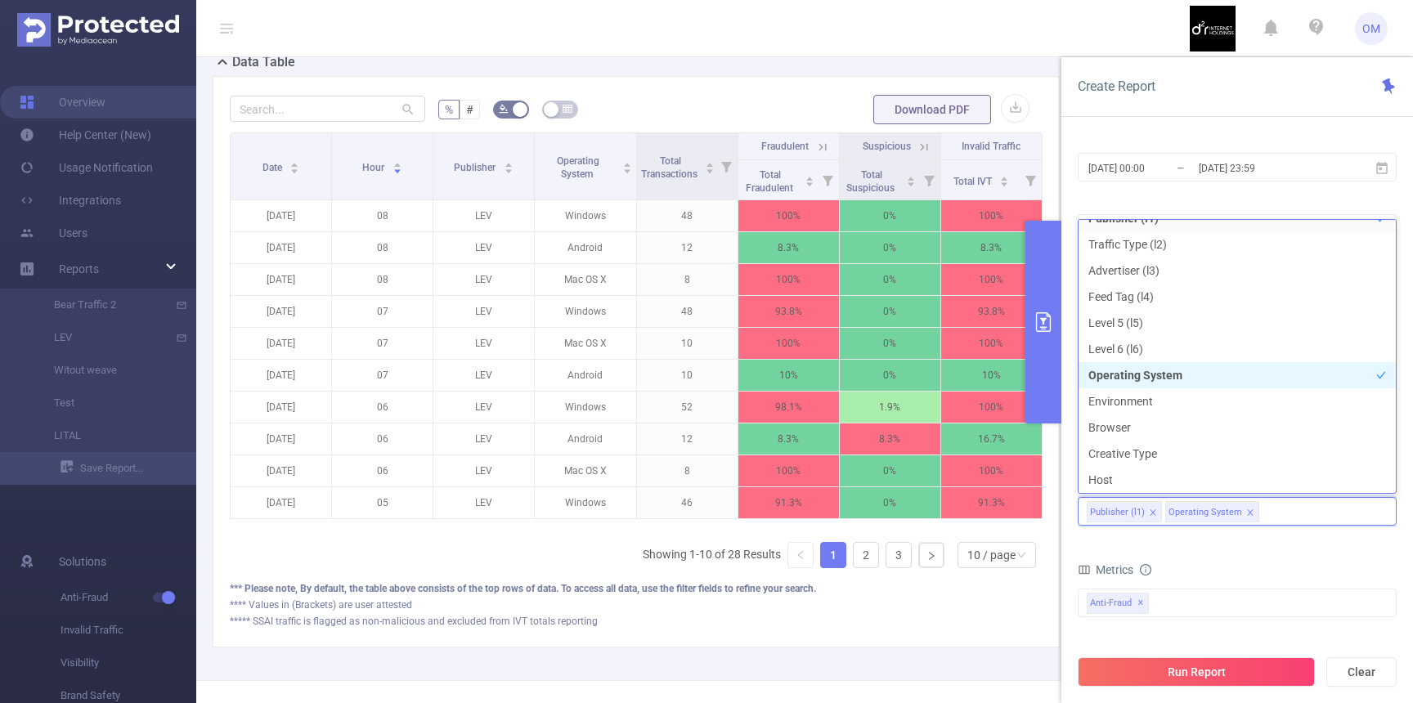
scroll to position [0, 0]
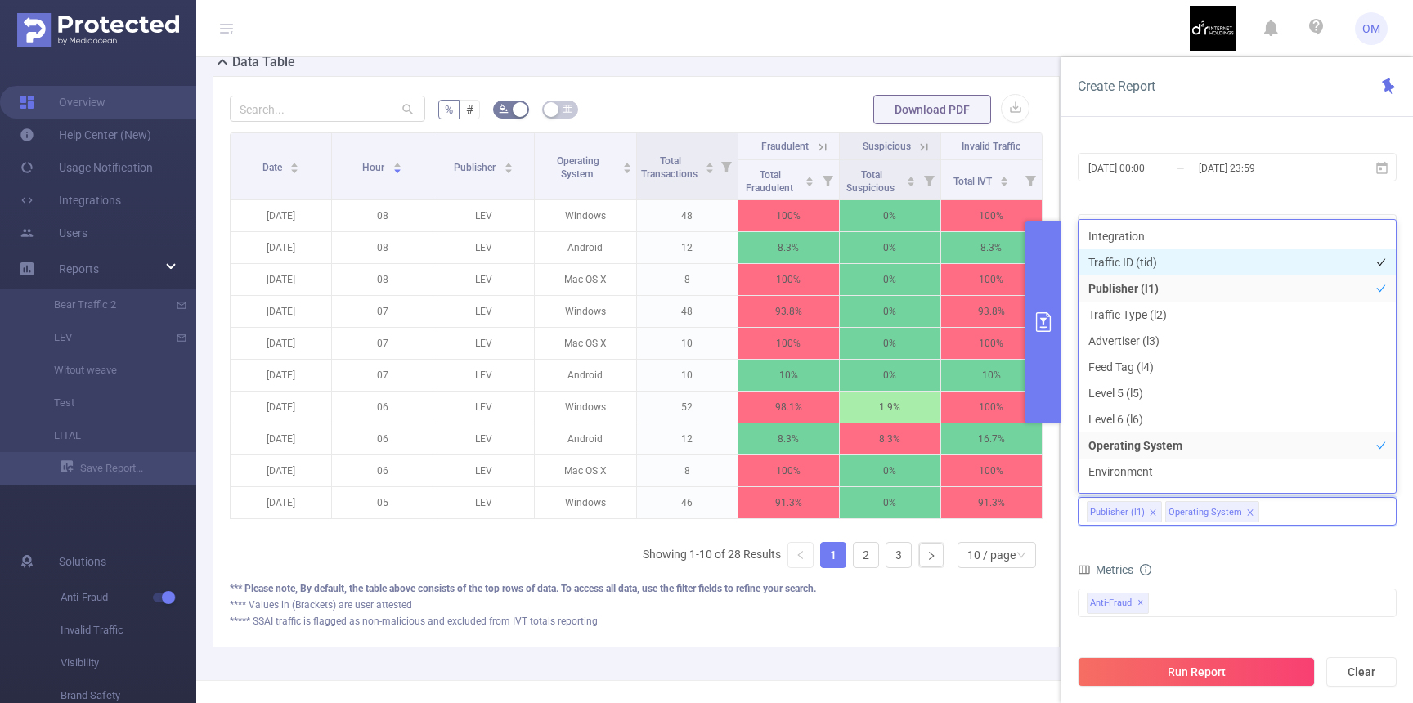
click at [1121, 260] on li "Traffic ID (tid)" at bounding box center [1236, 262] width 317 height 26
click at [1163, 673] on button "Run Report" at bounding box center [1196, 671] width 237 height 29
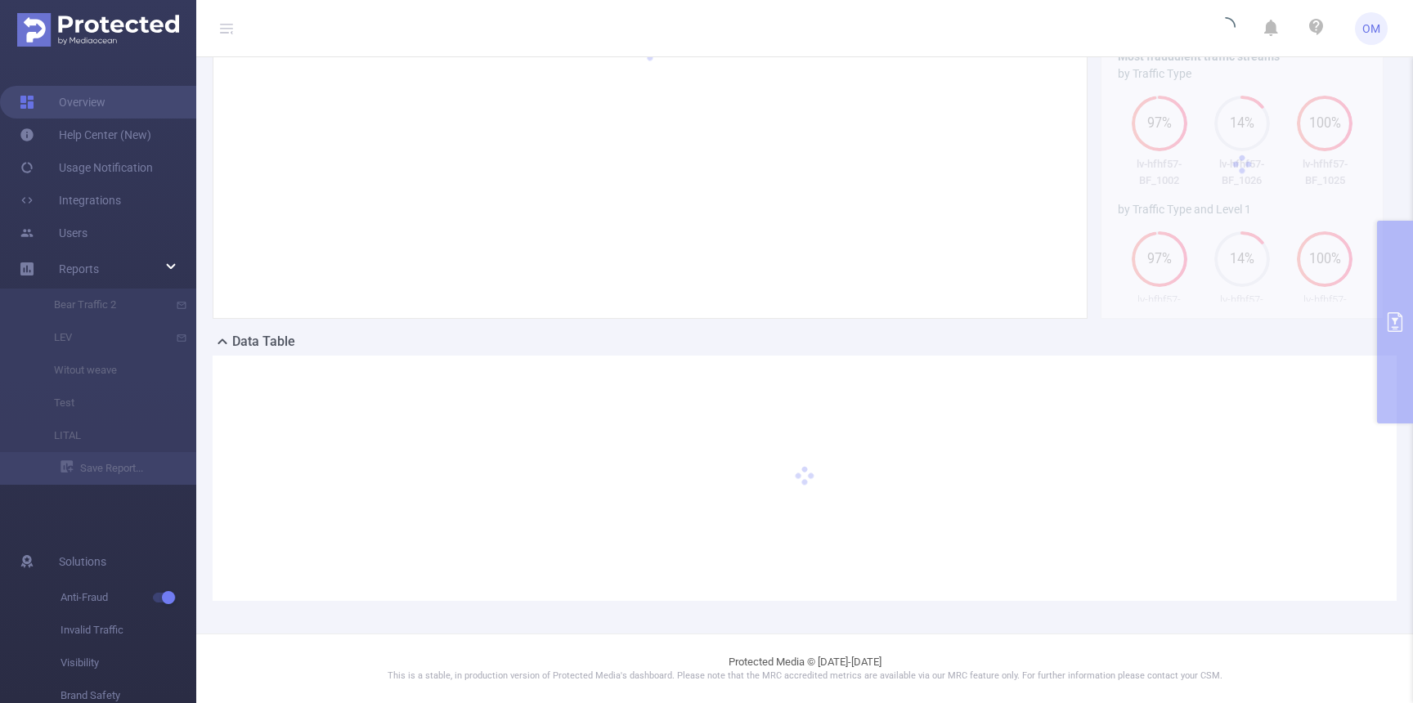
scroll to position [120, 0]
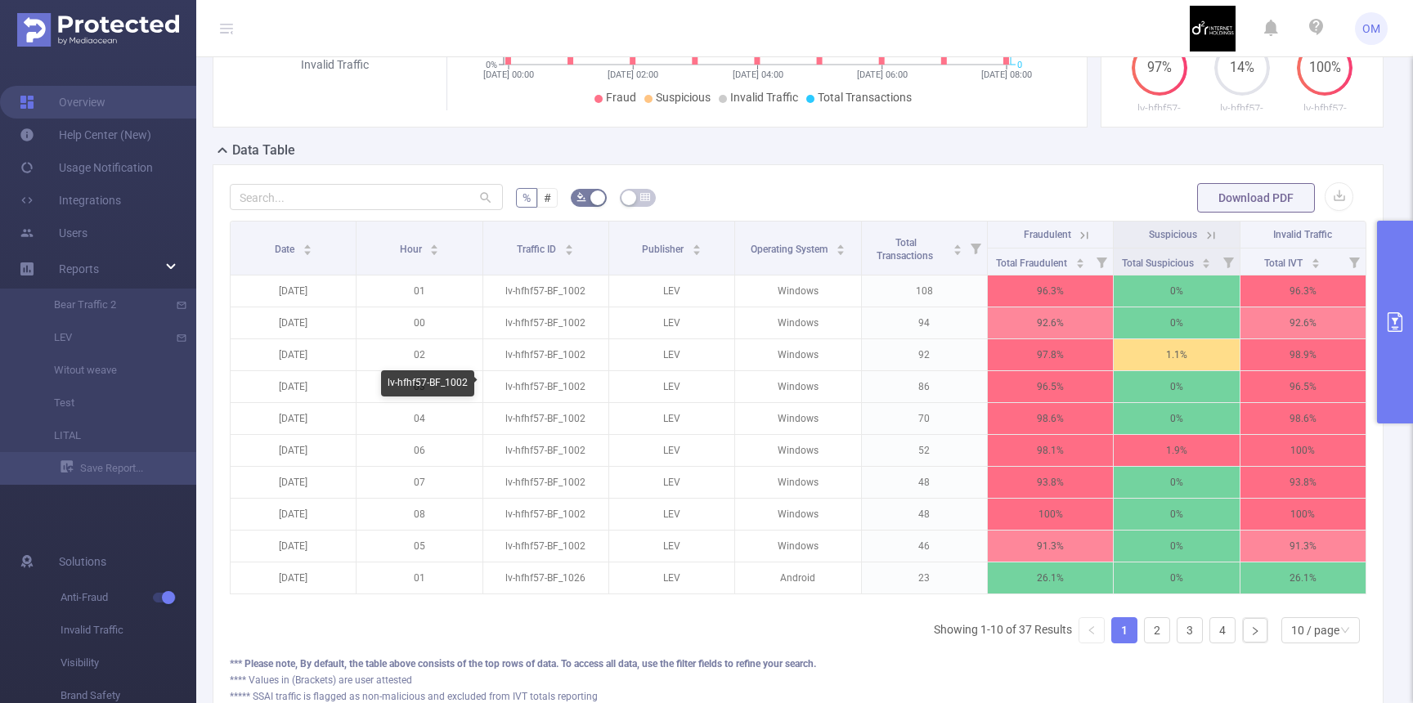
scroll to position [321, 0]
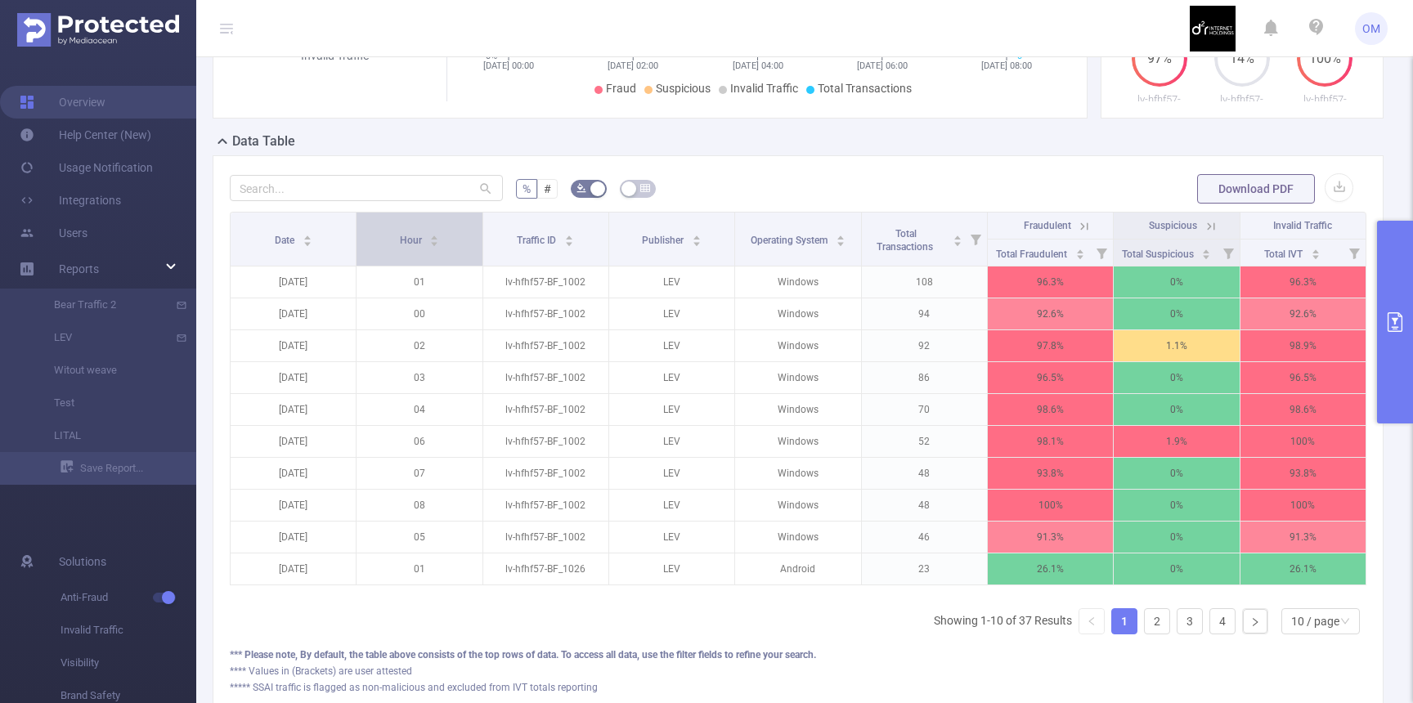
click at [407, 241] on span "Hour" at bounding box center [412, 240] width 25 height 11
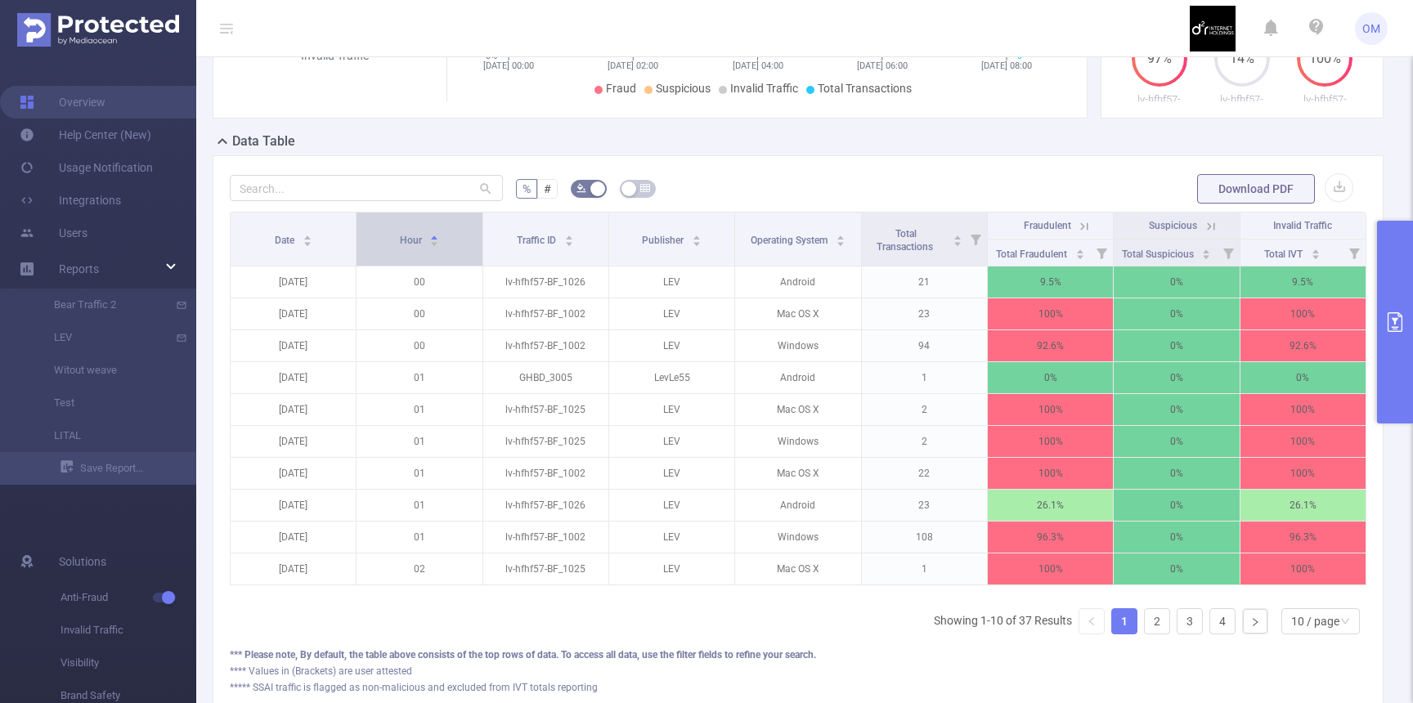
click at [407, 241] on span "Hour" at bounding box center [412, 240] width 25 height 11
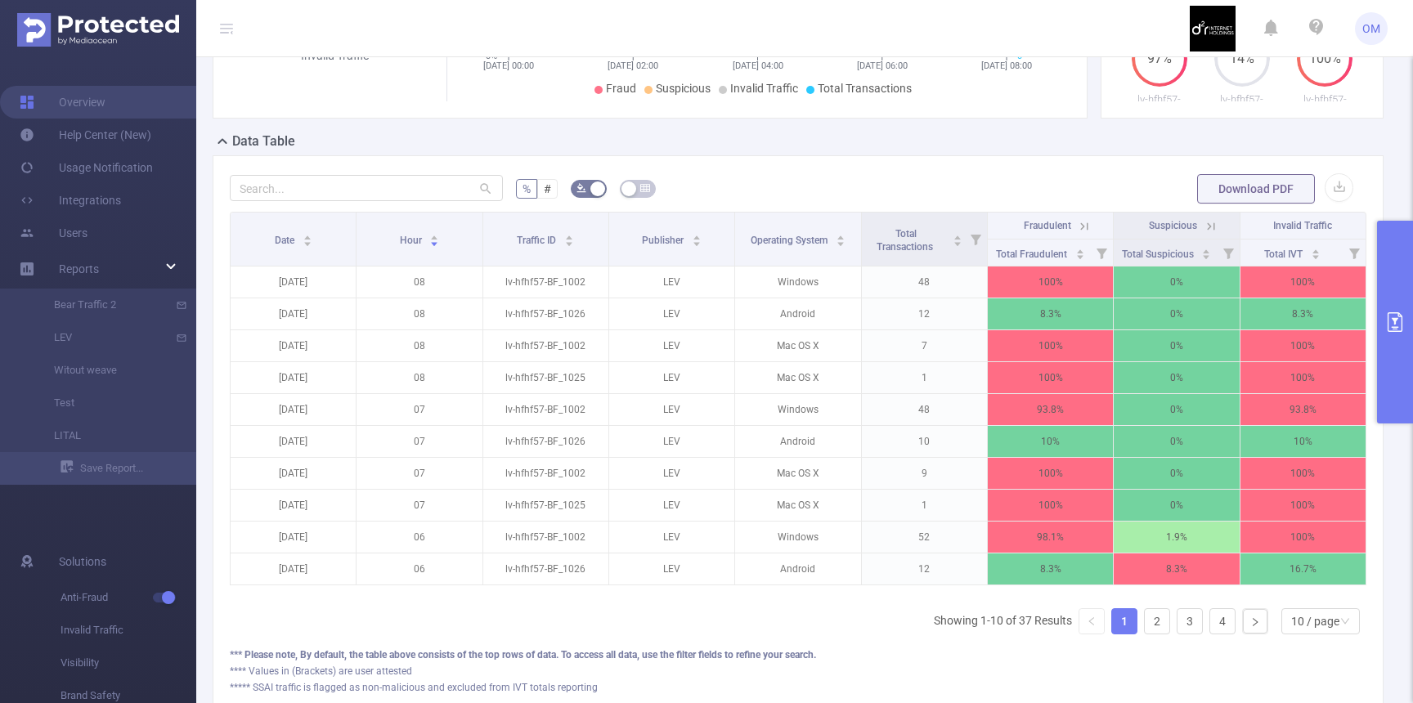
click at [1391, 280] on button "primary" at bounding box center [1395, 322] width 36 height 203
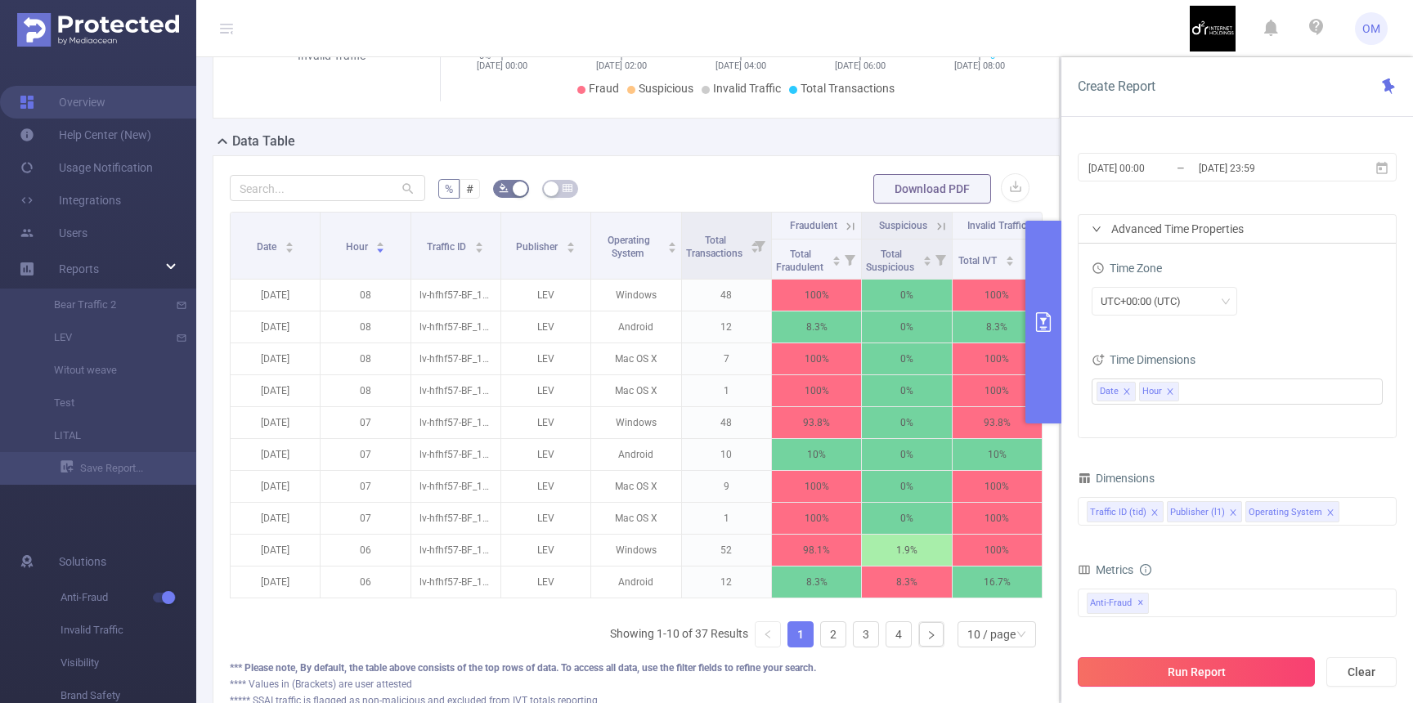
click at [1176, 664] on button "Run Report" at bounding box center [1196, 671] width 237 height 29
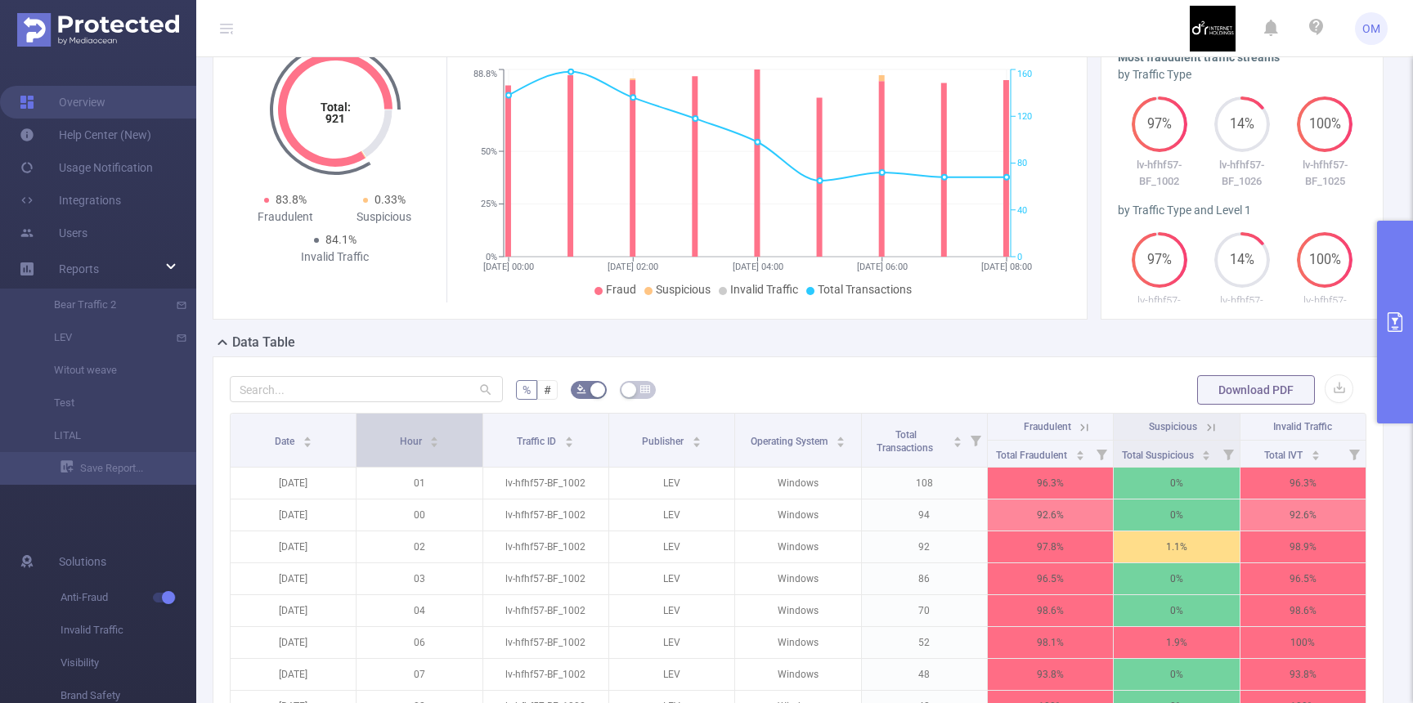
click at [400, 446] on div "Hour" at bounding box center [420, 440] width 40 height 16
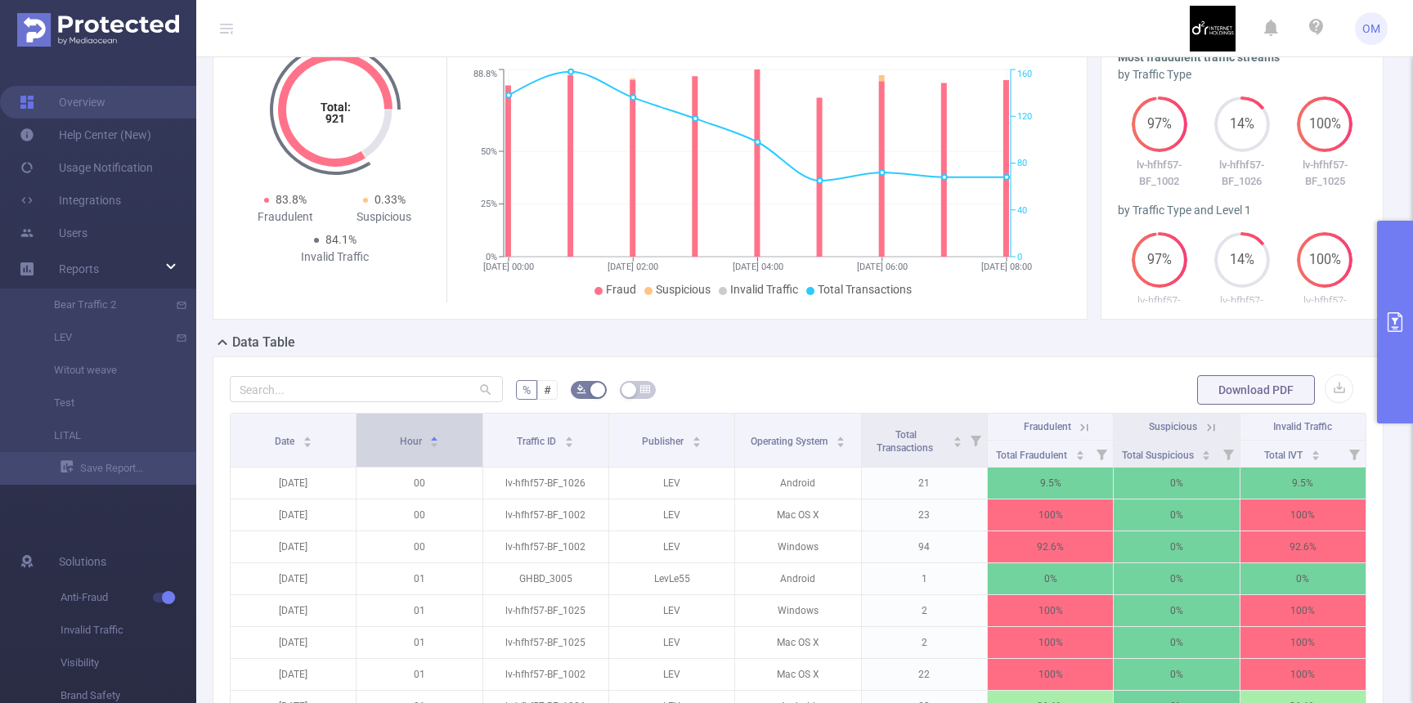
click at [400, 446] on div "Hour" at bounding box center [420, 440] width 40 height 16
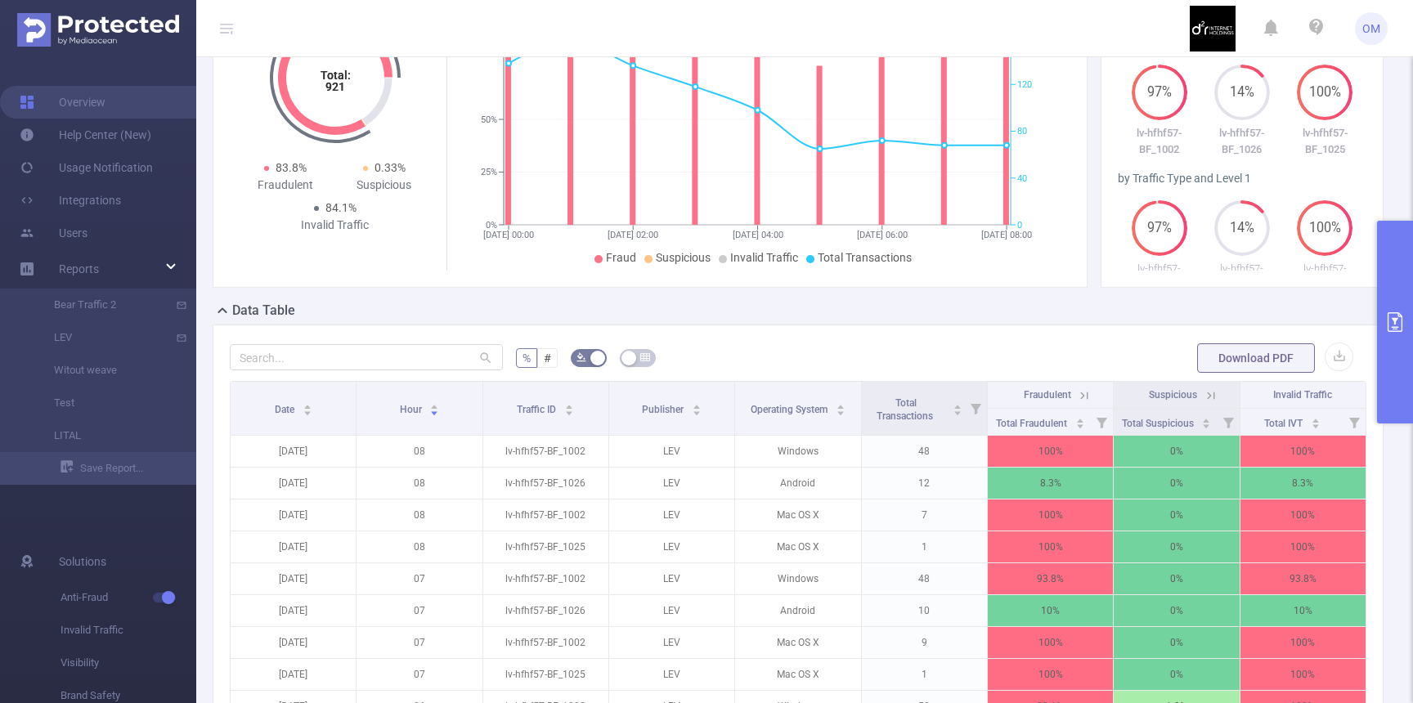
scroll to position [122, 0]
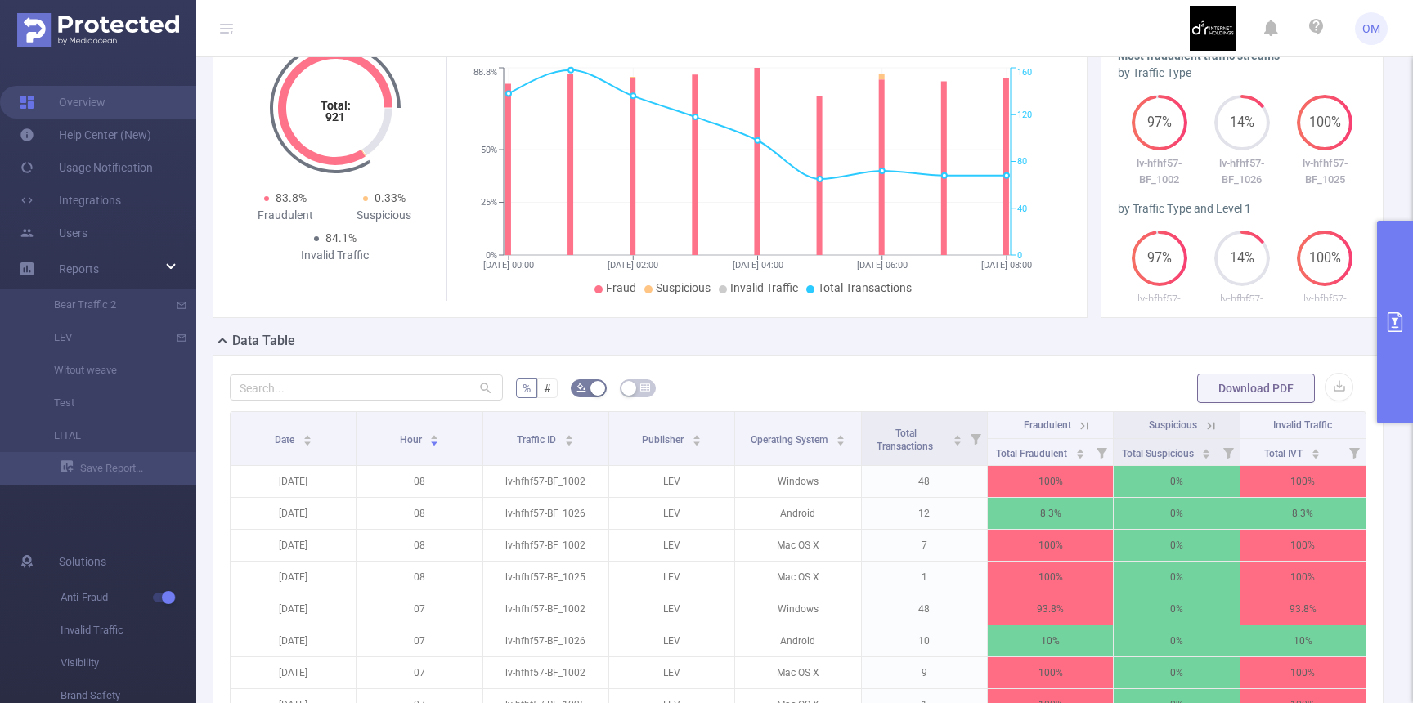
click at [1405, 306] on button "primary" at bounding box center [1395, 322] width 36 height 203
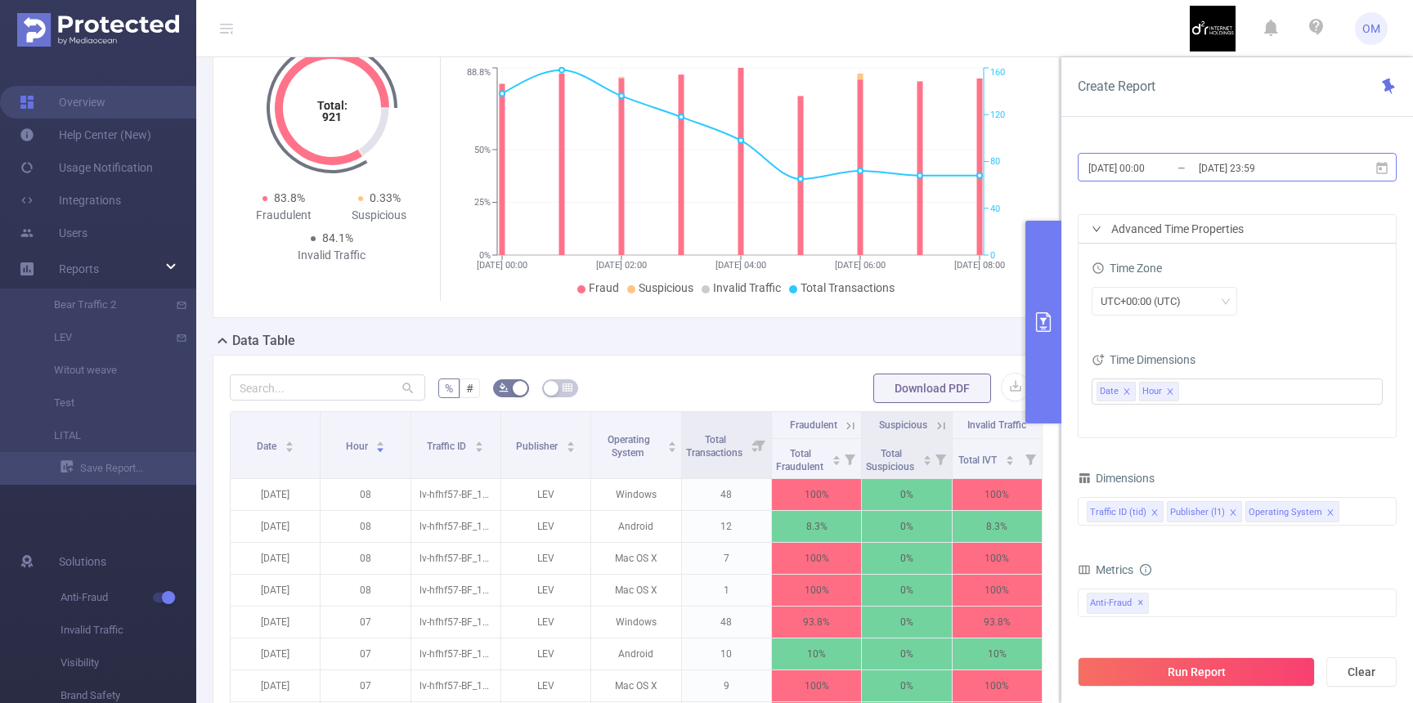
click at [1198, 171] on input "2025-09-15 23:59" at bounding box center [1263, 168] width 132 height 22
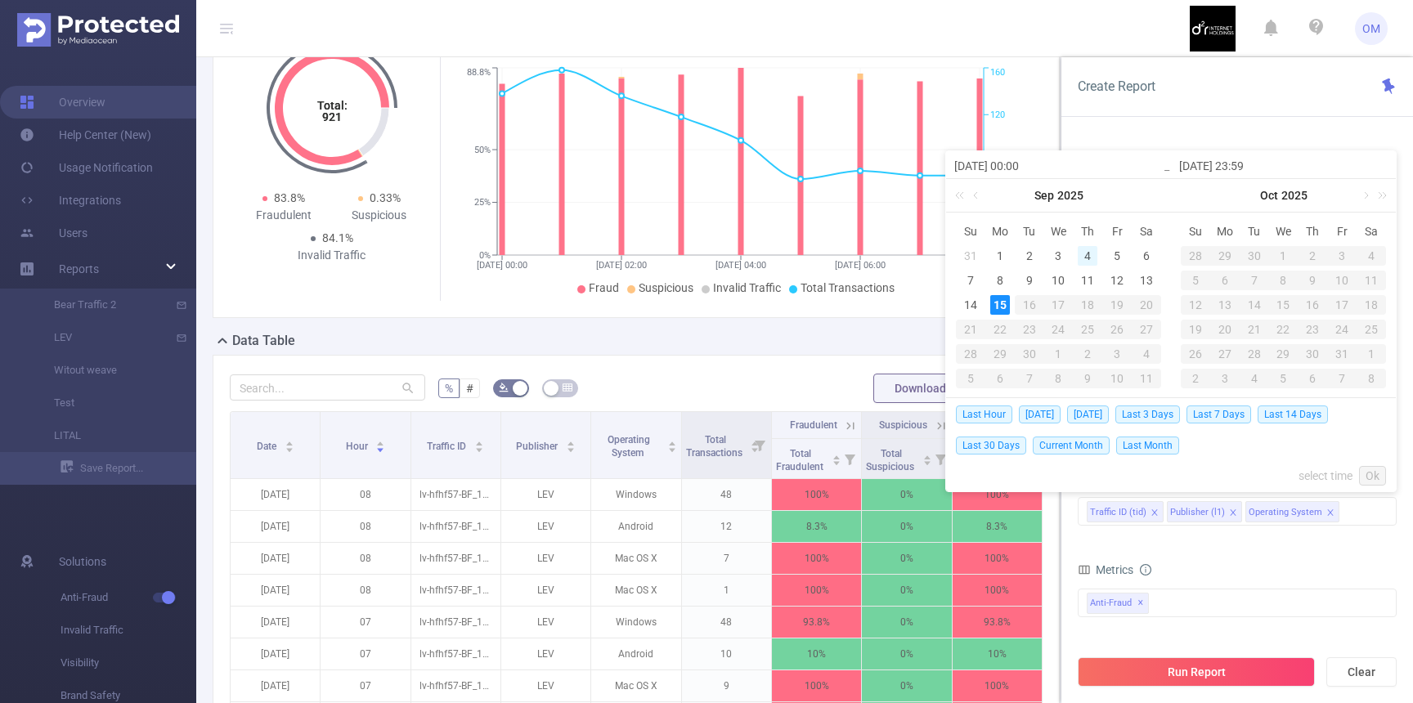
click at [1087, 253] on div "4" at bounding box center [1088, 256] width 20 height 20
click at [1087, 252] on div "4" at bounding box center [1088, 256] width 20 height 20
type input "2025-09-04 00:00"
type input "2025-09-04 23:59"
type input "2025-09-04 00:00"
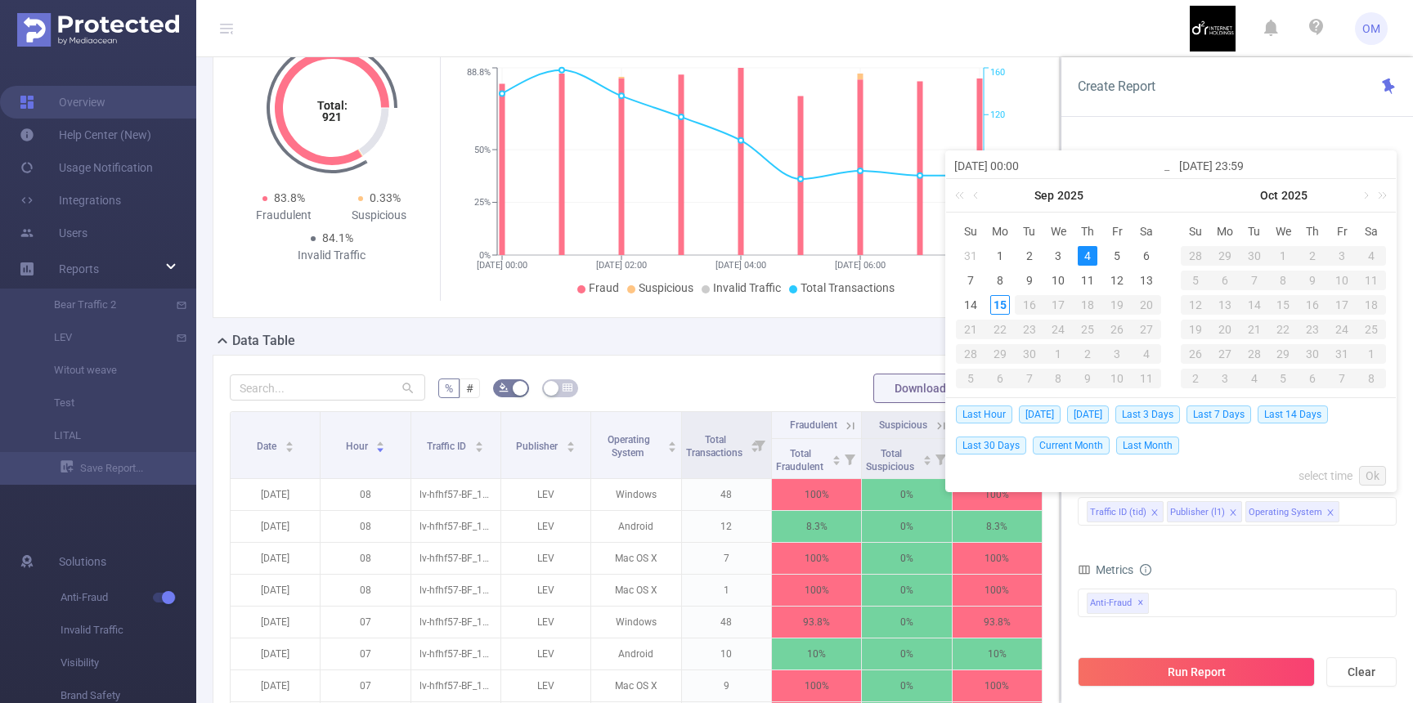
type input "2025-09-04 23:59"
click at [1376, 474] on link "Ok" at bounding box center [1372, 476] width 27 height 20
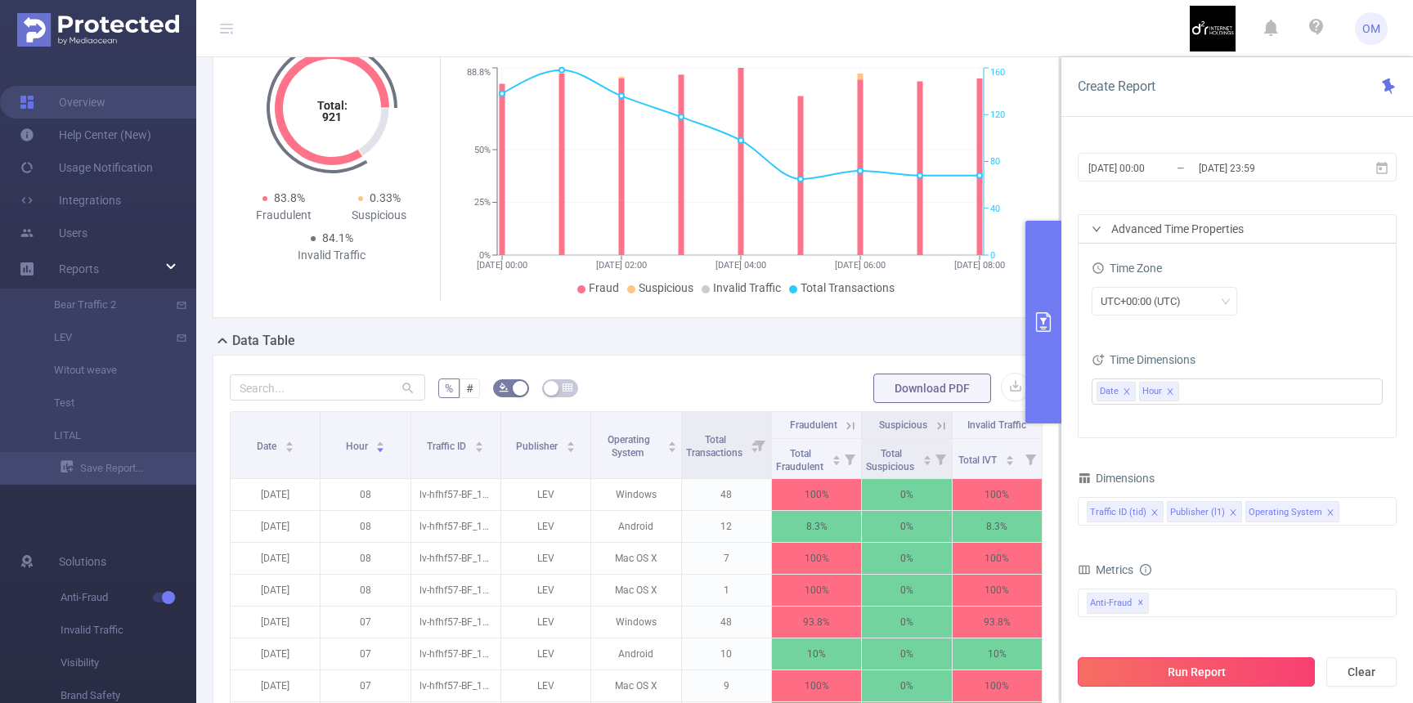
click at [1169, 670] on button "Run Report" at bounding box center [1196, 671] width 237 height 29
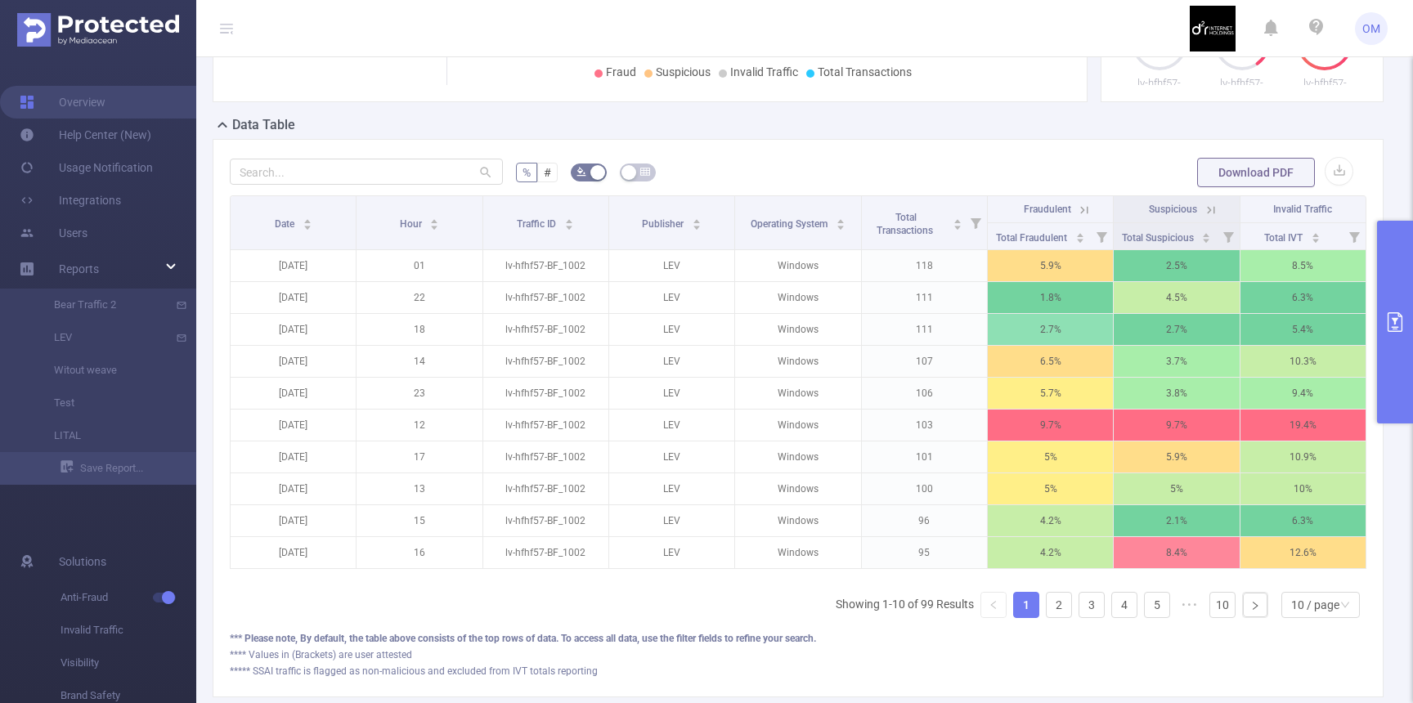
scroll to position [336, 0]
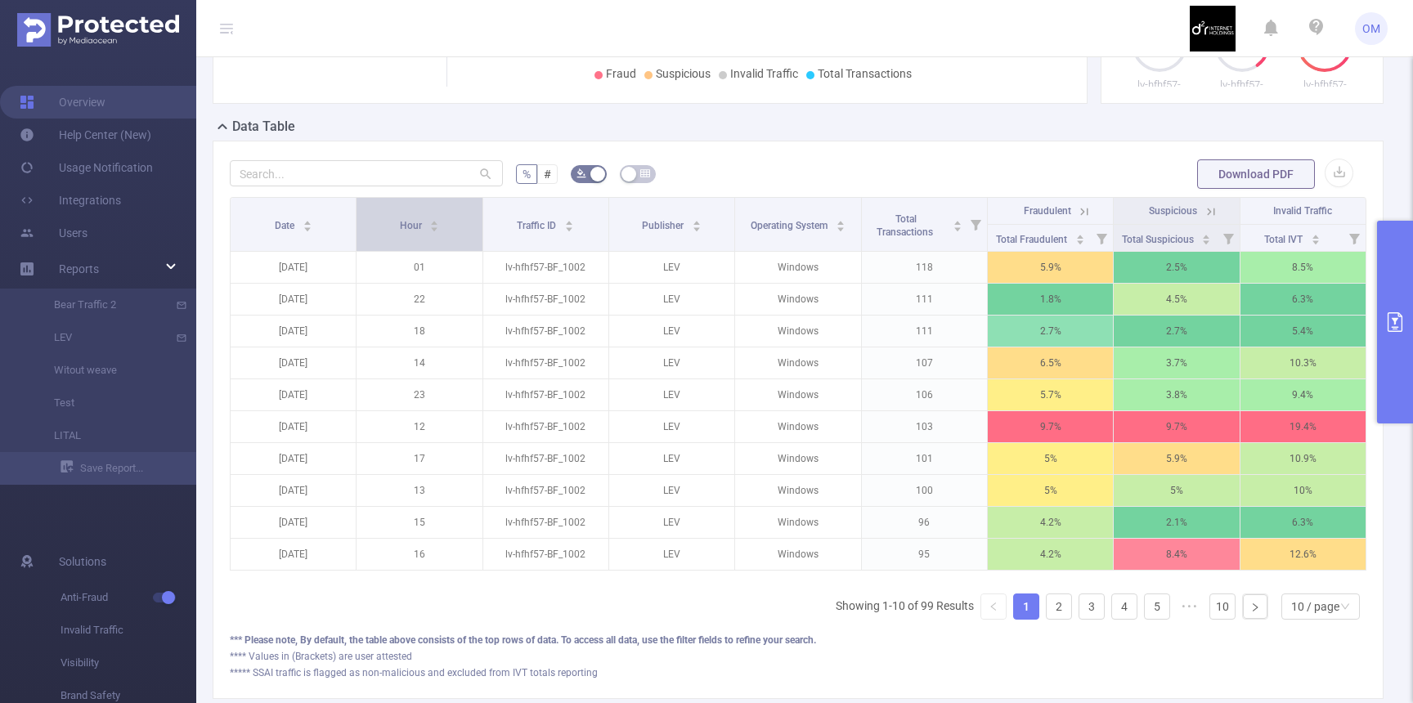
click at [400, 230] on div "Hour" at bounding box center [420, 224] width 40 height 16
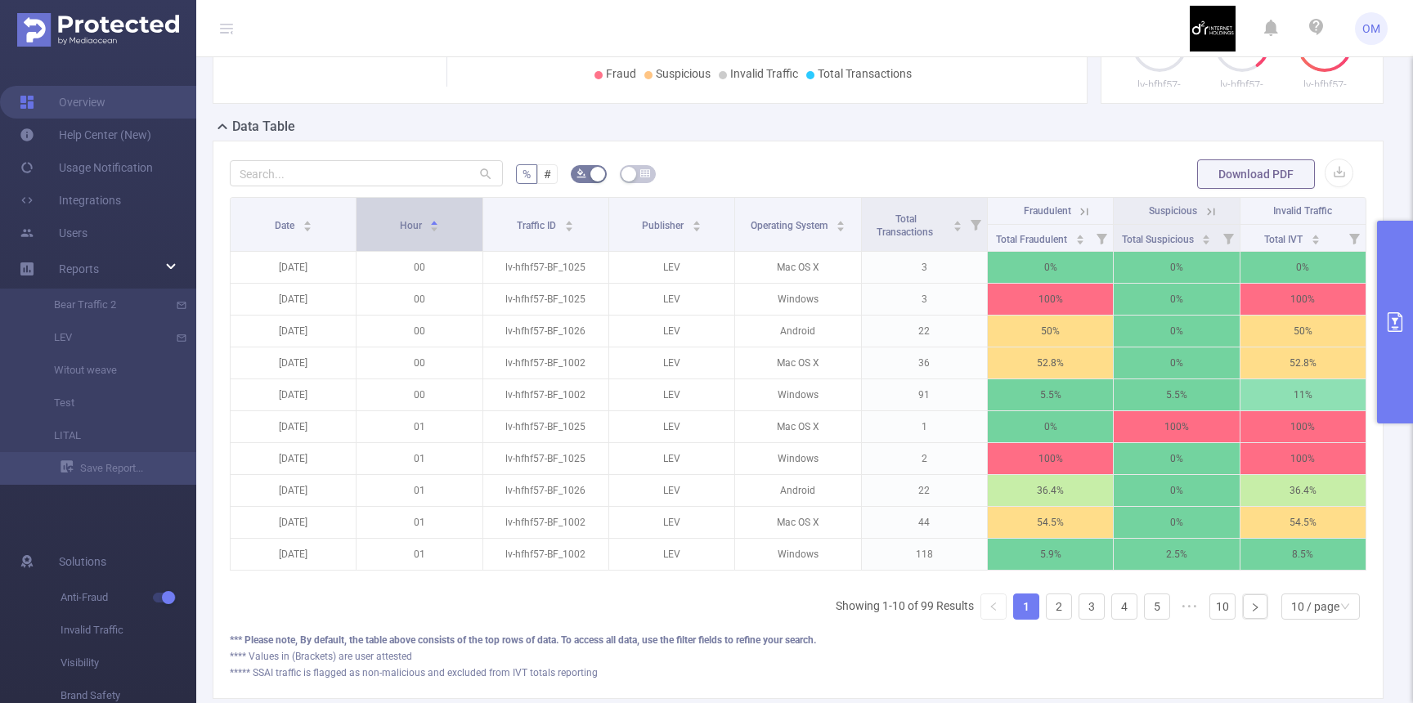
click at [405, 230] on span "Hour" at bounding box center [412, 225] width 25 height 11
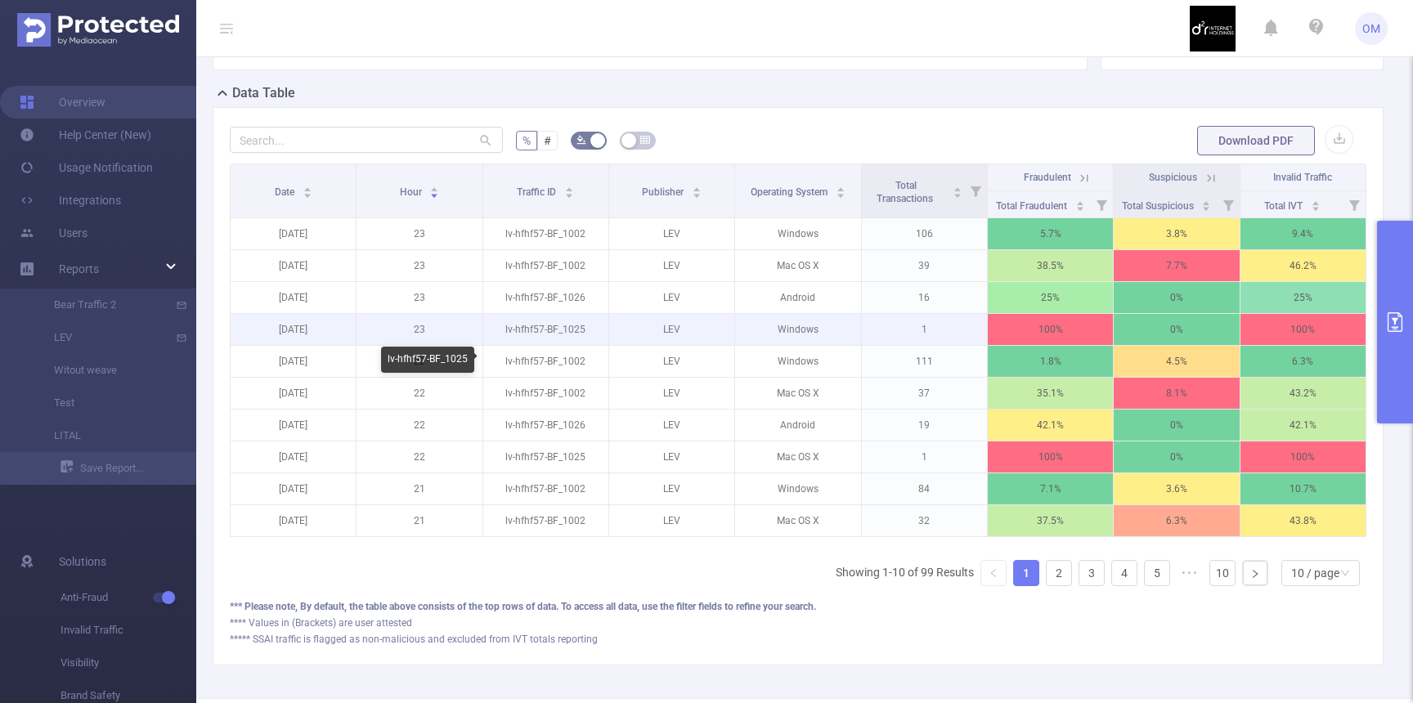
scroll to position [433, 0]
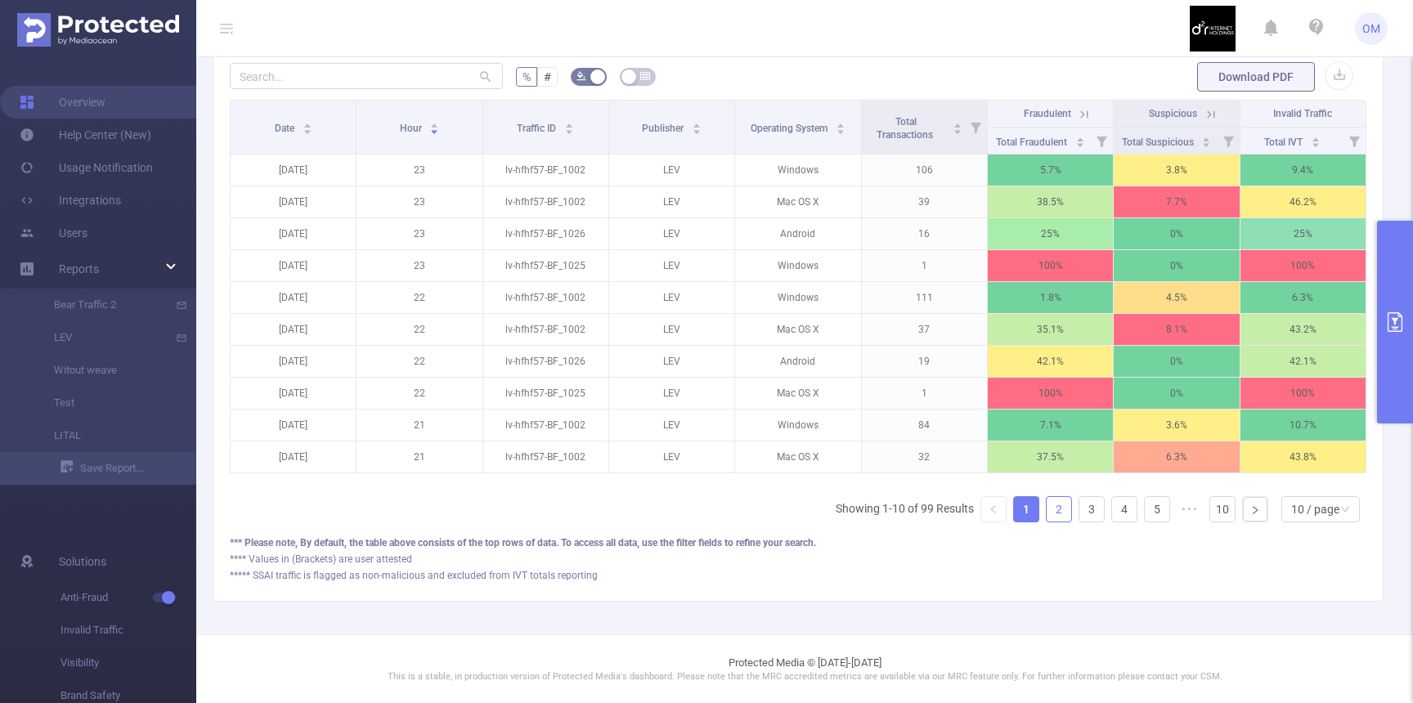
click at [1060, 512] on link "2" at bounding box center [1058, 509] width 25 height 25
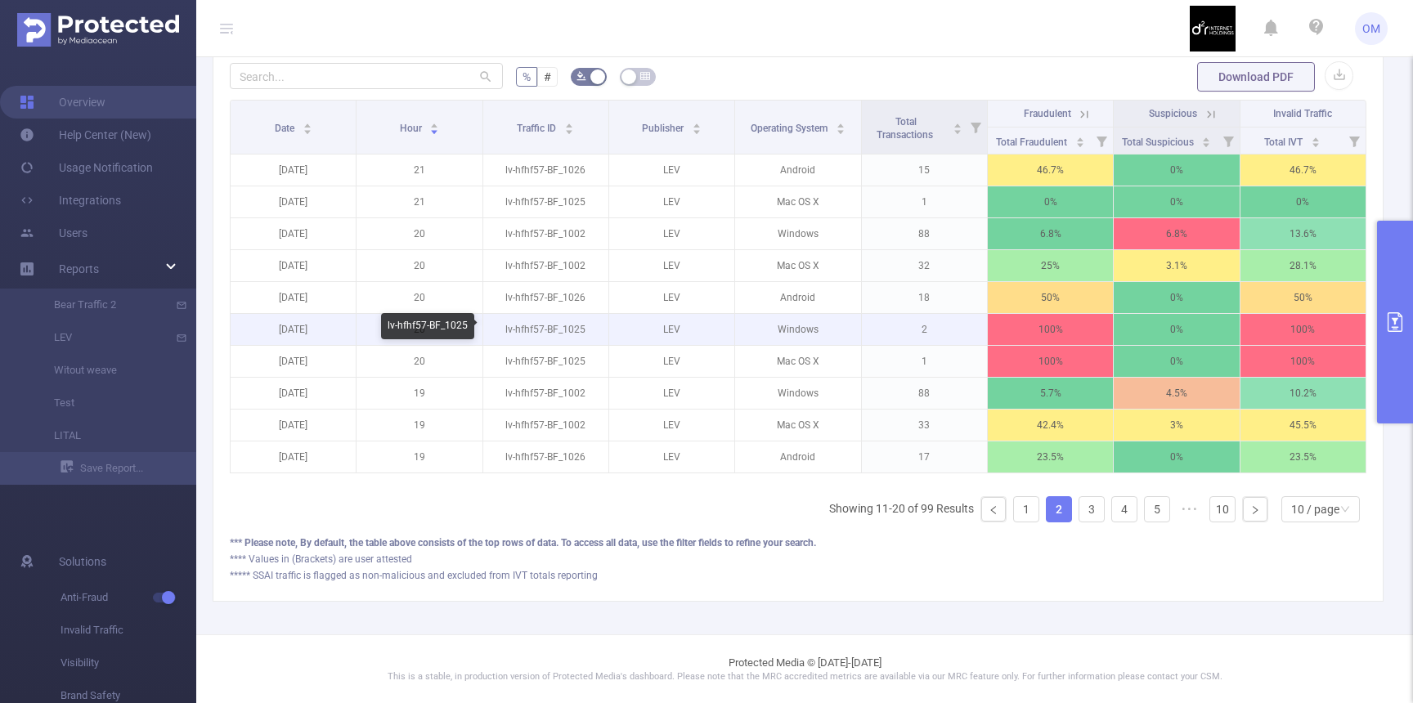
click at [567, 326] on p "lv-hfhf57-BF_1025" at bounding box center [545, 329] width 125 height 31
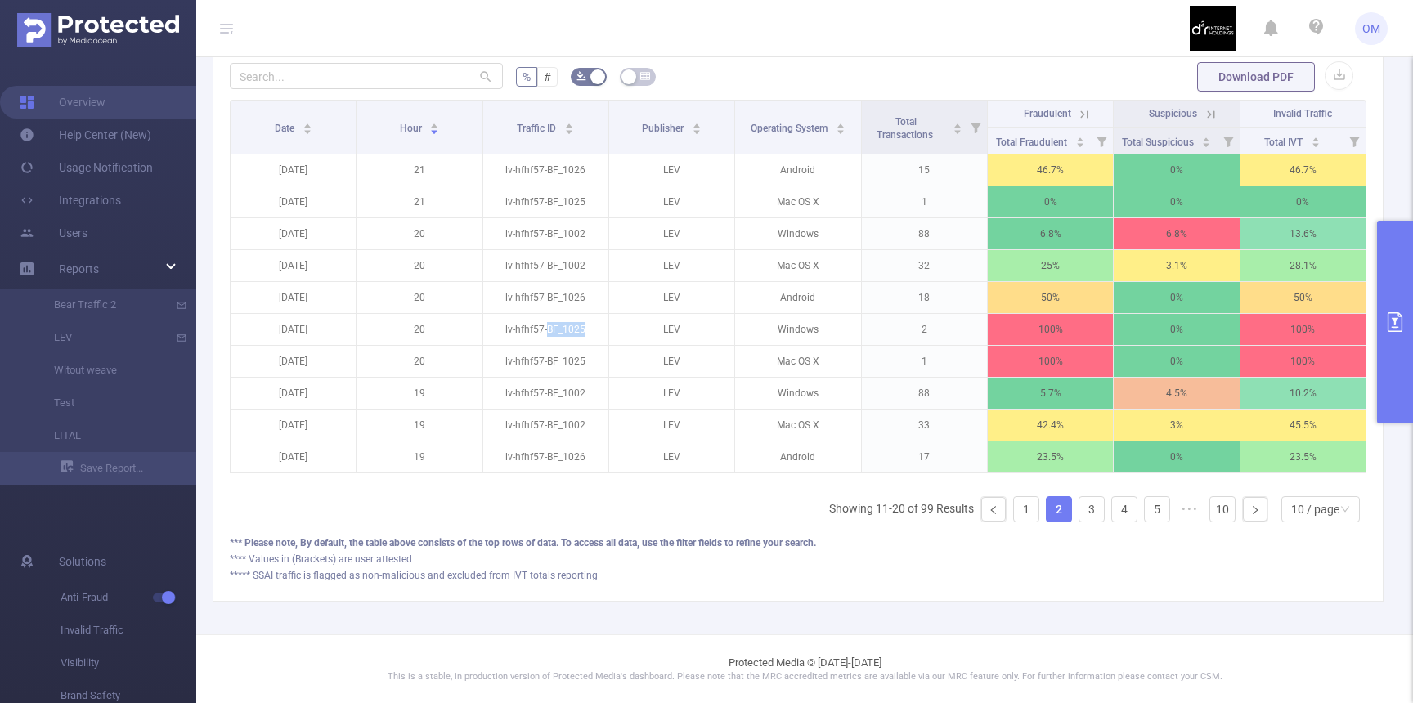
copy p "BF_1025"
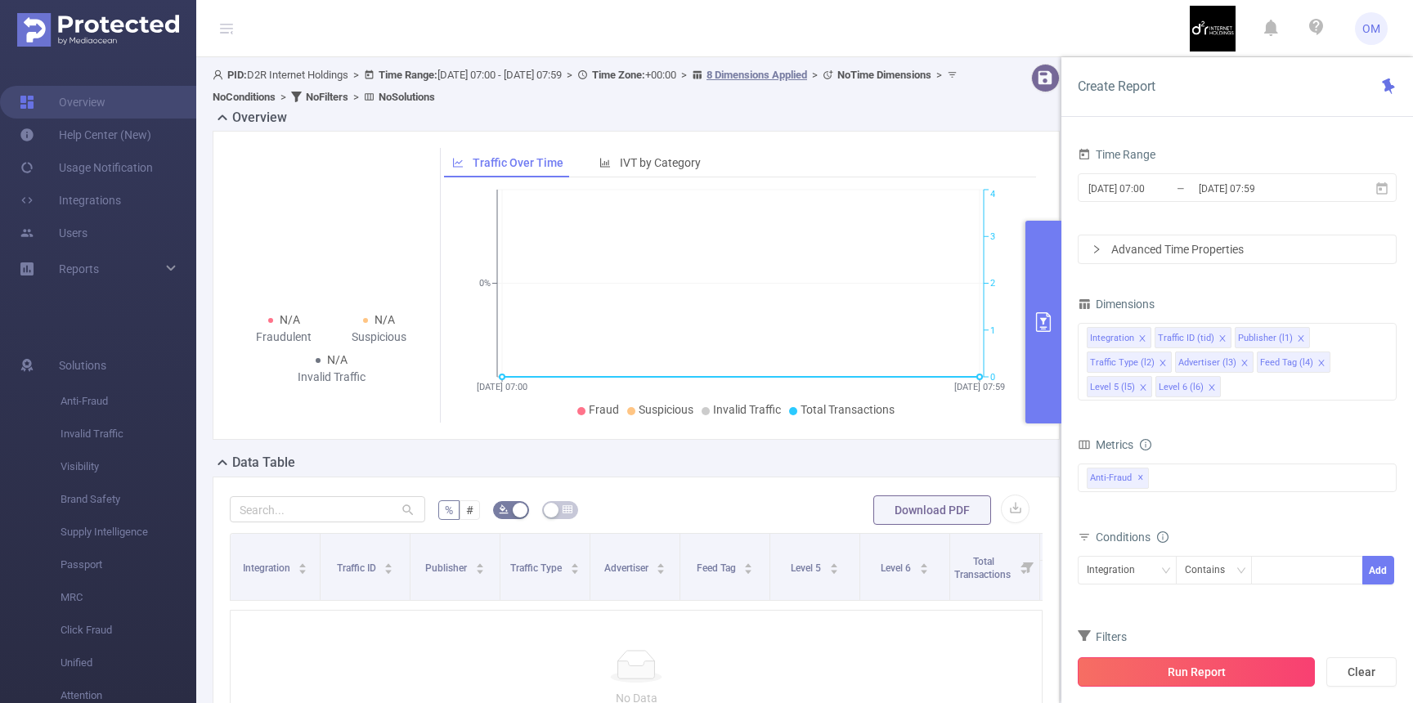
click at [1181, 669] on button "Run Report" at bounding box center [1196, 671] width 237 height 29
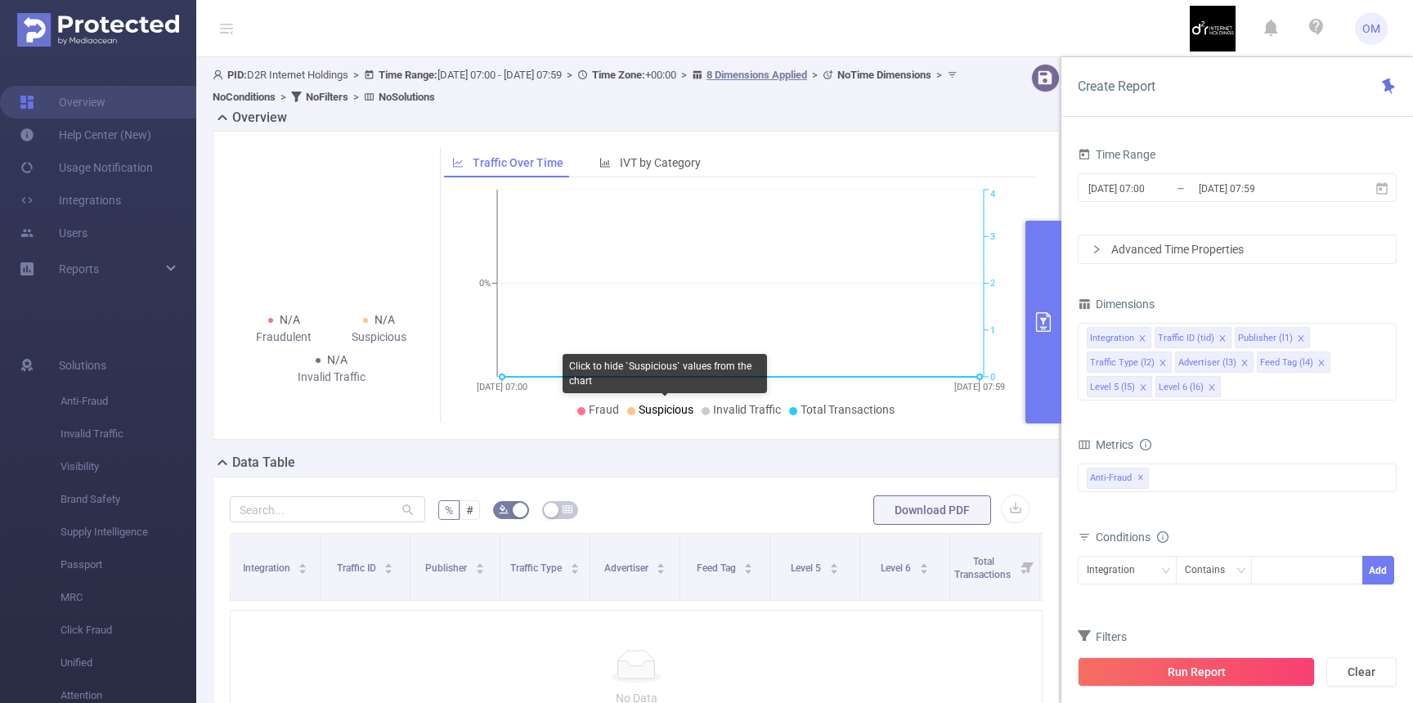
scroll to position [212, 0]
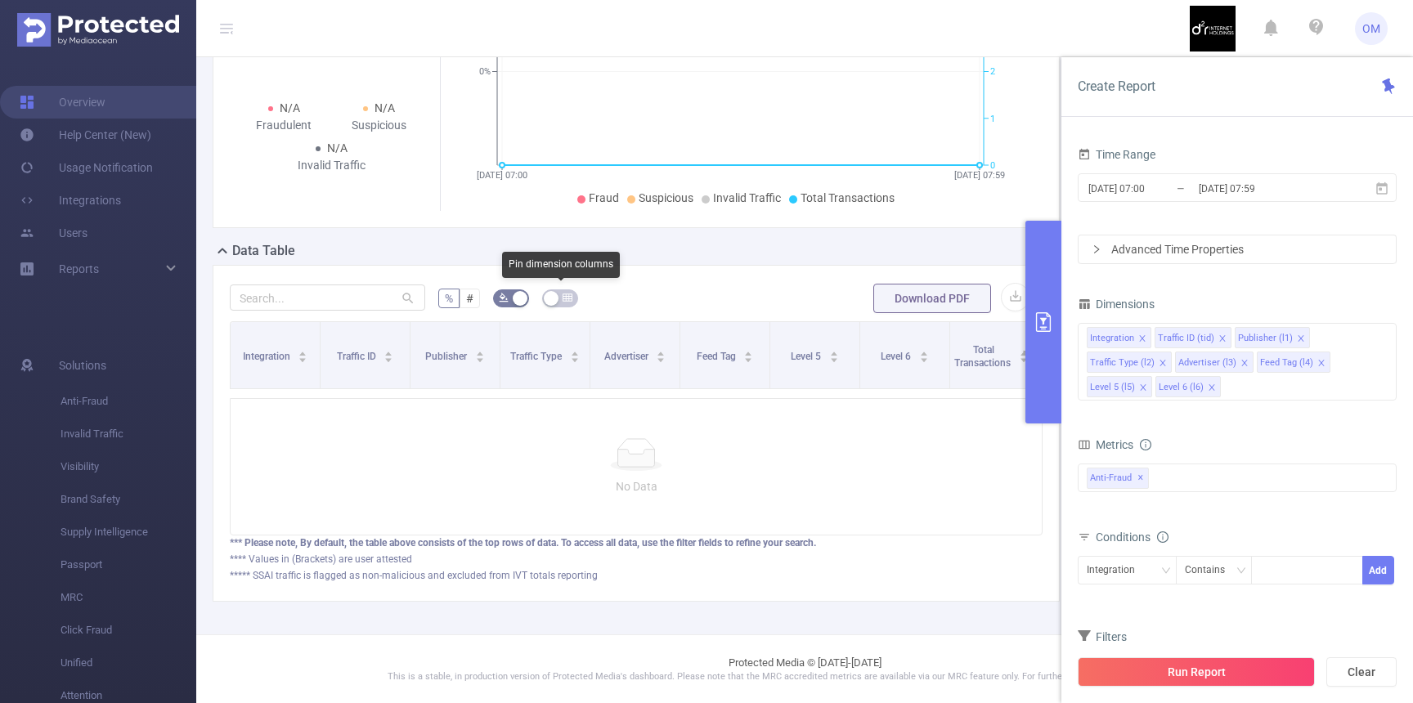
click at [561, 296] on button "button" at bounding box center [560, 298] width 36 height 18
click at [572, 301] on button "button" at bounding box center [560, 298] width 36 height 18
click at [962, 295] on button "Download PDF" at bounding box center [932, 298] width 118 height 29
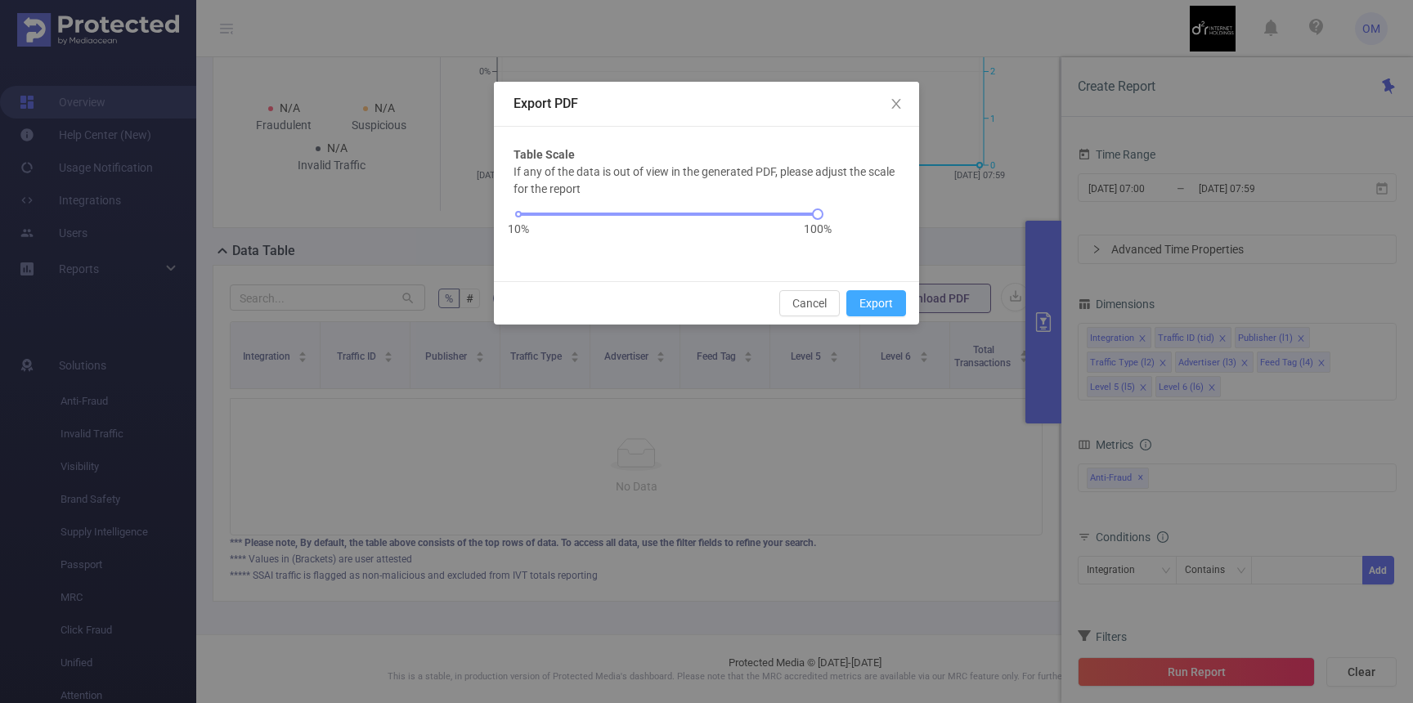
click at [880, 307] on button "Export" at bounding box center [876, 303] width 60 height 26
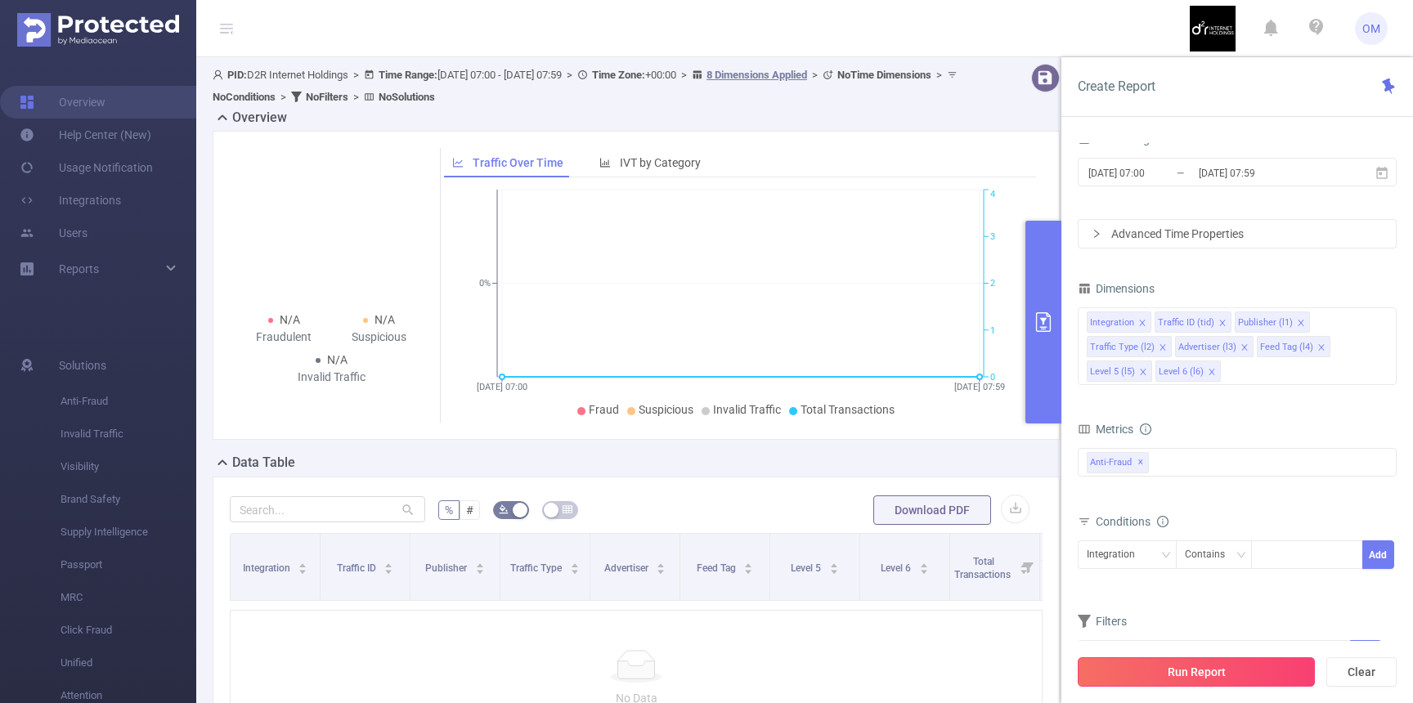
scroll to position [212, 0]
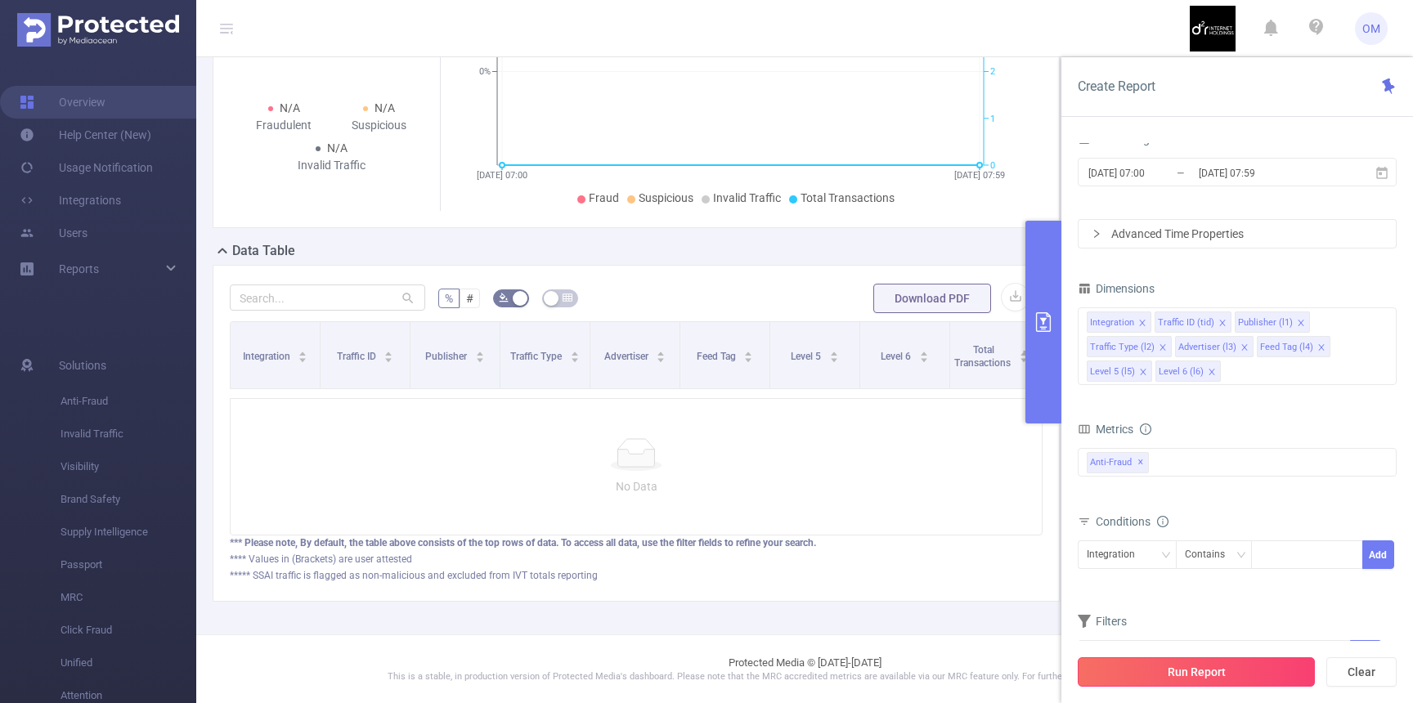
click at [1178, 667] on button "Run Report" at bounding box center [1196, 671] width 237 height 29
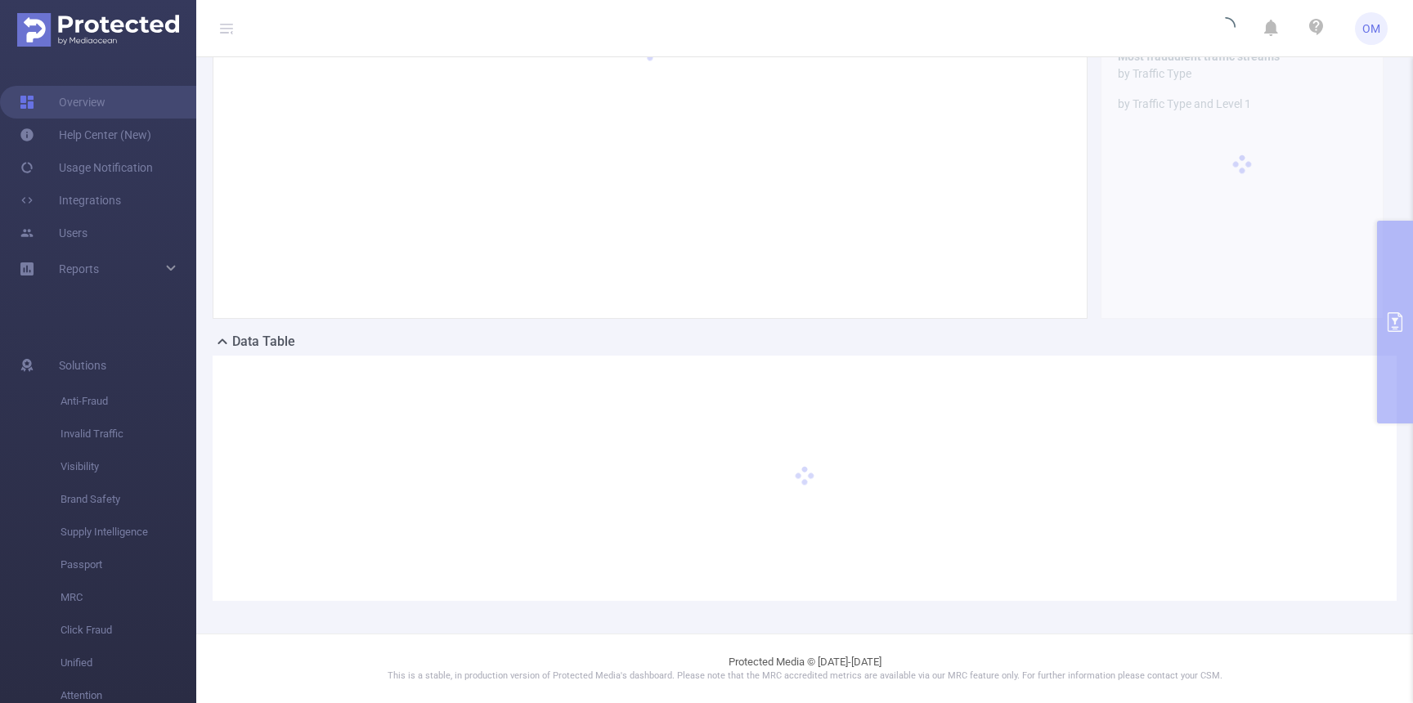
scroll to position [120, 0]
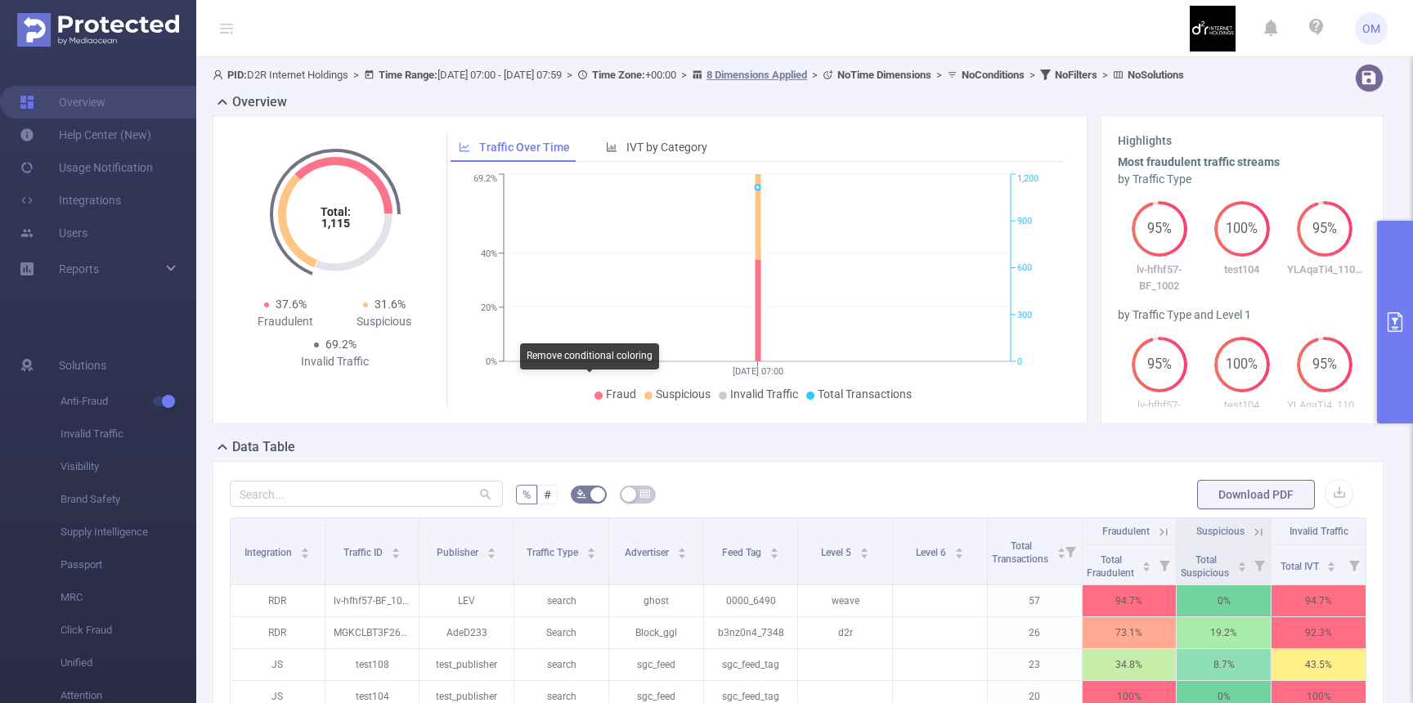
scroll to position [120, 0]
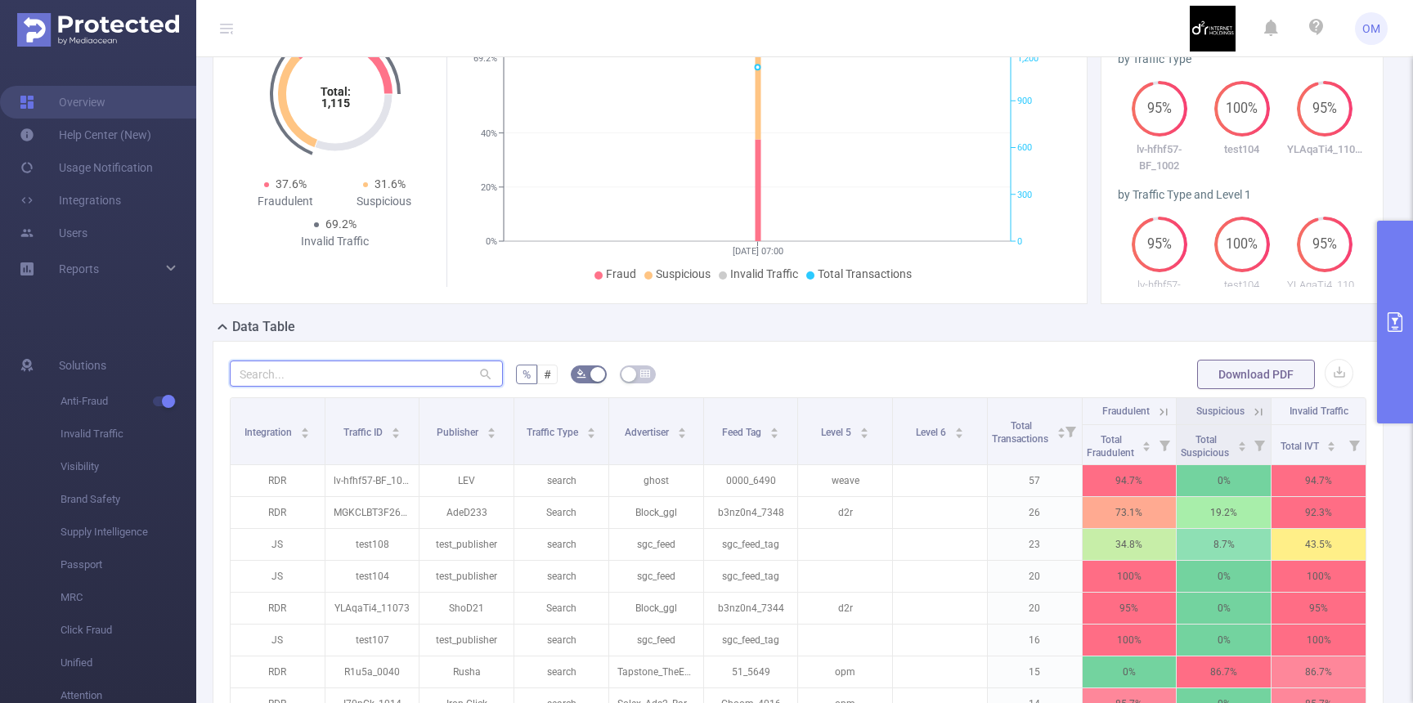
click at [415, 387] on input "text" at bounding box center [366, 374] width 273 height 26
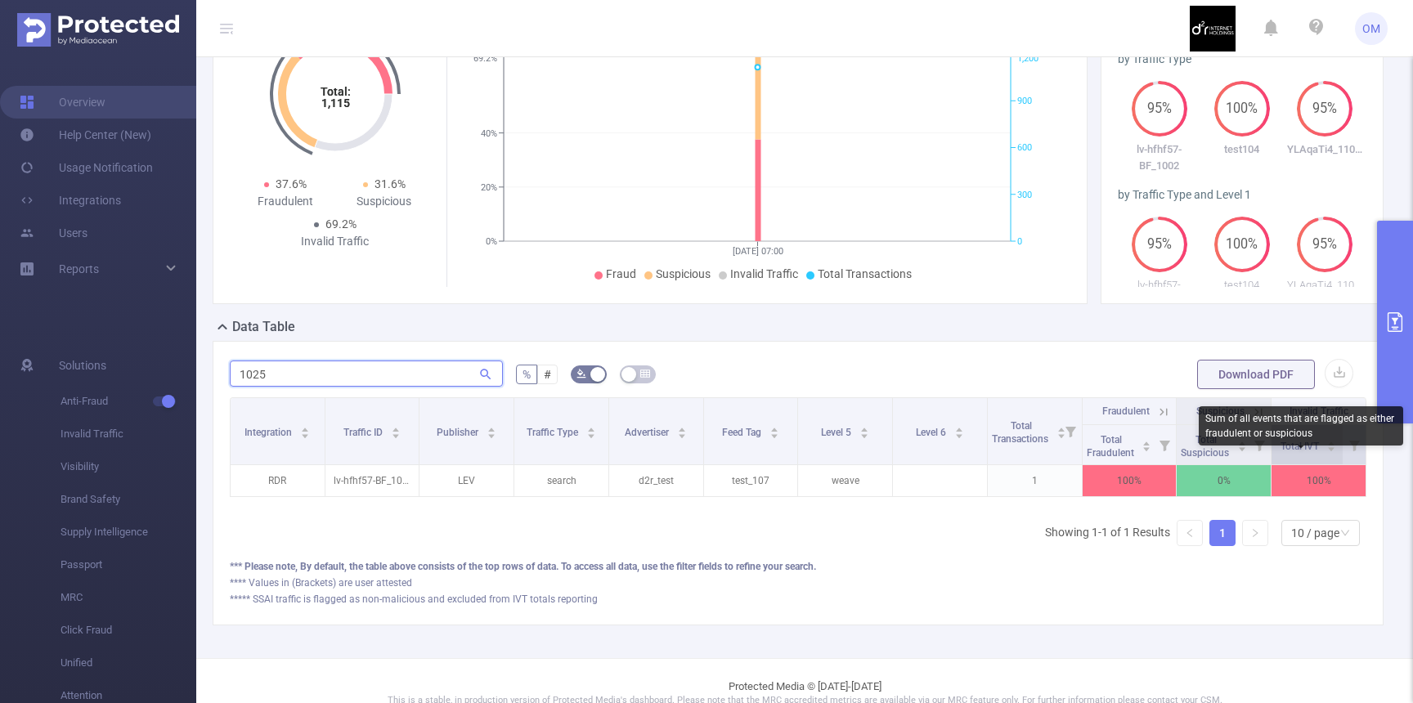
scroll to position [0, 0]
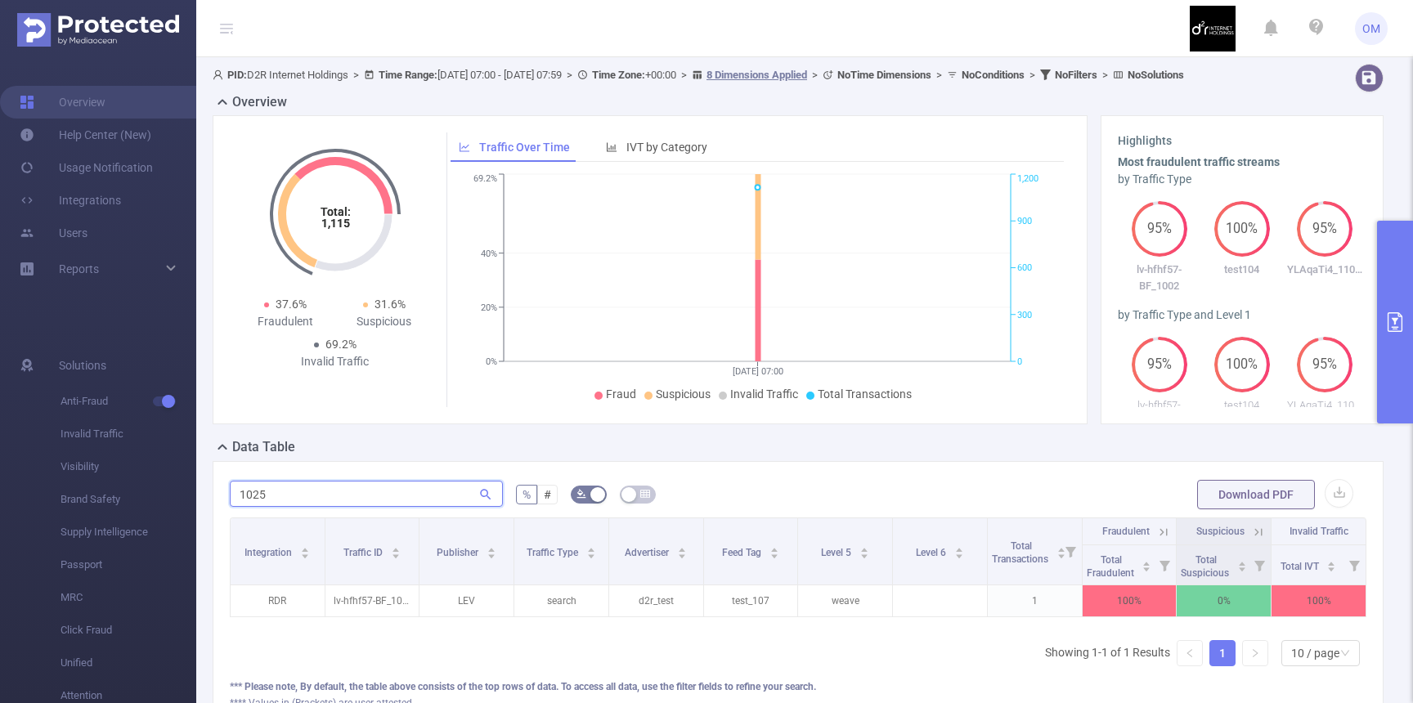
type input "1025"
click at [1397, 276] on button "primary" at bounding box center [1395, 322] width 36 height 203
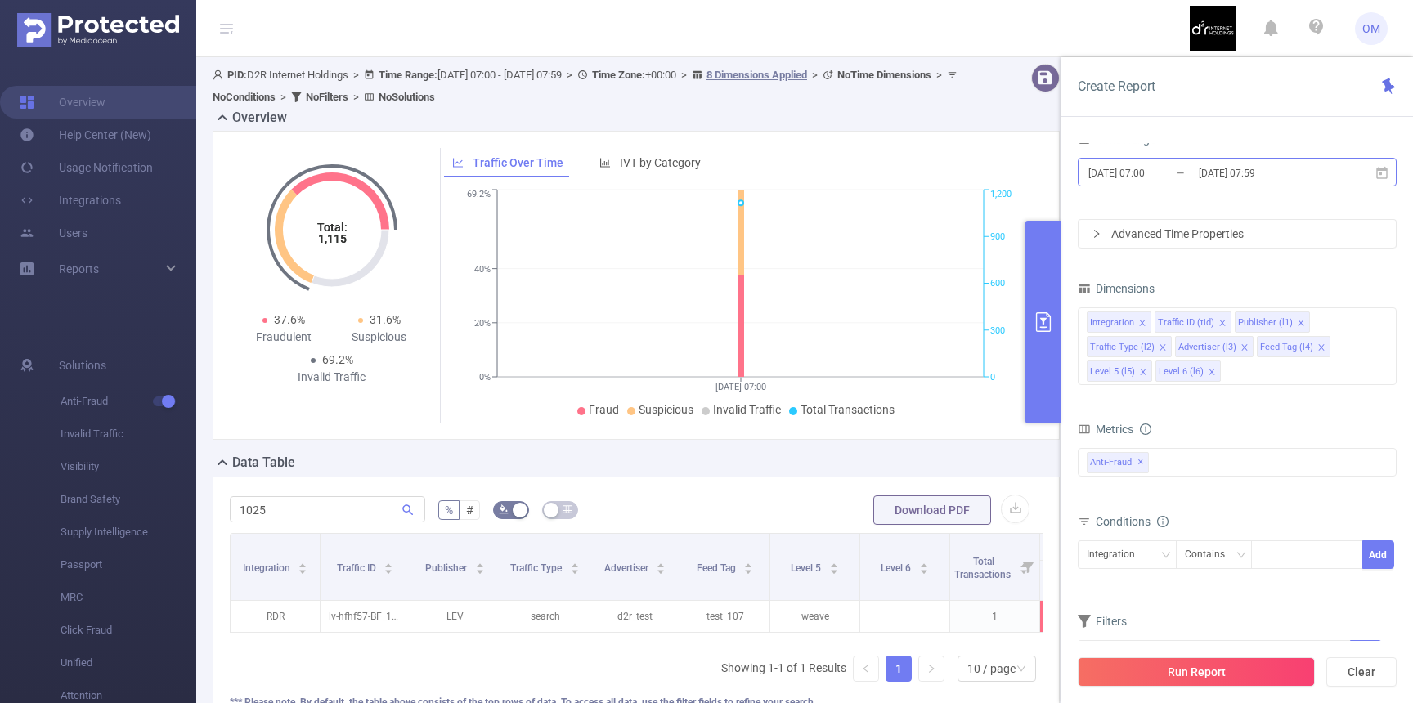
click at [1163, 162] on input "[DATE] 07:00" at bounding box center [1153, 173] width 132 height 22
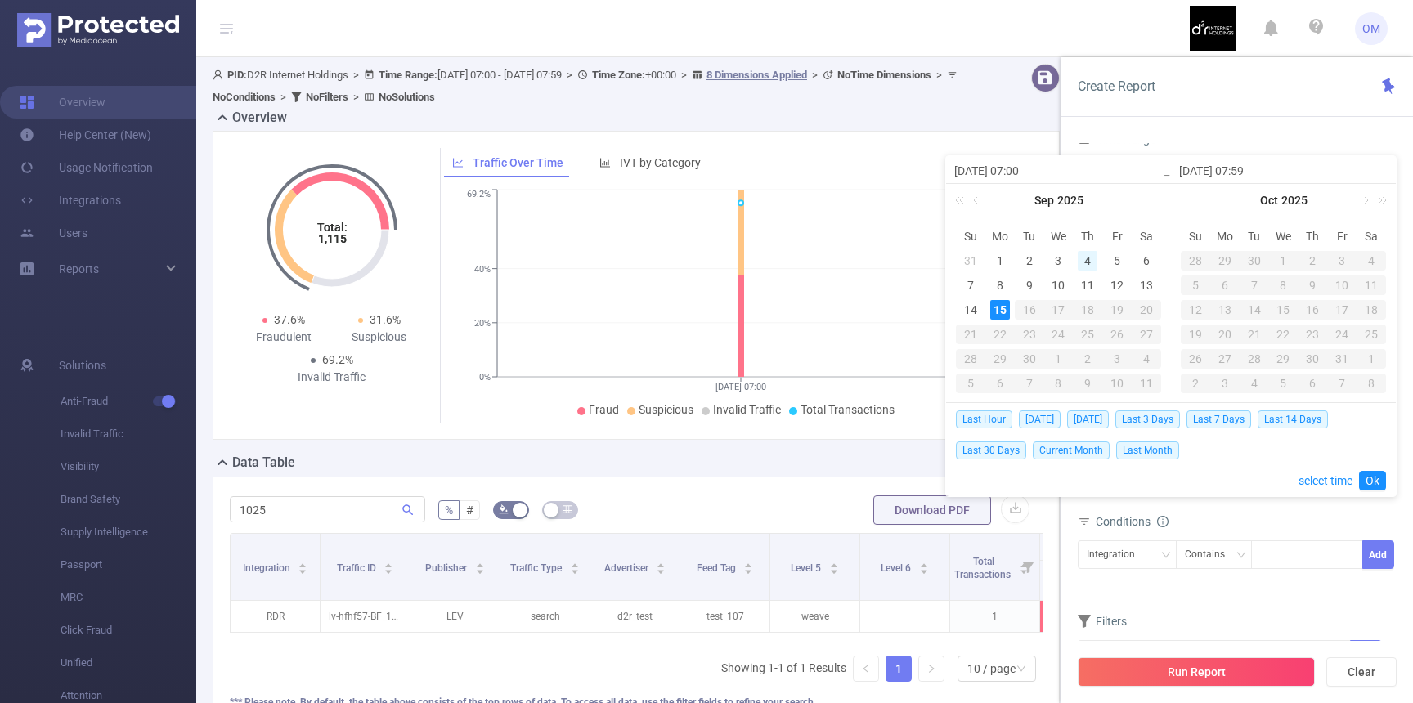
click at [1084, 258] on div "4" at bounding box center [1088, 261] width 20 height 20
type input "2025-09-04 07:00"
type input "2025-09-04 07:59"
type input "2025-09-04 07:00"
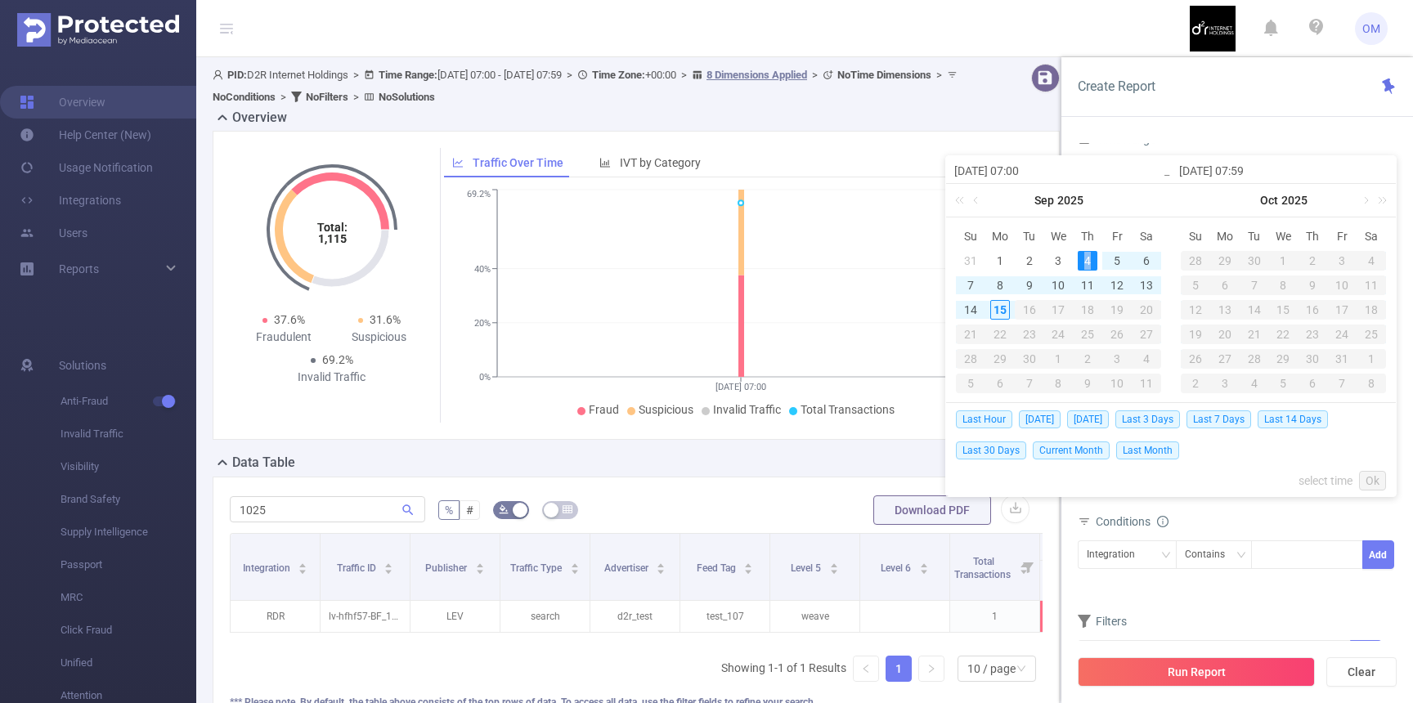
type input "2025-09-04 07:59"
click at [1376, 482] on link "Ok" at bounding box center [1372, 481] width 27 height 20
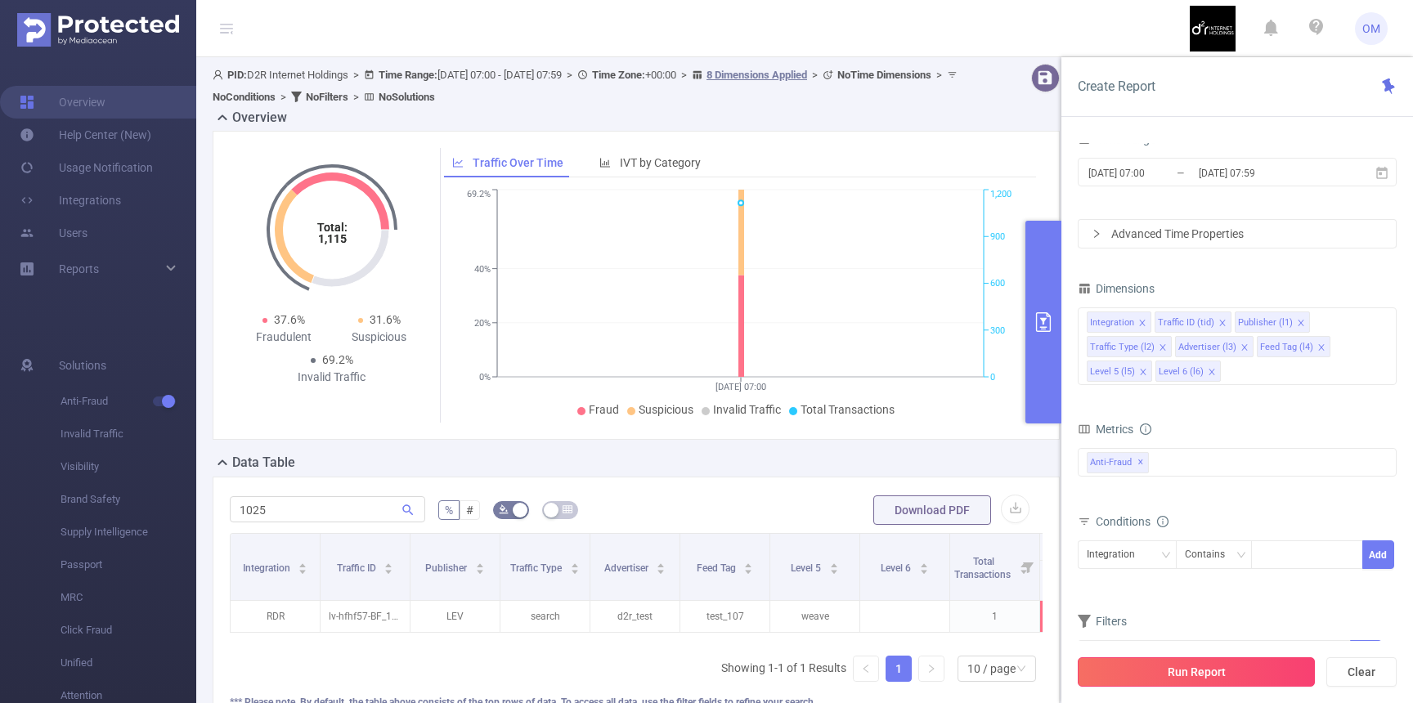
click at [1215, 674] on button "Run Report" at bounding box center [1196, 671] width 237 height 29
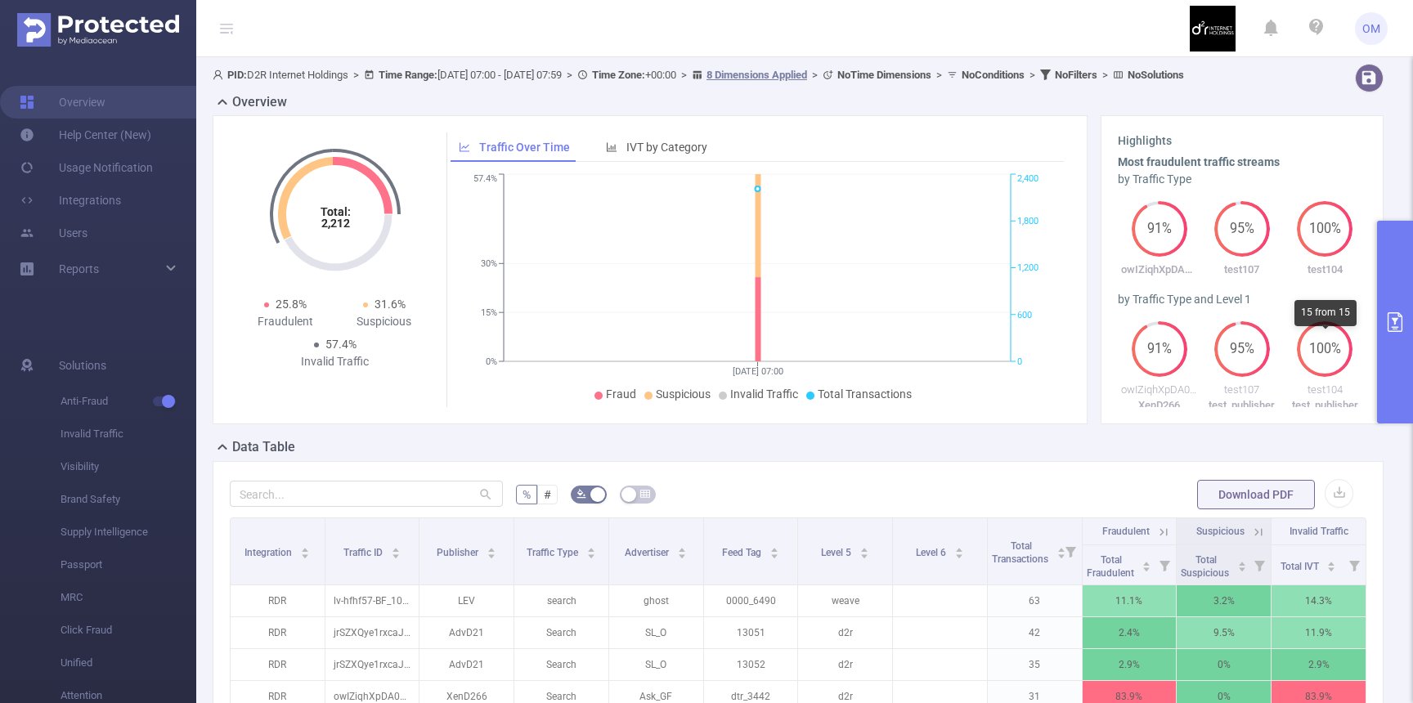
click at [1392, 326] on icon "primary" at bounding box center [1394, 322] width 15 height 20
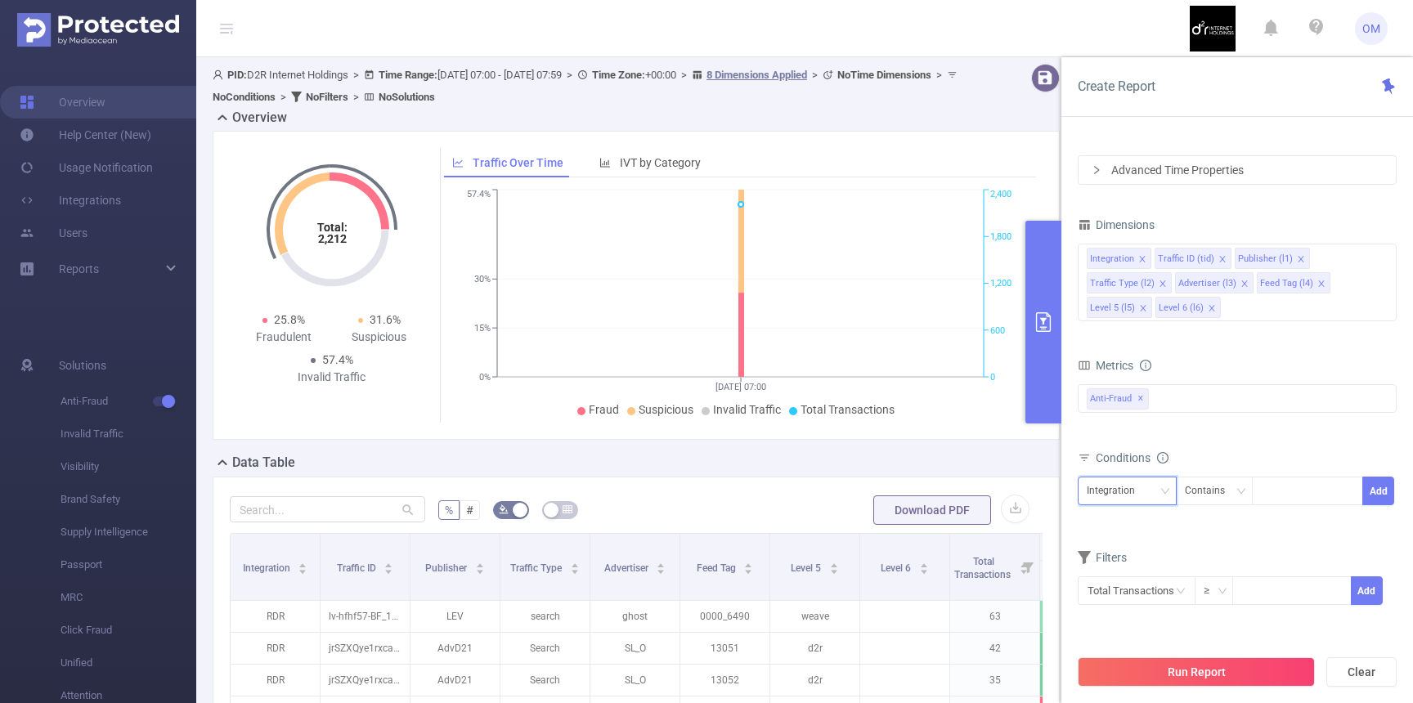
click at [1130, 483] on div "Integration" at bounding box center [1117, 490] width 60 height 27
click at [1124, 333] on li "Publisher (l1)" at bounding box center [1127, 329] width 99 height 26
click at [1289, 493] on div at bounding box center [1307, 490] width 94 height 27
type input "LEV"
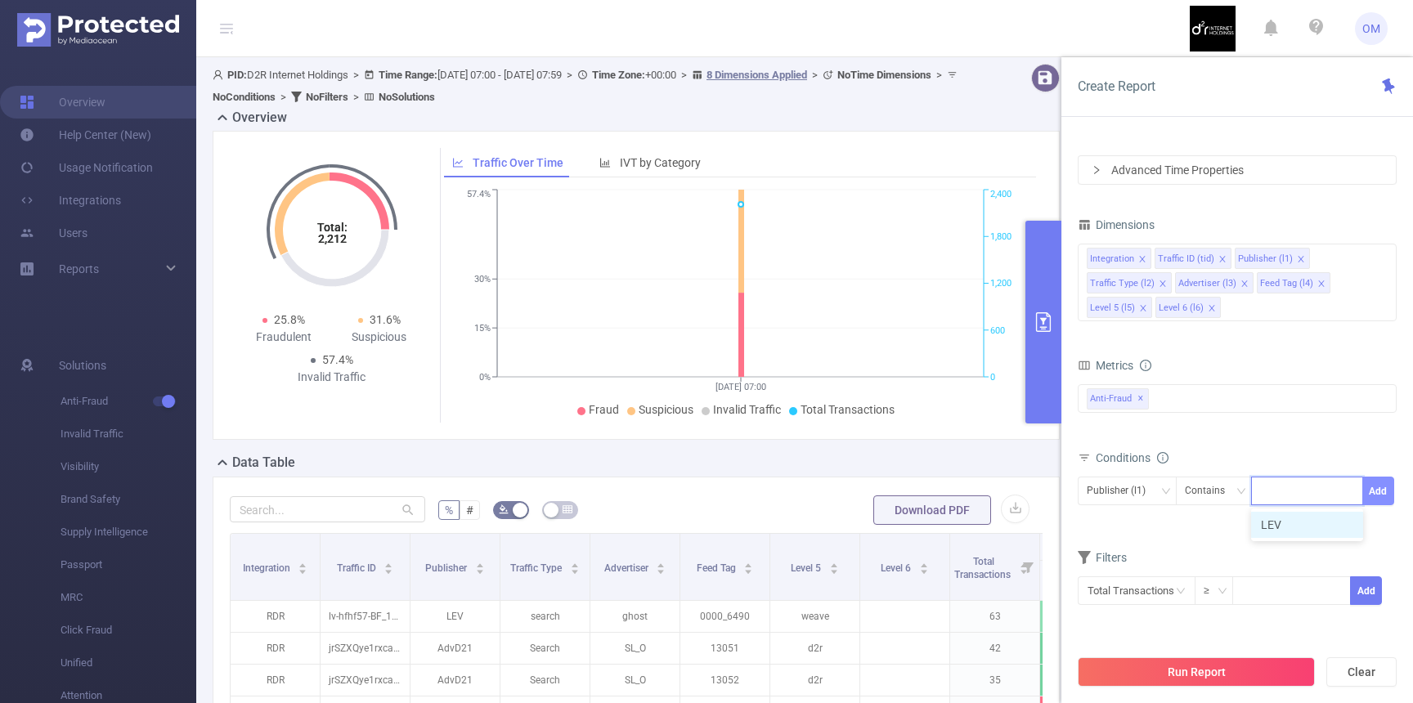
click at [1381, 495] on button "Add" at bounding box center [1378, 491] width 32 height 29
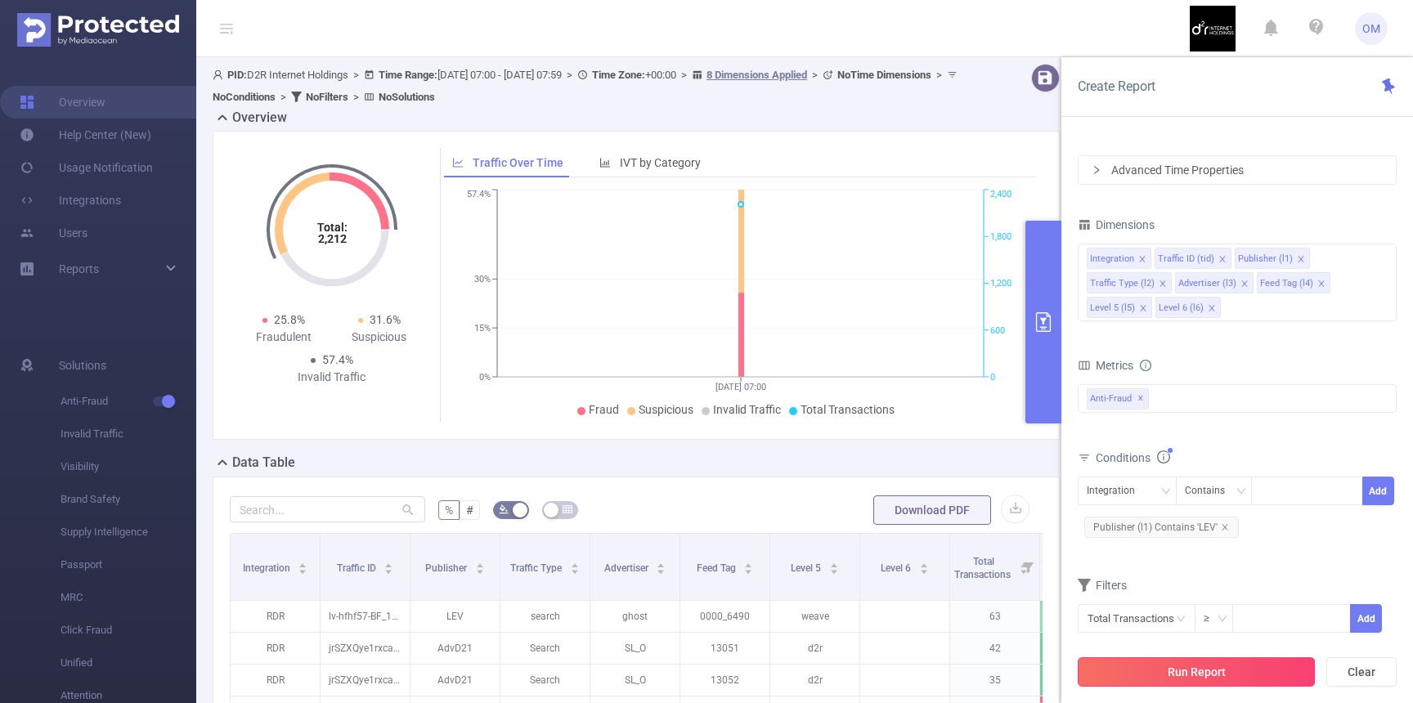
click at [1217, 661] on button "Run Report" at bounding box center [1196, 671] width 237 height 29
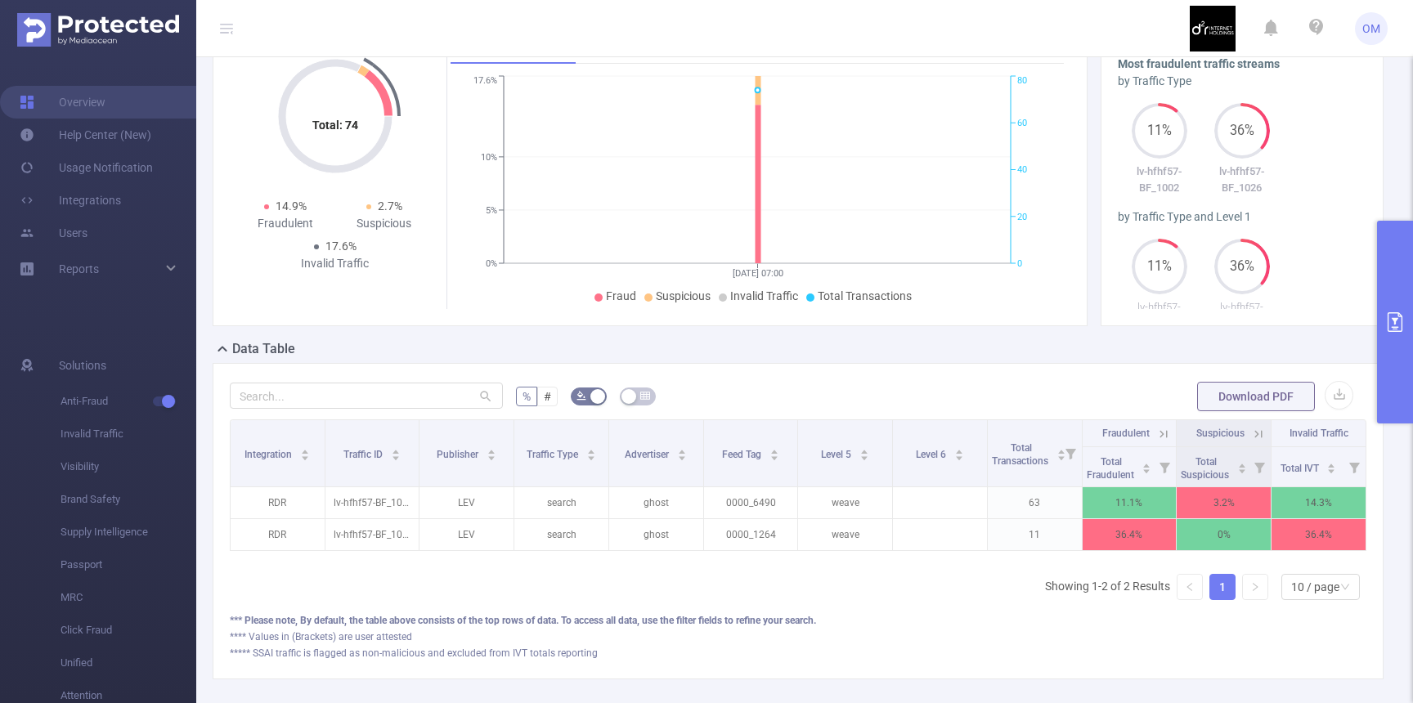
scroll to position [104, 0]
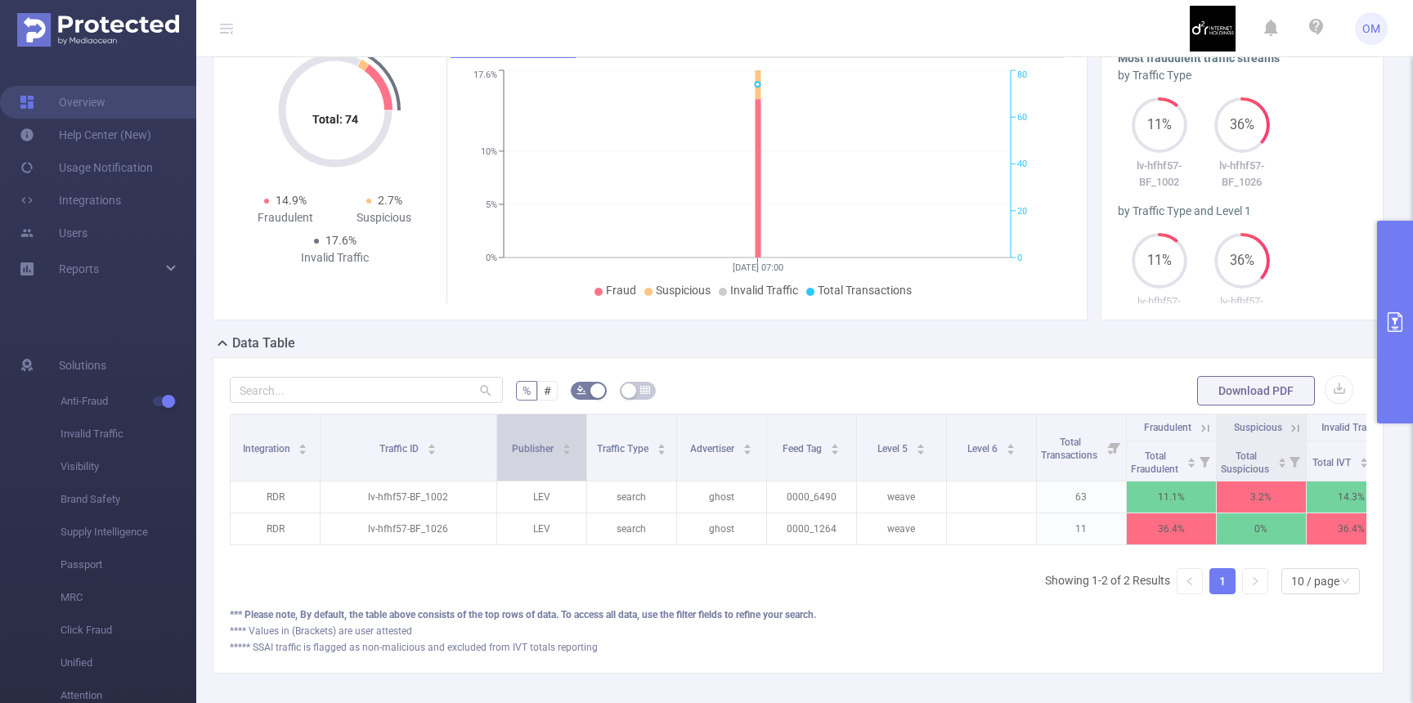
drag, startPoint x: 419, startPoint y: 466, endPoint x: 500, endPoint y: 464, distance: 81.8
click at [500, 441] on tr "Integration Traffic ID Publisher Traffic Type Advertiser Feed Tag Level 5 Level…" at bounding box center [814, 428] width 1166 height 27
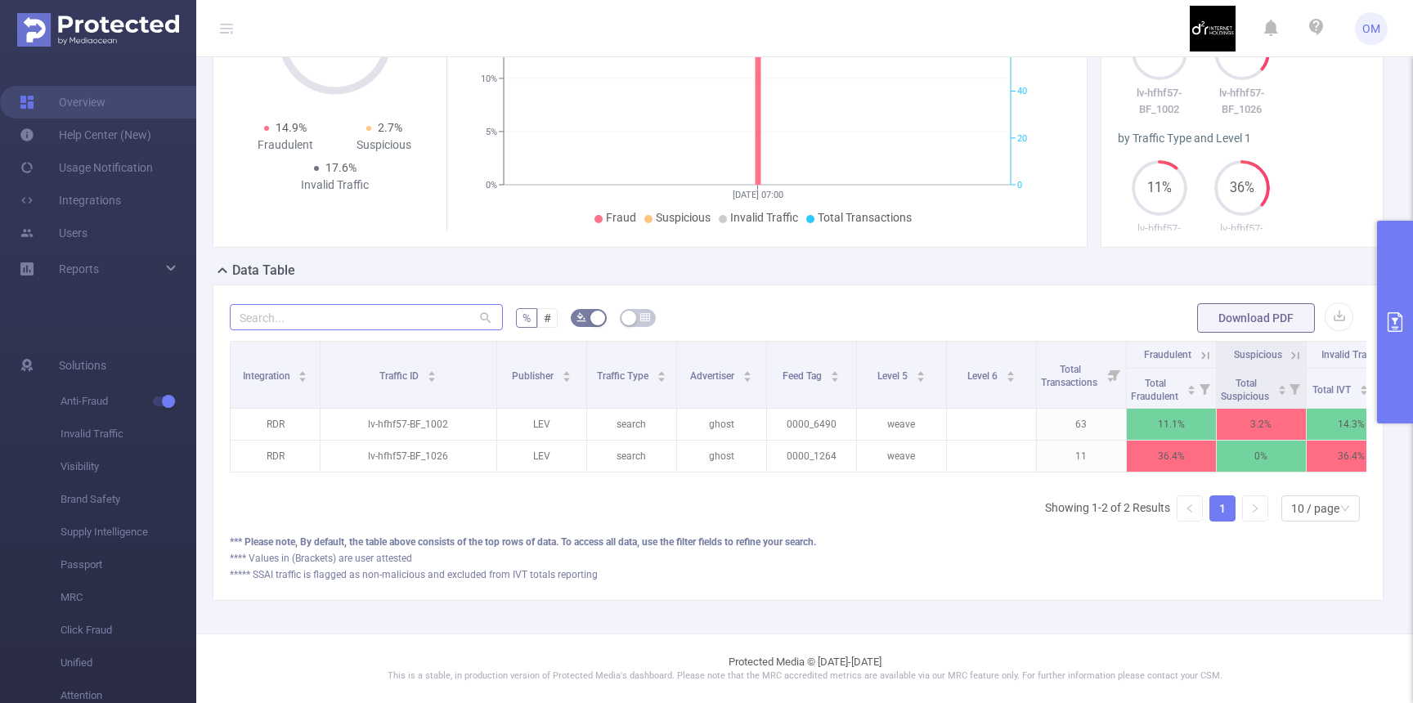
scroll to position [191, 0]
click at [344, 319] on input "text" at bounding box center [366, 317] width 273 height 26
type input "1"
click at [132, 278] on div "Reports" at bounding box center [98, 269] width 196 height 33
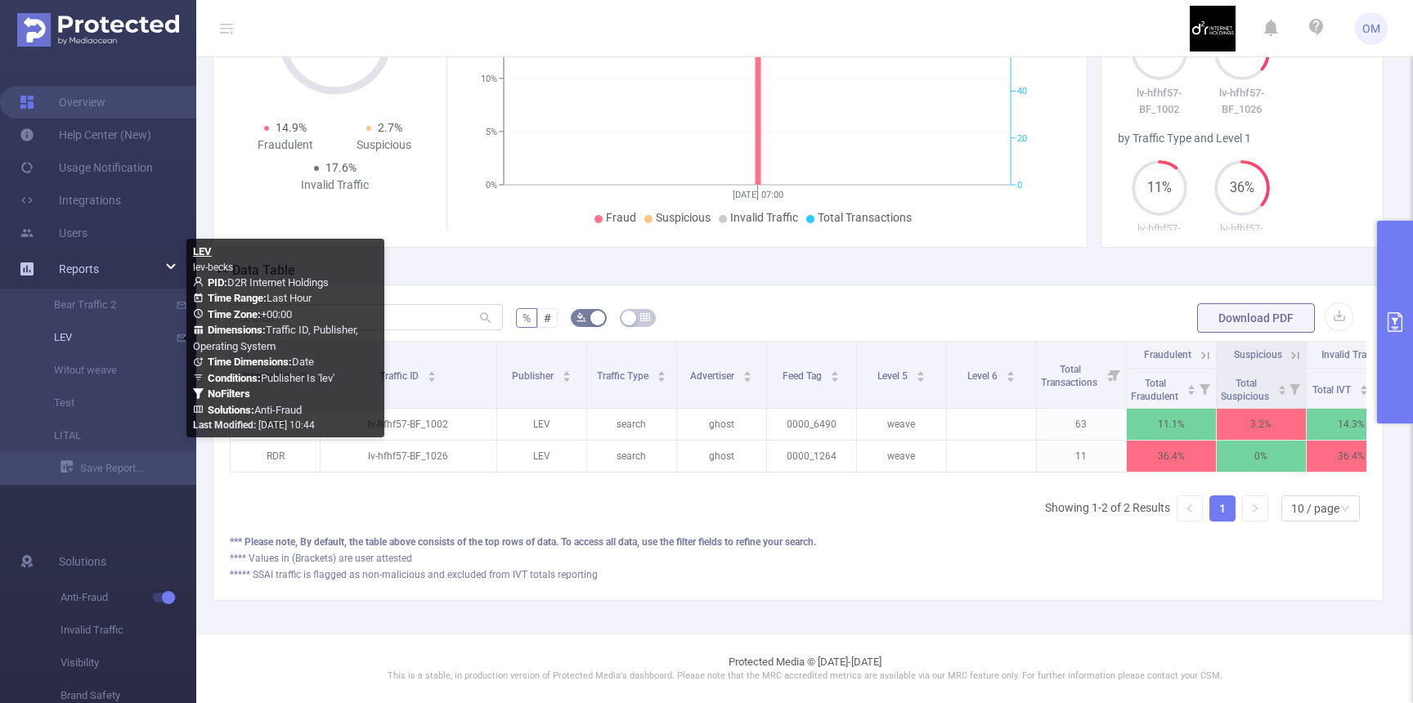
click at [68, 335] on link "LEV" at bounding box center [105, 337] width 144 height 33
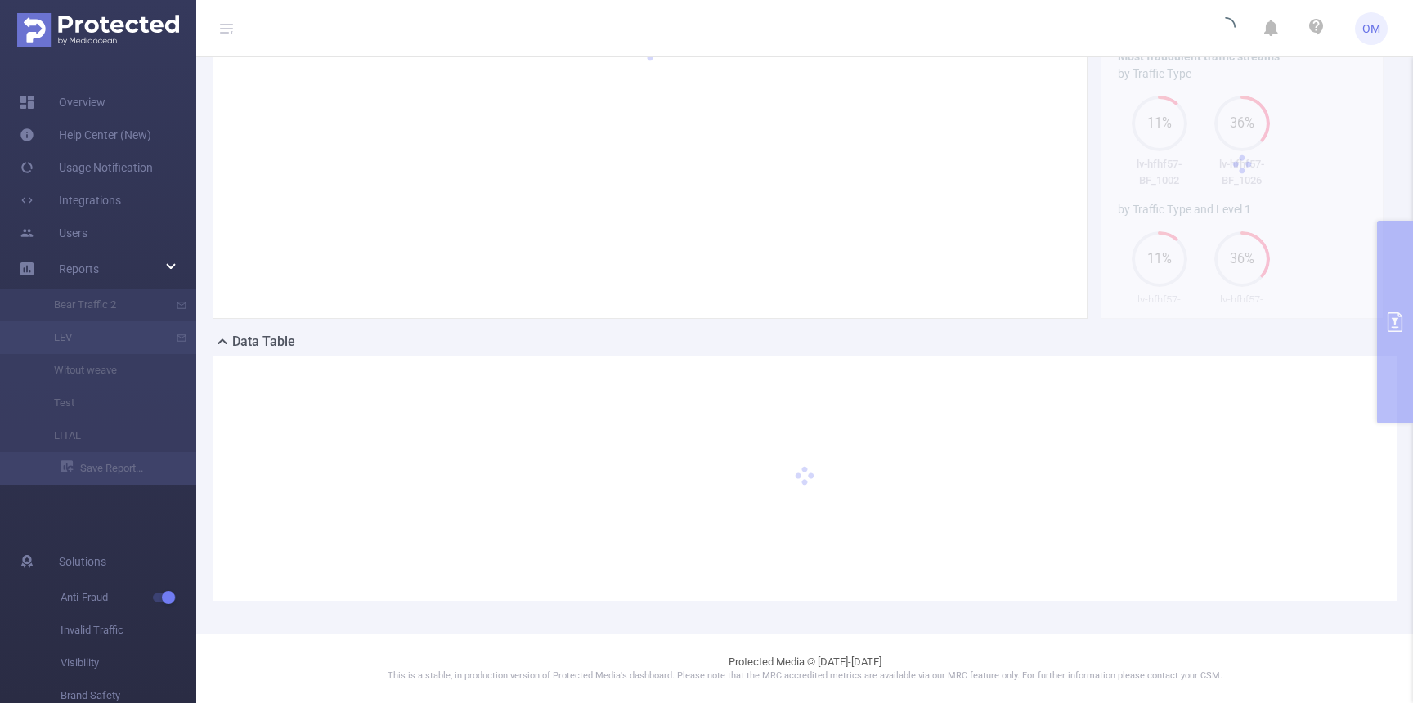
type input "[DATE] 07:00"
type input "[DATE] 07:59"
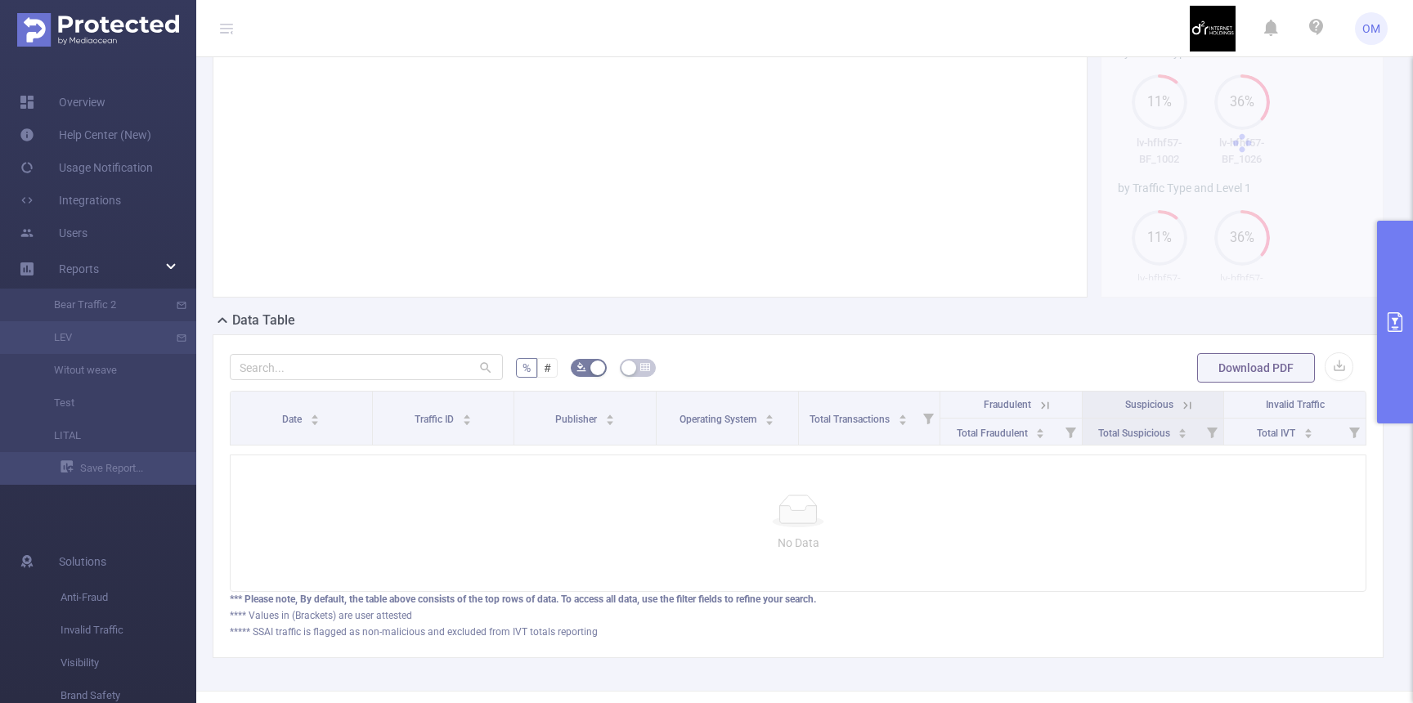
scroll to position [29, 0]
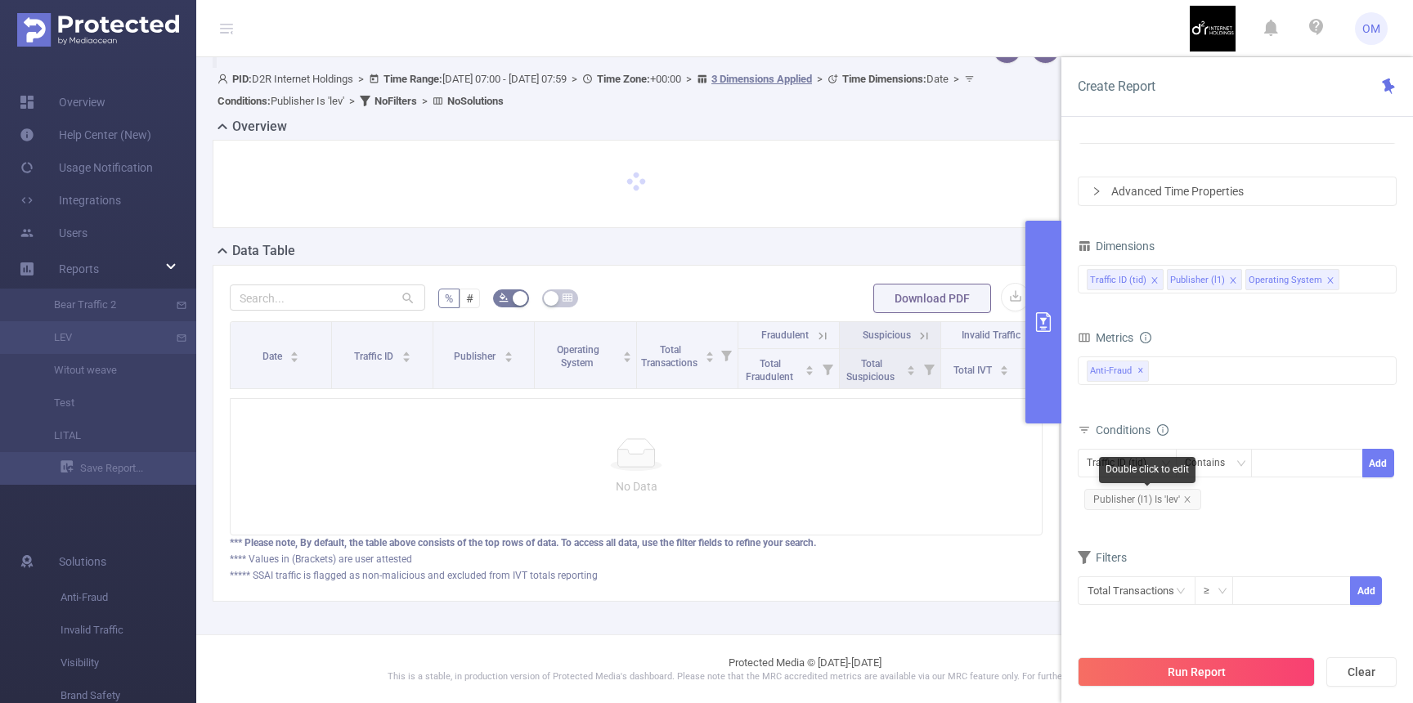
click at [1158, 500] on span "Publisher (l1) Is 'lev'" at bounding box center [1142, 499] width 117 height 21
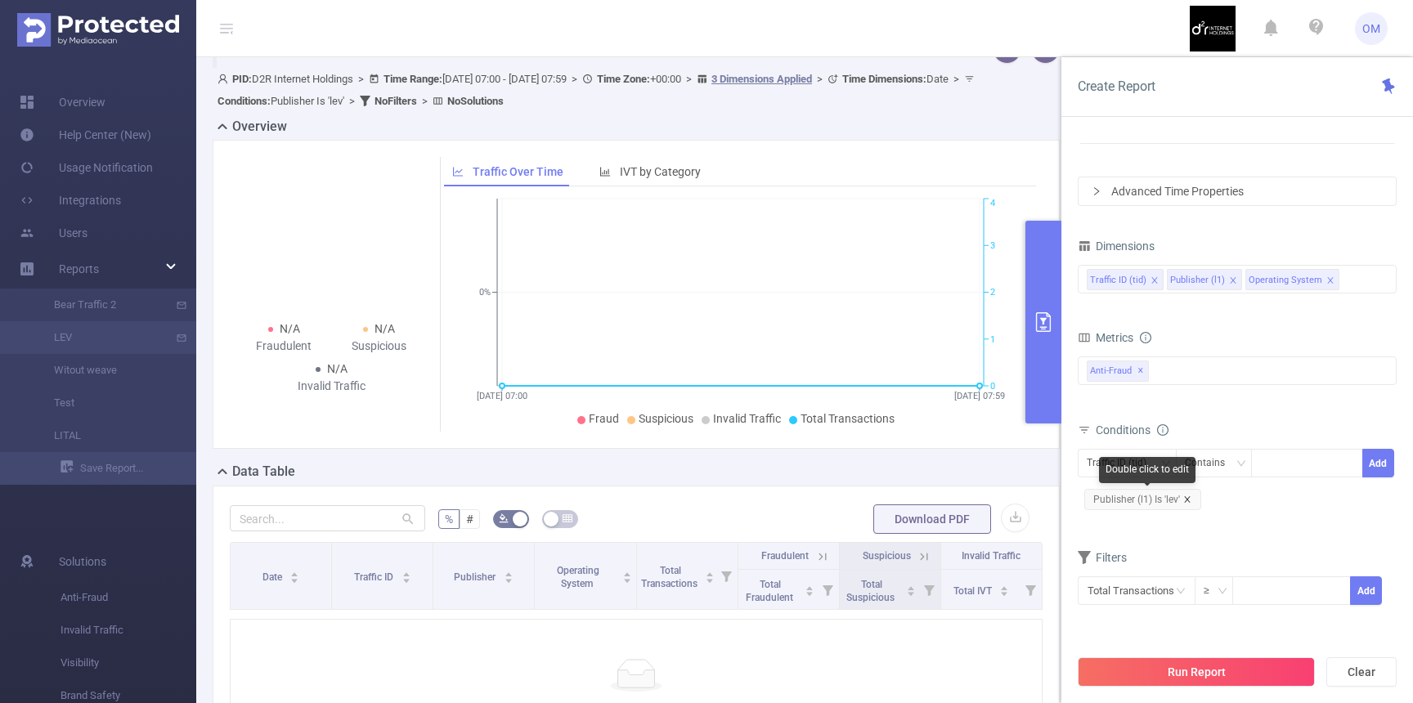
click at [1188, 496] on icon "icon: close" at bounding box center [1187, 499] width 8 height 8
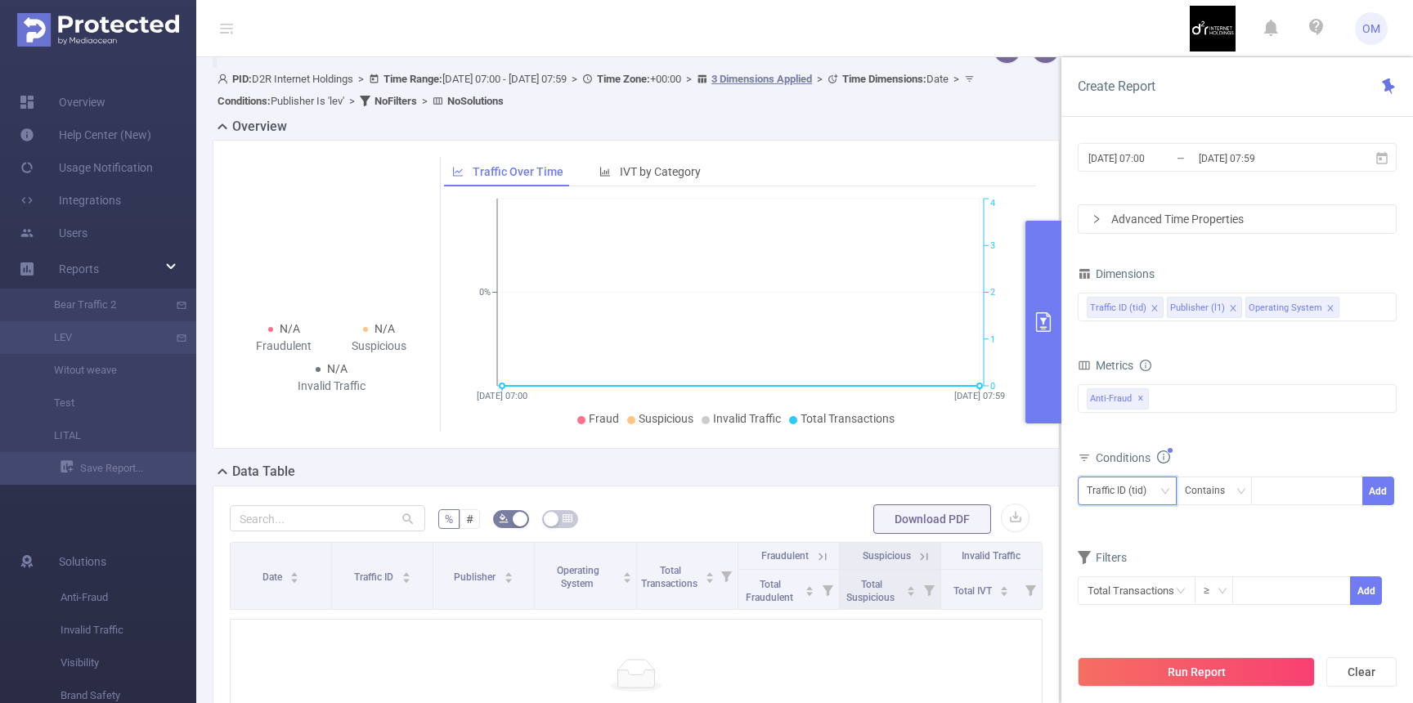
click at [1142, 495] on div "Traffic ID (tid)" at bounding box center [1122, 490] width 71 height 27
click at [1128, 562] on li "Publisher (l1)" at bounding box center [1133, 551] width 110 height 26
click at [1290, 483] on div at bounding box center [1307, 490] width 94 height 27
type input "LEV"
click at [1281, 518] on li "LEV" at bounding box center [1307, 525] width 112 height 26
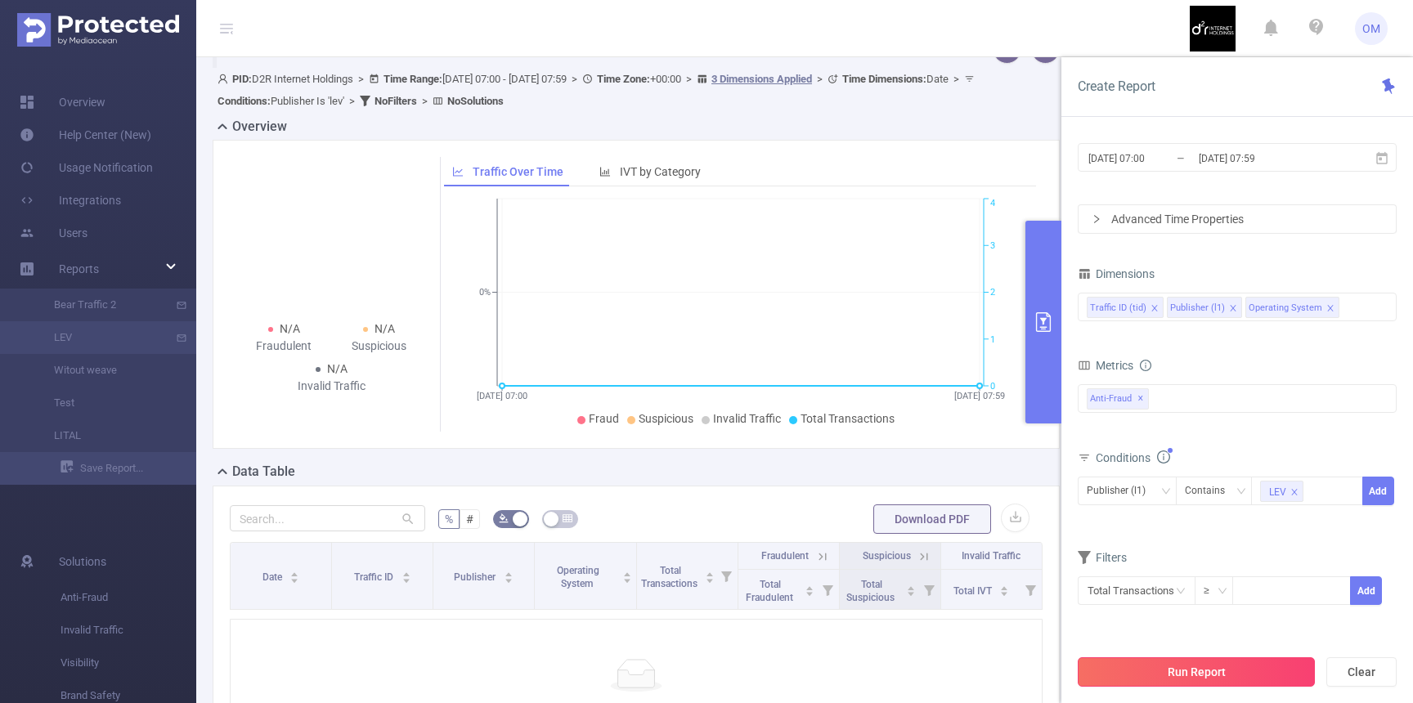
click at [1209, 657] on button "Run Report" at bounding box center [1196, 671] width 237 height 29
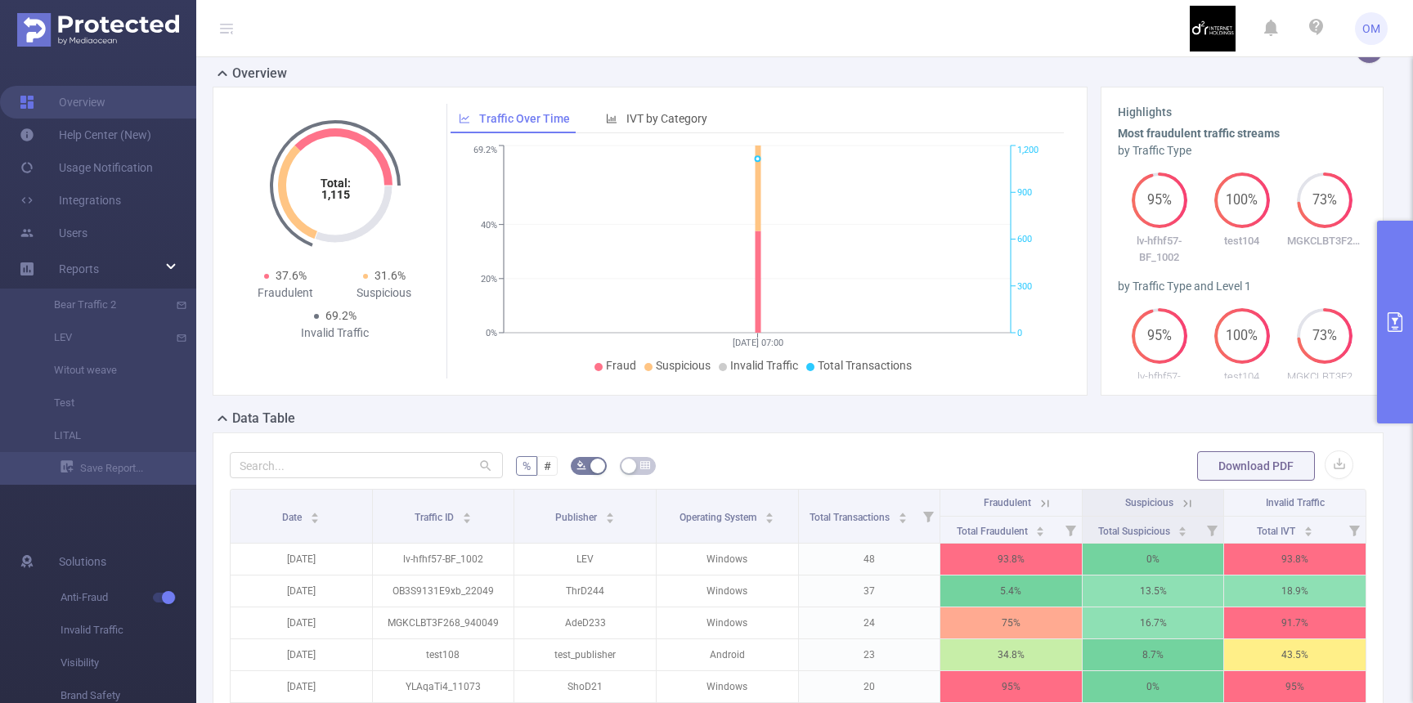
click at [1403, 327] on icon "primary" at bounding box center [1395, 322] width 20 height 20
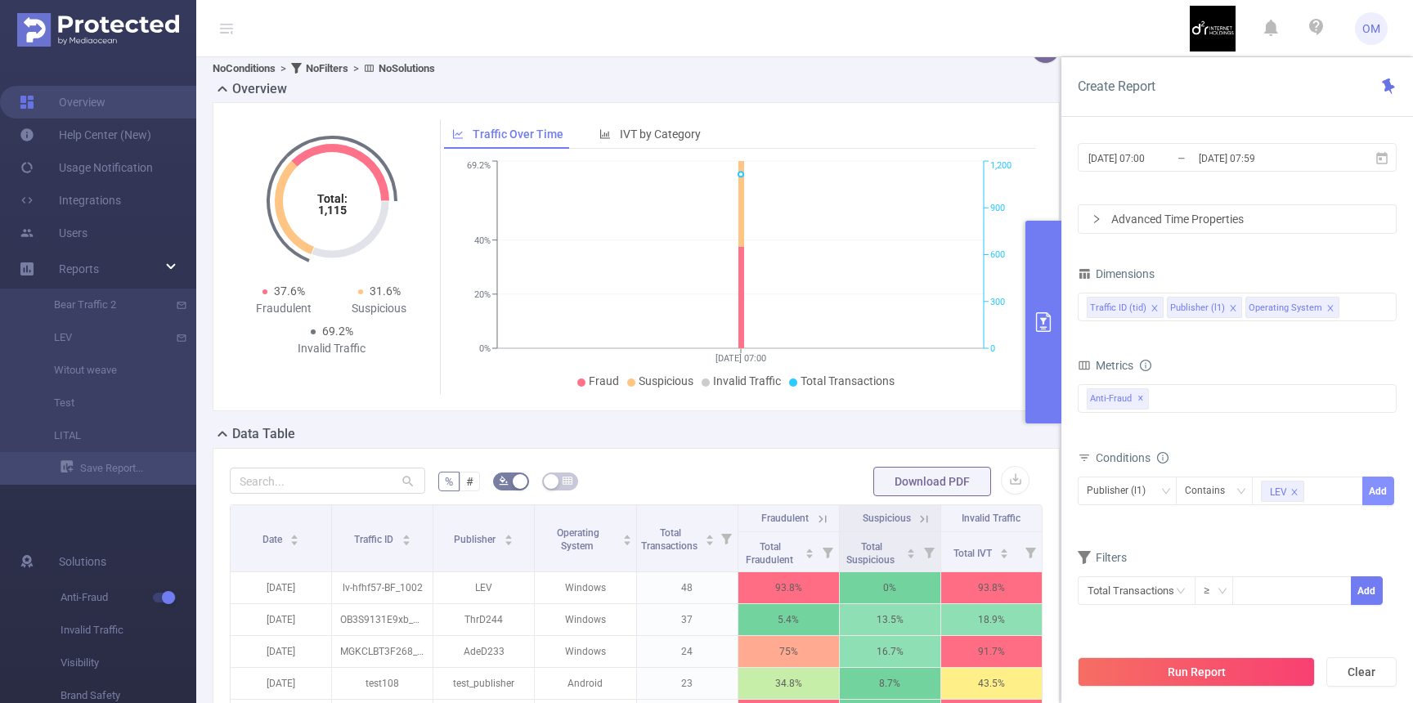
click at [1381, 498] on button "Add" at bounding box center [1378, 491] width 32 height 29
click at [1186, 673] on button "Run Report" at bounding box center [1196, 671] width 237 height 29
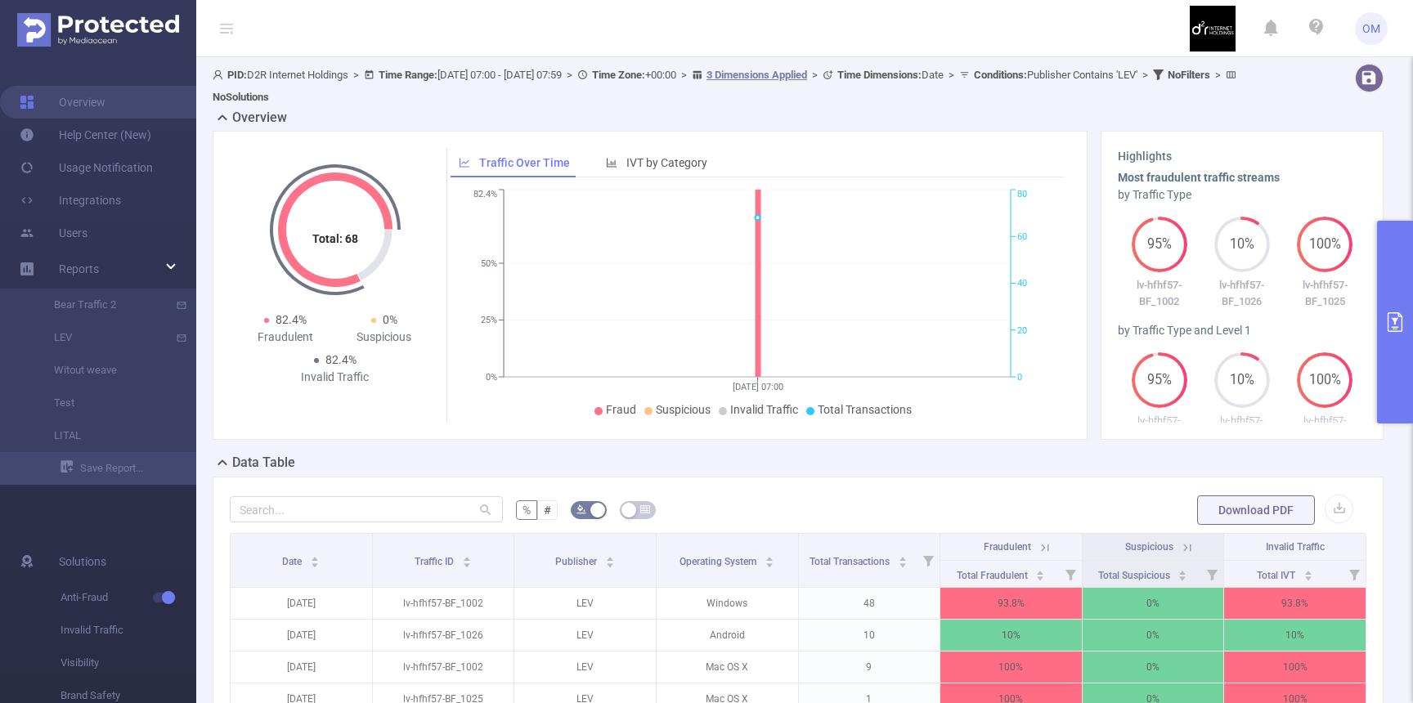
scroll to position [2, 0]
click at [1383, 320] on button "primary" at bounding box center [1395, 322] width 36 height 203
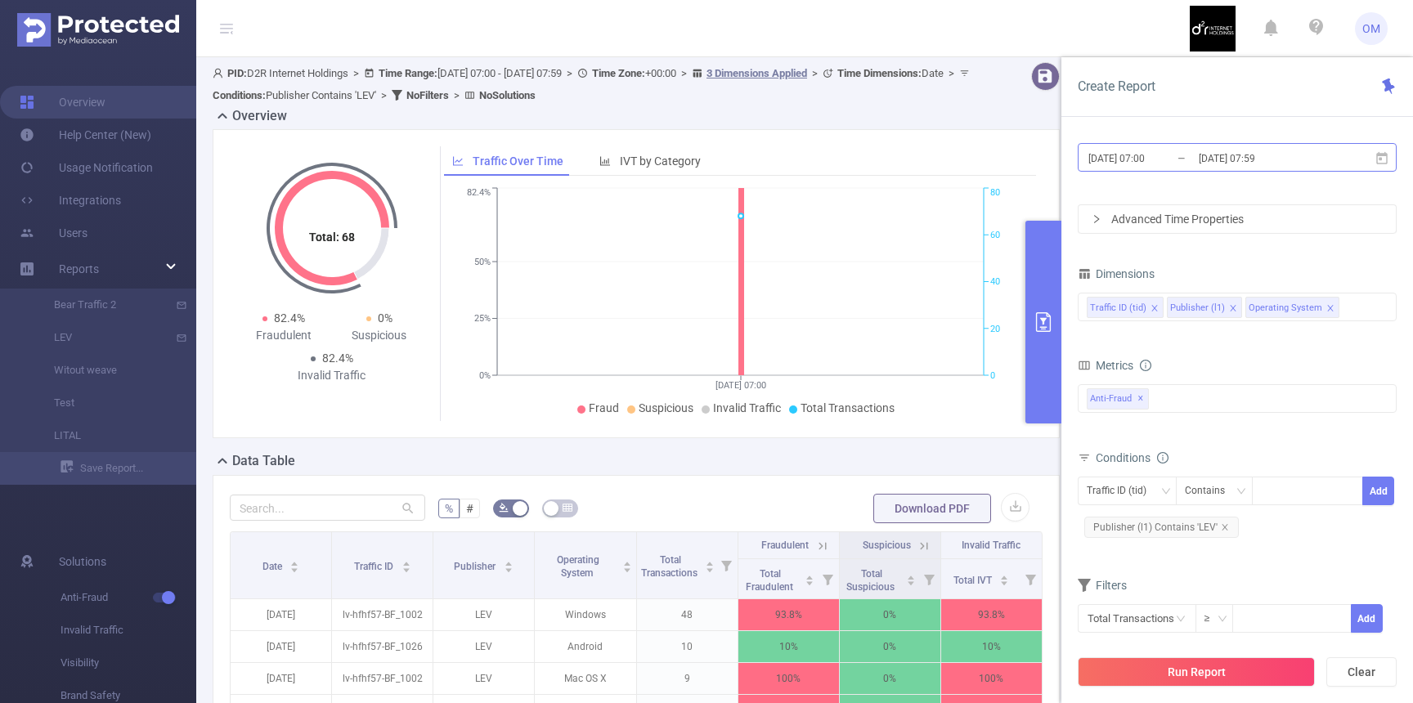
click at [1251, 159] on input "[DATE] 07:59" at bounding box center [1263, 158] width 132 height 22
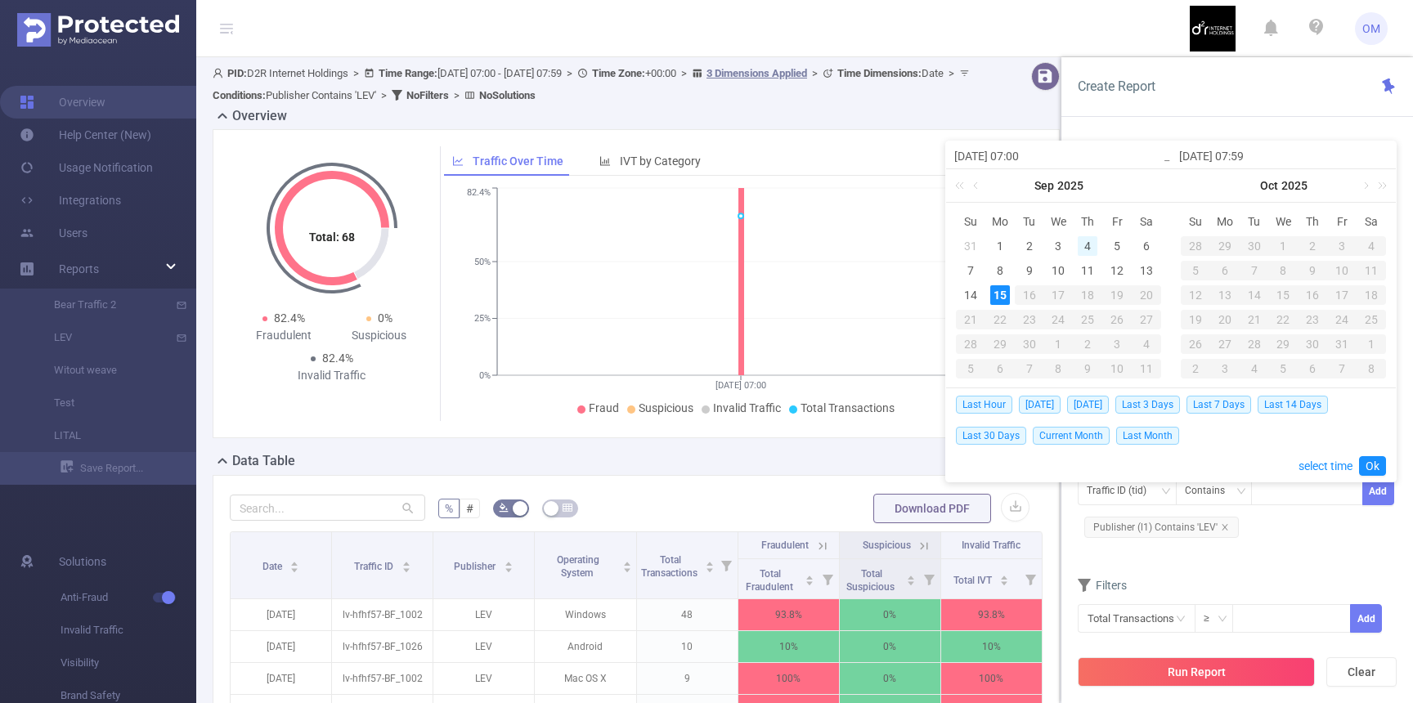
click at [1091, 242] on div "4" at bounding box center [1088, 246] width 20 height 20
type input "2025-09-04 07:00"
type input "2025-09-04 07:59"
type input "2025-09-04 07:00"
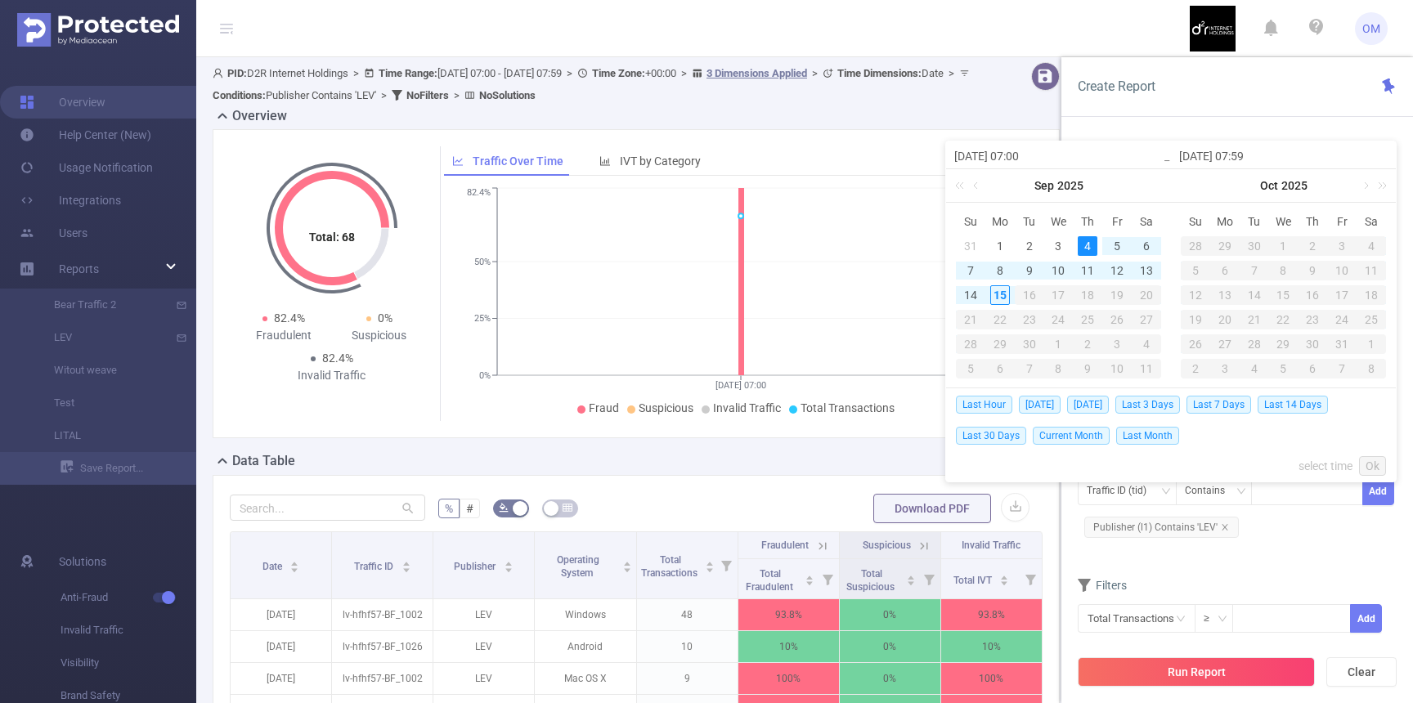
type input "2025-09-04 07:59"
click at [1375, 463] on link "Ok" at bounding box center [1372, 466] width 27 height 20
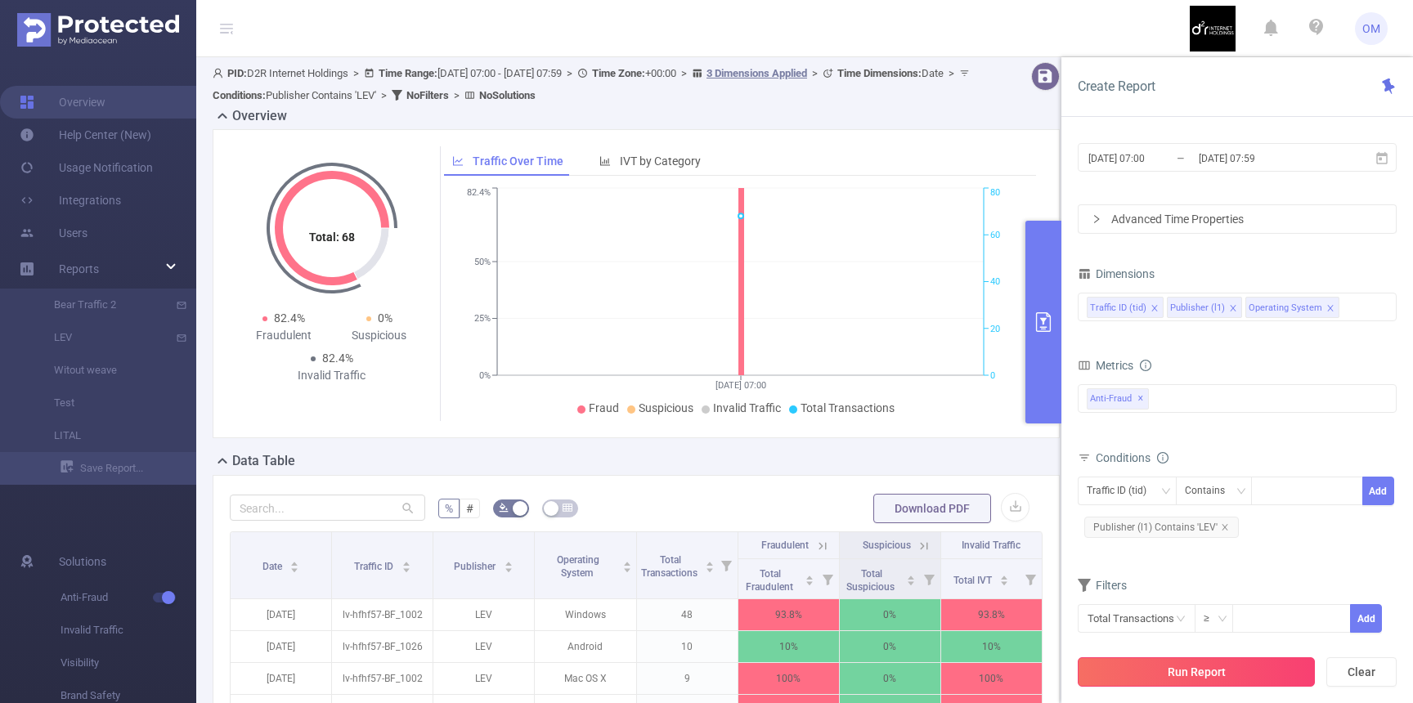
click at [1212, 670] on button "Run Report" at bounding box center [1196, 671] width 237 height 29
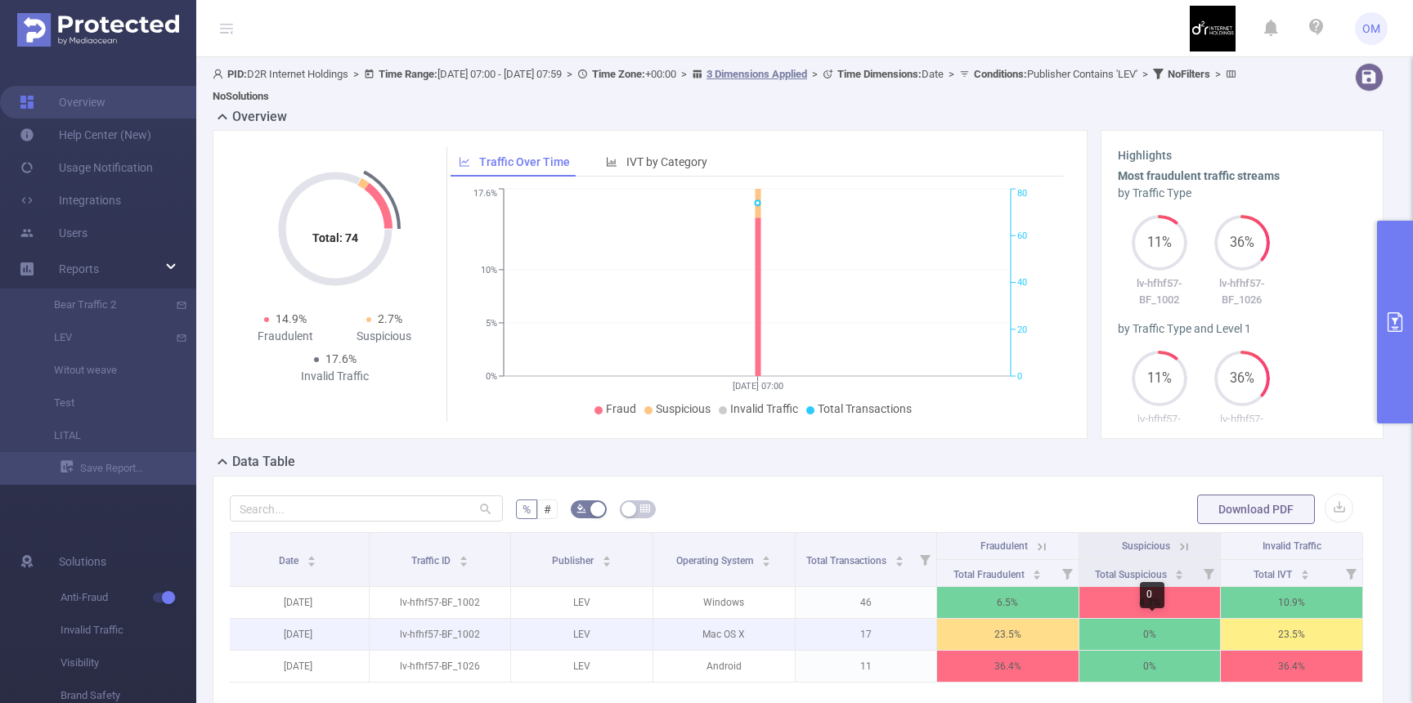
scroll to position [0, 1]
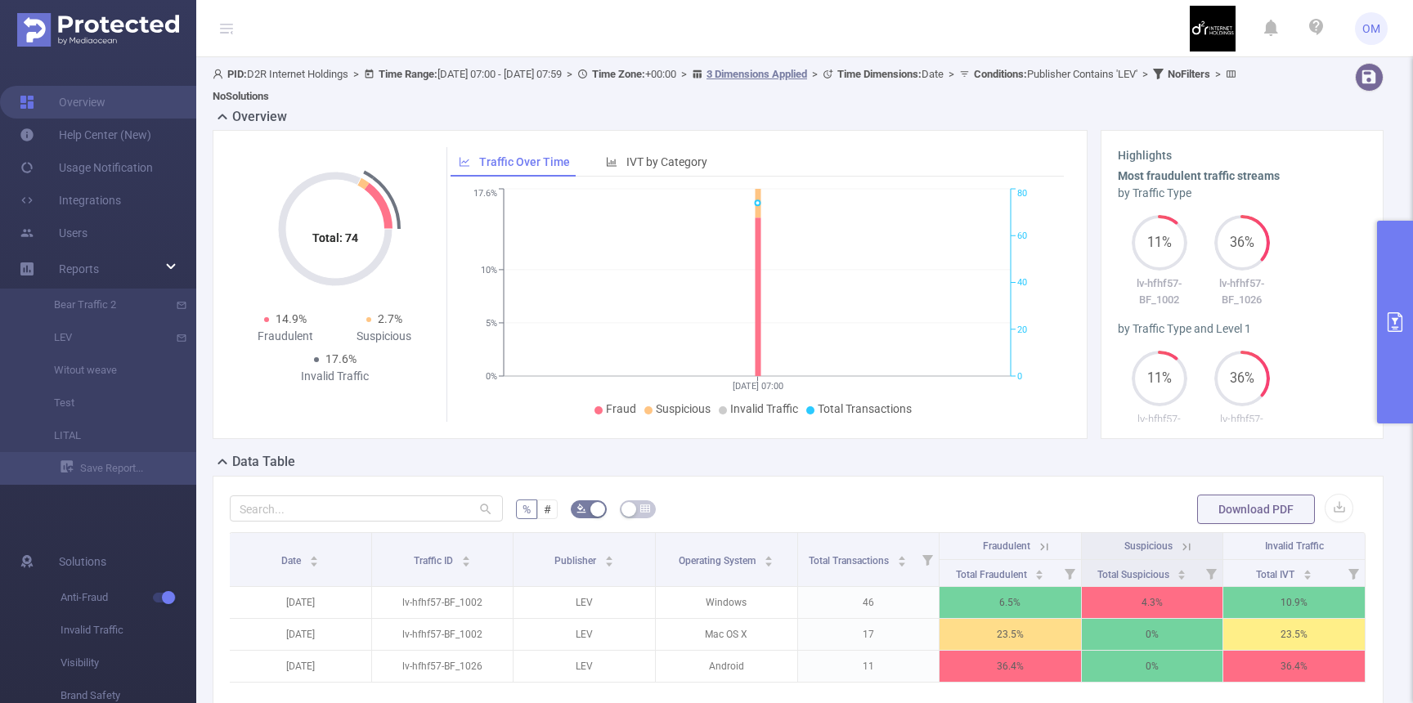
click at [1186, 547] on icon at bounding box center [1186, 547] width 15 height 15
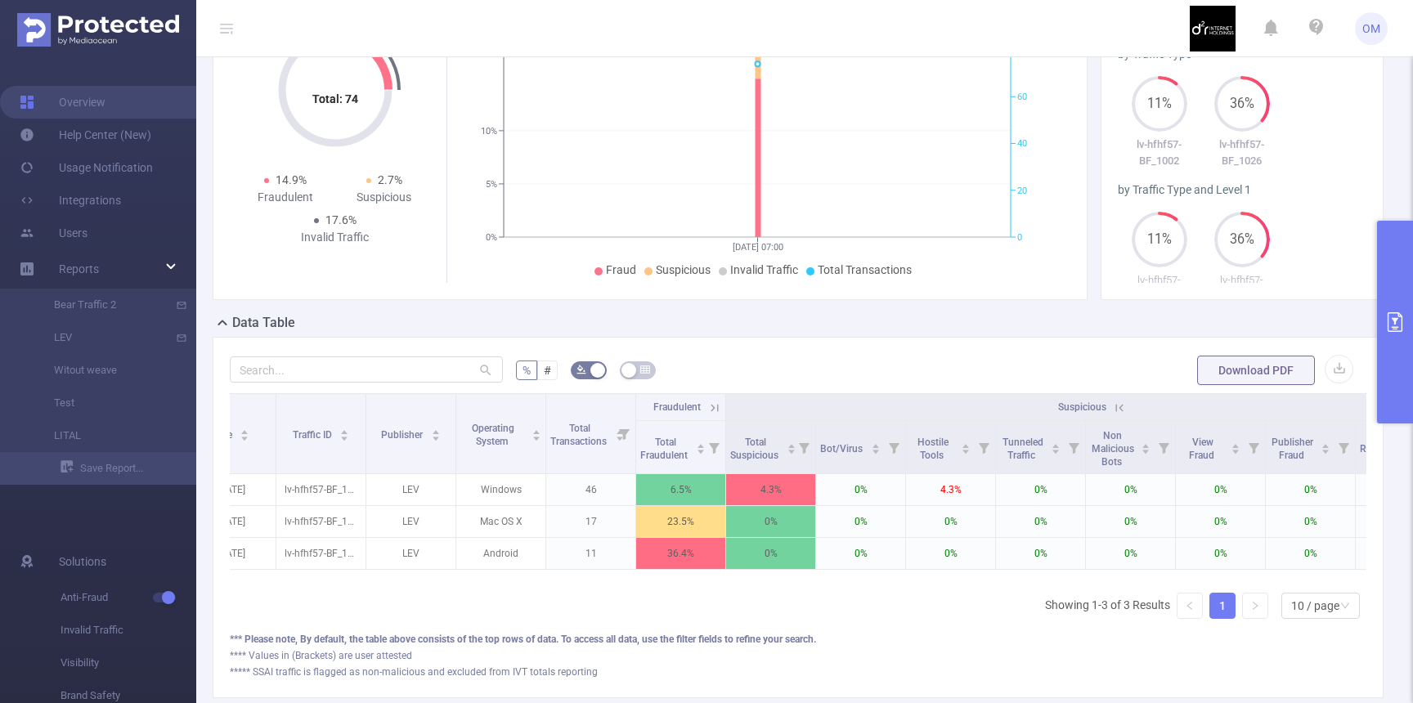
scroll to position [0, 0]
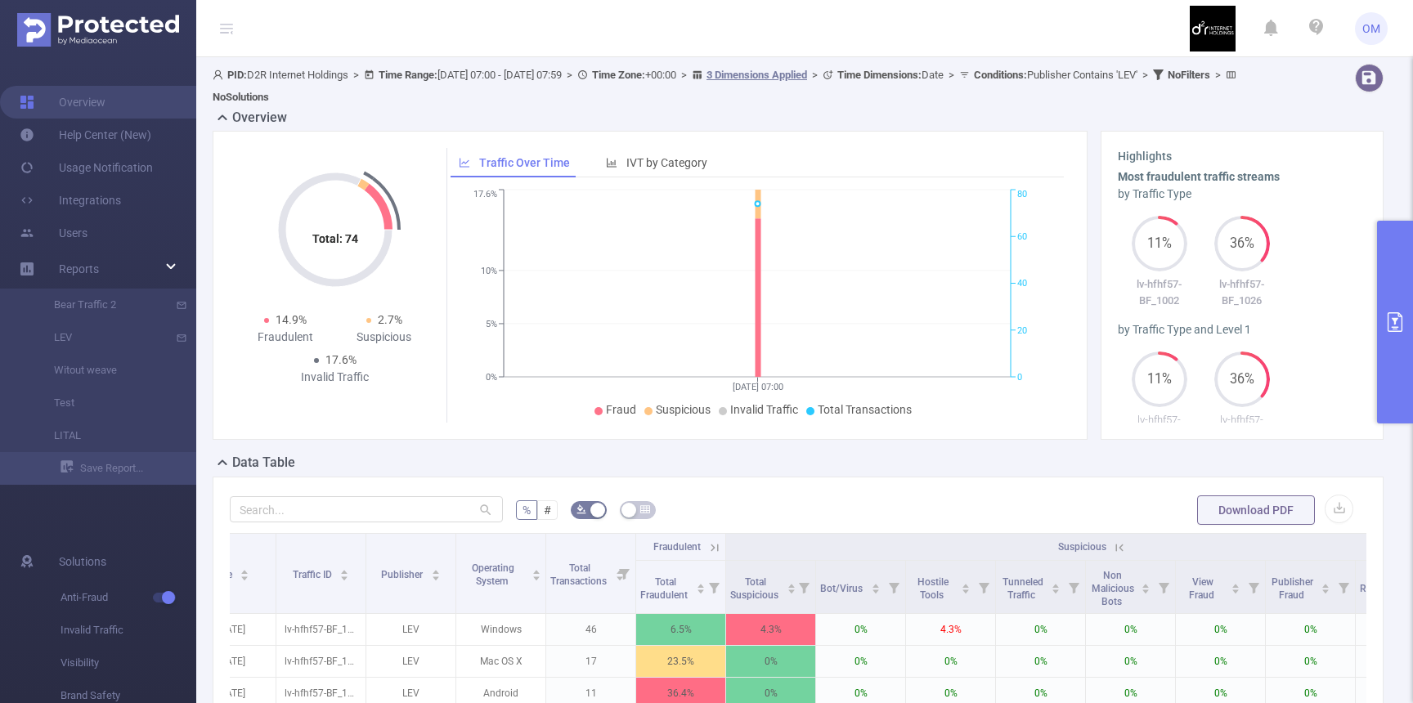
click at [1396, 269] on button "primary" at bounding box center [1395, 322] width 36 height 203
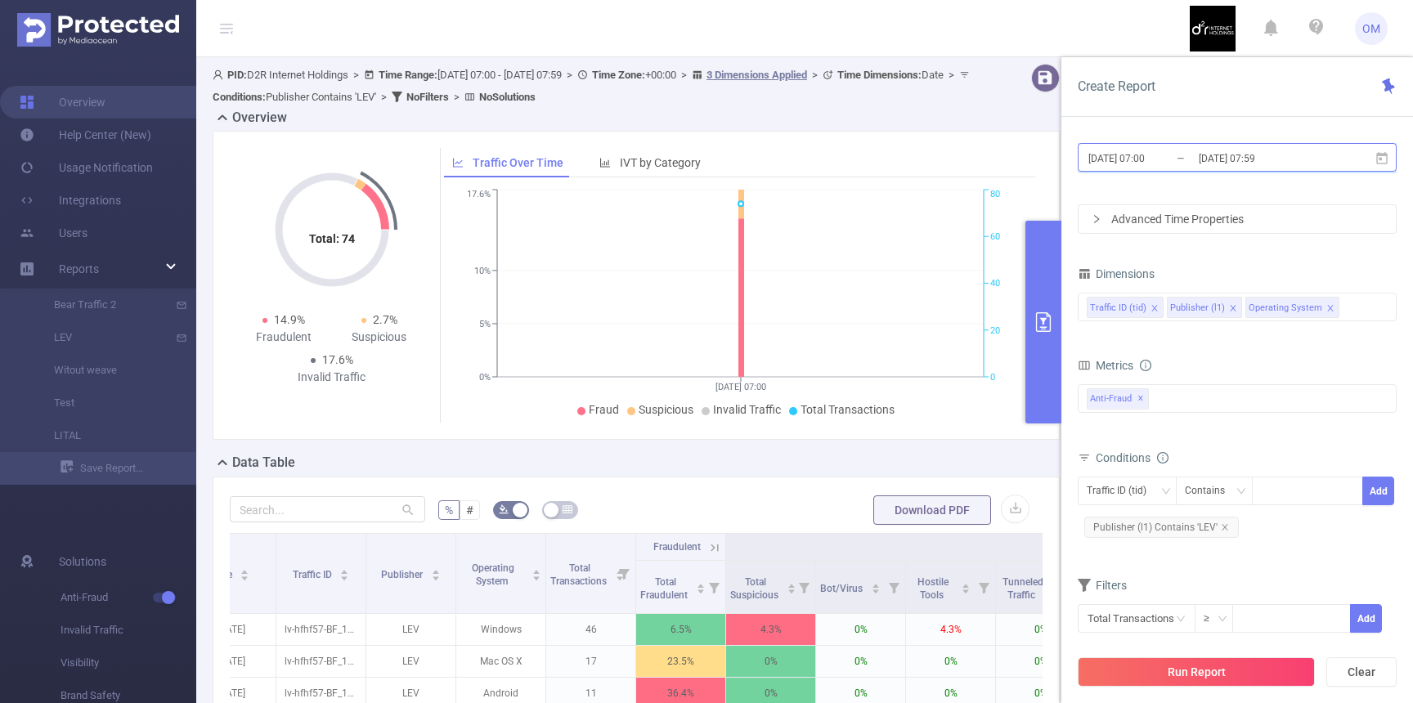
click at [1376, 161] on icon at bounding box center [1381, 158] width 15 height 15
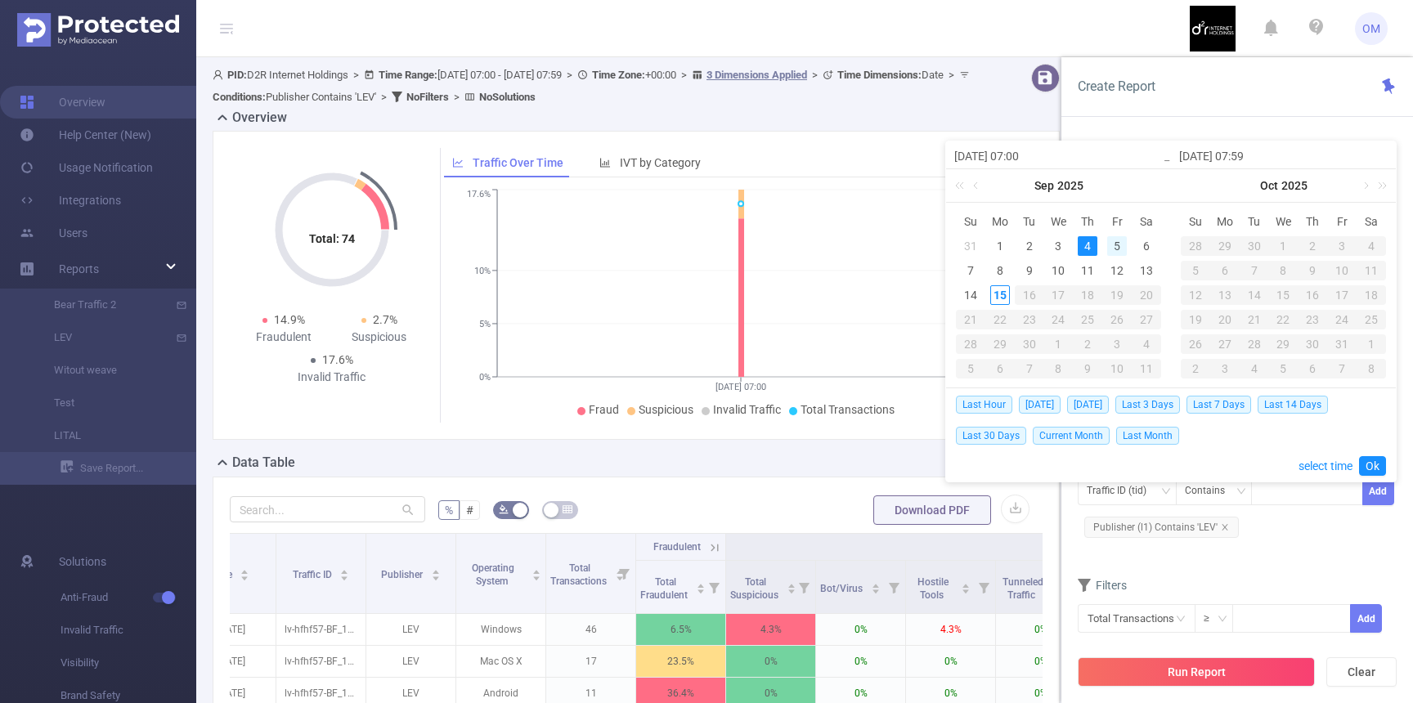
click at [1115, 243] on div "5" at bounding box center [1117, 246] width 20 height 20
type input "2025-09-05 07:00"
type input "2025-09-05 07:59"
type input "2025-09-05 07:00"
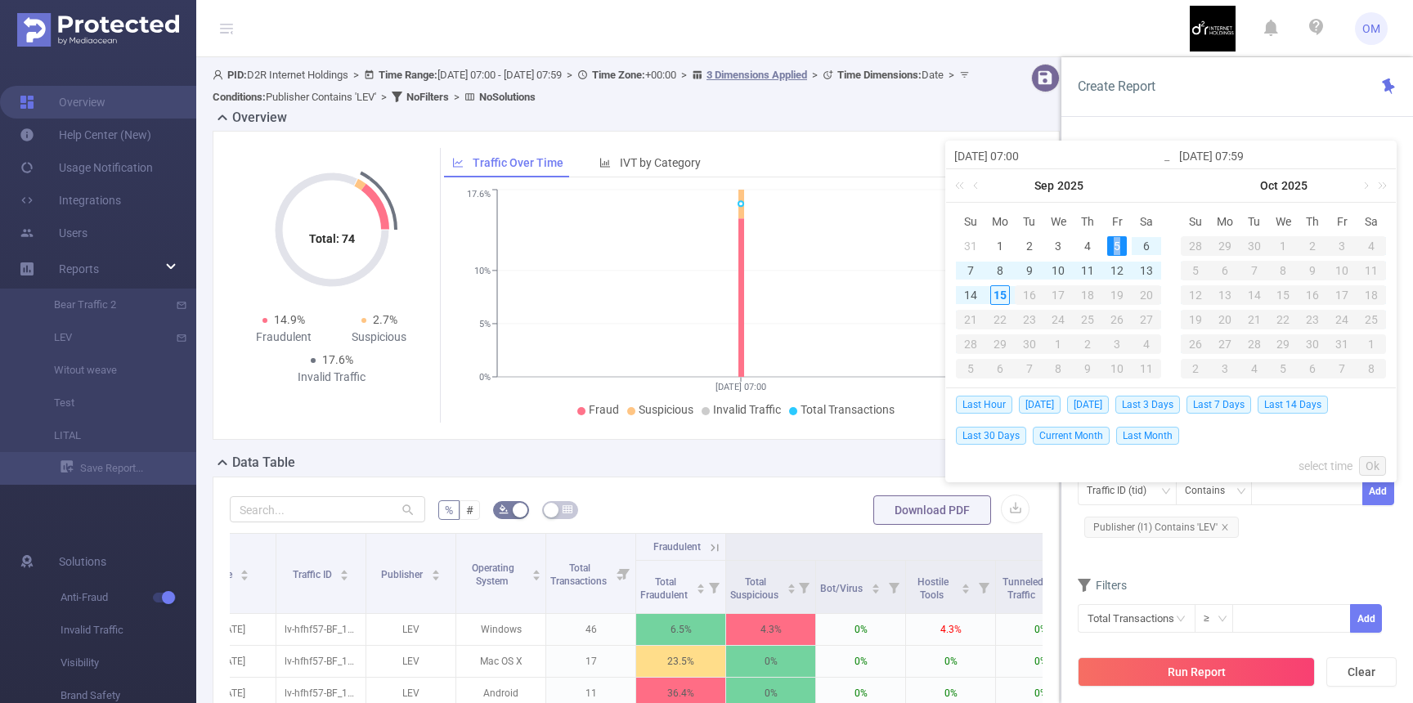
type input "2025-09-05 07:59"
click at [1367, 468] on link "Ok" at bounding box center [1372, 466] width 27 height 20
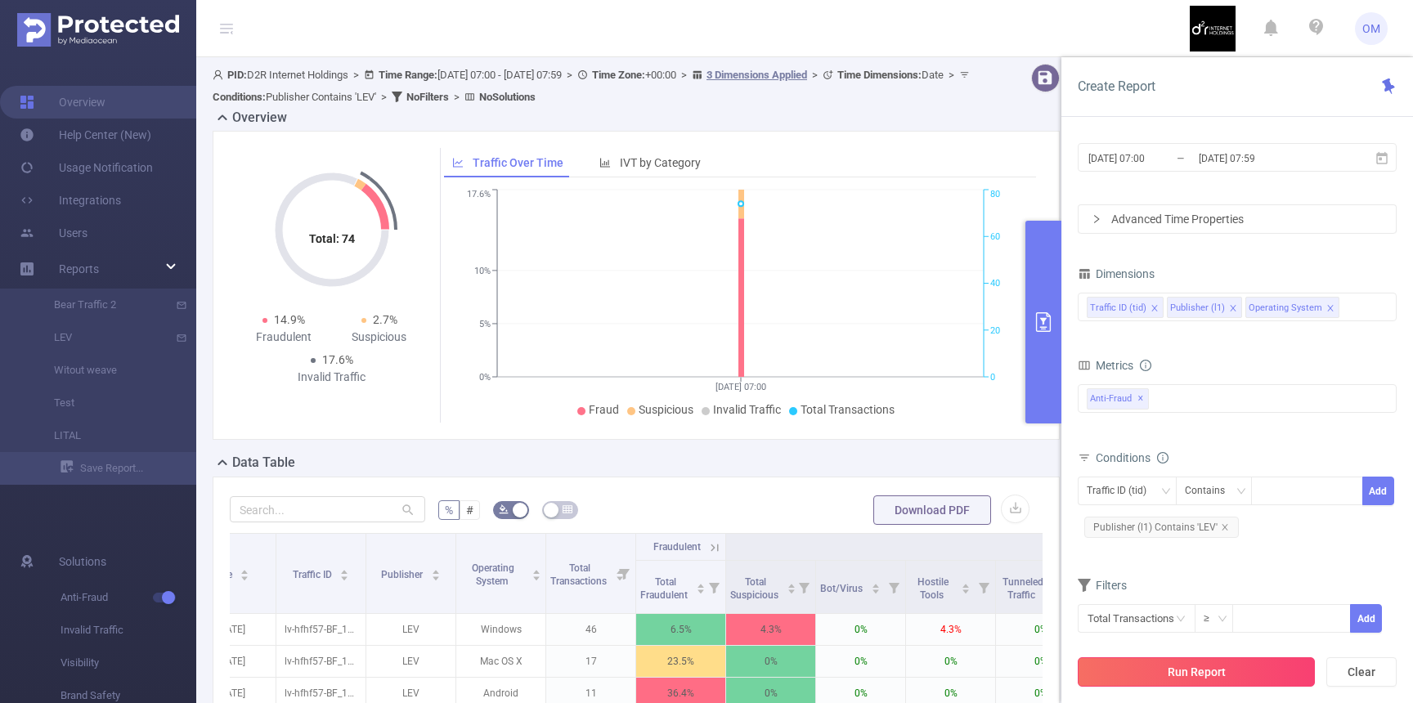
click at [1214, 659] on button "Run Report" at bounding box center [1196, 671] width 237 height 29
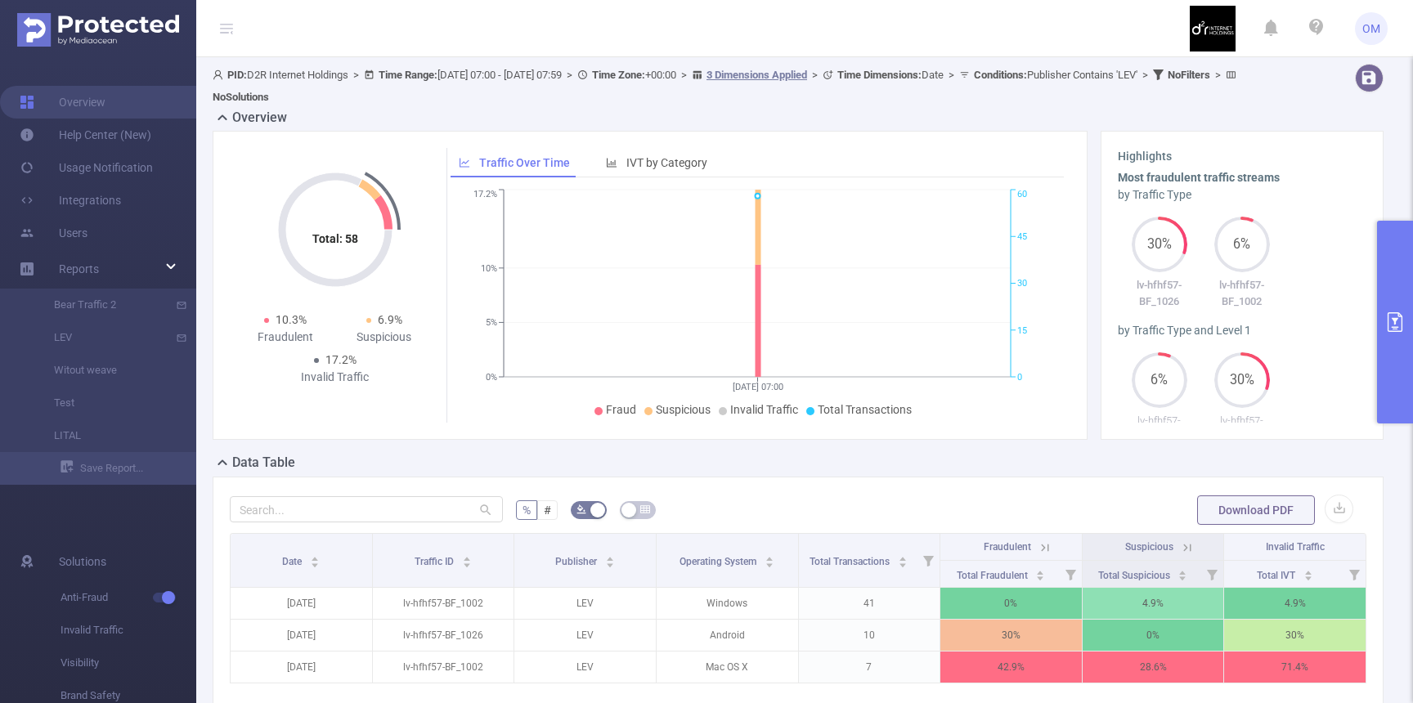
click at [1401, 322] on icon "primary" at bounding box center [1394, 322] width 15 height 20
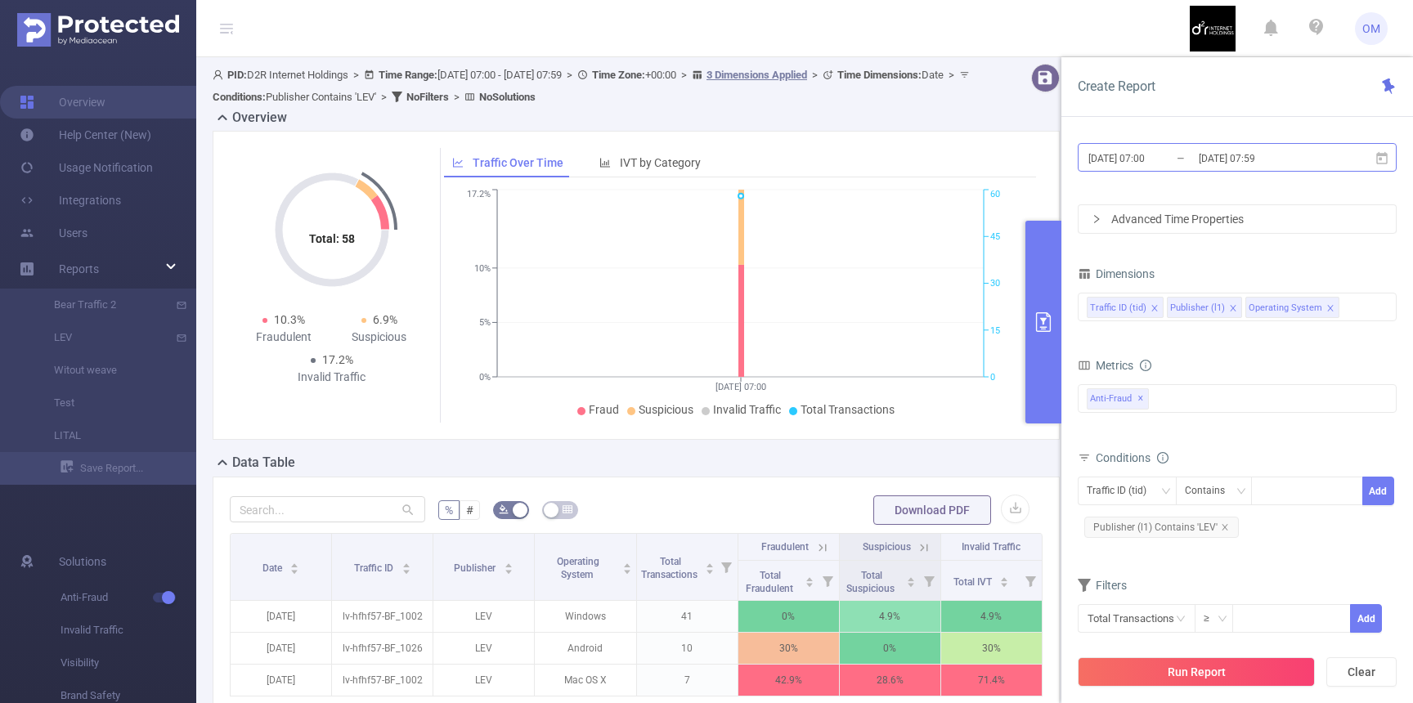
click at [1266, 163] on input "2025-09-05 07:59" at bounding box center [1263, 158] width 132 height 22
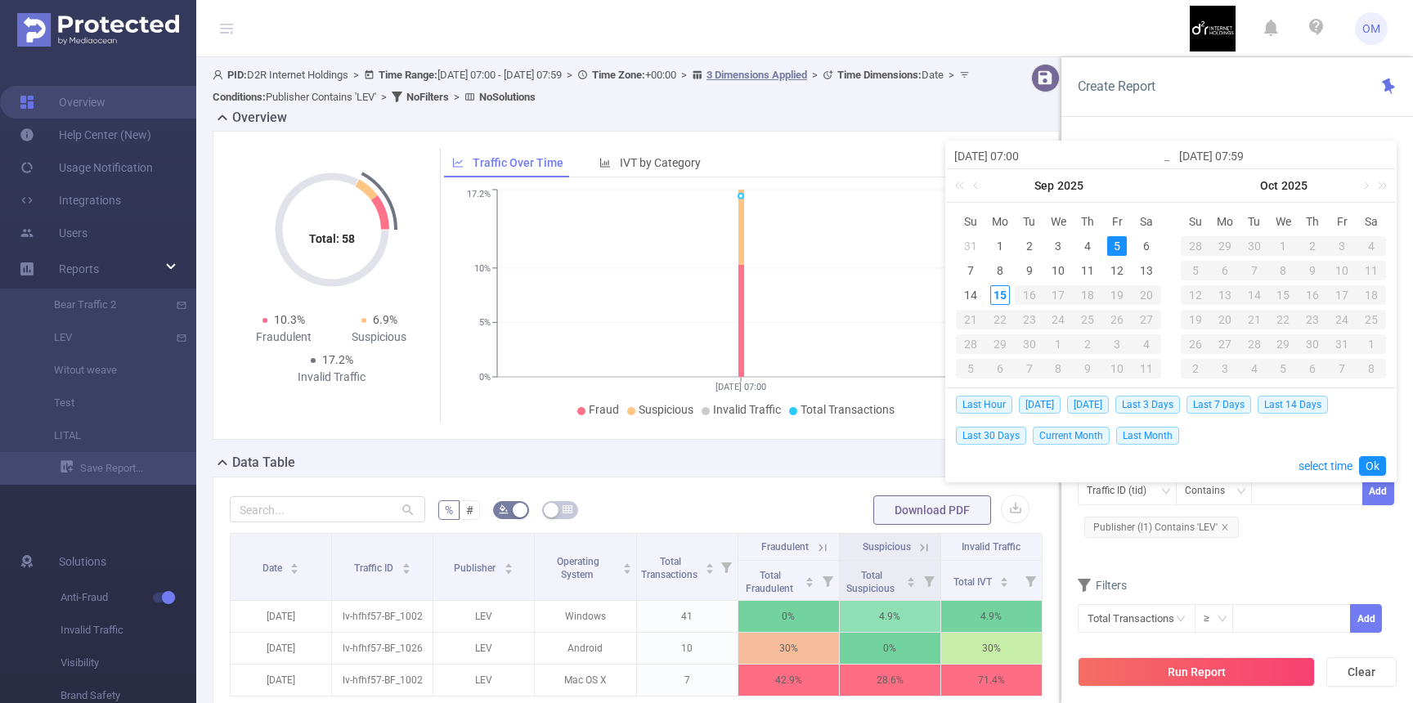
click at [1120, 243] on div "5" at bounding box center [1117, 246] width 20 height 20
click at [1249, 155] on input "2025-09-05 07:59" at bounding box center [1283, 156] width 208 height 20
click at [1246, 155] on input "2025-09-05 07:59" at bounding box center [1283, 156] width 208 height 20
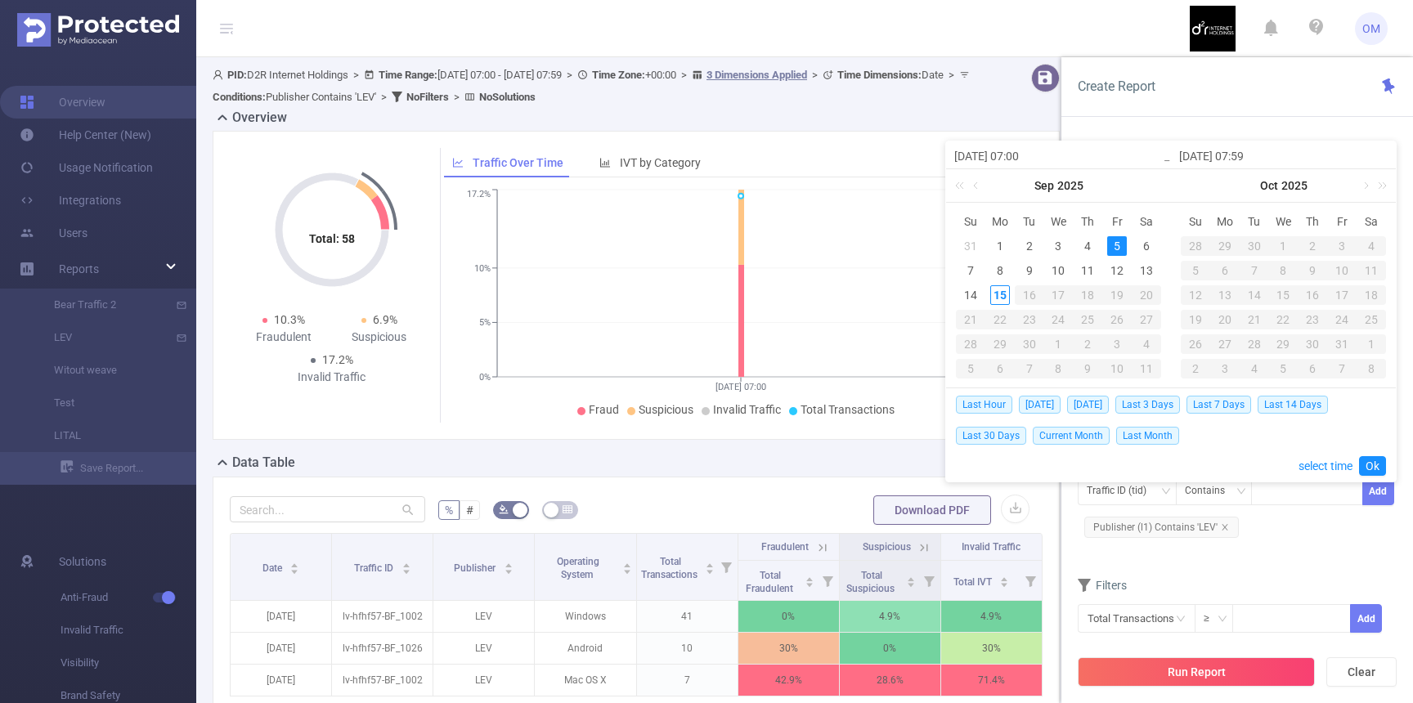
type input "2025-09-05 2:59"
type input "2025-09-05 23:59"
click at [1370, 467] on link "Ok" at bounding box center [1372, 466] width 27 height 20
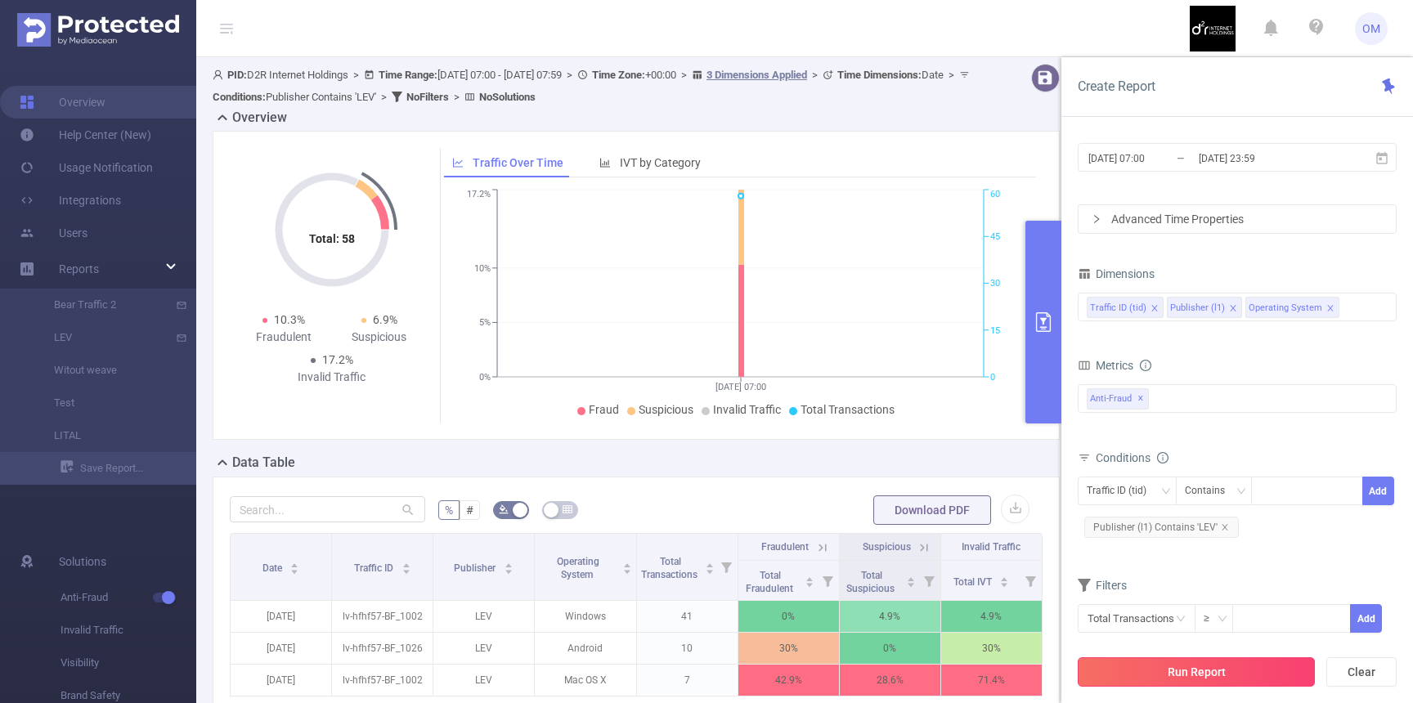
click at [1212, 670] on button "Run Report" at bounding box center [1196, 671] width 237 height 29
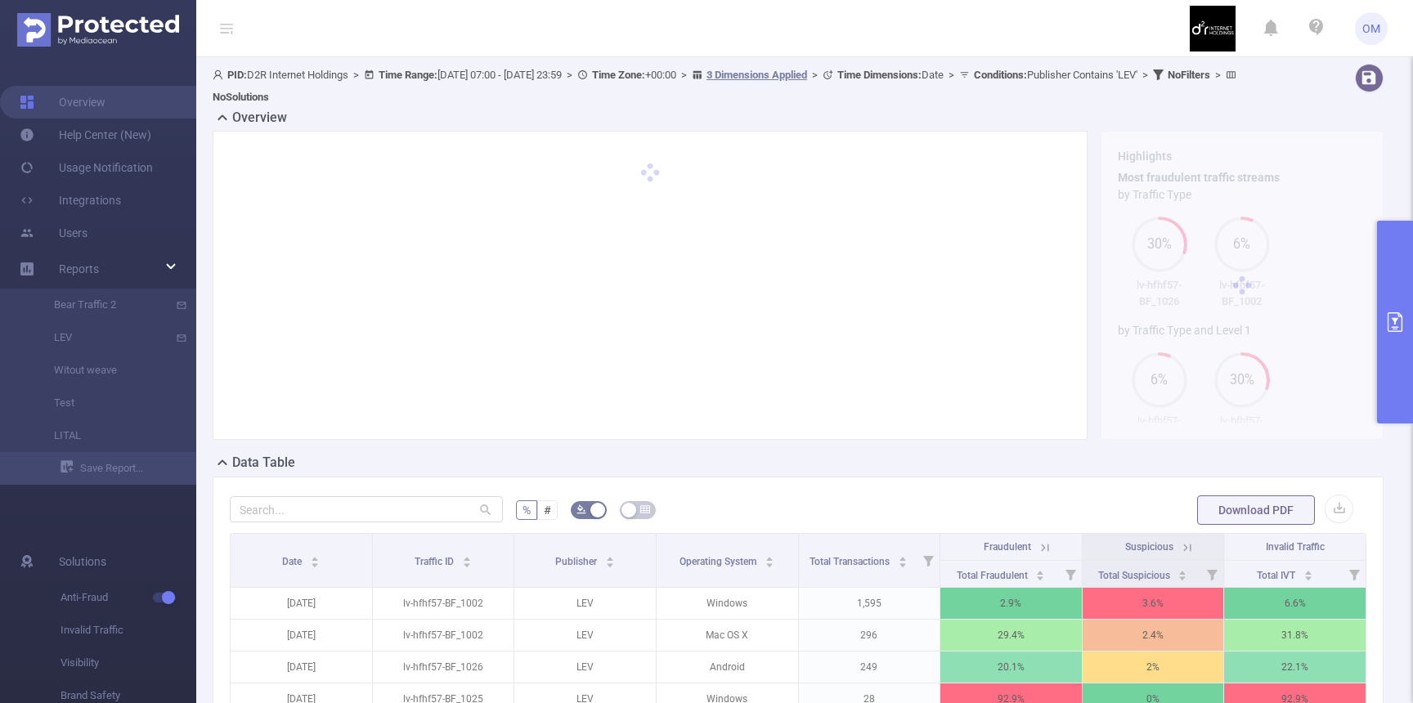
scroll to position [274, 0]
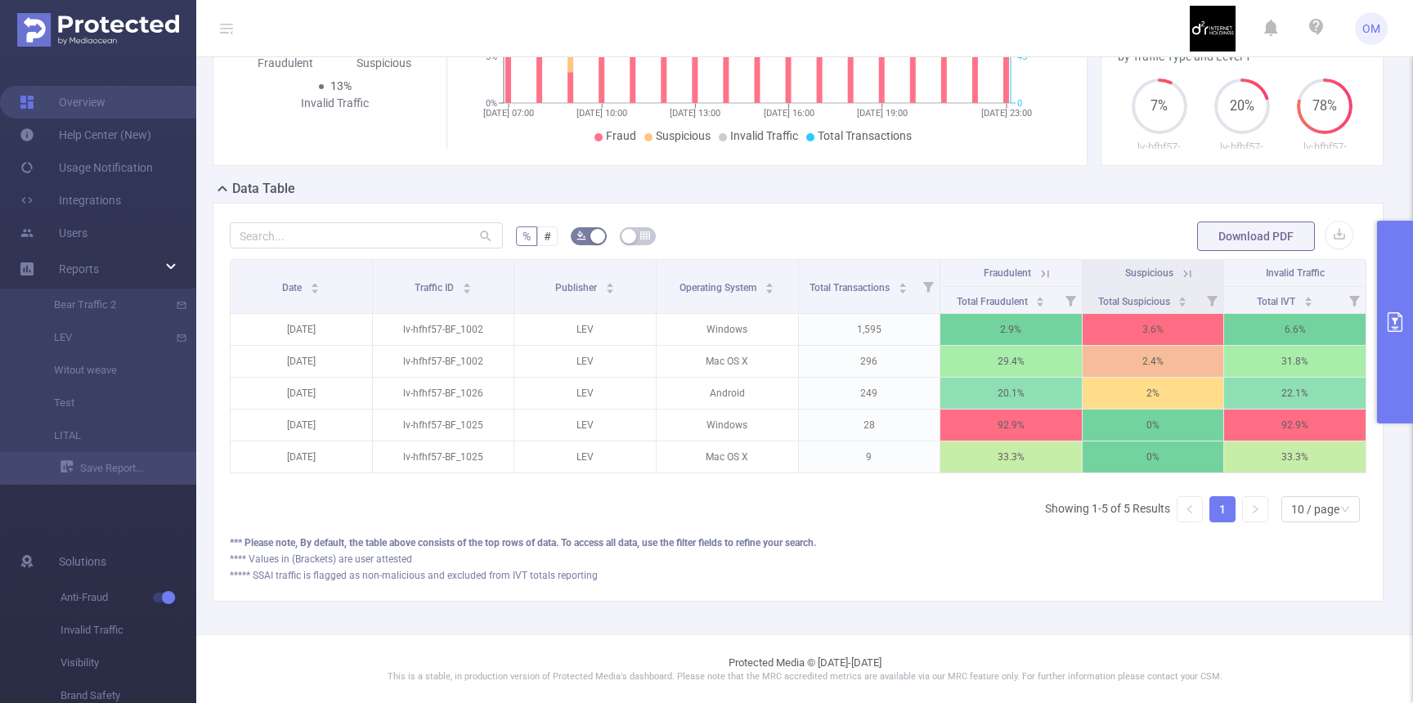
click at [1057, 270] on th "Fraudulent" at bounding box center [1011, 273] width 142 height 27
click at [1038, 270] on icon at bounding box center [1045, 274] width 15 height 15
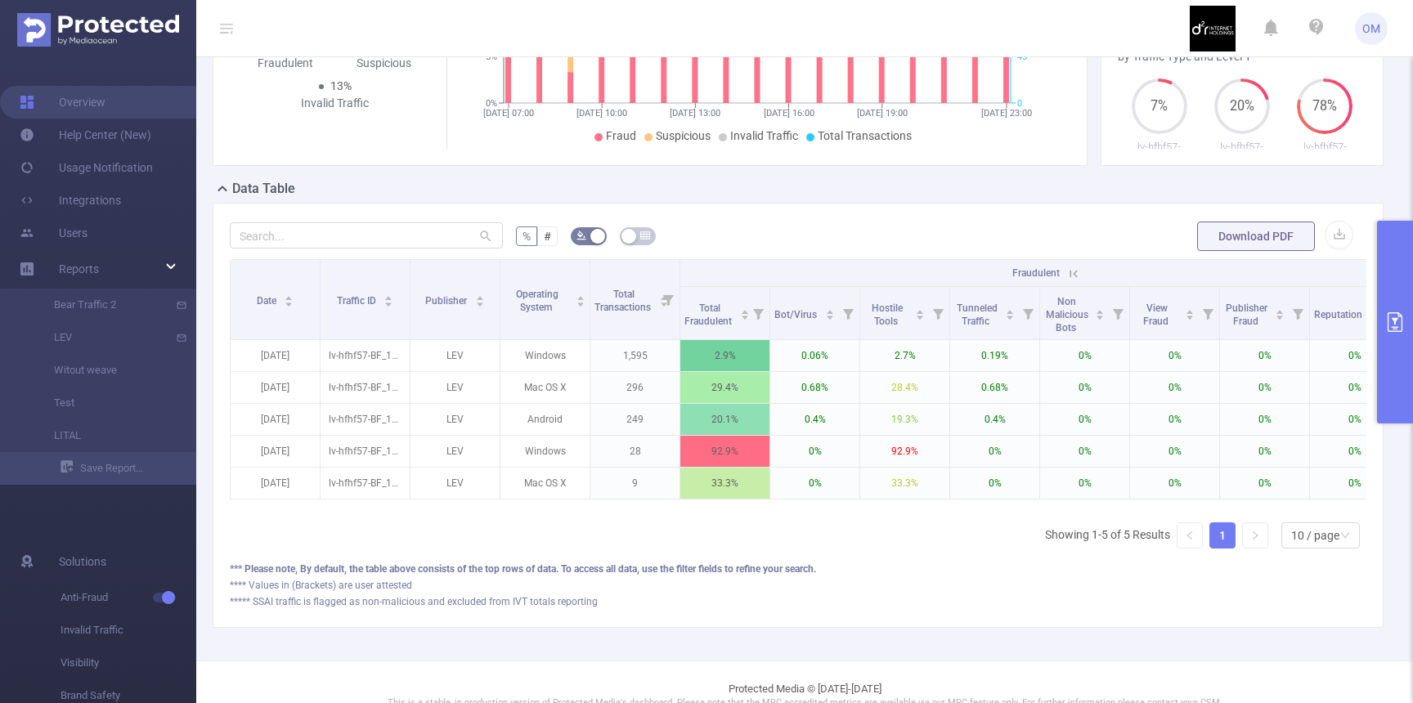
click at [1072, 271] on icon at bounding box center [1073, 274] width 15 height 15
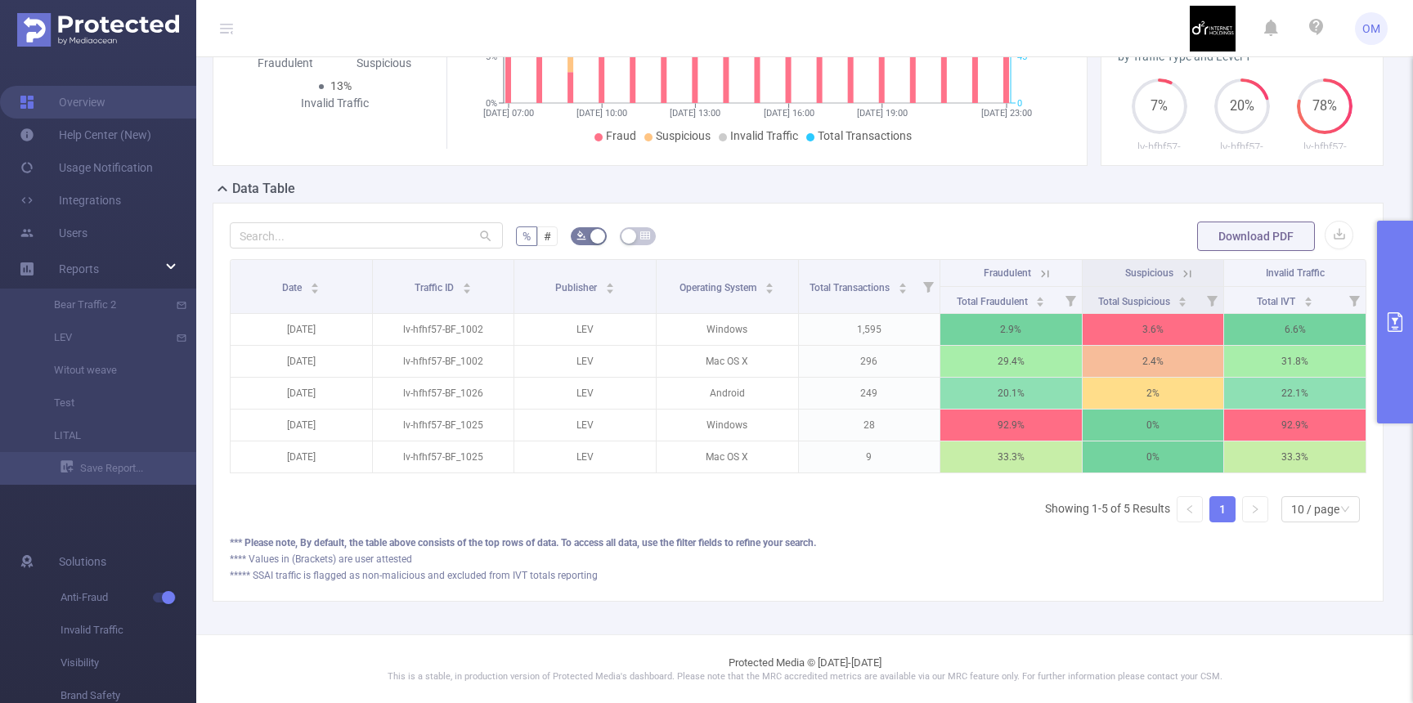
click at [1383, 267] on button "primary" at bounding box center [1395, 322] width 36 height 203
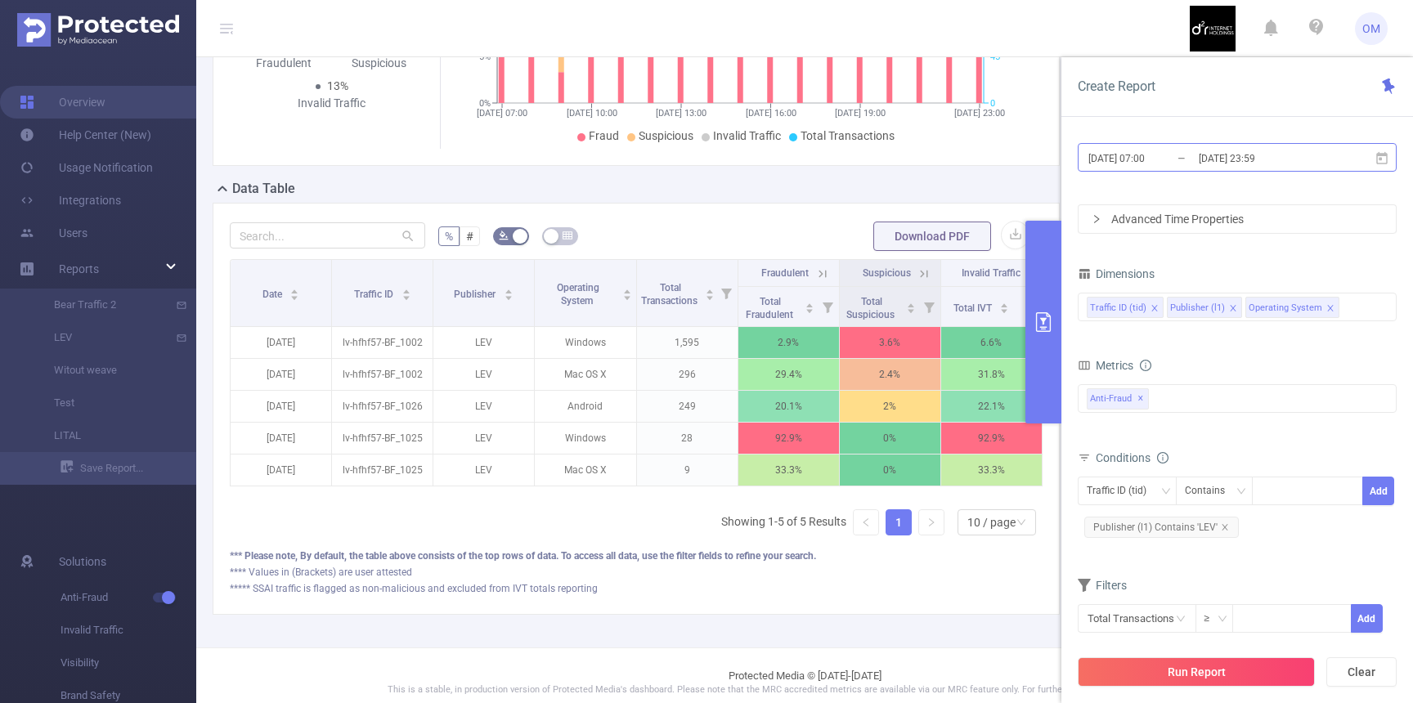
click at [1175, 152] on input "2025-09-05 07:00" at bounding box center [1153, 158] width 132 height 22
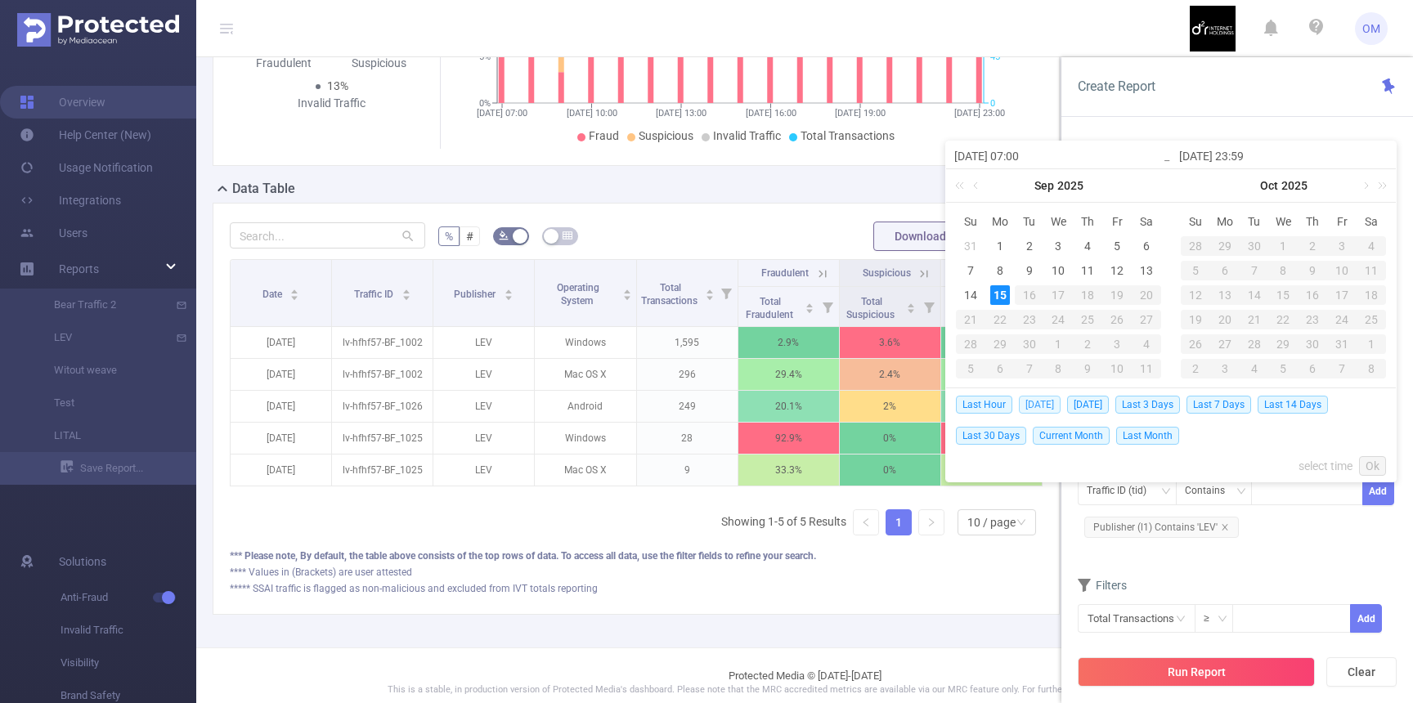
click at [1034, 404] on span "Today" at bounding box center [1040, 405] width 42 height 18
type input "2025-09-15 00:00"
type input "2025-09-15 23:59"
click at [1034, 404] on button "primary" at bounding box center [1043, 322] width 36 height 203
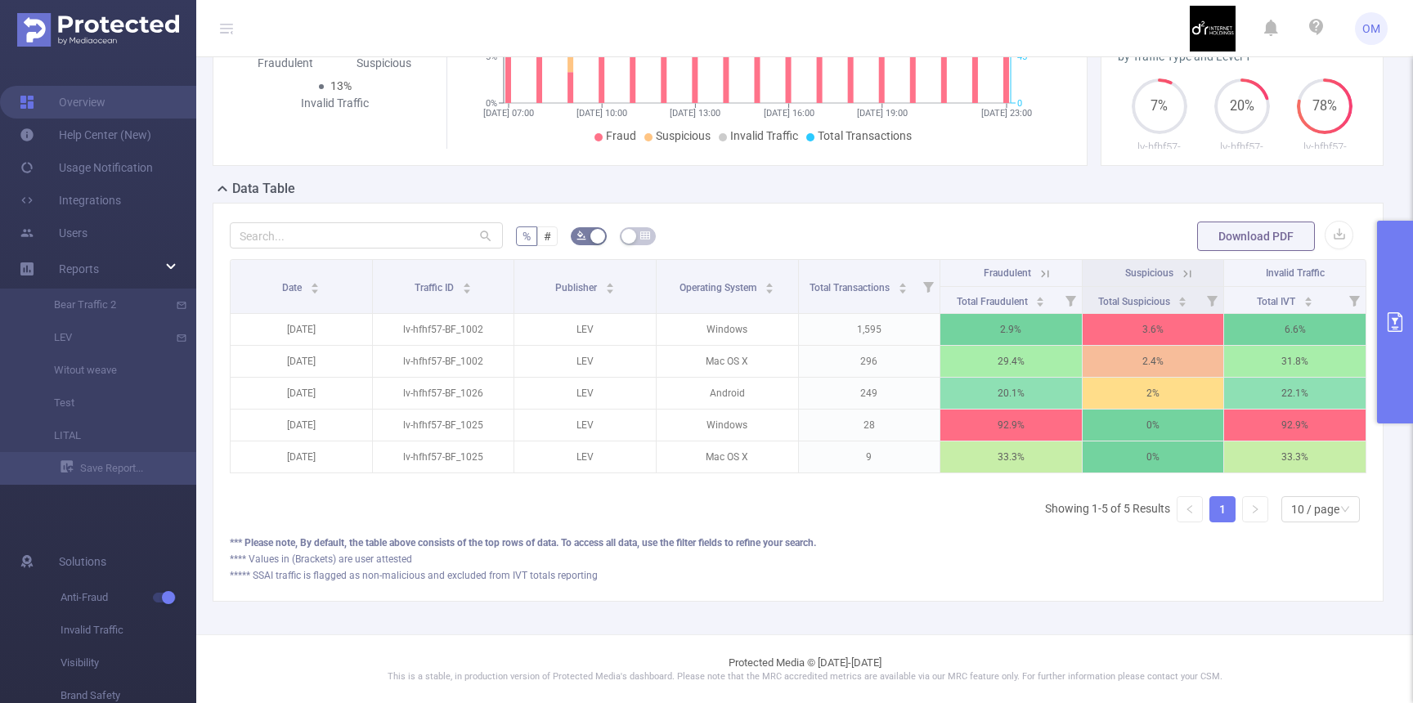
click at [1384, 334] on button "primary" at bounding box center [1395, 322] width 36 height 203
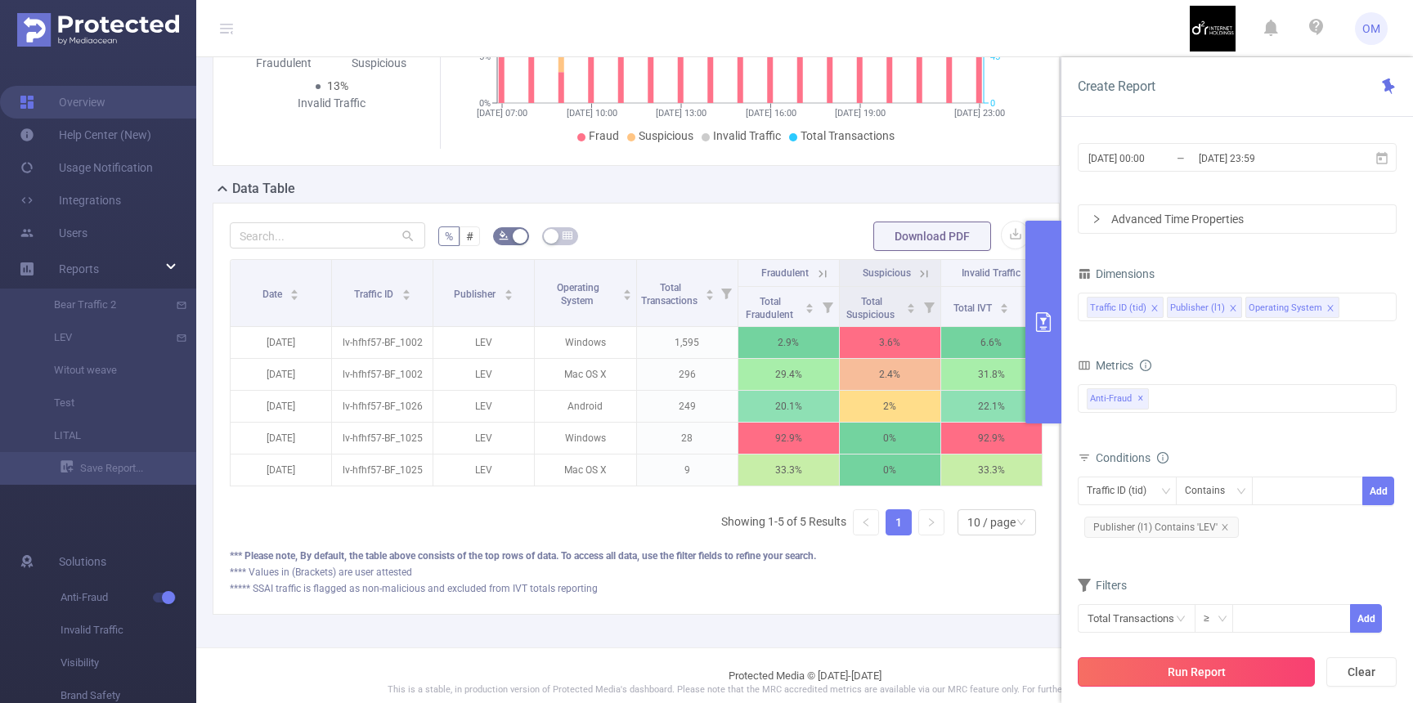
click at [1120, 667] on button "Run Report" at bounding box center [1196, 671] width 237 height 29
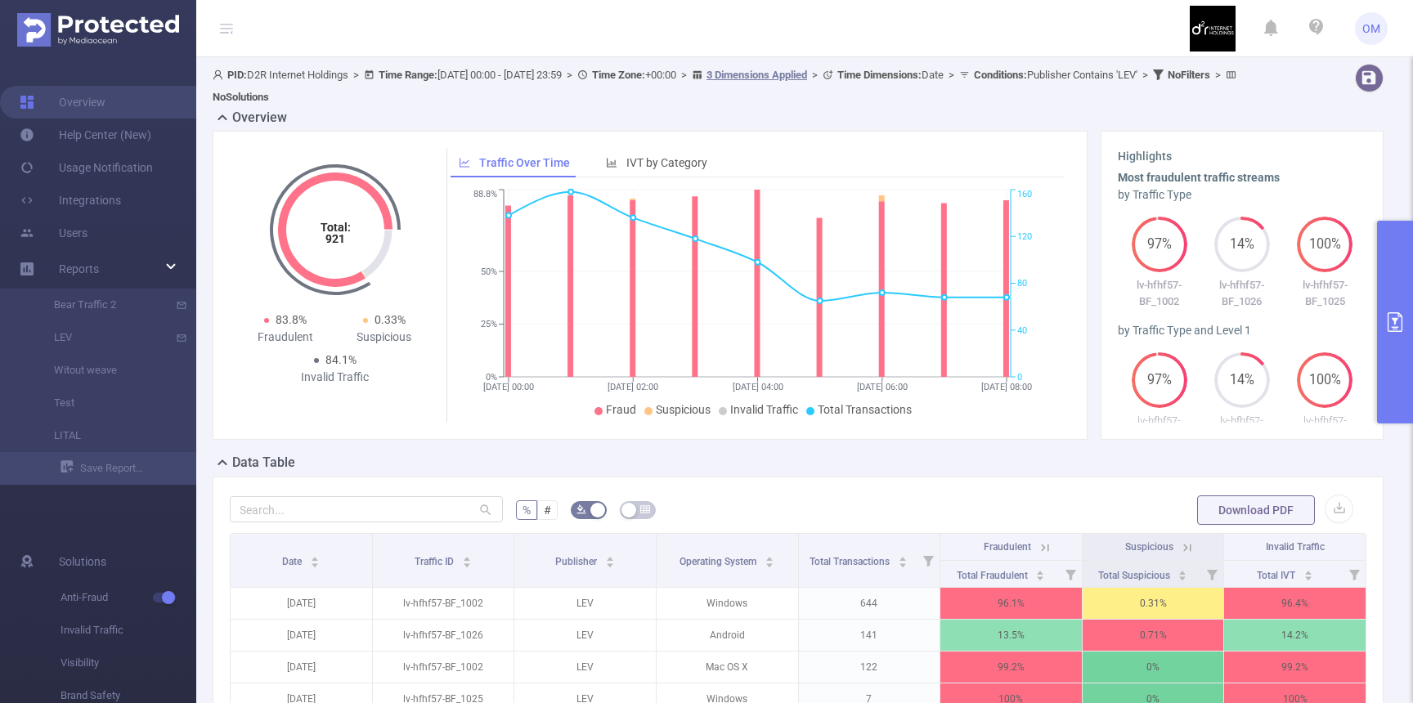
click at [1378, 338] on button "primary" at bounding box center [1395, 322] width 36 height 203
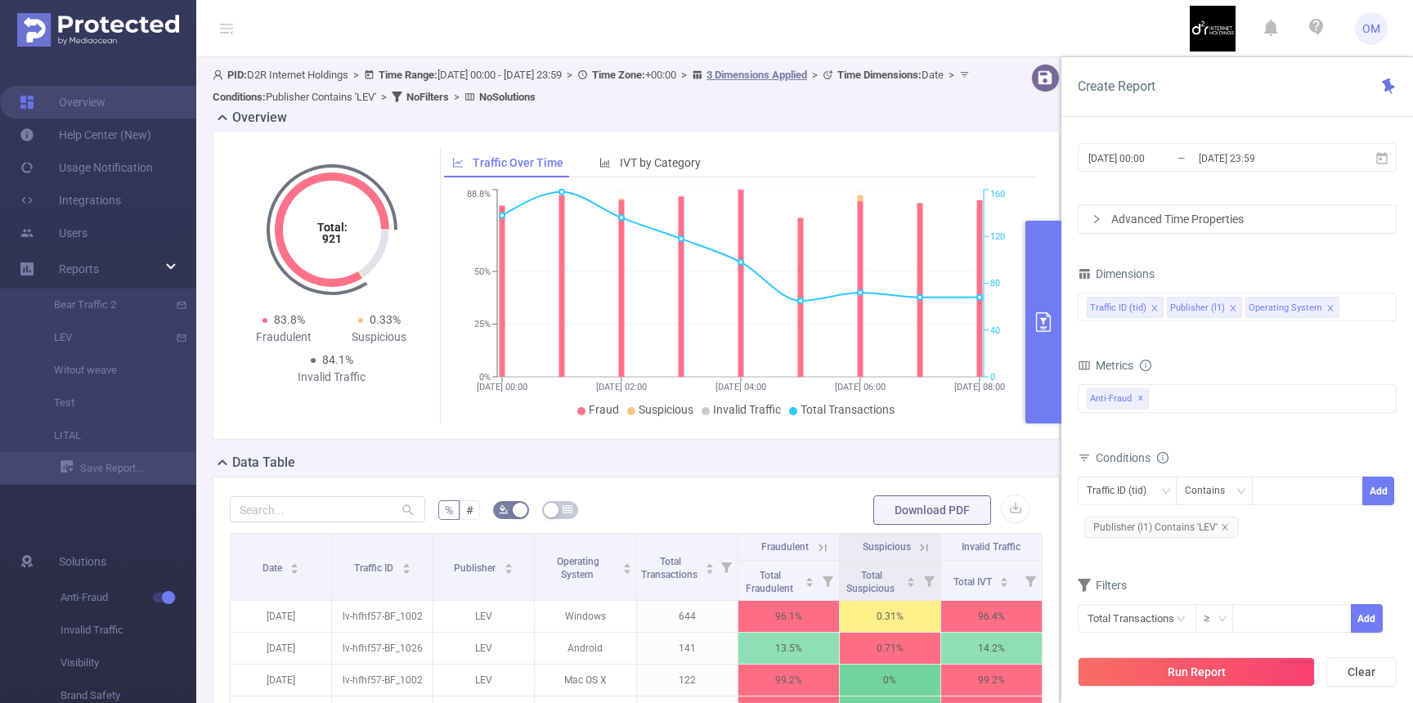
click at [1182, 208] on div "Advanced Time Properties" at bounding box center [1236, 219] width 317 height 28
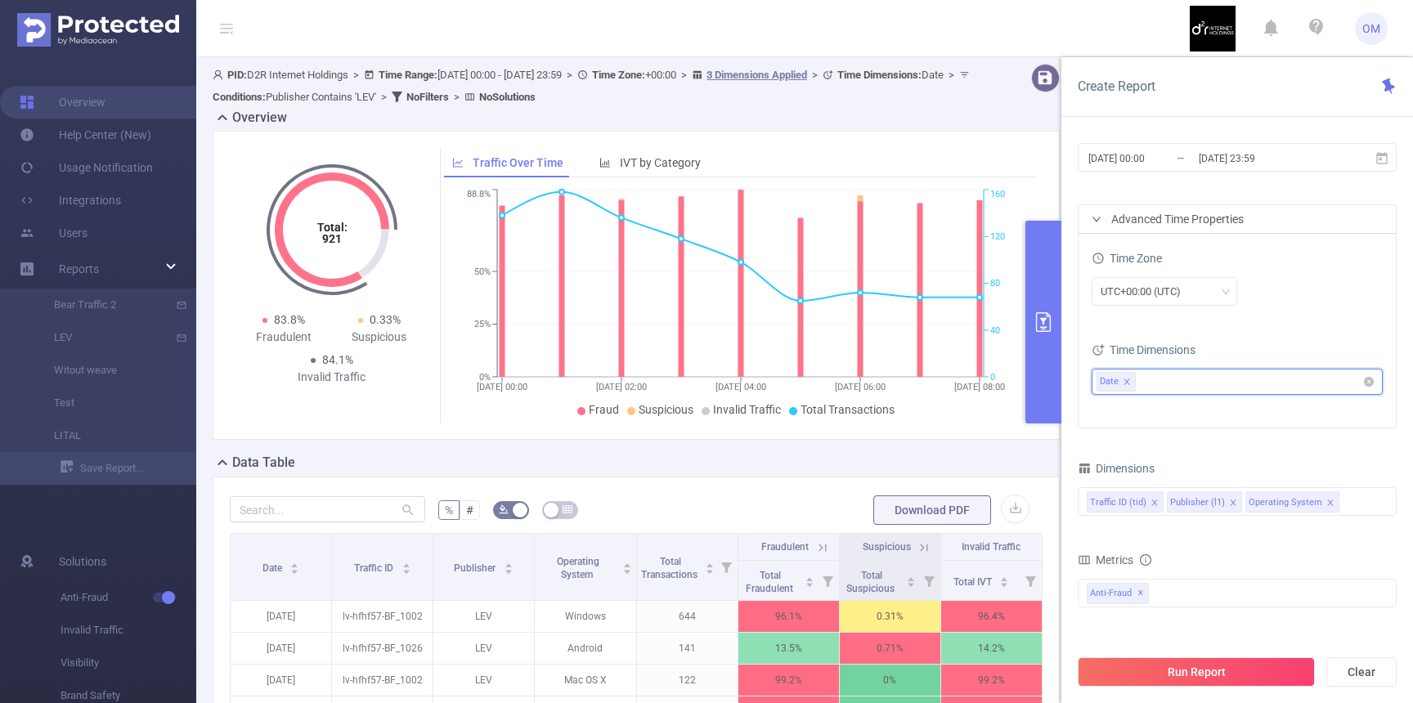
click at [1160, 381] on ul "Date" at bounding box center [1230, 382] width 269 height 25
click at [1171, 465] on span "Time Properties" at bounding box center [1174, 469] width 79 height 13
click at [1237, 386] on icon "icon: close" at bounding box center [1241, 383] width 8 height 10
click at [1184, 665] on button "Run Report" at bounding box center [1196, 671] width 237 height 29
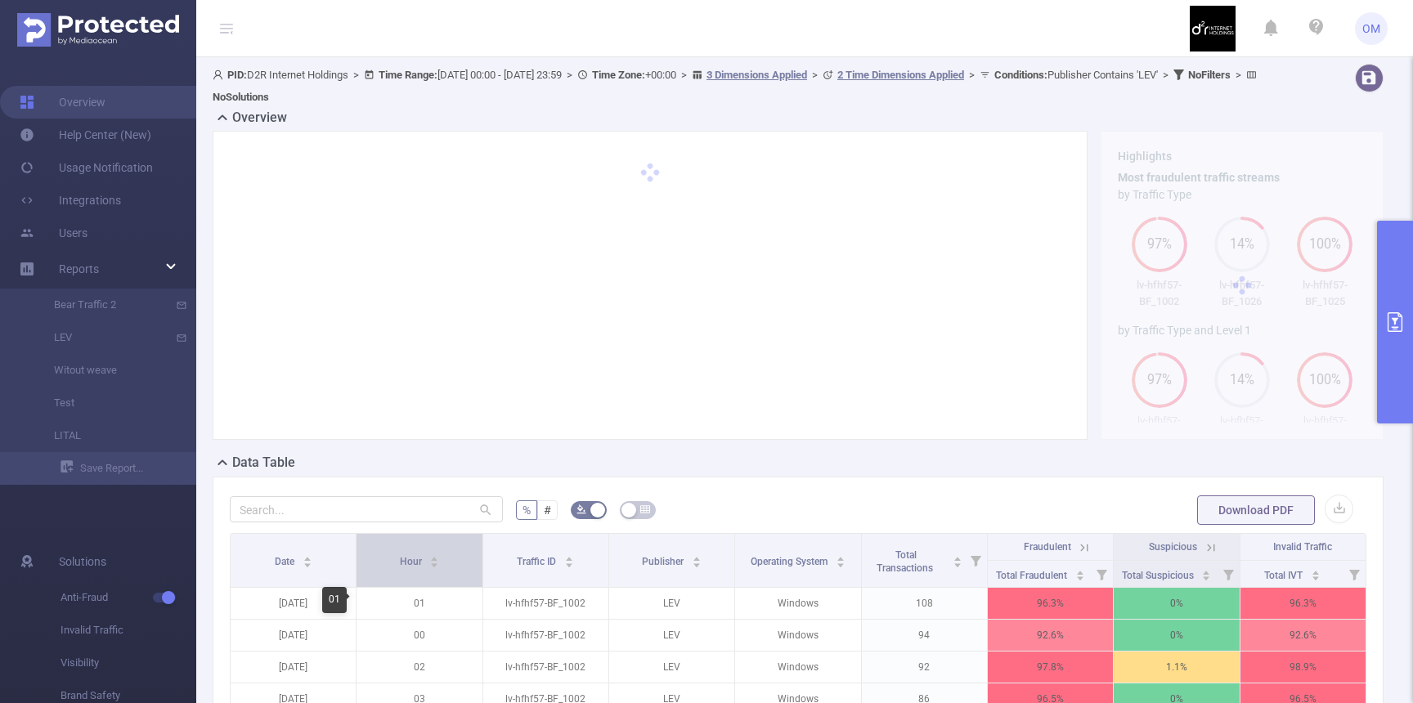
click at [409, 563] on span "Hour" at bounding box center [412, 561] width 25 height 11
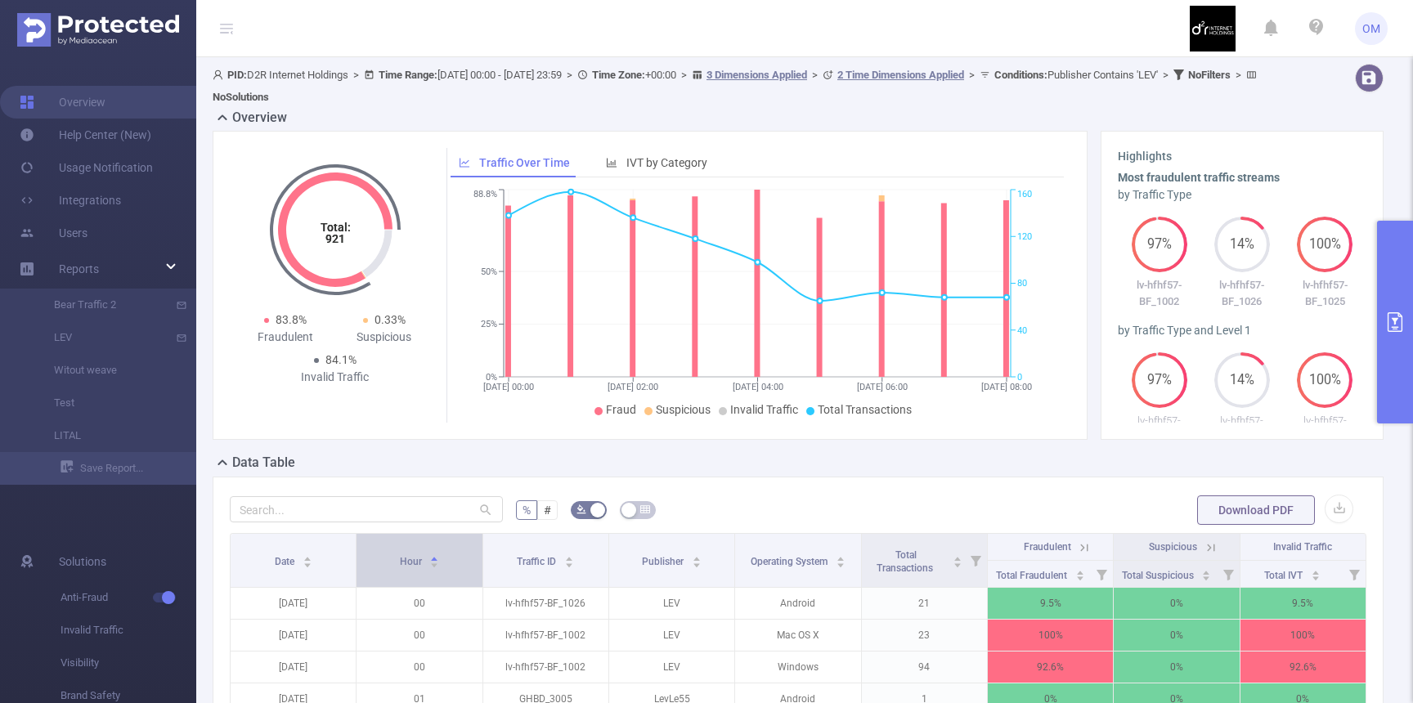
click at [409, 563] on span "Hour" at bounding box center [412, 561] width 25 height 11
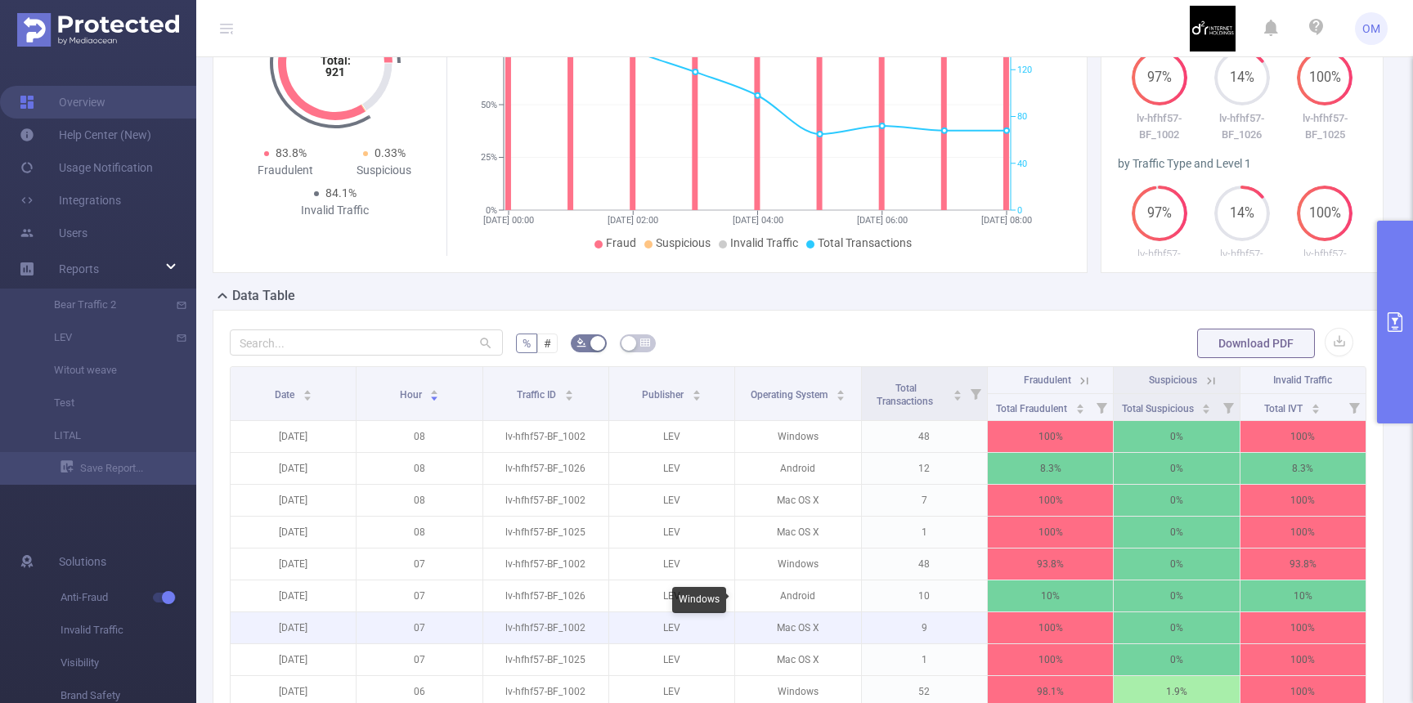
scroll to position [170, 0]
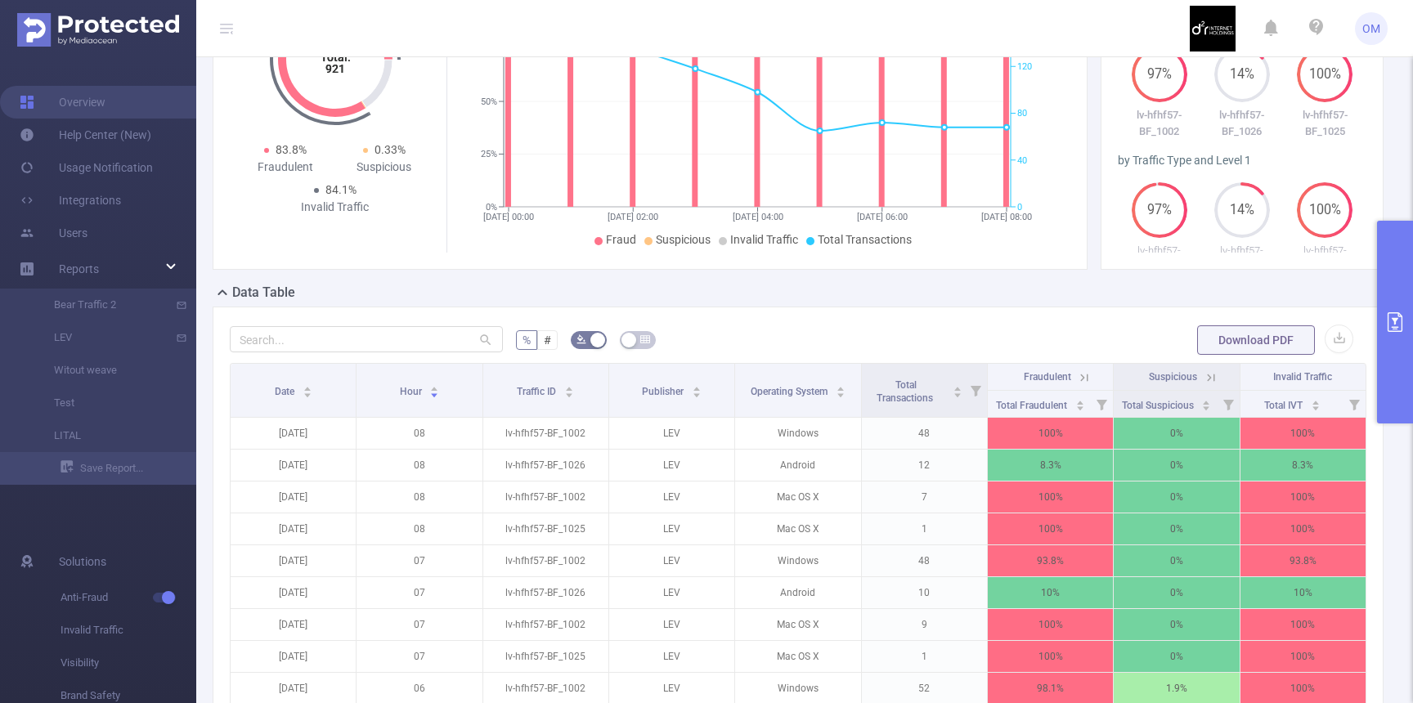
click at [1375, 307] on div "% # Download PDF Date Hour Traffic ID Publisher Operating System Total Transact…" at bounding box center [798, 586] width 1171 height 558
click at [1379, 306] on button "primary" at bounding box center [1395, 322] width 36 height 203
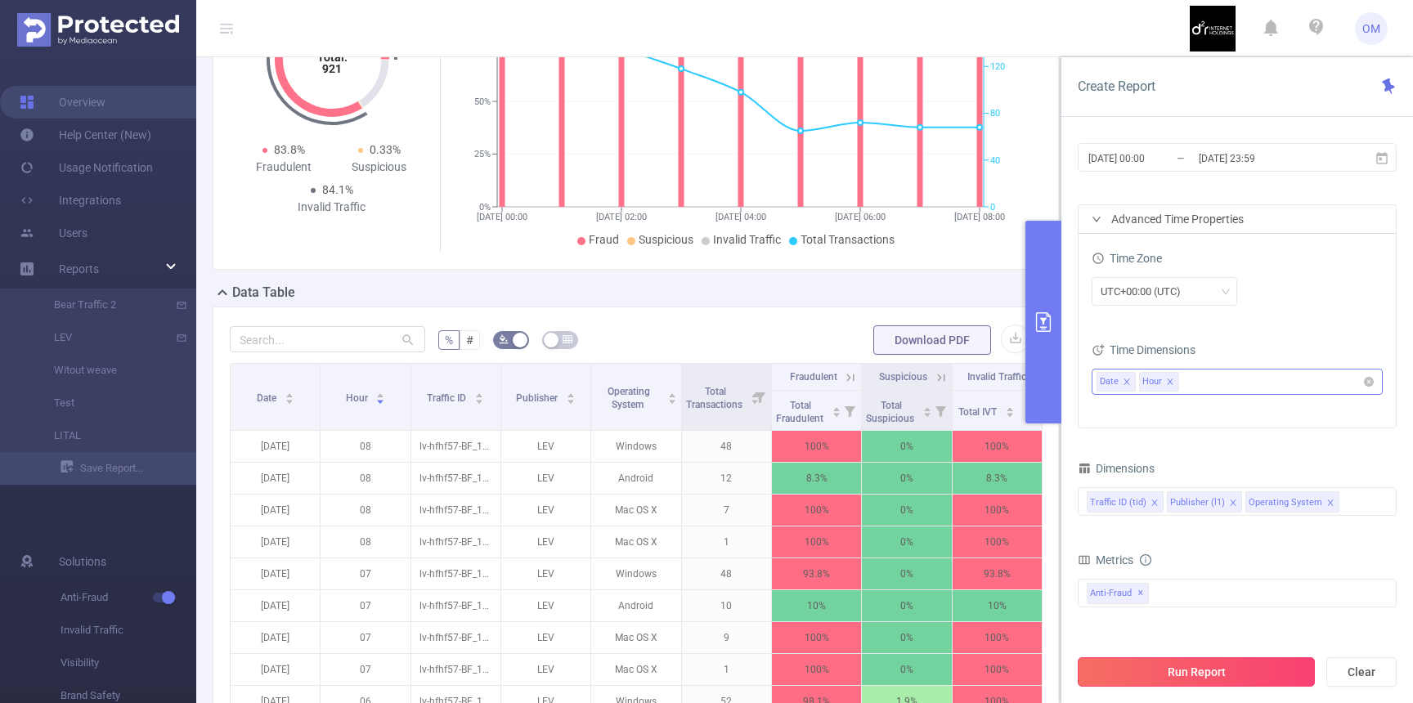
click at [1192, 670] on button "Run Report" at bounding box center [1196, 671] width 237 height 29
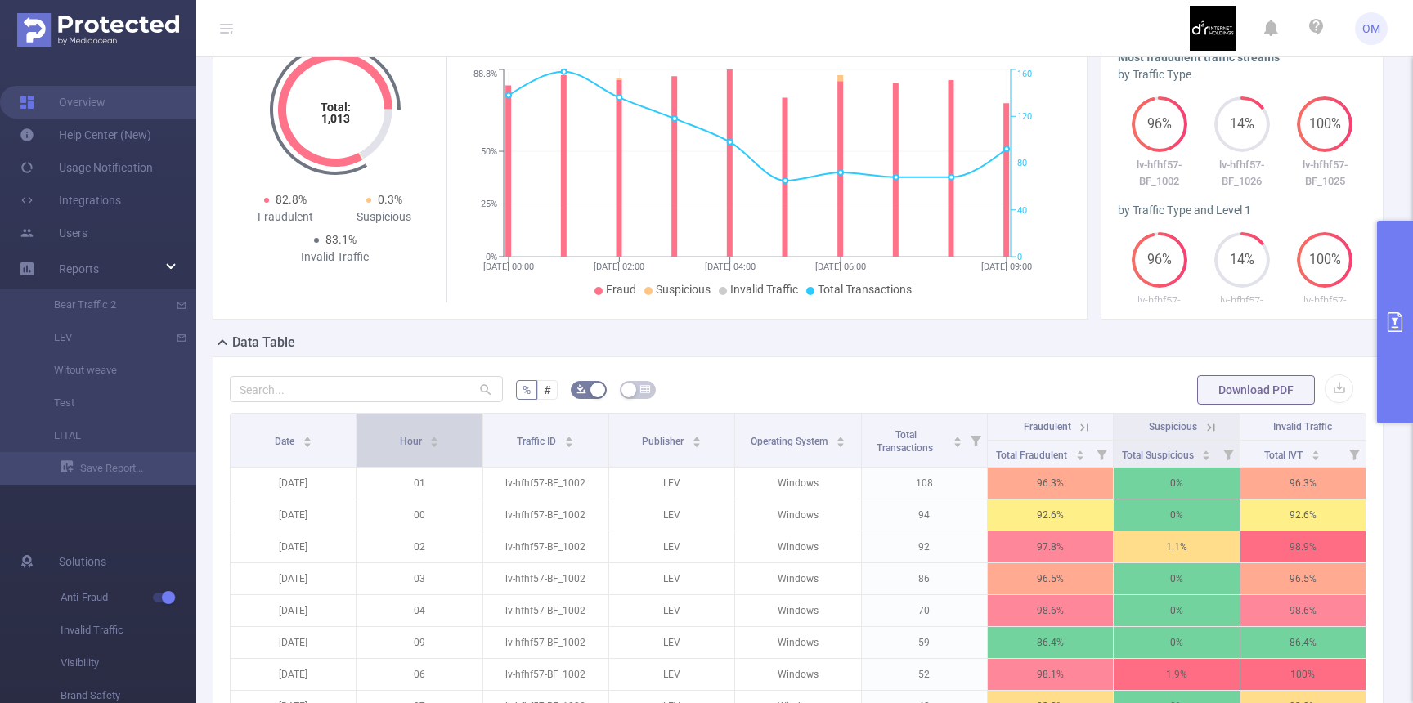
click at [424, 432] on div "Hour" at bounding box center [420, 440] width 40 height 16
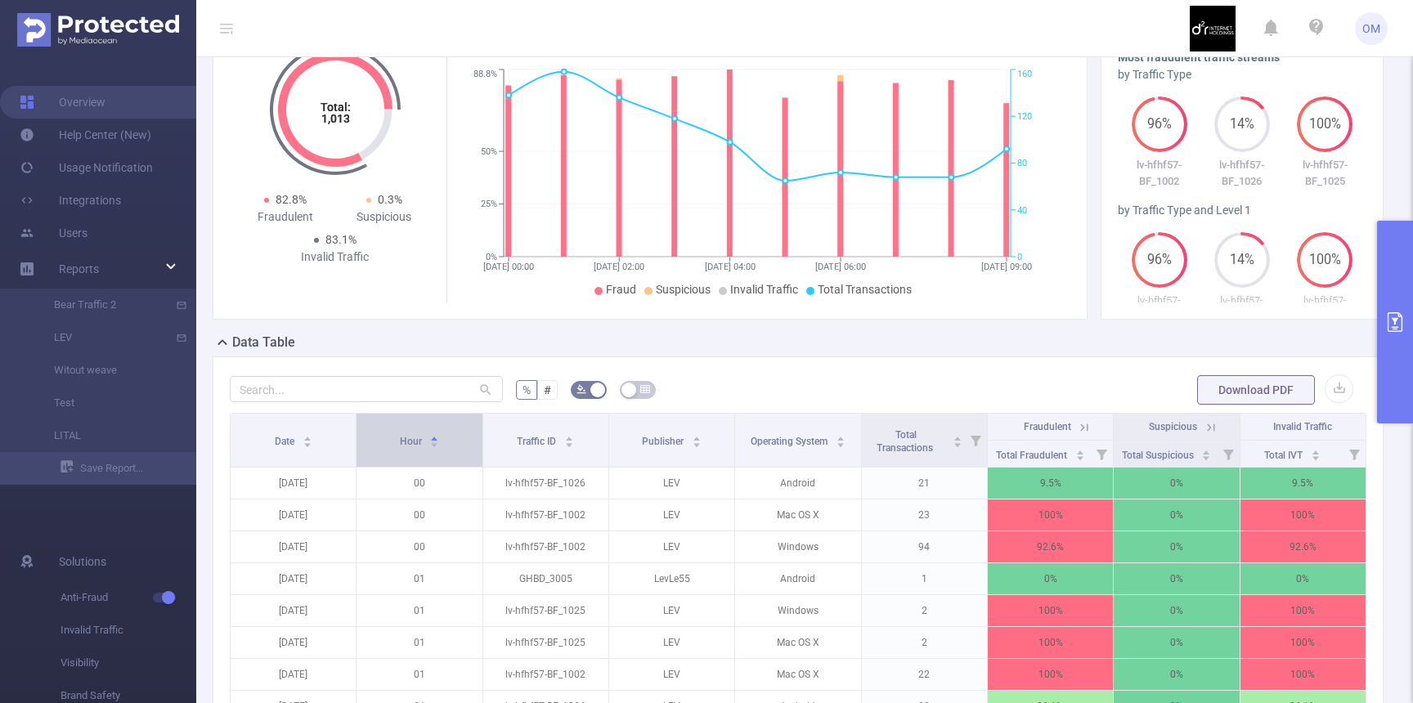
click at [424, 432] on div "Hour" at bounding box center [420, 440] width 40 height 16
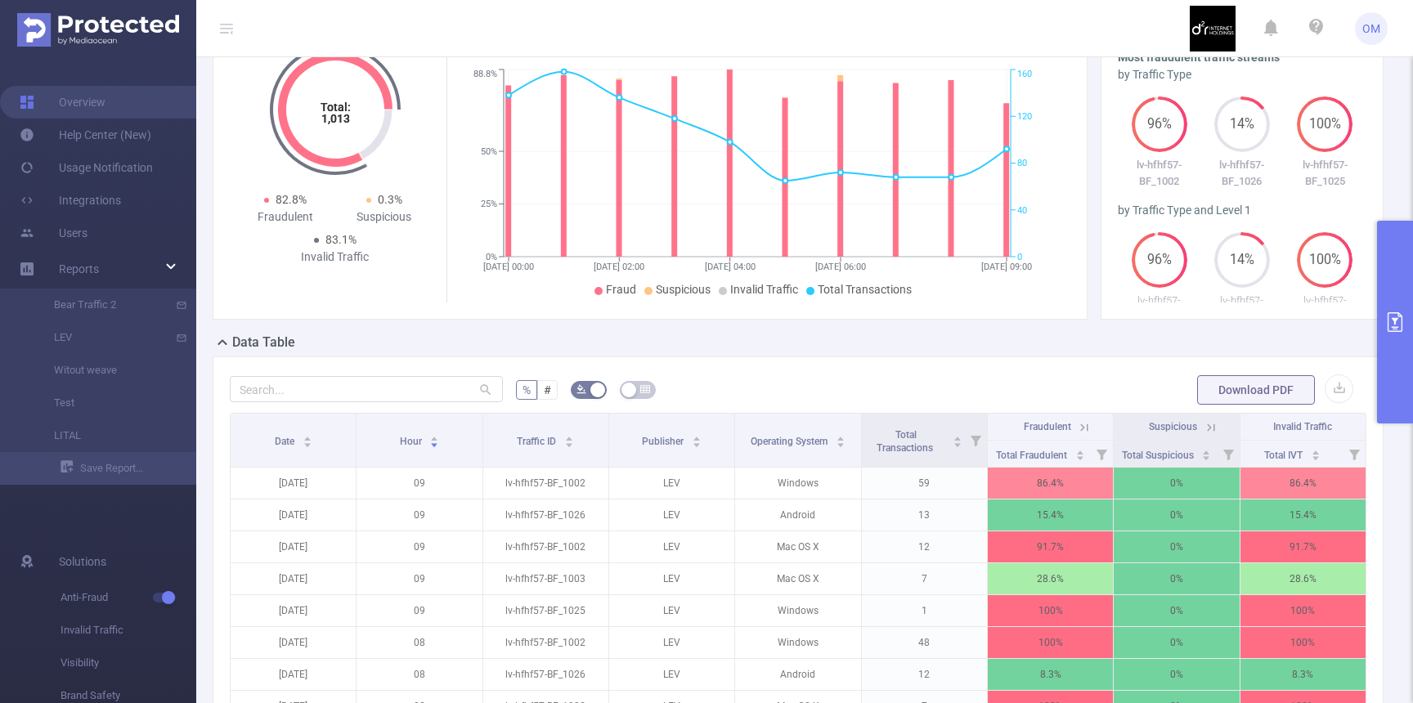
click at [1068, 423] on span "Fraudulent" at bounding box center [1047, 426] width 47 height 11
click at [1085, 427] on icon at bounding box center [1084, 427] width 15 height 15
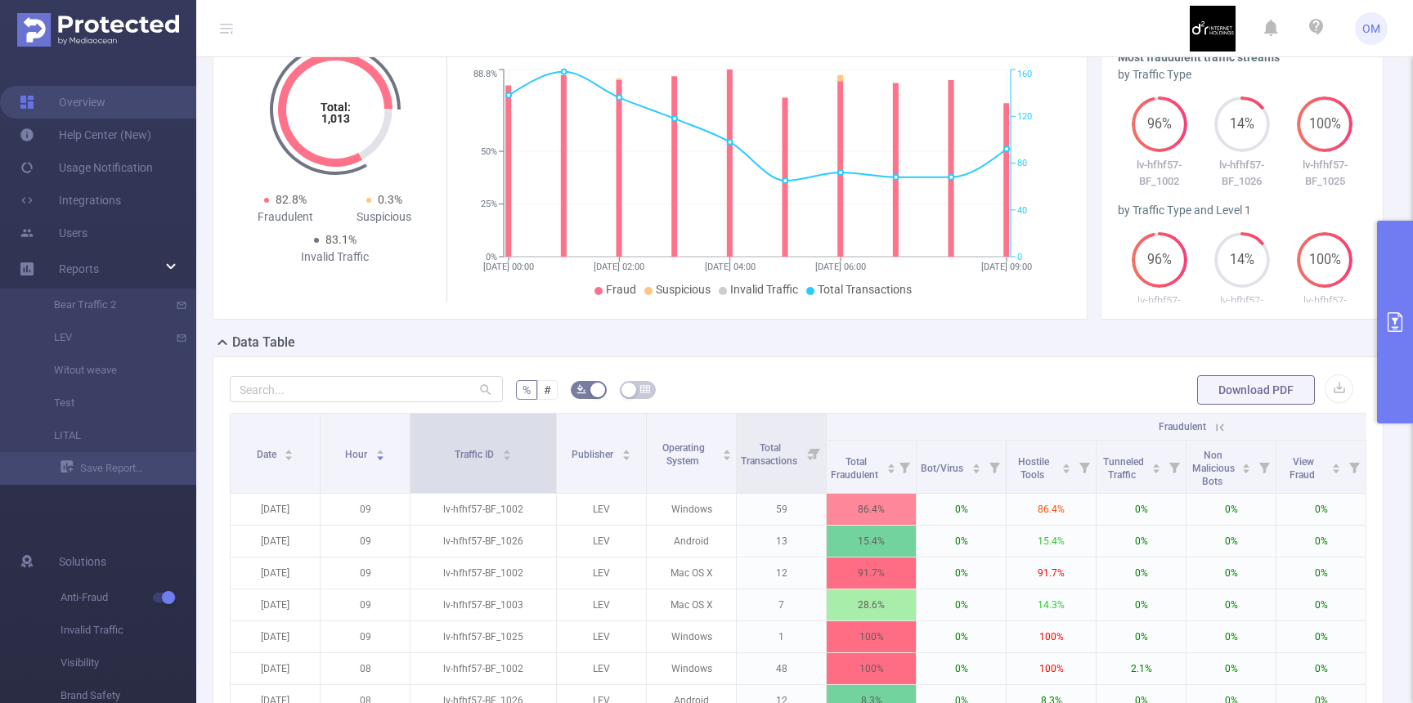
drag, startPoint x: 498, startPoint y: 437, endPoint x: 554, endPoint y: 437, distance: 56.4
click at [554, 437] on span at bounding box center [556, 453] width 8 height 79
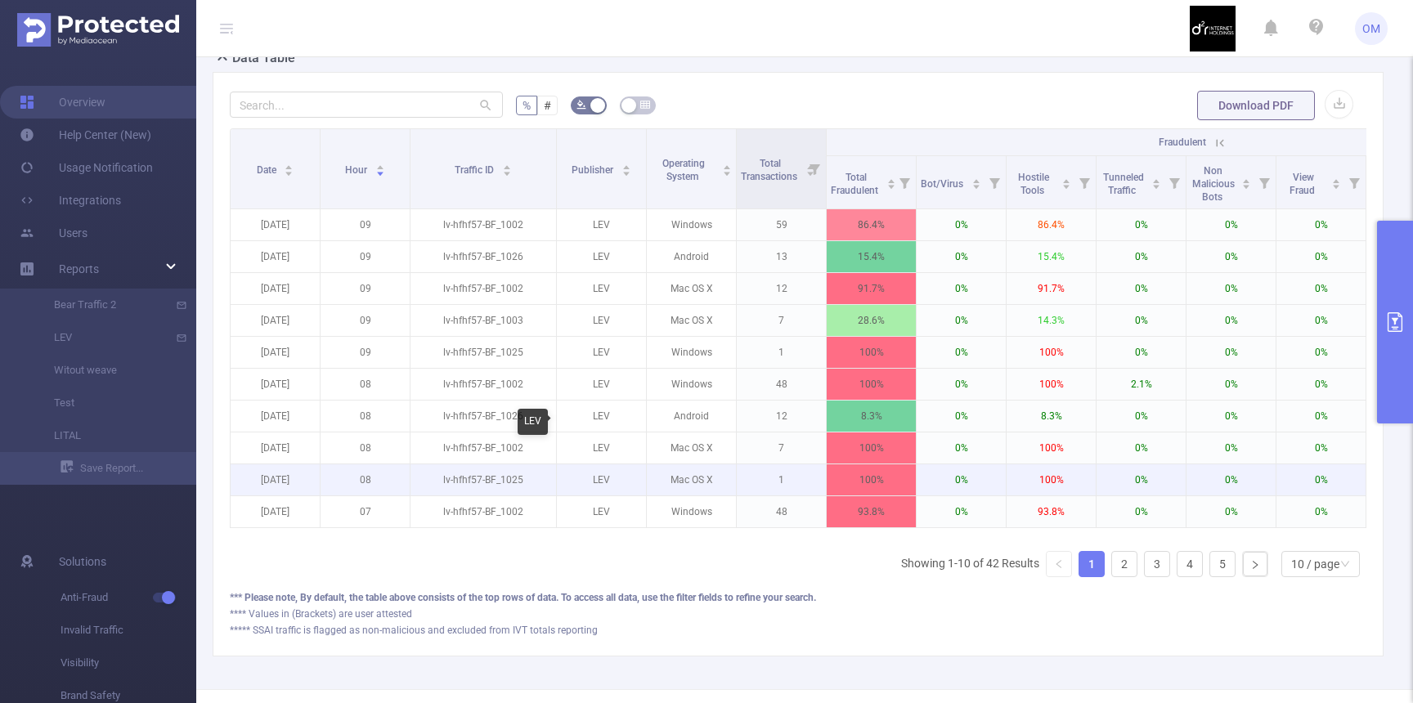
scroll to position [405, 0]
